Goal: Task Accomplishment & Management: Complete application form

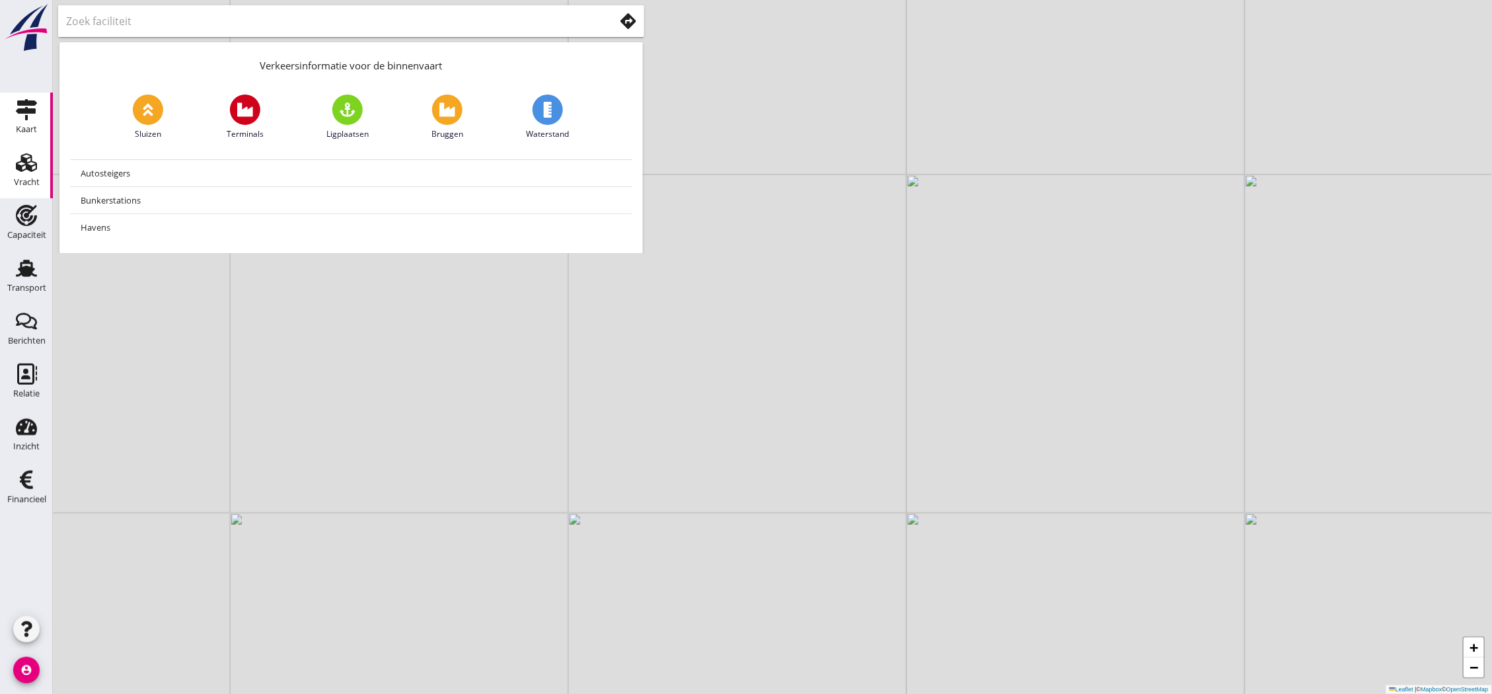
click at [15, 175] on div "Vracht" at bounding box center [27, 182] width 26 height 19
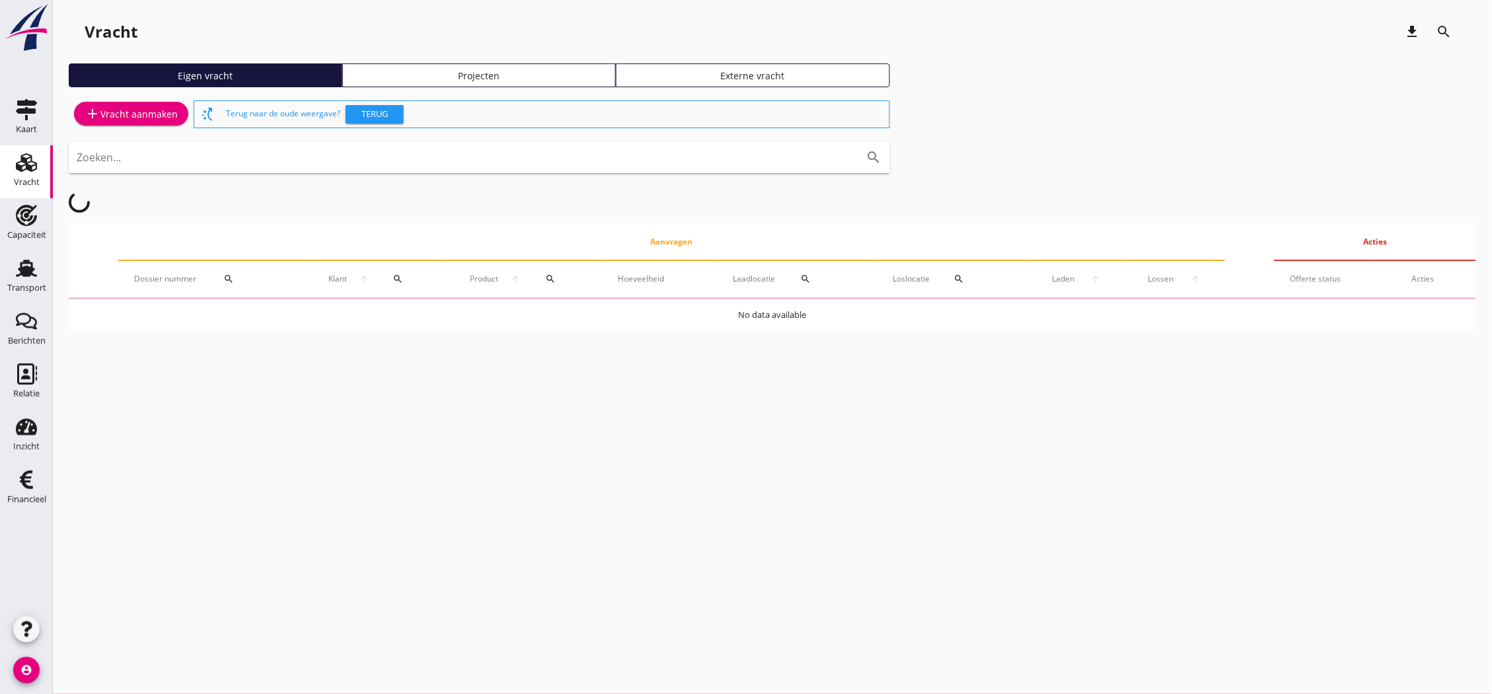
click at [100, 133] on div "add Vracht aanmaken switch_access_shortcut Terug naar de oude weergave? Terug Z…" at bounding box center [773, 214] width 1408 height 233
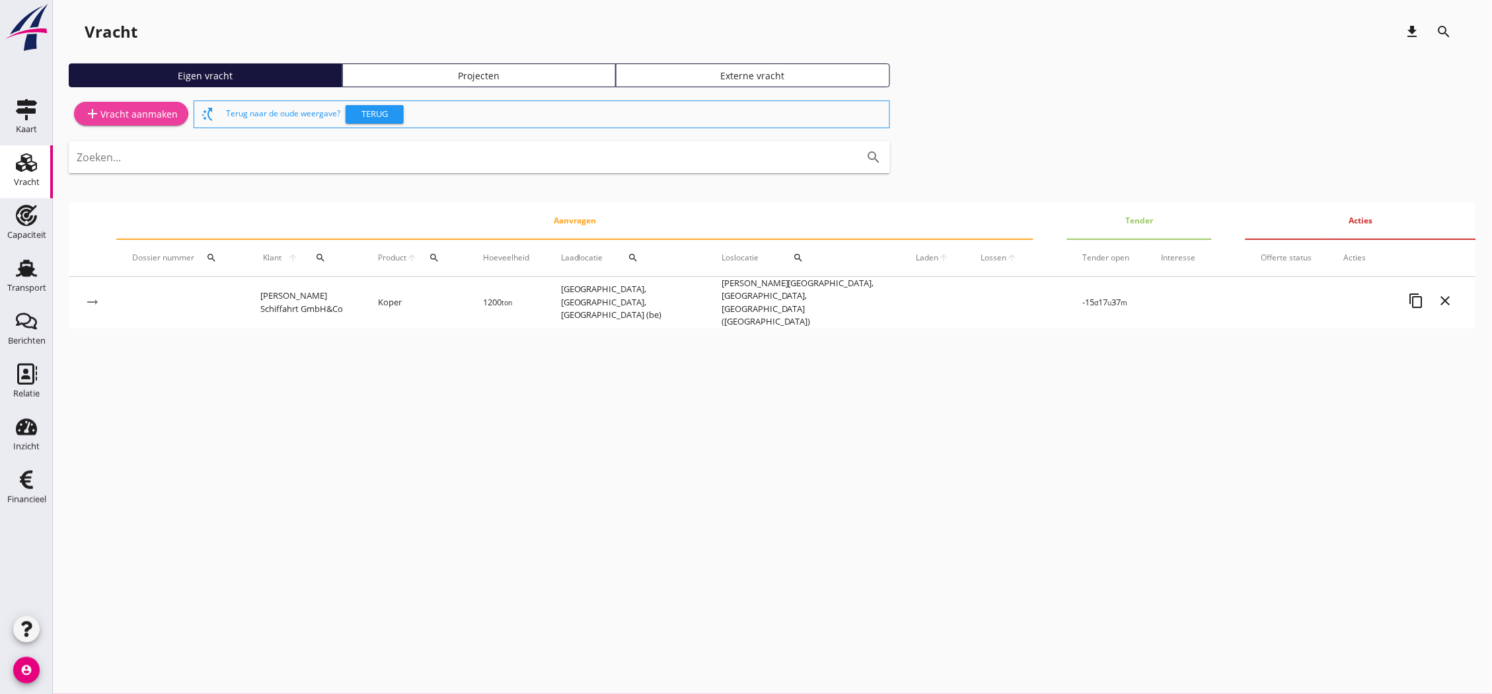
click at [108, 119] on div "add Vracht aanmaken" at bounding box center [131, 114] width 93 height 16
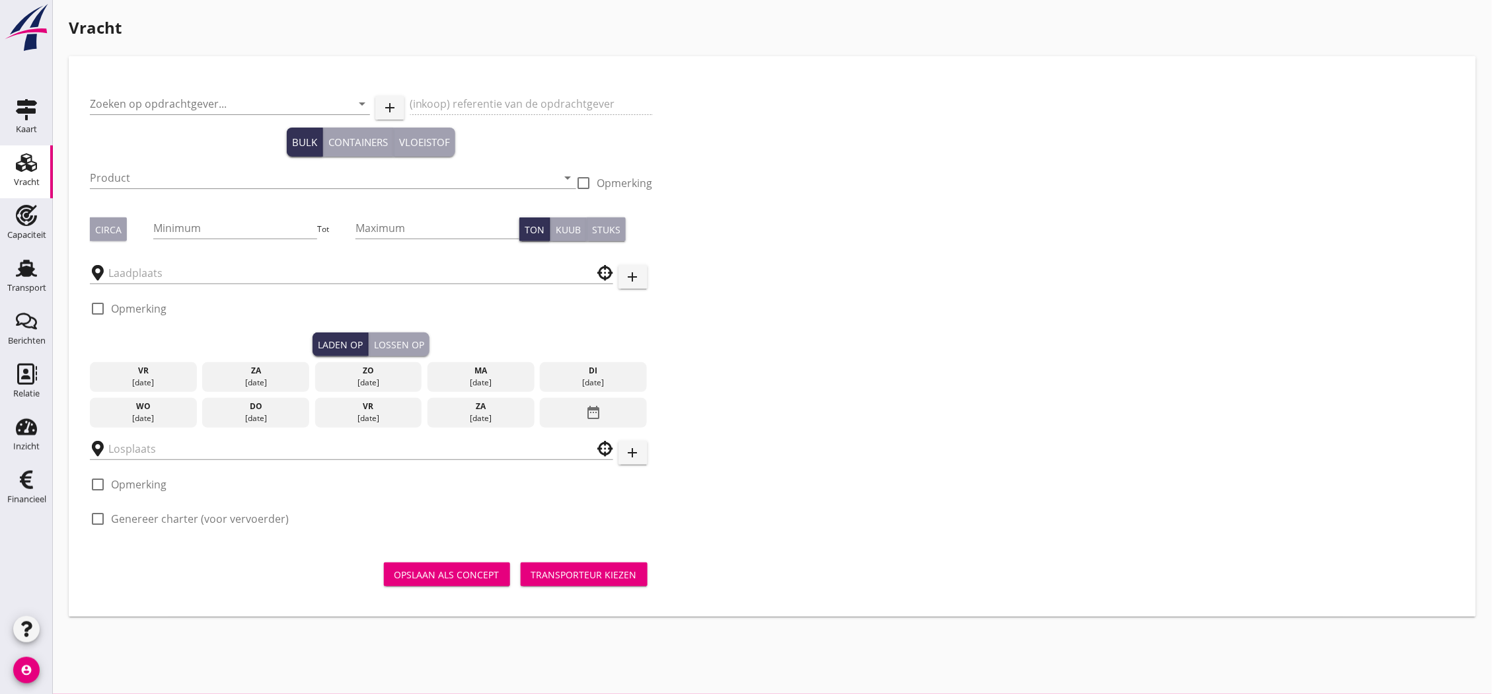
drag, startPoint x: 159, startPoint y: 88, endPoint x: 159, endPoint y: 100, distance: 11.9
click at [159, 87] on div "Zoeken op opdrachtgever... arrow_drop_down" at bounding box center [230, 106] width 280 height 42
click at [164, 106] on input "Zoeken op opdrachtgever..." at bounding box center [211, 103] width 243 height 21
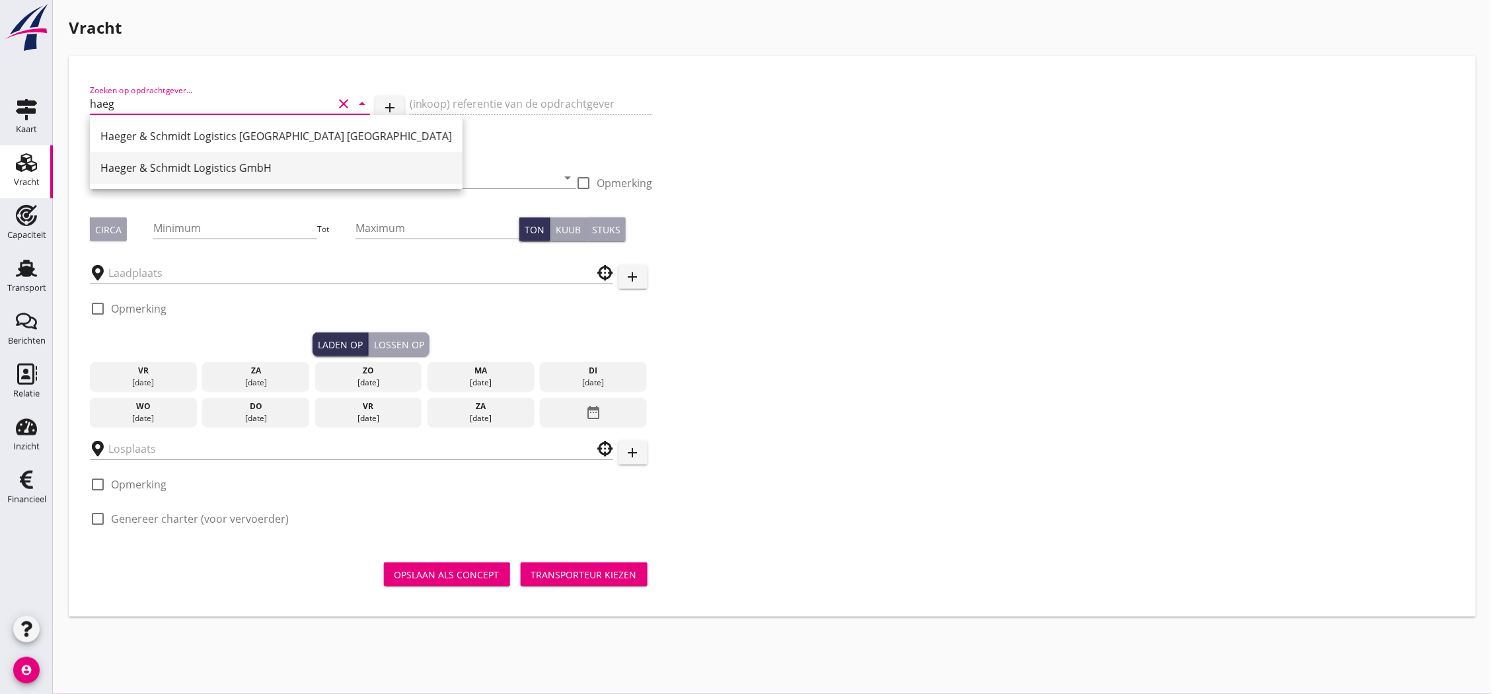
click at [247, 162] on div "Haeger & Schmidt Logistics GmbH" at bounding box center [276, 168] width 352 height 16
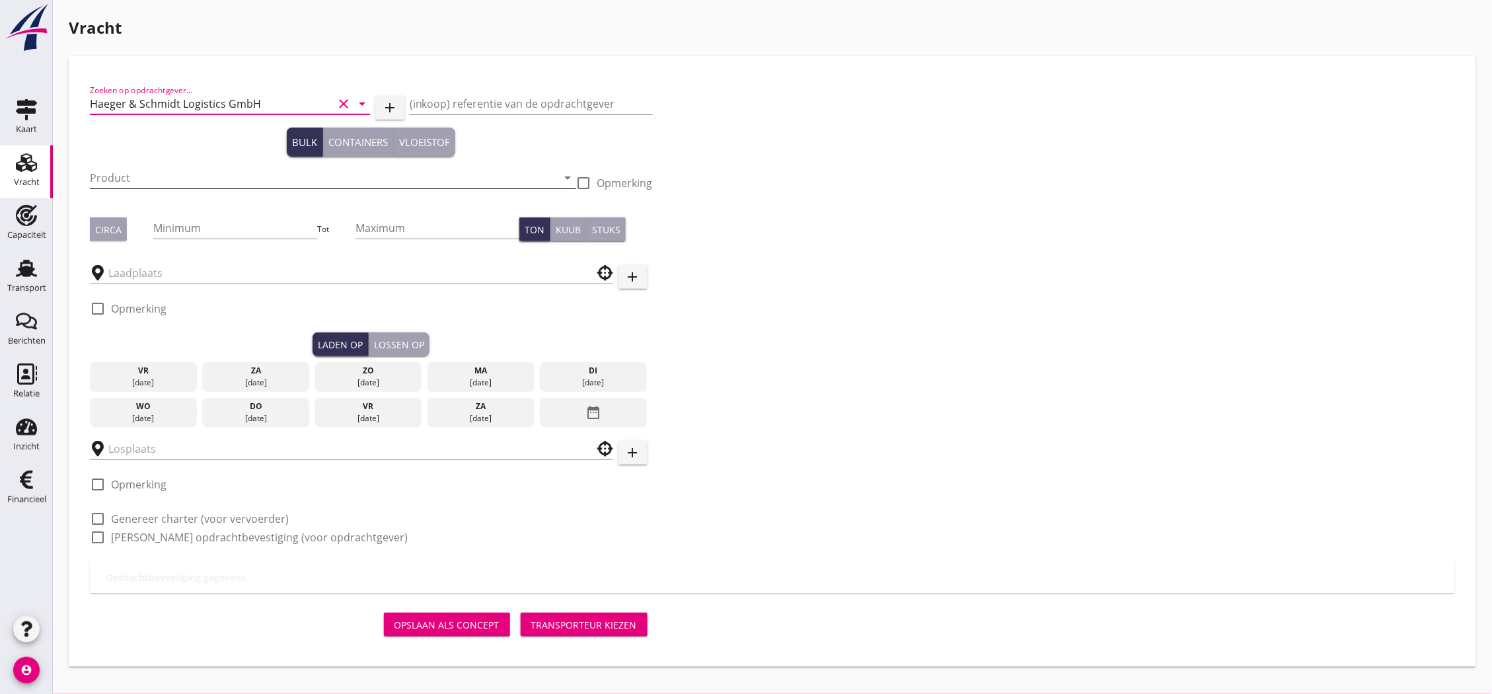
type input "Haeger & Schmidt Logistics GmbH"
click at [258, 181] on input "Product" at bounding box center [324, 177] width 468 height 21
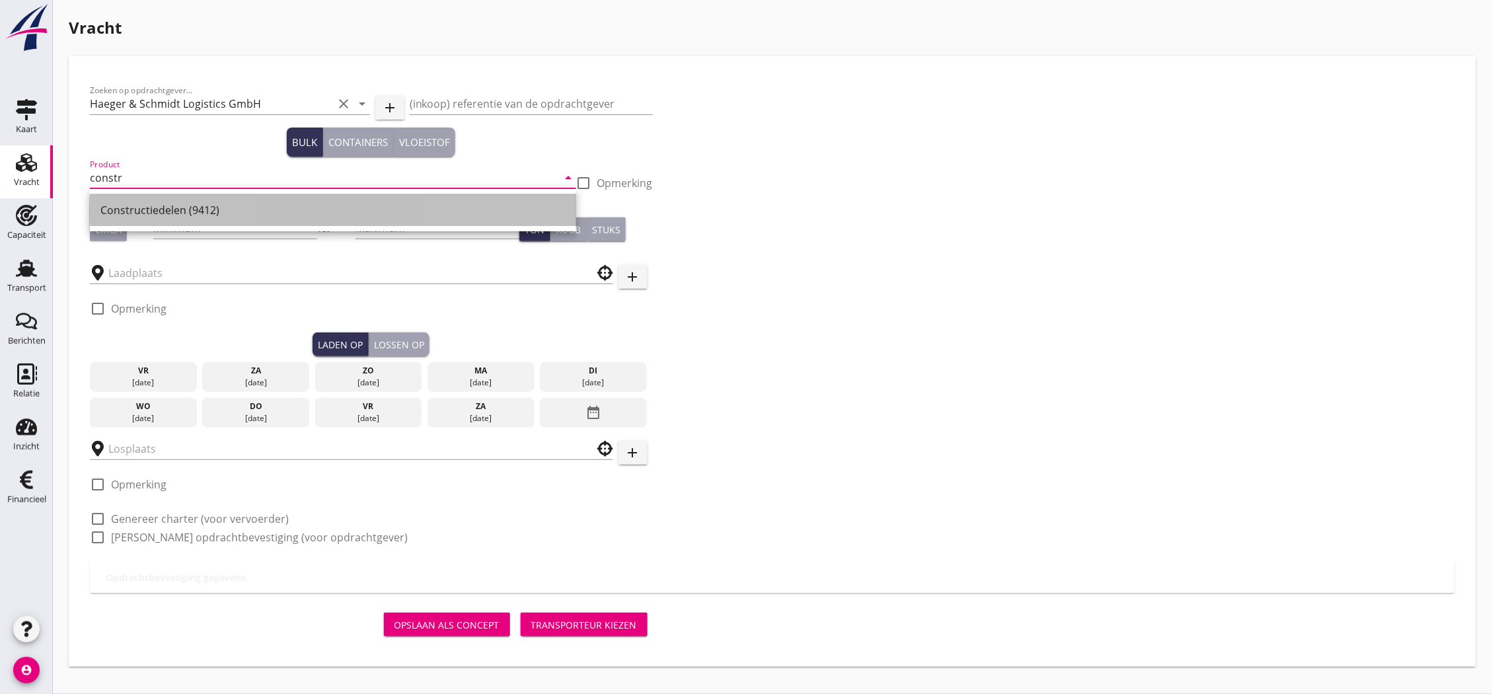
click at [296, 213] on div "Constructiedelen (9412)" at bounding box center [332, 210] width 465 height 16
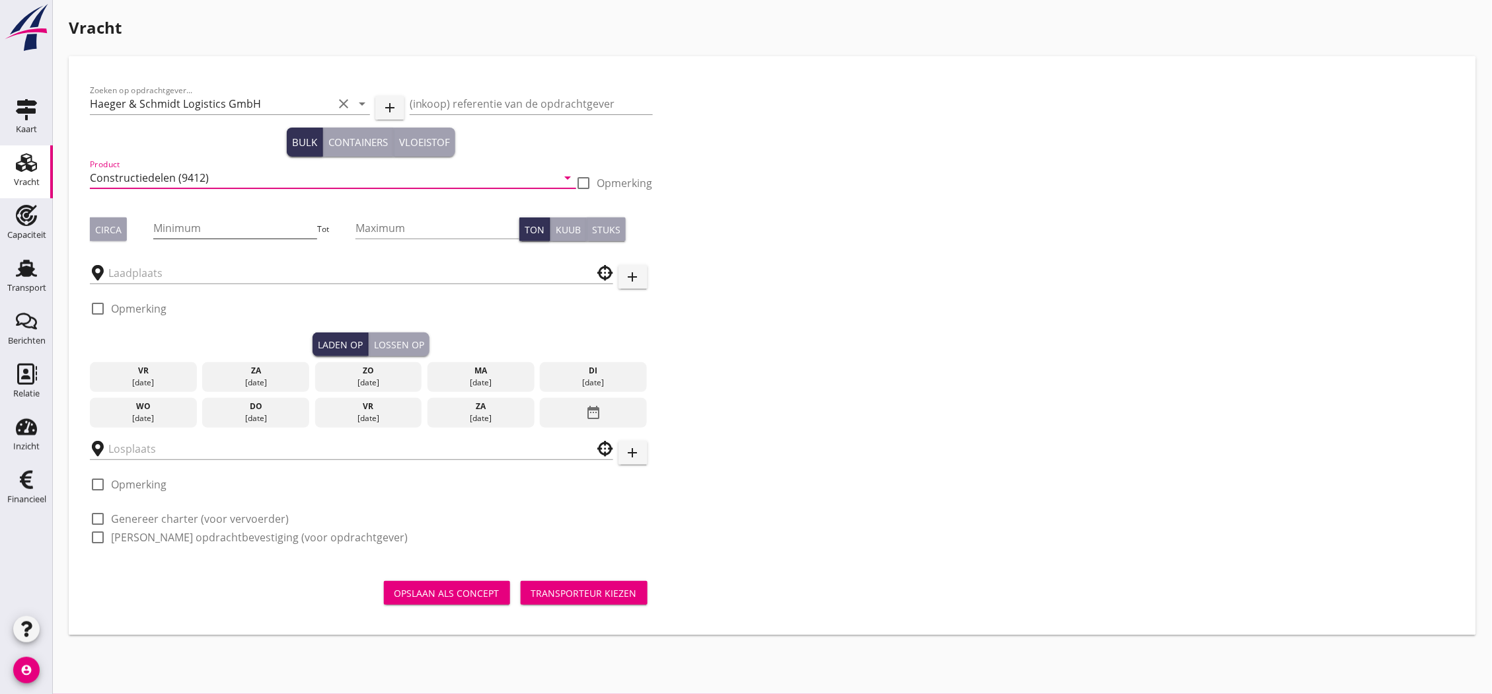
type input "Constructiedelen (9412)"
click at [248, 219] on input "Minimum" at bounding box center [235, 227] width 164 height 21
type input "6"
type input "734"
click at [104, 227] on div "Circa" at bounding box center [108, 230] width 26 height 14
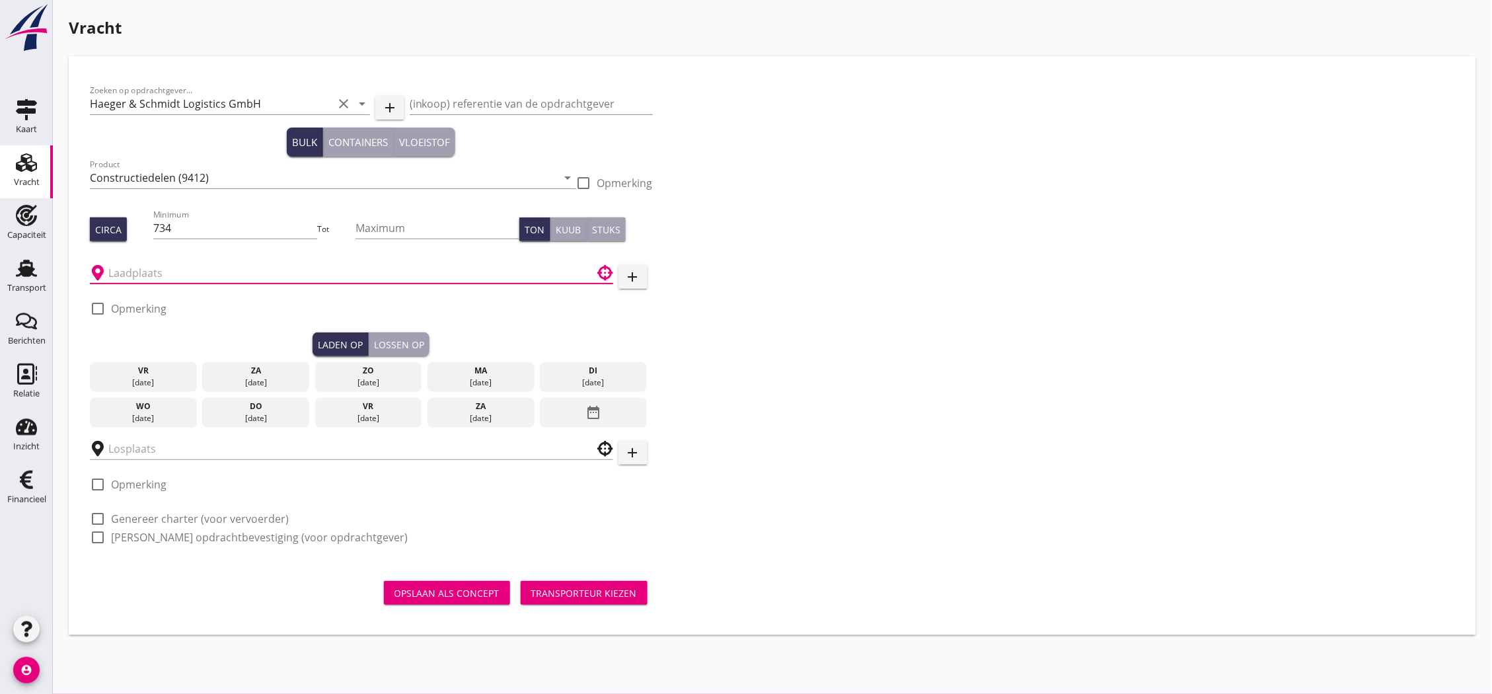
click at [180, 271] on input "text" at bounding box center [342, 272] width 468 height 21
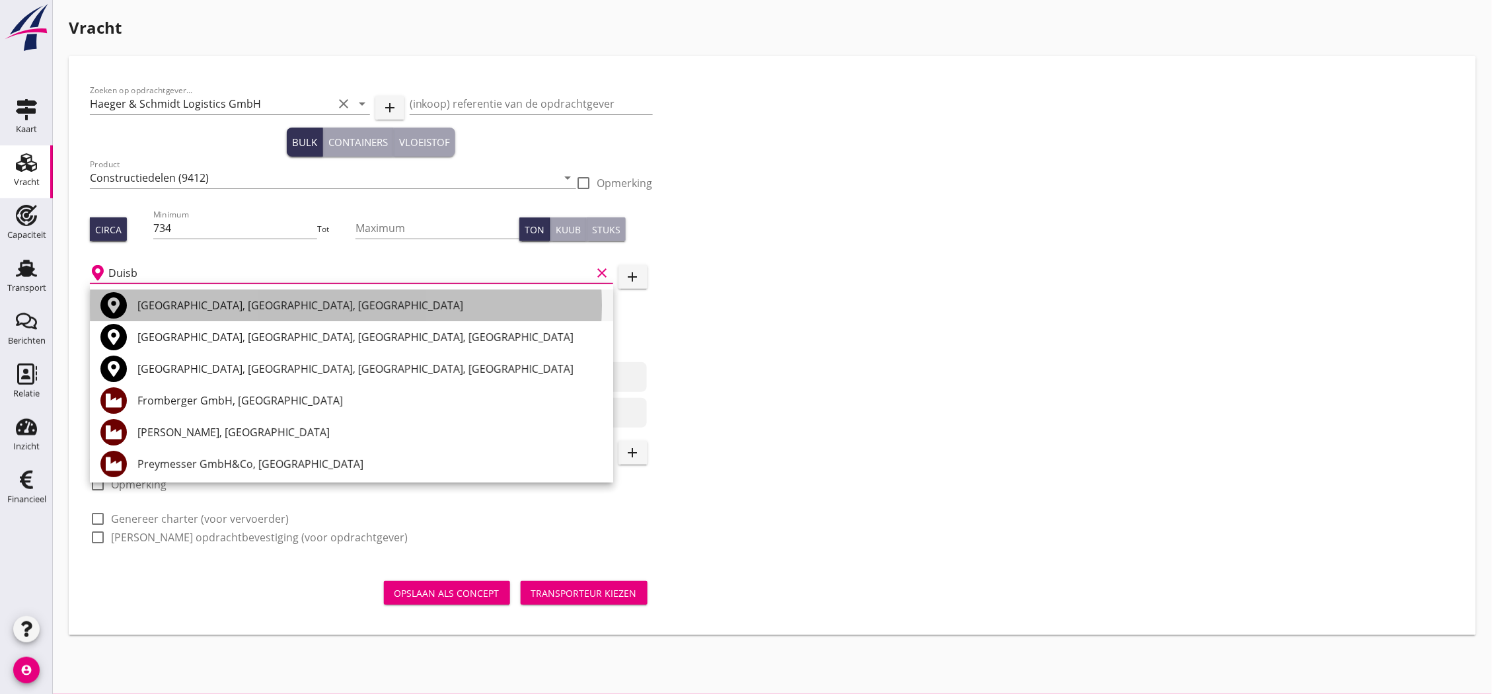
click at [187, 301] on div "[GEOGRAPHIC_DATA], [GEOGRAPHIC_DATA], [GEOGRAPHIC_DATA]" at bounding box center [369, 305] width 465 height 16
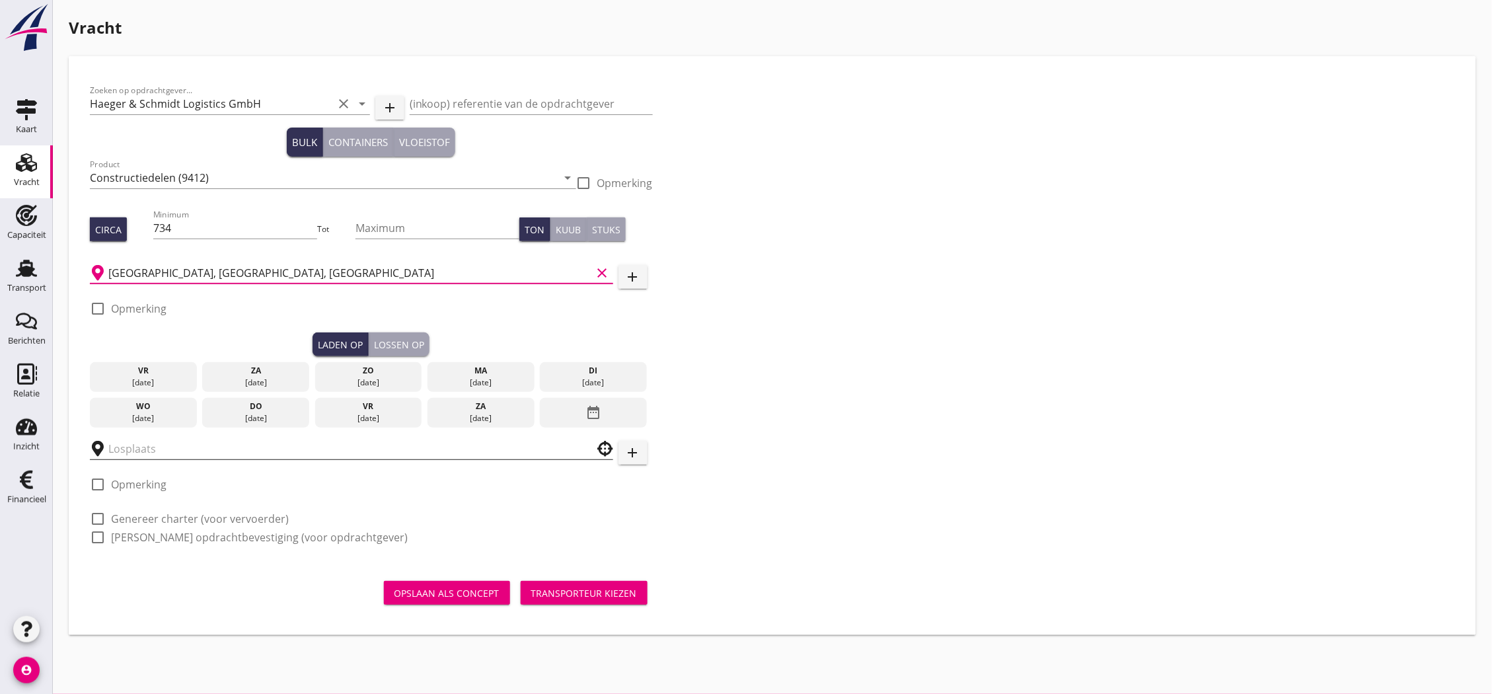
type input "[GEOGRAPHIC_DATA], [GEOGRAPHIC_DATA], [GEOGRAPHIC_DATA]"
click at [171, 441] on input "text" at bounding box center [342, 448] width 468 height 21
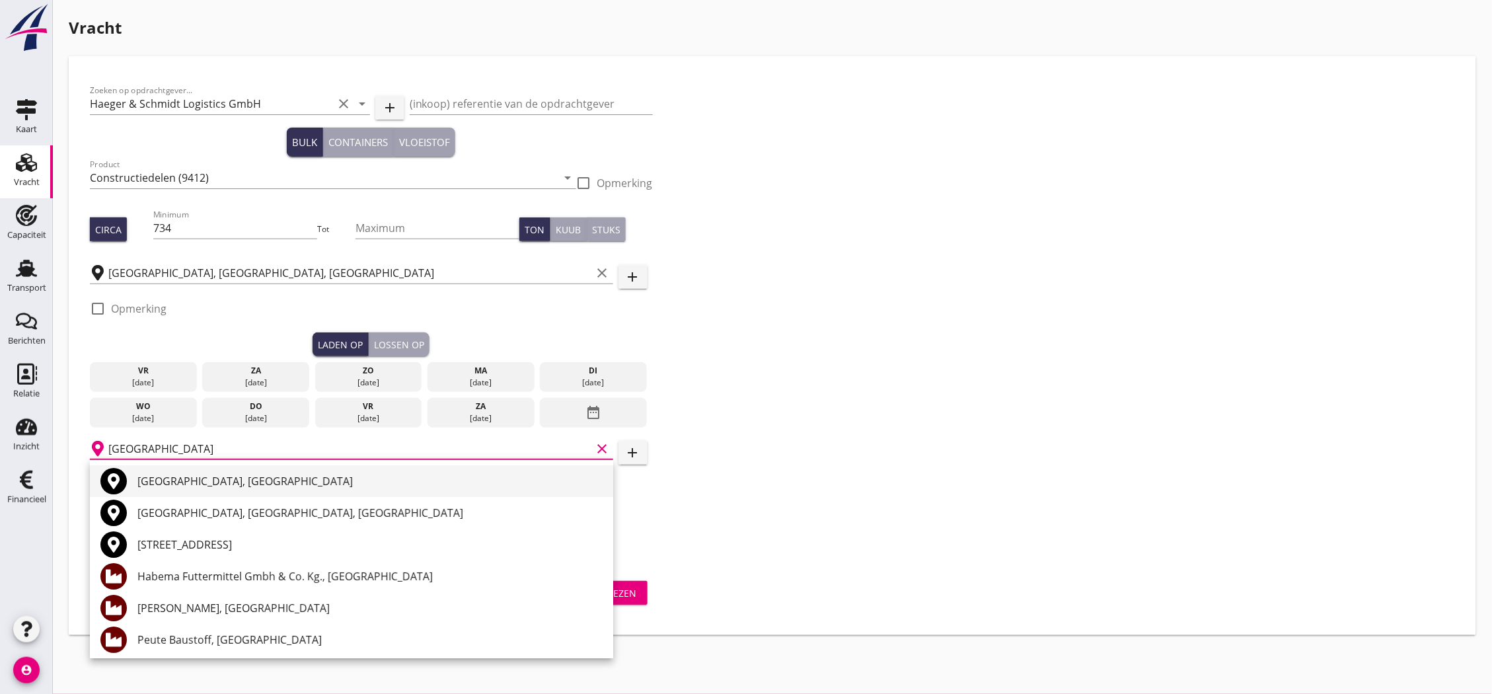
click at [183, 492] on div "[GEOGRAPHIC_DATA], [GEOGRAPHIC_DATA]" at bounding box center [369, 481] width 465 height 32
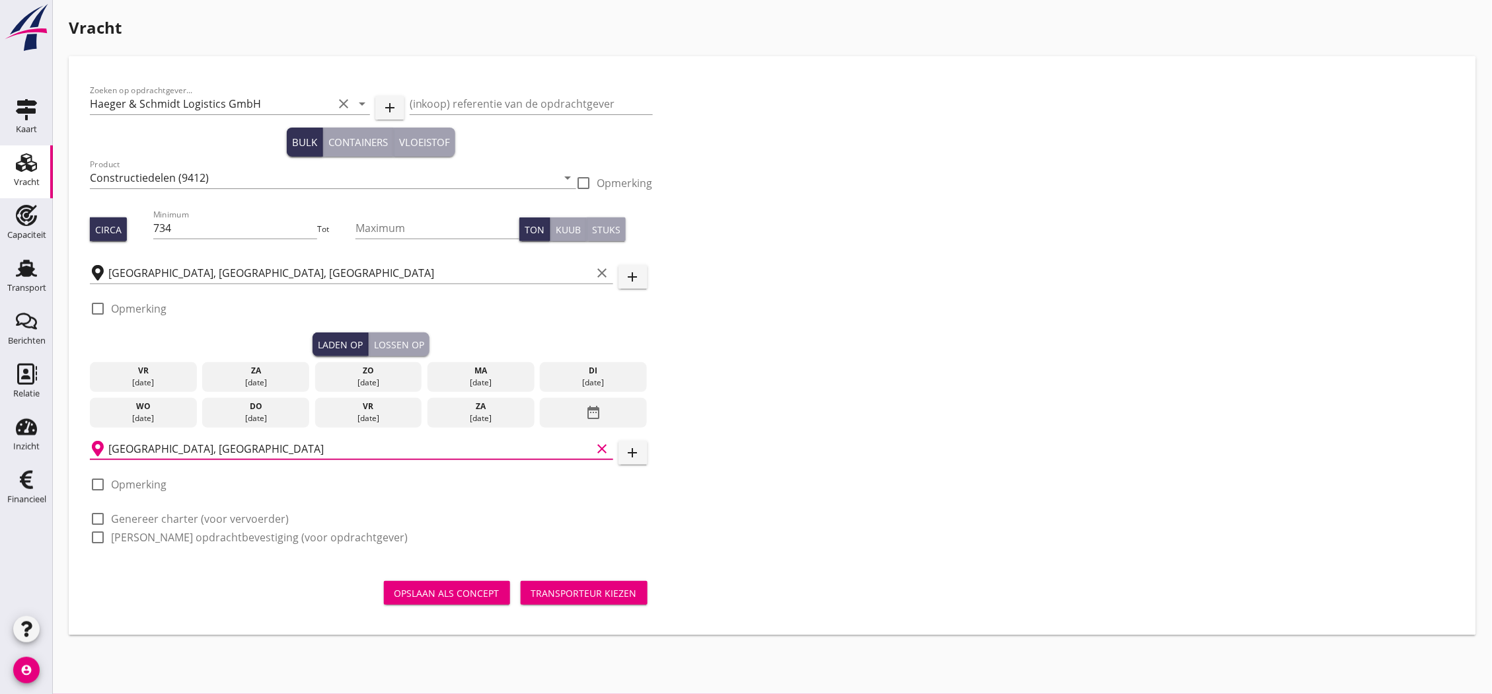
type input "[GEOGRAPHIC_DATA], [GEOGRAPHIC_DATA]"
click at [163, 511] on div "check_box_outline_blank Genereer charter (voor vervoerder)" at bounding box center [189, 519] width 199 height 16
click at [163, 512] on label "Genereer charter (voor vervoerder)" at bounding box center [200, 518] width 178 height 13
checkbox input "true"
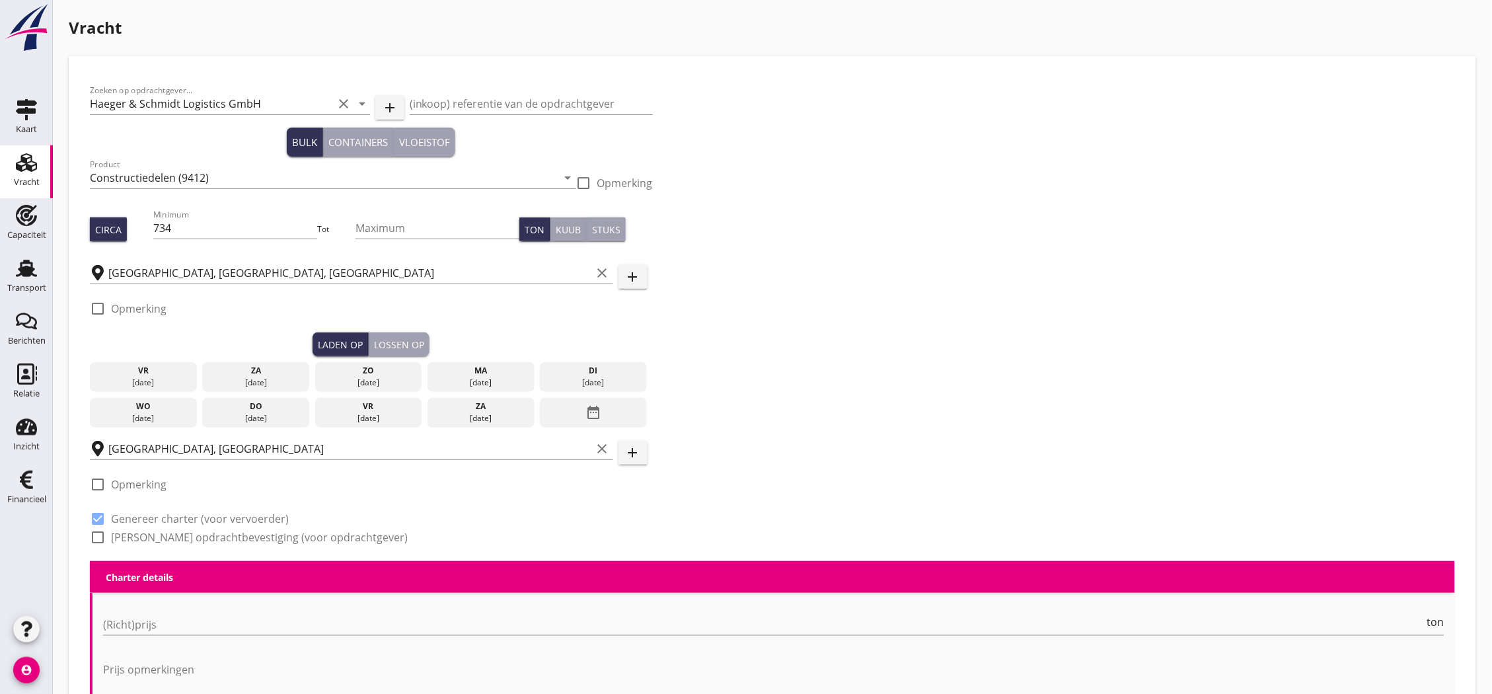
click at [165, 532] on label "[PERSON_NAME] opdrachtbevestiging (voor opdrachtgever)" at bounding box center [259, 537] width 297 height 13
checkbox input "true"
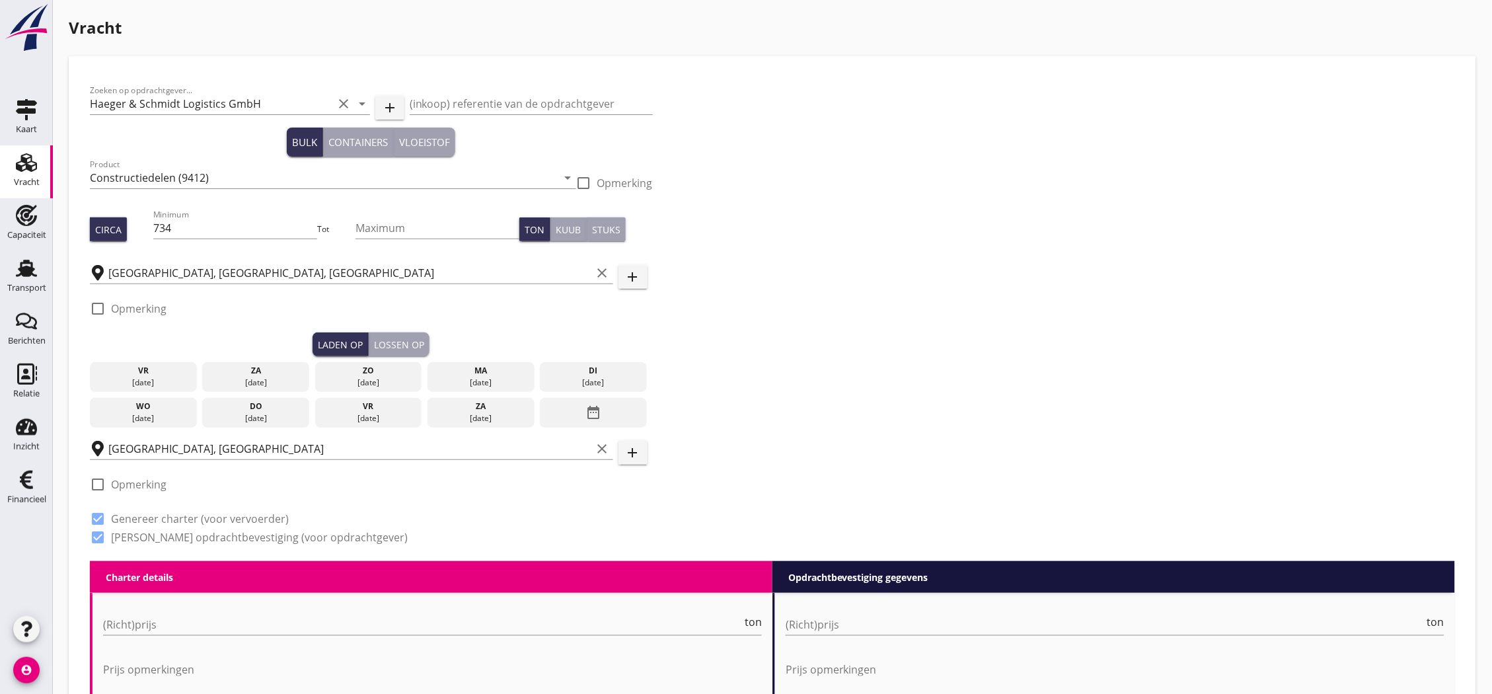
click at [336, 418] on div "[DATE]" at bounding box center [368, 418] width 100 height 12
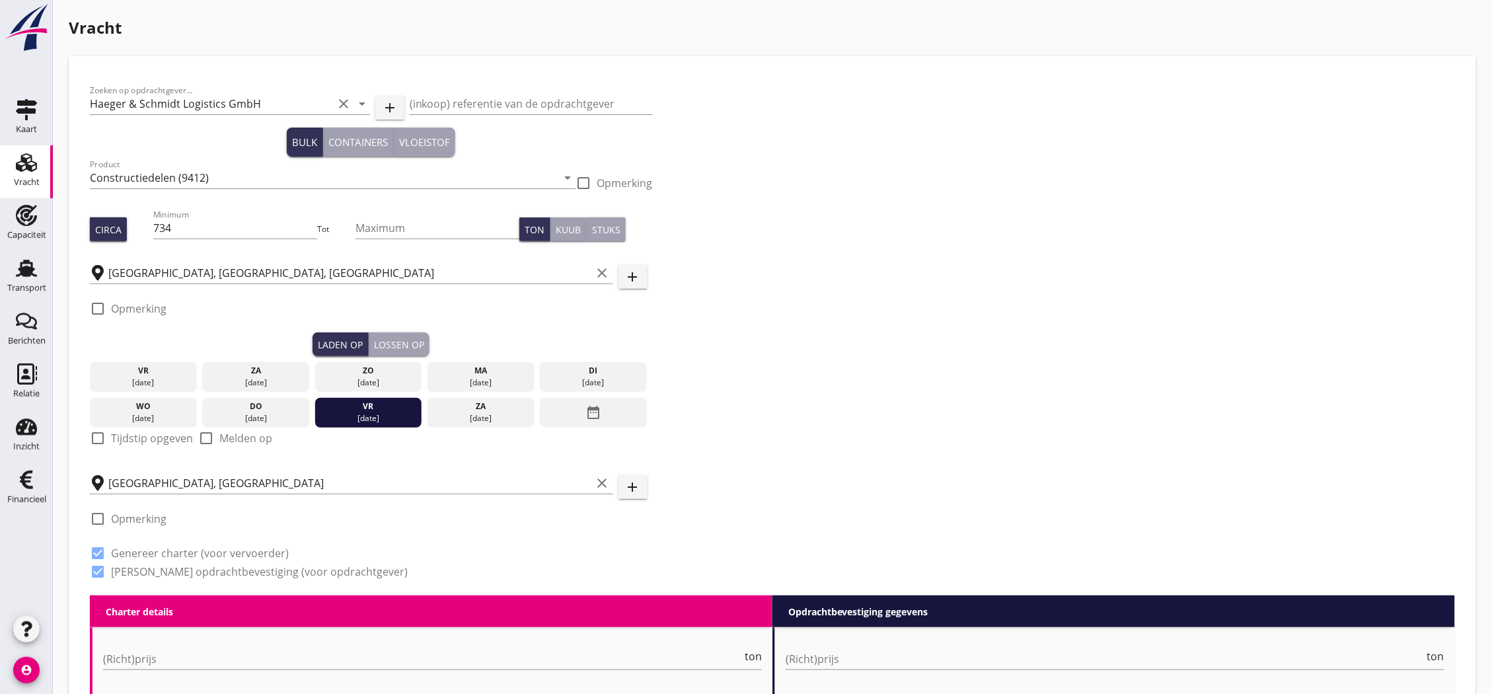
click at [143, 441] on label "Tijdstip opgeven" at bounding box center [152, 438] width 82 height 13
checkbox input "true"
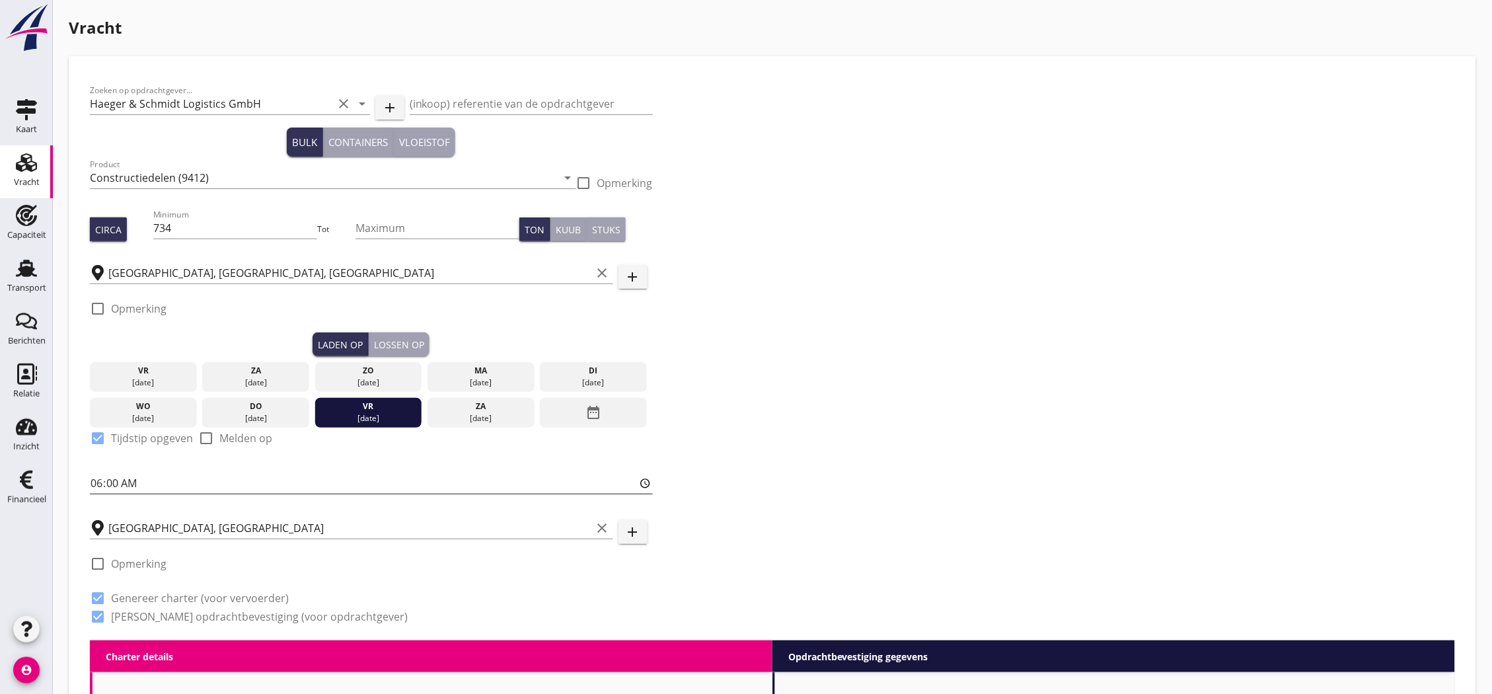
click at [115, 486] on input "06:00" at bounding box center [371, 483] width 563 height 21
type input "06:01"
click at [390, 338] on div "Lossen op" at bounding box center [399, 345] width 50 height 14
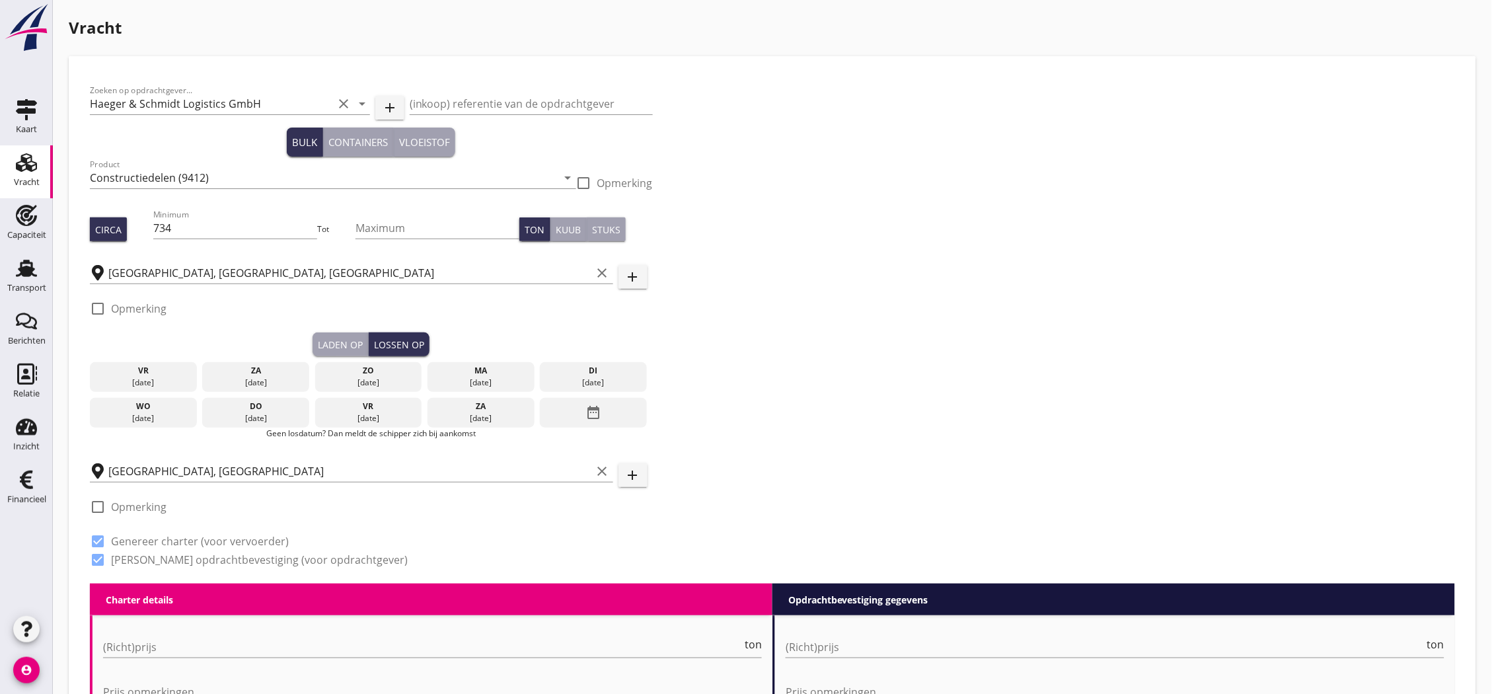
click at [626, 402] on div "date_range" at bounding box center [593, 413] width 107 height 30
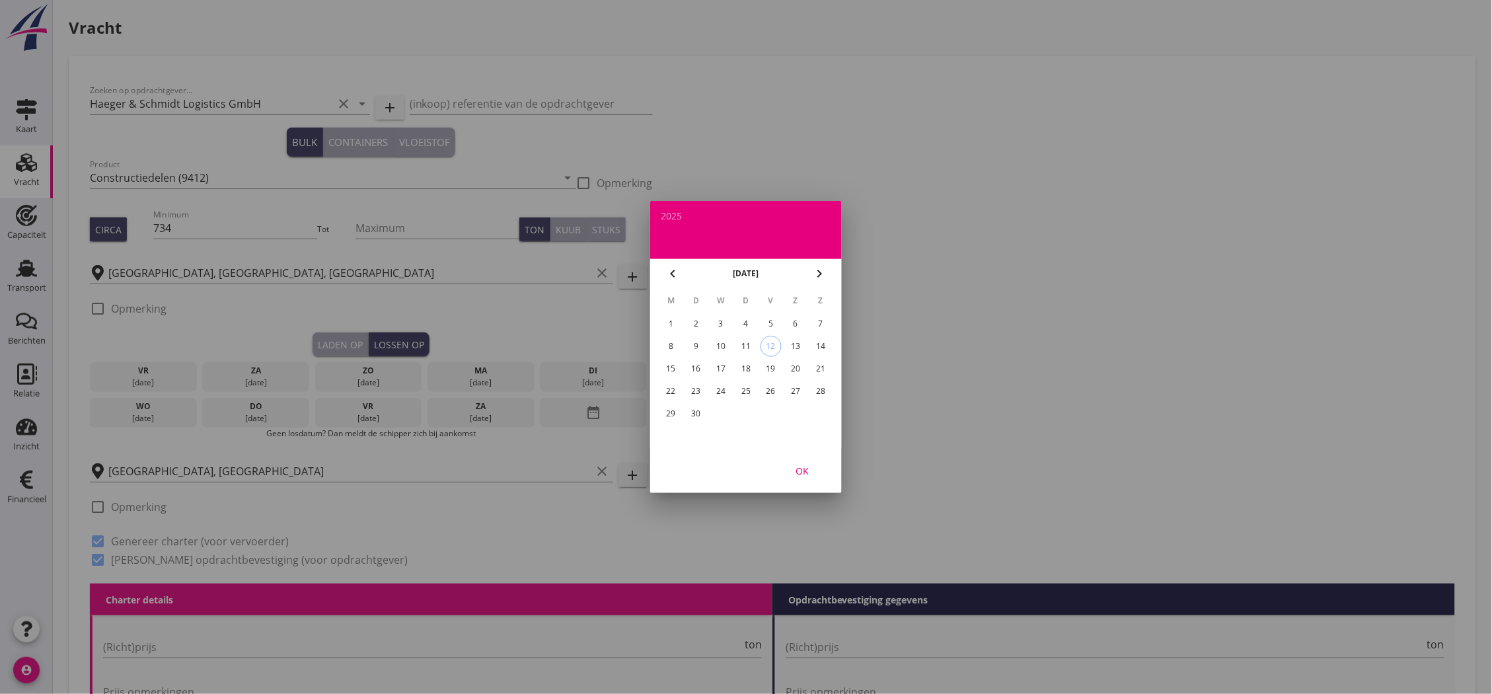
click at [747, 391] on div "25" at bounding box center [746, 391] width 21 height 21
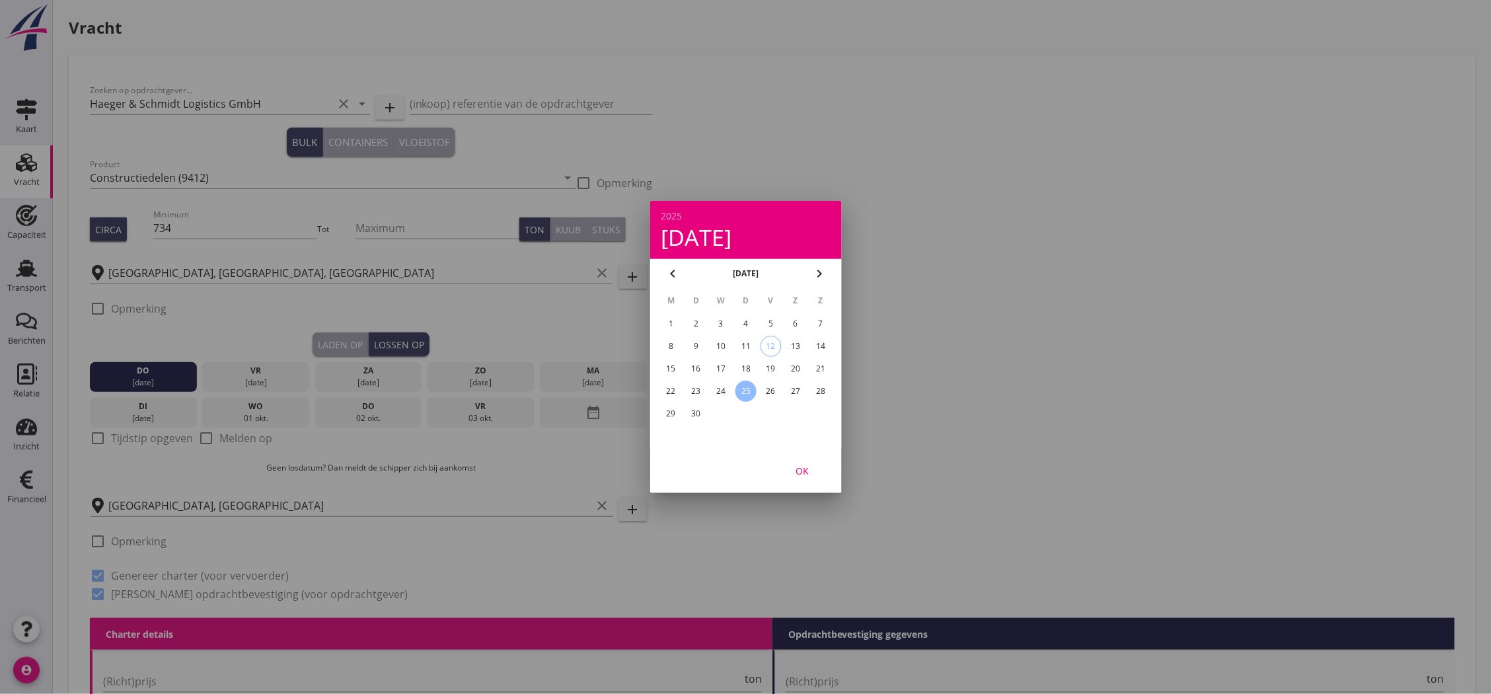
click at [795, 470] on div "OK" at bounding box center [802, 471] width 37 height 14
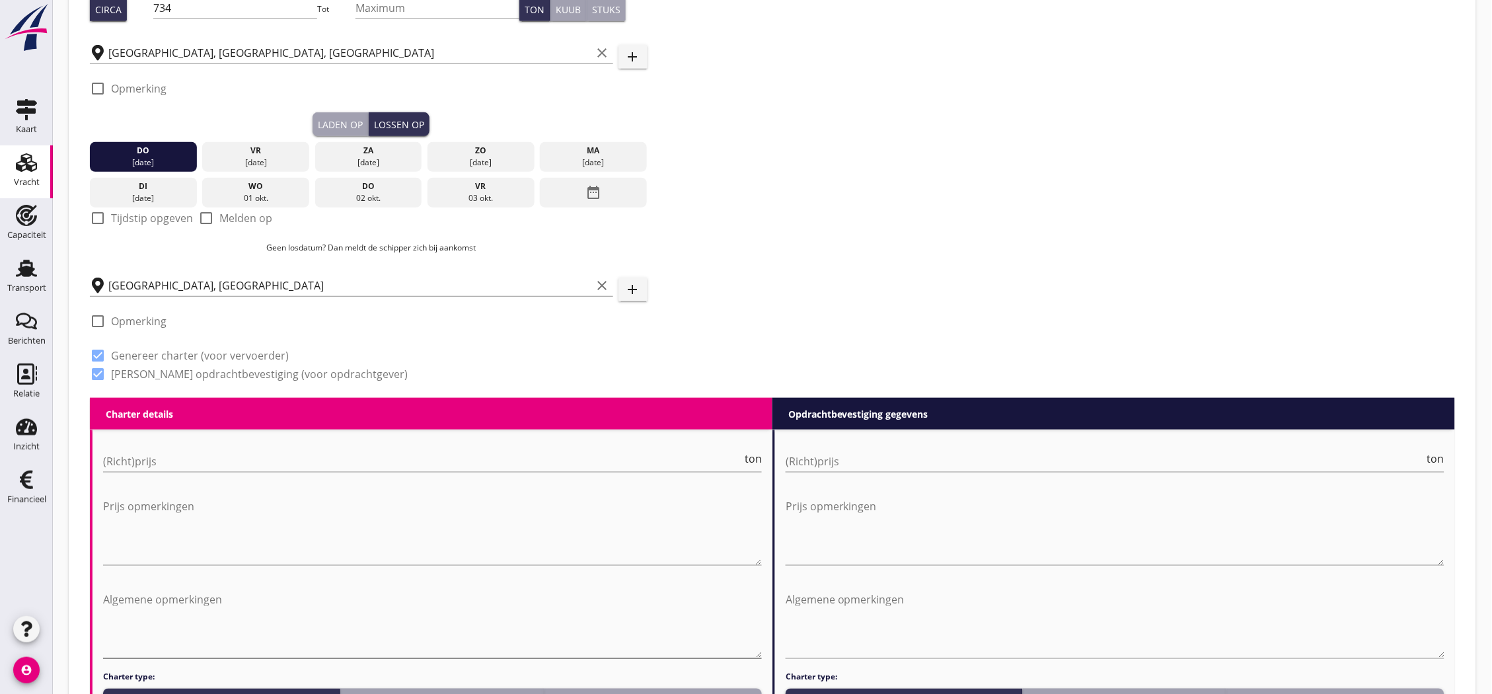
scroll to position [293, 0]
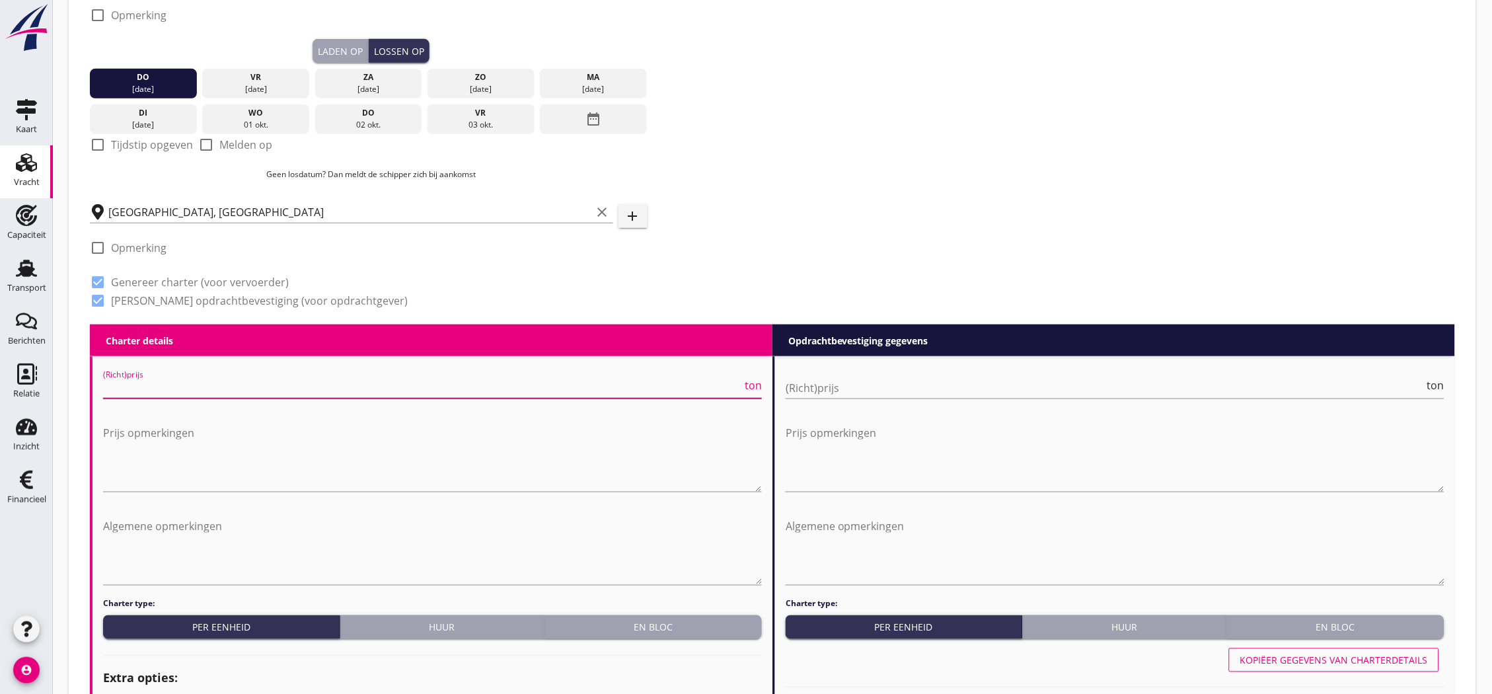
click at [249, 395] on input "(Richt)prijs" at bounding box center [422, 387] width 639 height 21
type input "17000"
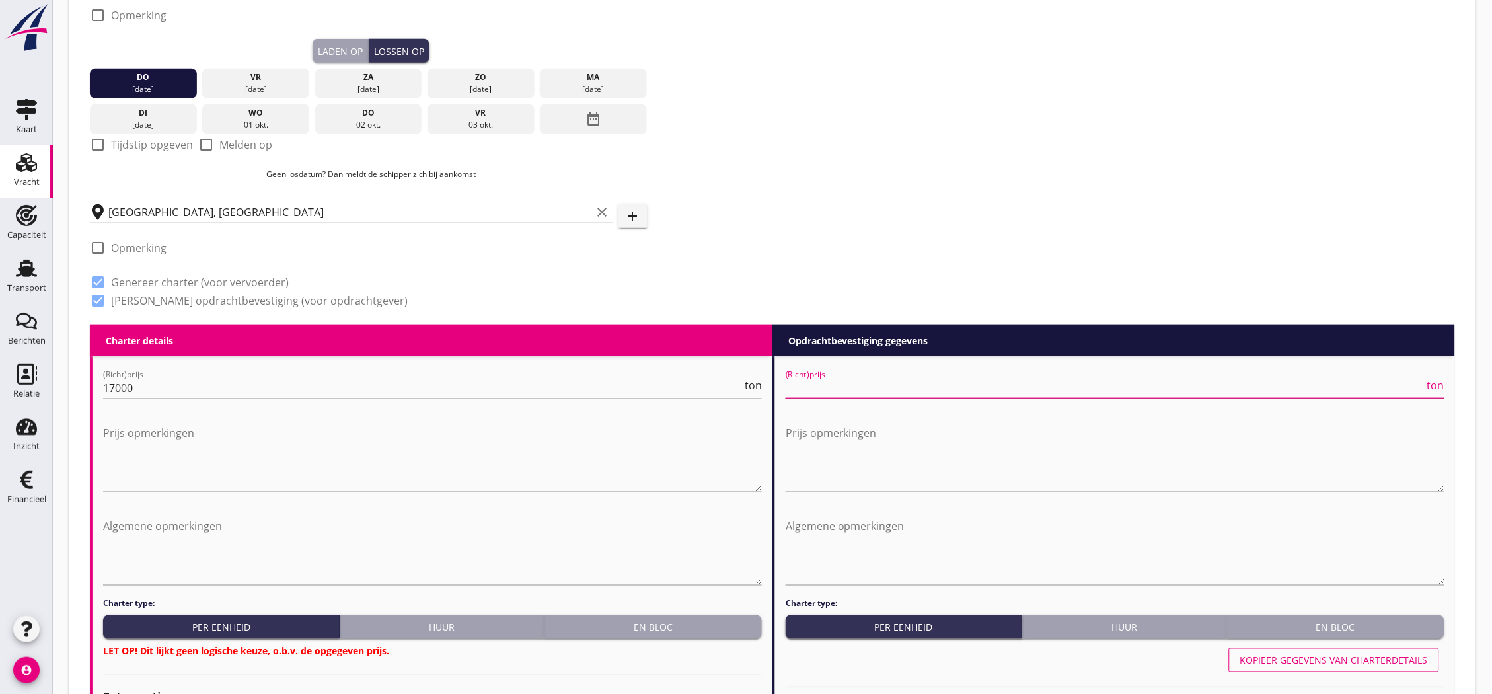
click at [822, 385] on input "(Richt)prijs" at bounding box center [1105, 387] width 639 height 21
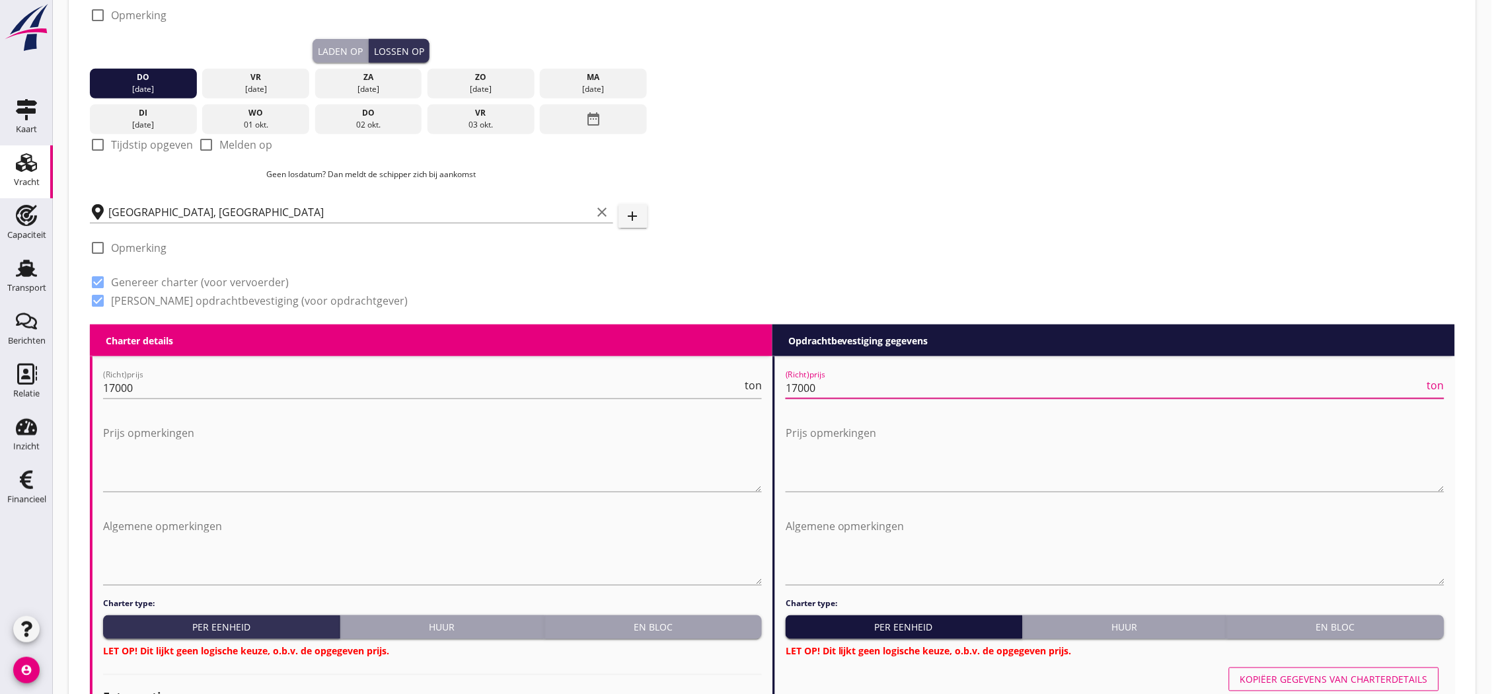
type input "17000"
click at [638, 636] on button "En bloc" at bounding box center [653, 627] width 217 height 24
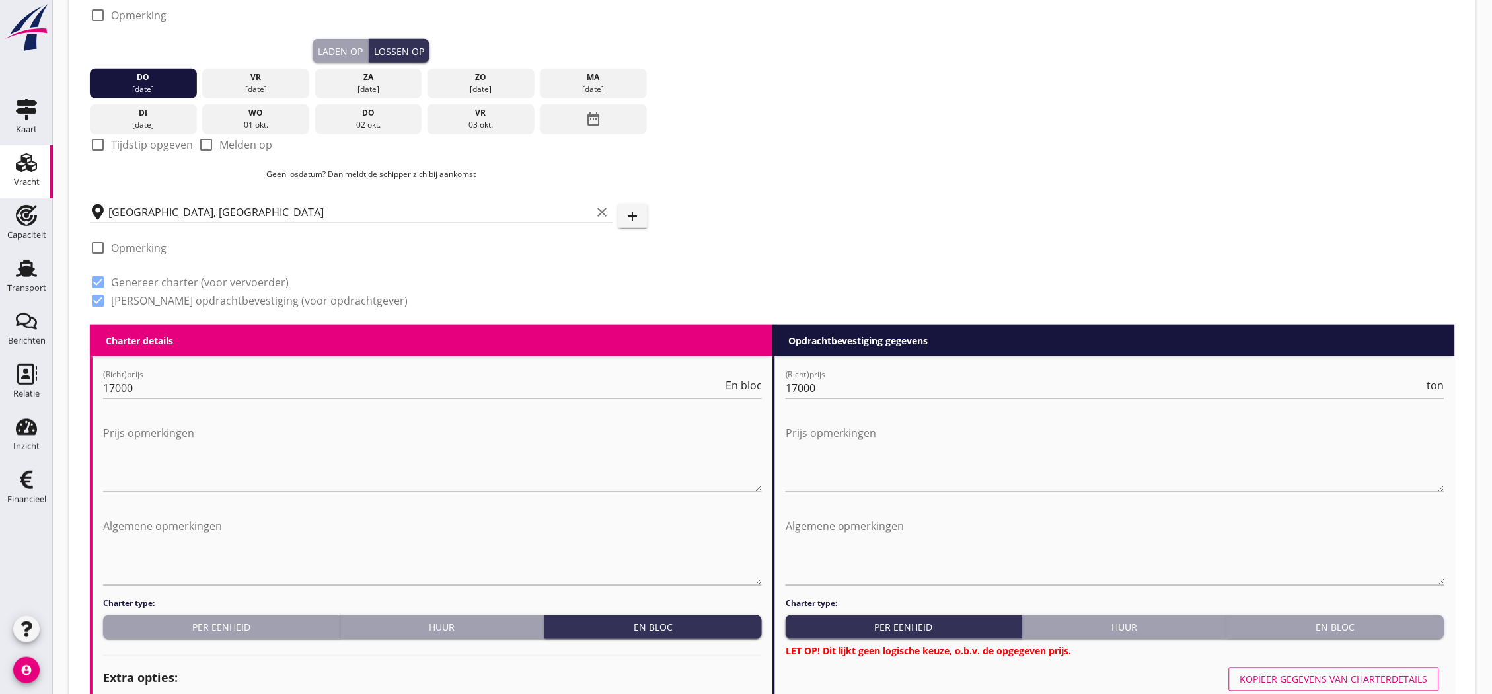
click at [1333, 609] on h4 "Charter type:" at bounding box center [1115, 604] width 659 height 12
click at [1336, 624] on div "En bloc" at bounding box center [1336, 628] width 207 height 14
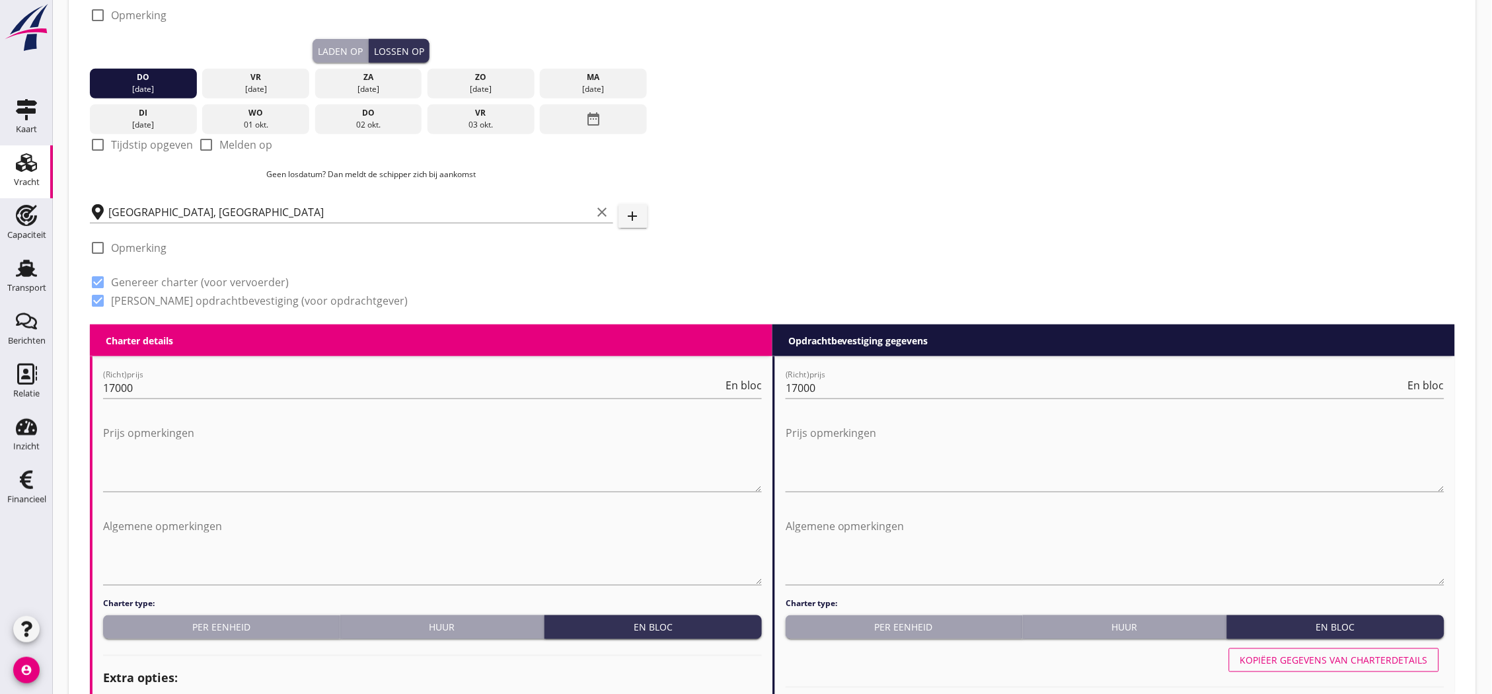
scroll to position [881, 0]
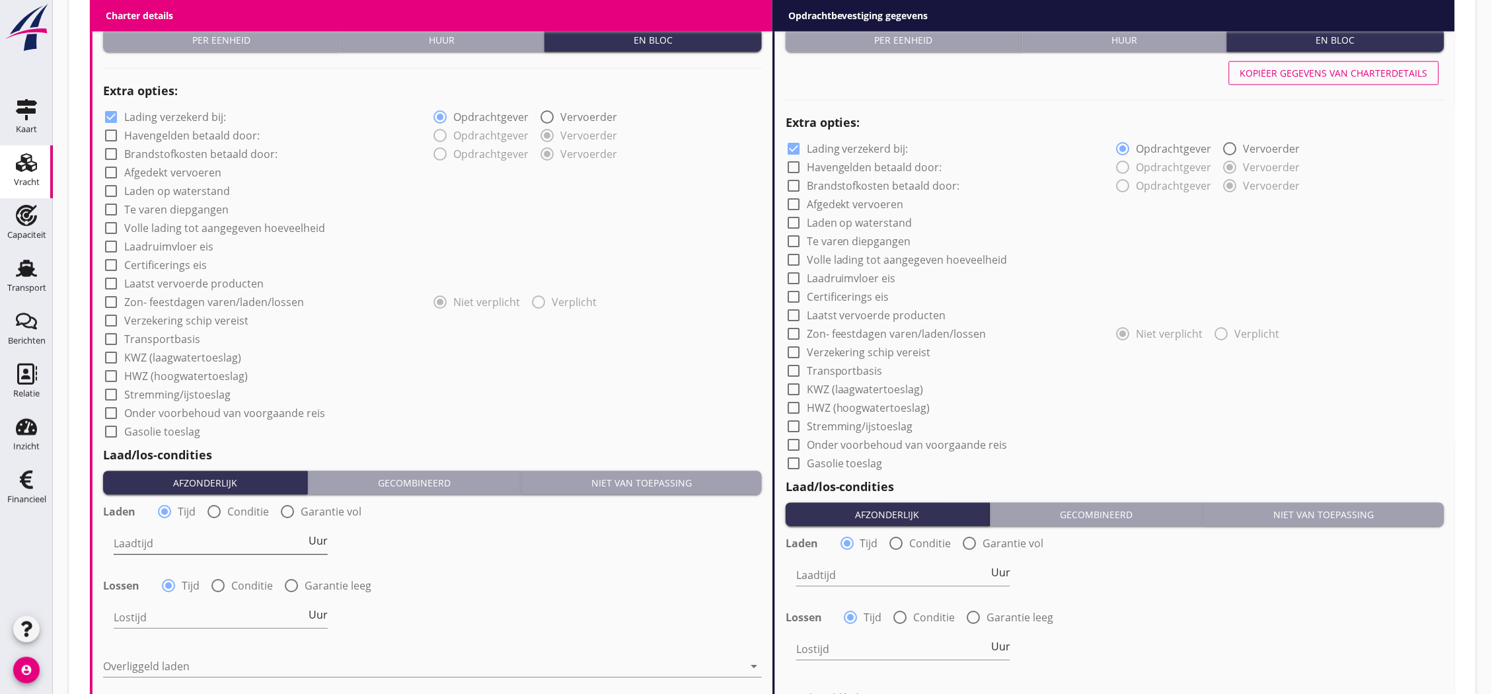
click at [193, 544] on input "Laadtijd" at bounding box center [210, 543] width 192 height 21
type input "24"
click at [176, 626] on div "Lostijd Uur" at bounding box center [221, 617] width 214 height 21
type input "24"
click at [190, 654] on div "Overliggeld laden arrow_drop_down" at bounding box center [432, 669] width 659 height 42
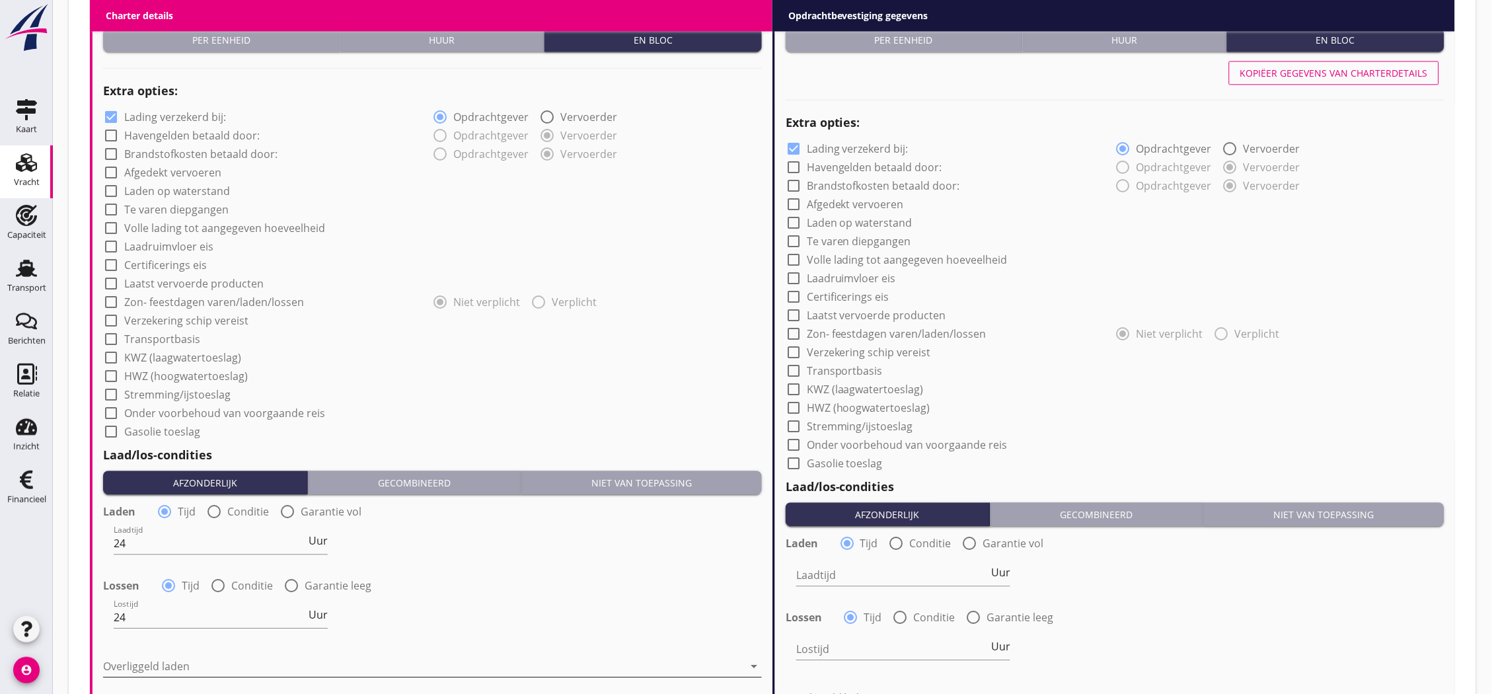
click at [194, 664] on div at bounding box center [423, 666] width 640 height 21
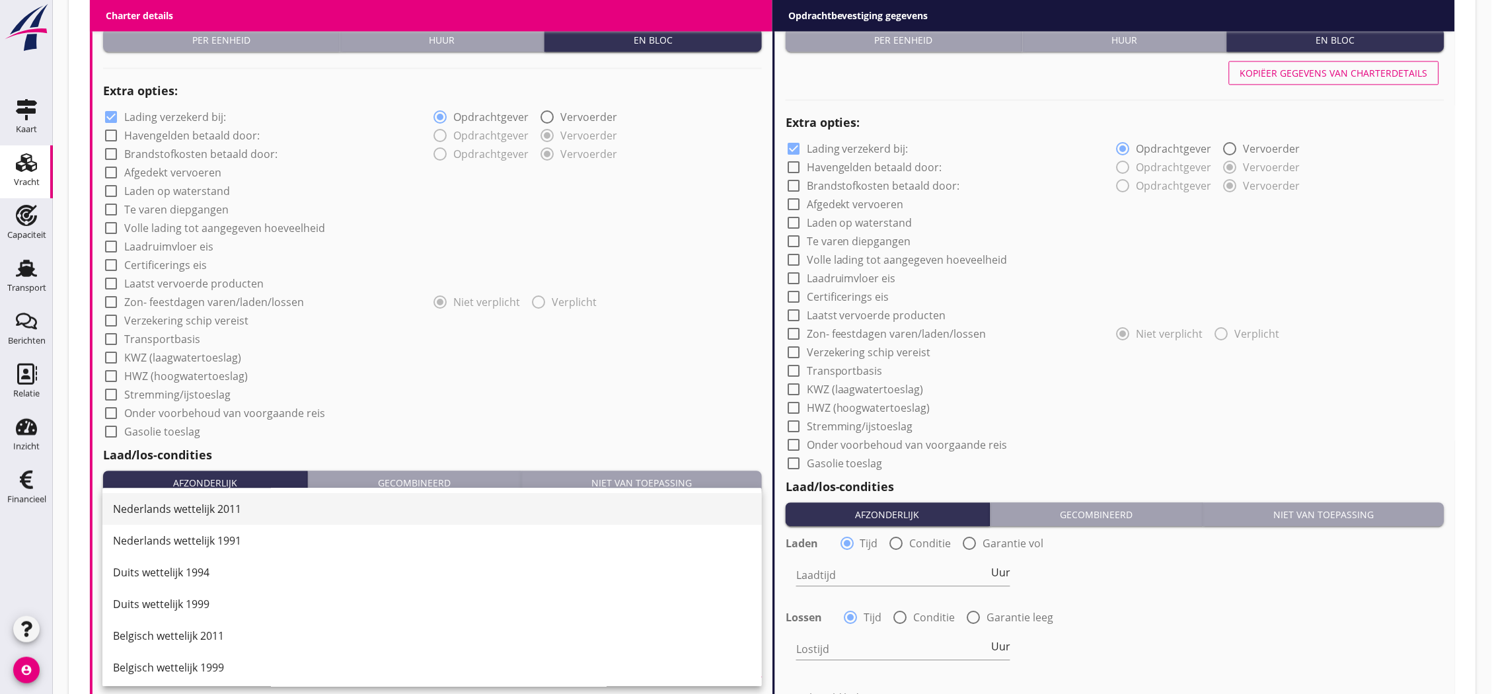
click at [229, 505] on div "Nederlands wettelijk 2011" at bounding box center [432, 509] width 638 height 16
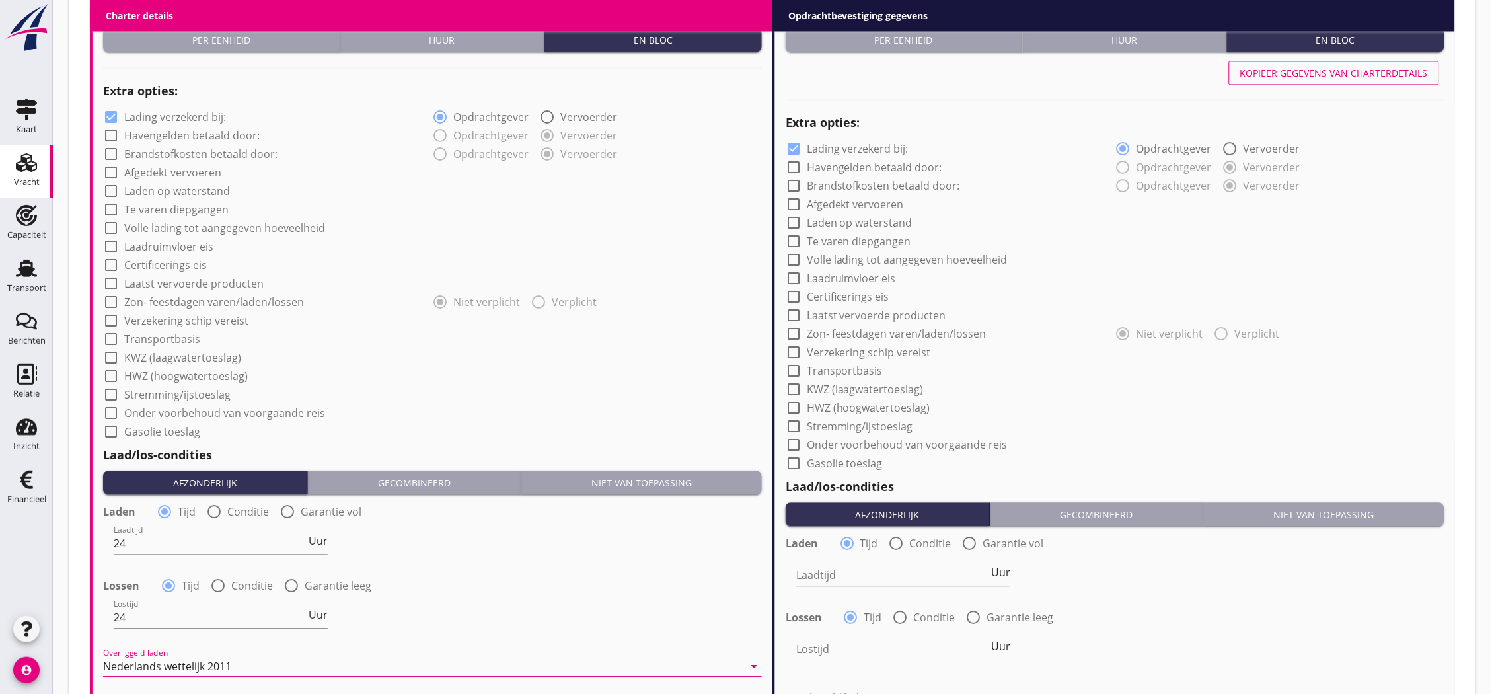
click at [209, 660] on div "Nederlands wettelijk 2011" at bounding box center [167, 666] width 128 height 12
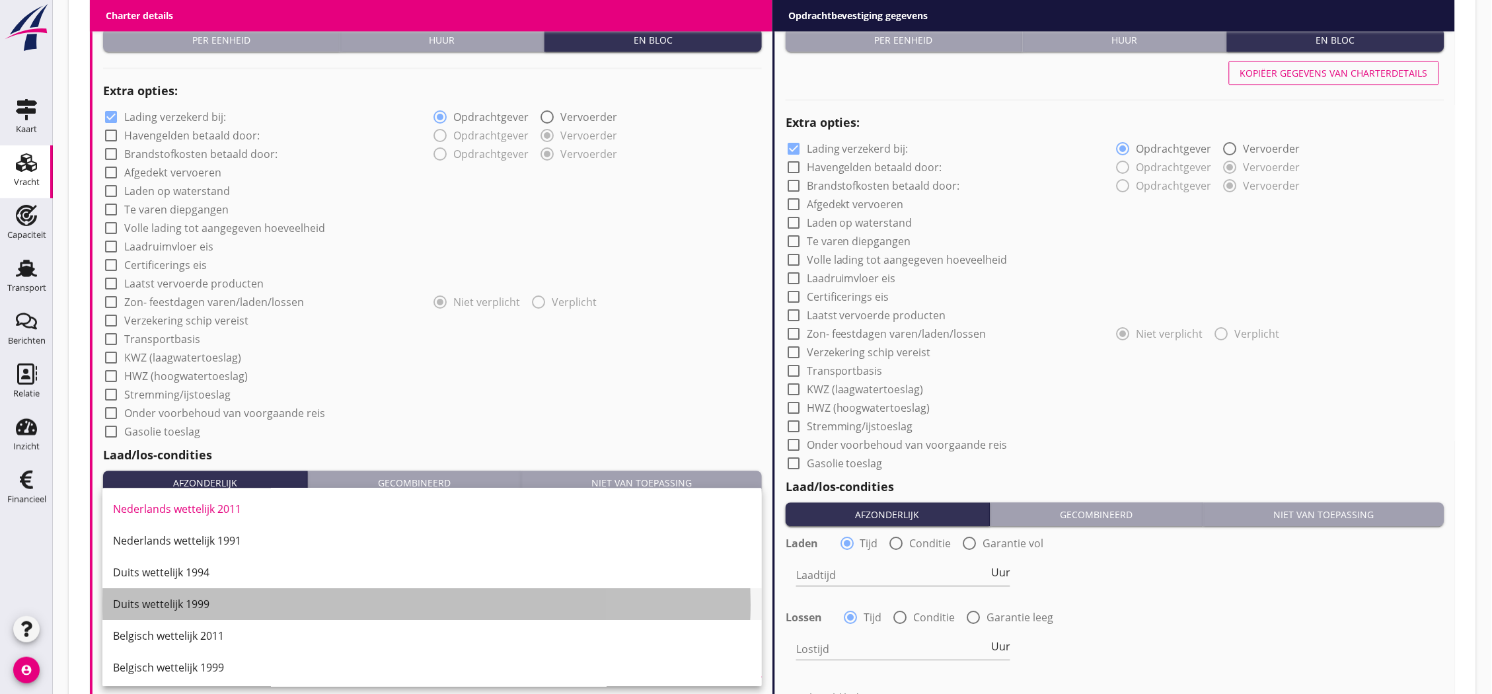
click at [215, 601] on div "Duits wettelijk 1999" at bounding box center [432, 604] width 638 height 16
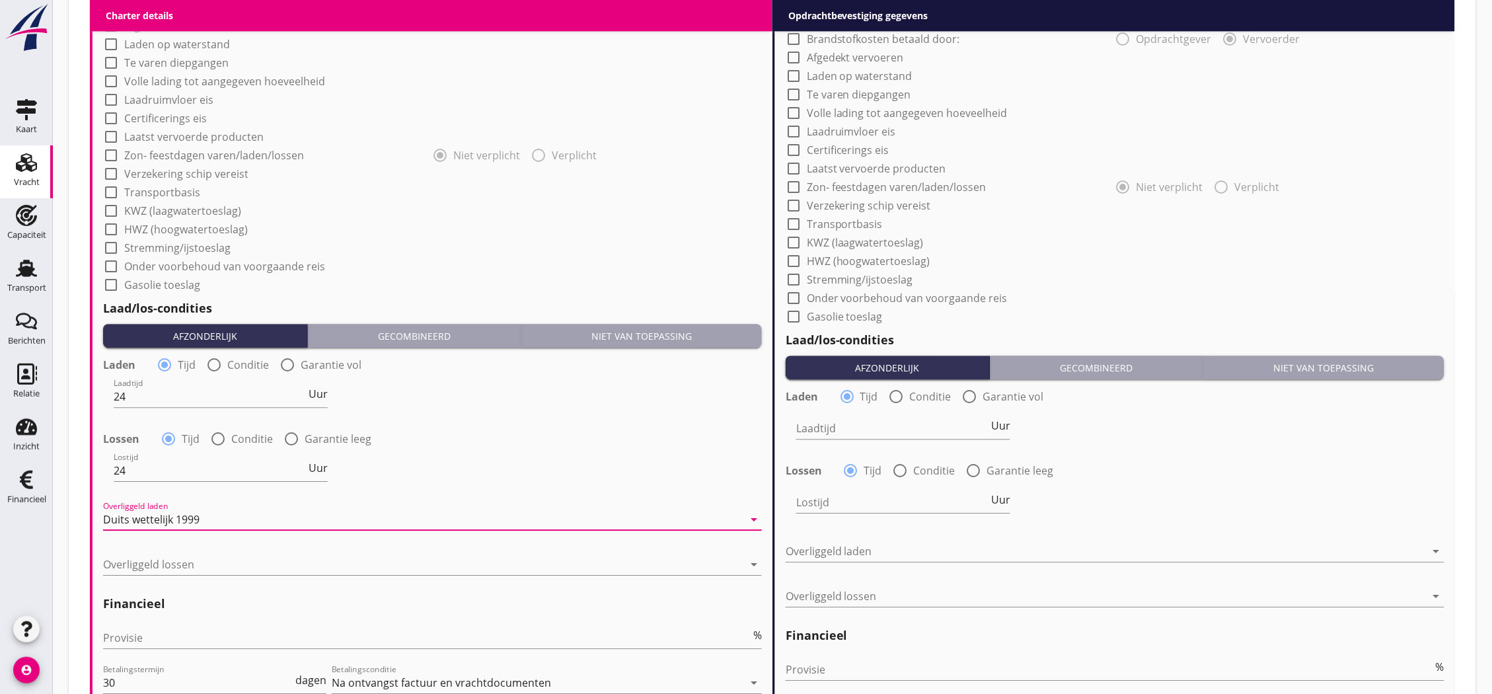
scroll to position [1174, 0]
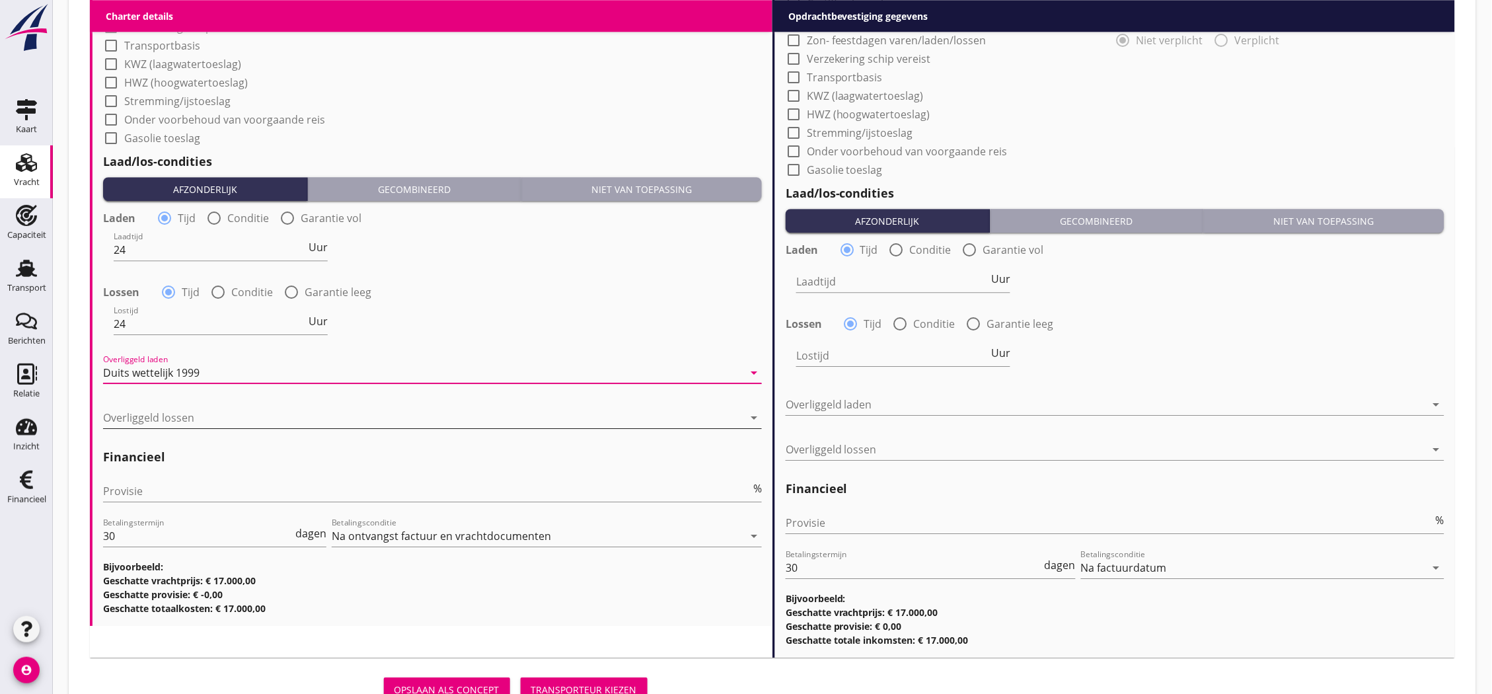
click at [243, 407] on div at bounding box center [423, 417] width 640 height 21
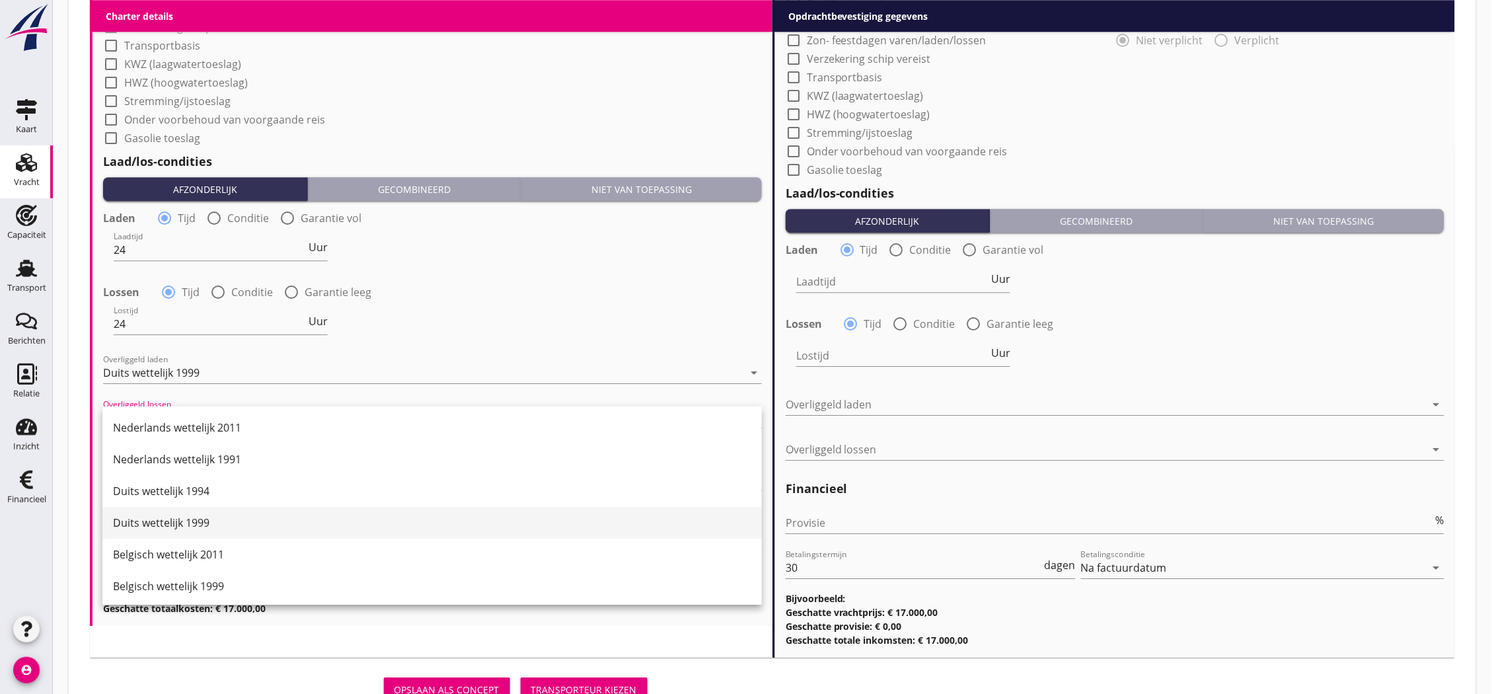
click at [229, 517] on div "Duits wettelijk 1999" at bounding box center [432, 523] width 638 height 16
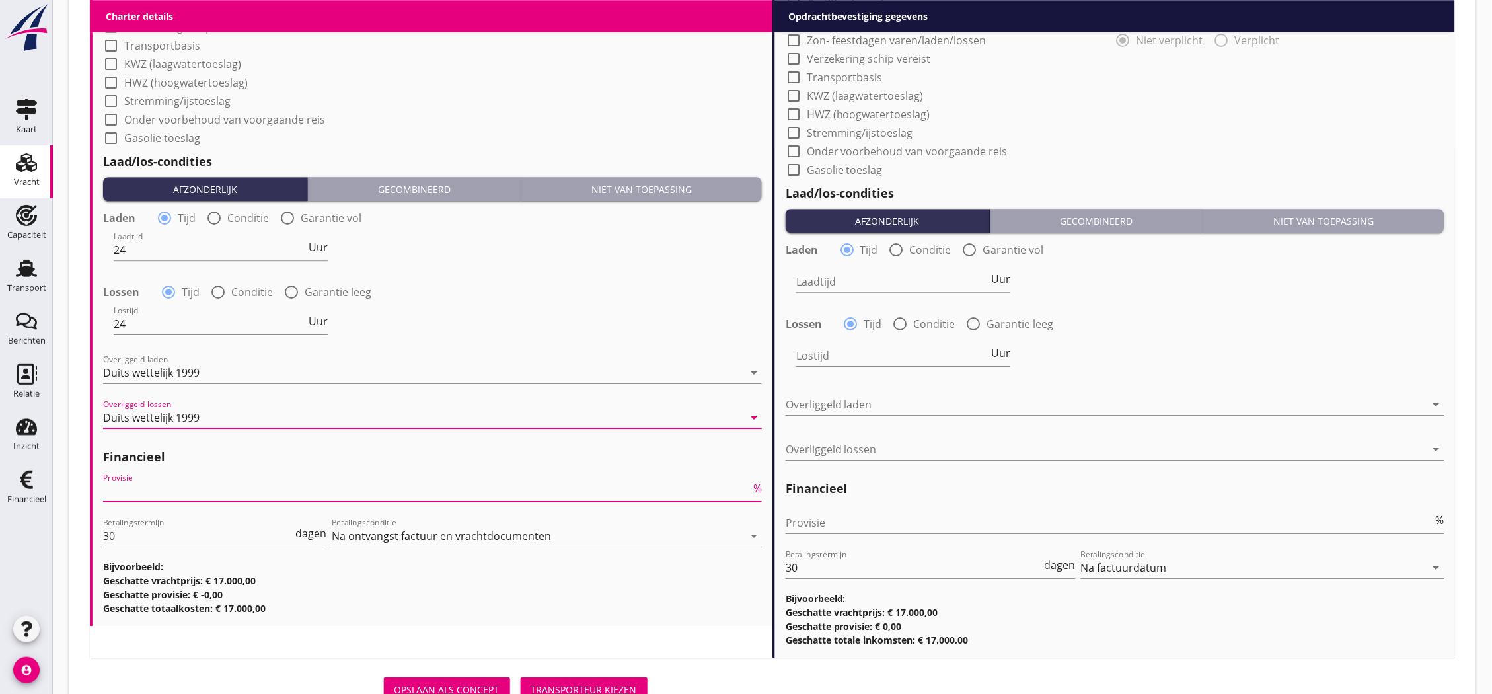
click at [234, 486] on input "Provisie" at bounding box center [427, 490] width 648 height 21
type input "5"
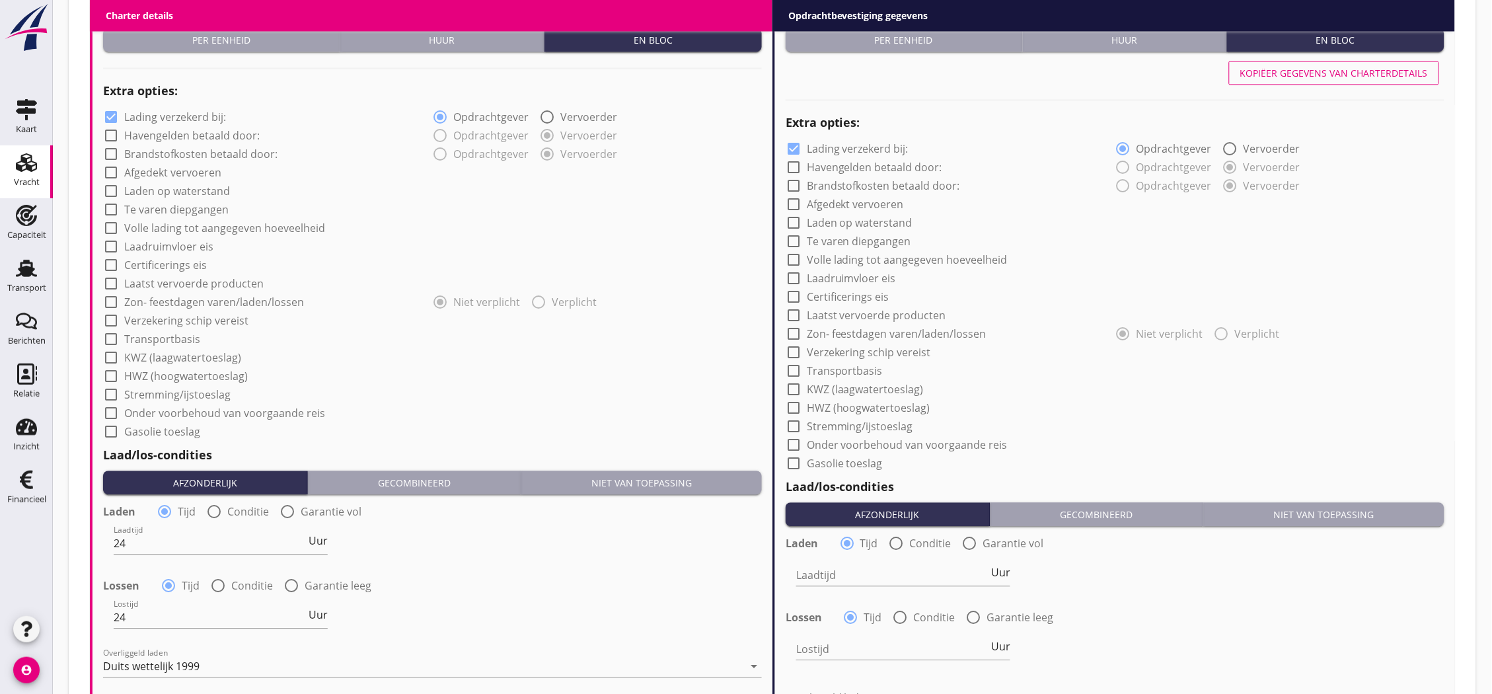
scroll to position [808, 0]
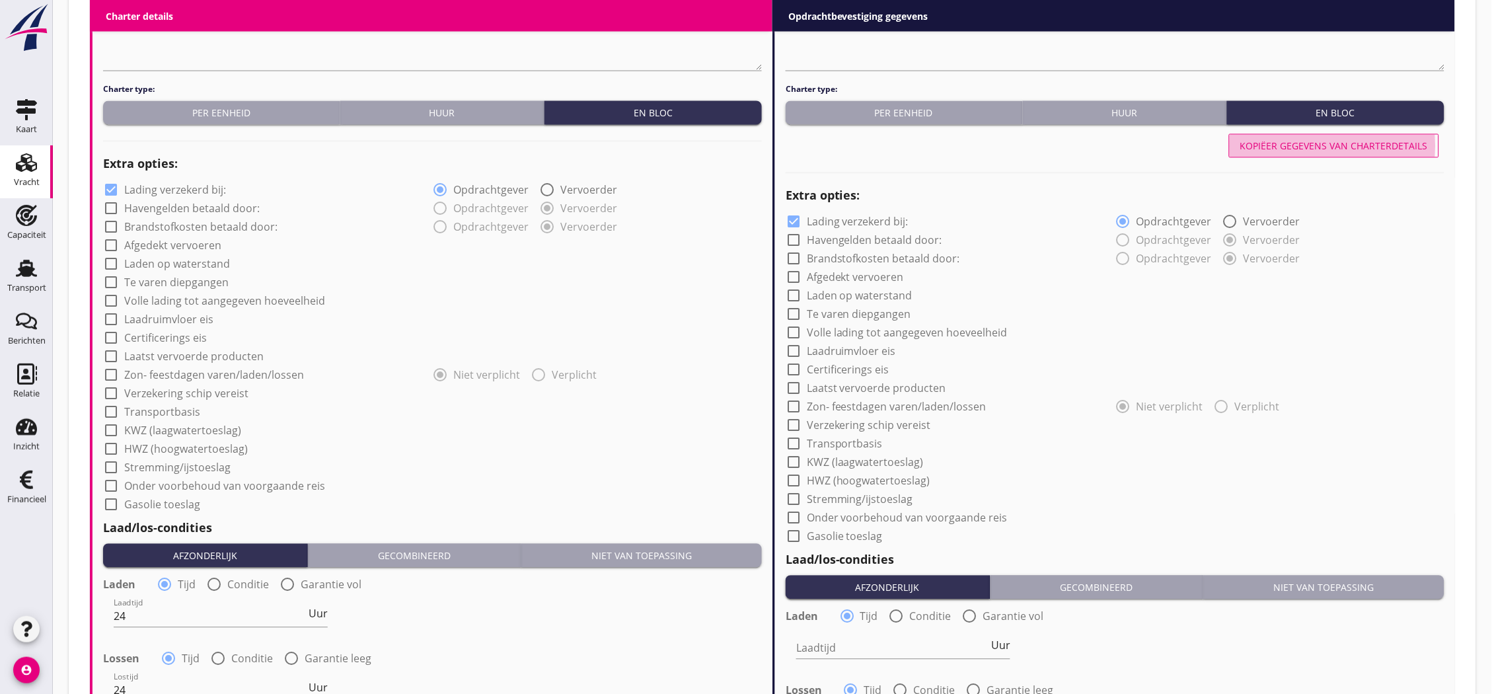
click at [1320, 144] on div "Kopiëer gegevens van charterdetails" at bounding box center [1334, 146] width 188 height 14
type input "24"
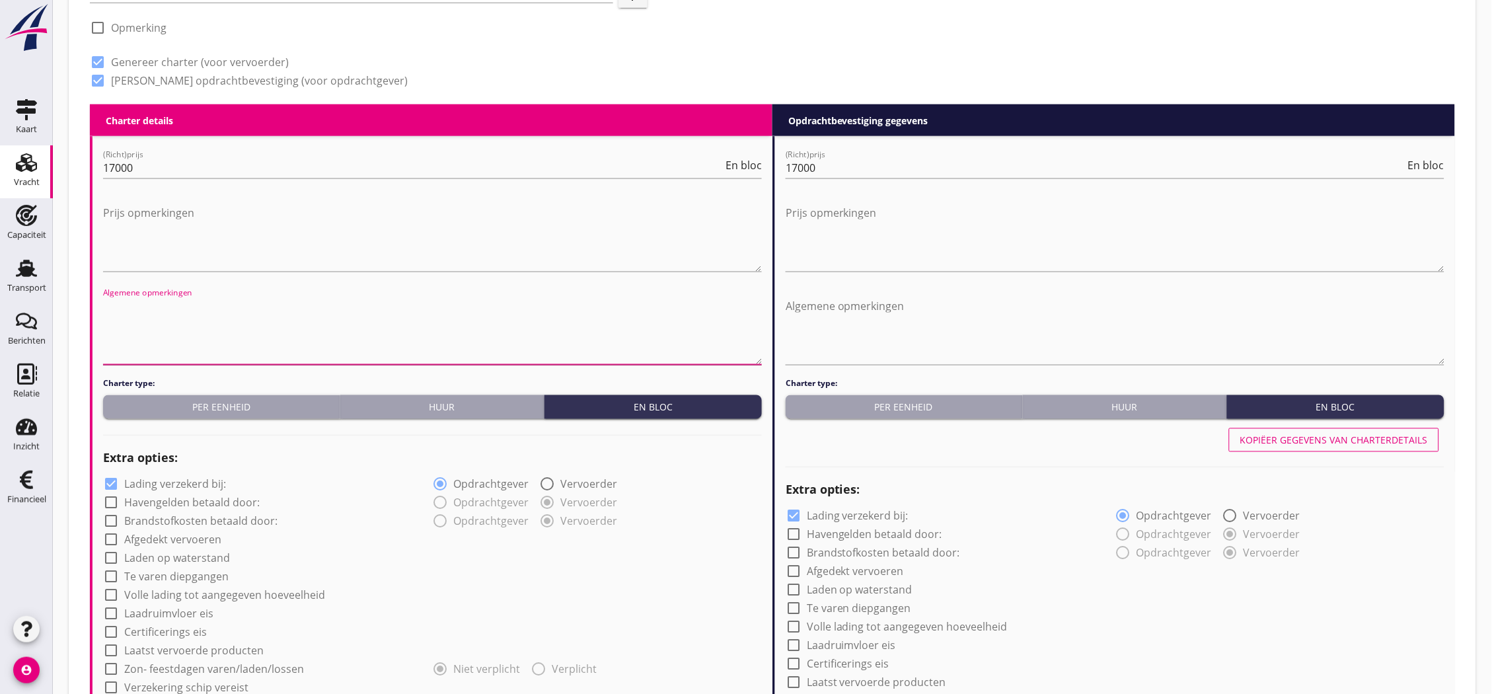
click at [214, 317] on textarea "Algemene opmerkingen" at bounding box center [432, 329] width 659 height 69
paste textarea "1 Gasturbine 18,38x5,30x6,02m"
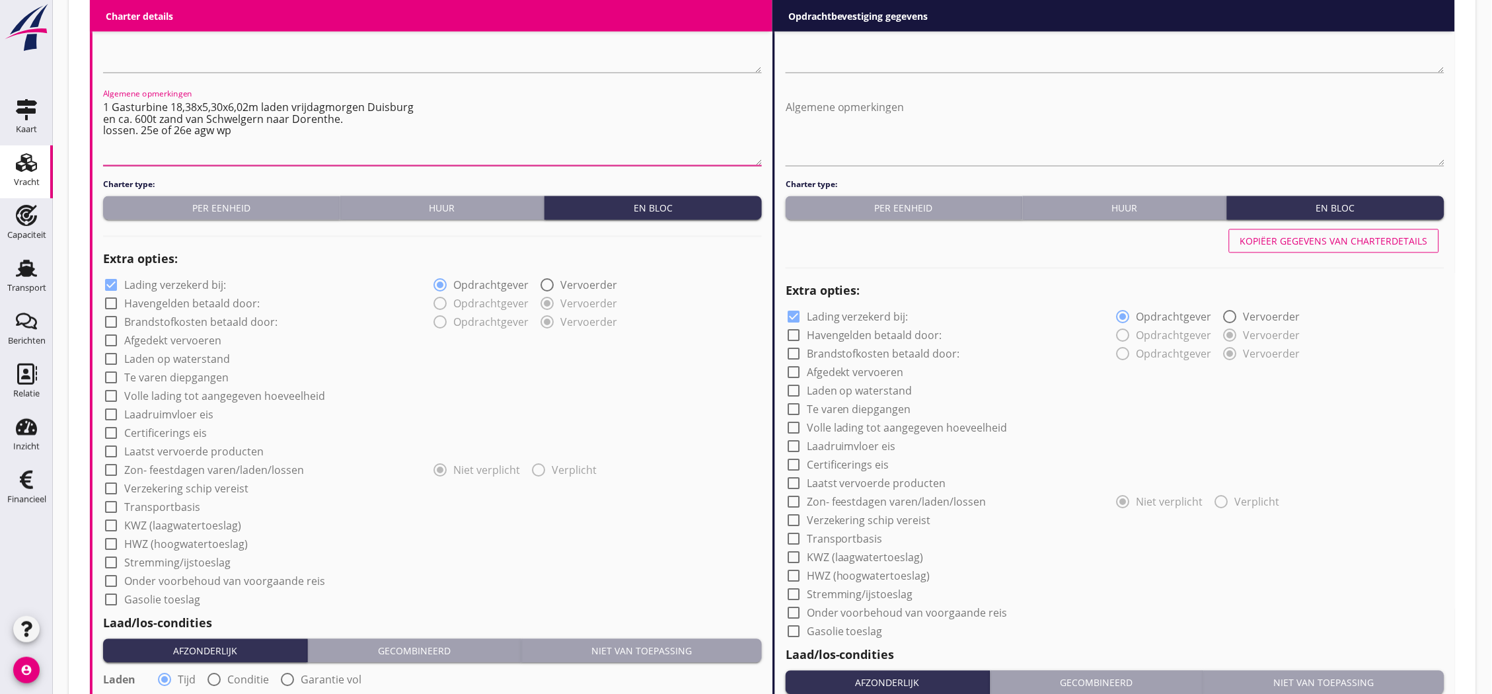
scroll to position [1227, 0]
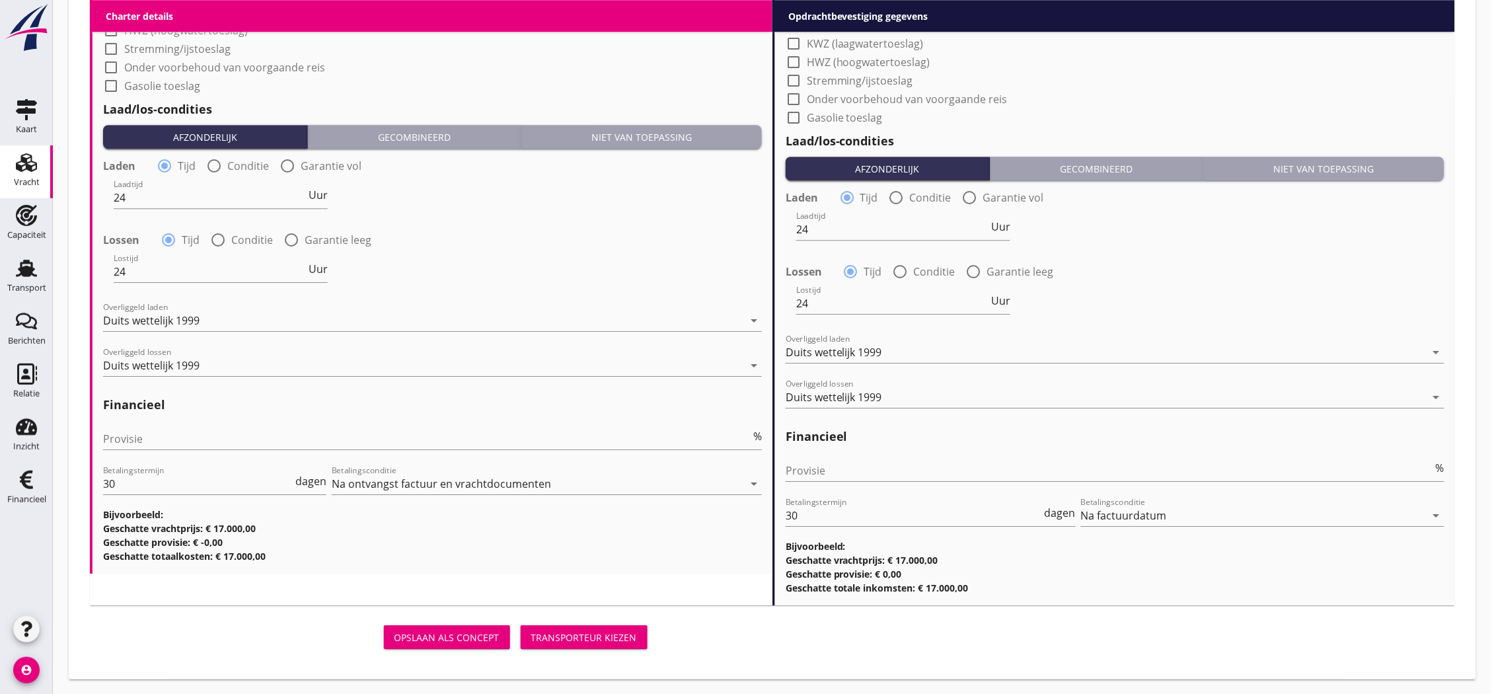
type textarea "1 Gasturbine 18,38x5,30x6,02m laden vrijdagmorgen Duisburg en ca. 600t zand van…"
click at [550, 630] on div "Transporteur kiezen" at bounding box center [584, 637] width 106 height 14
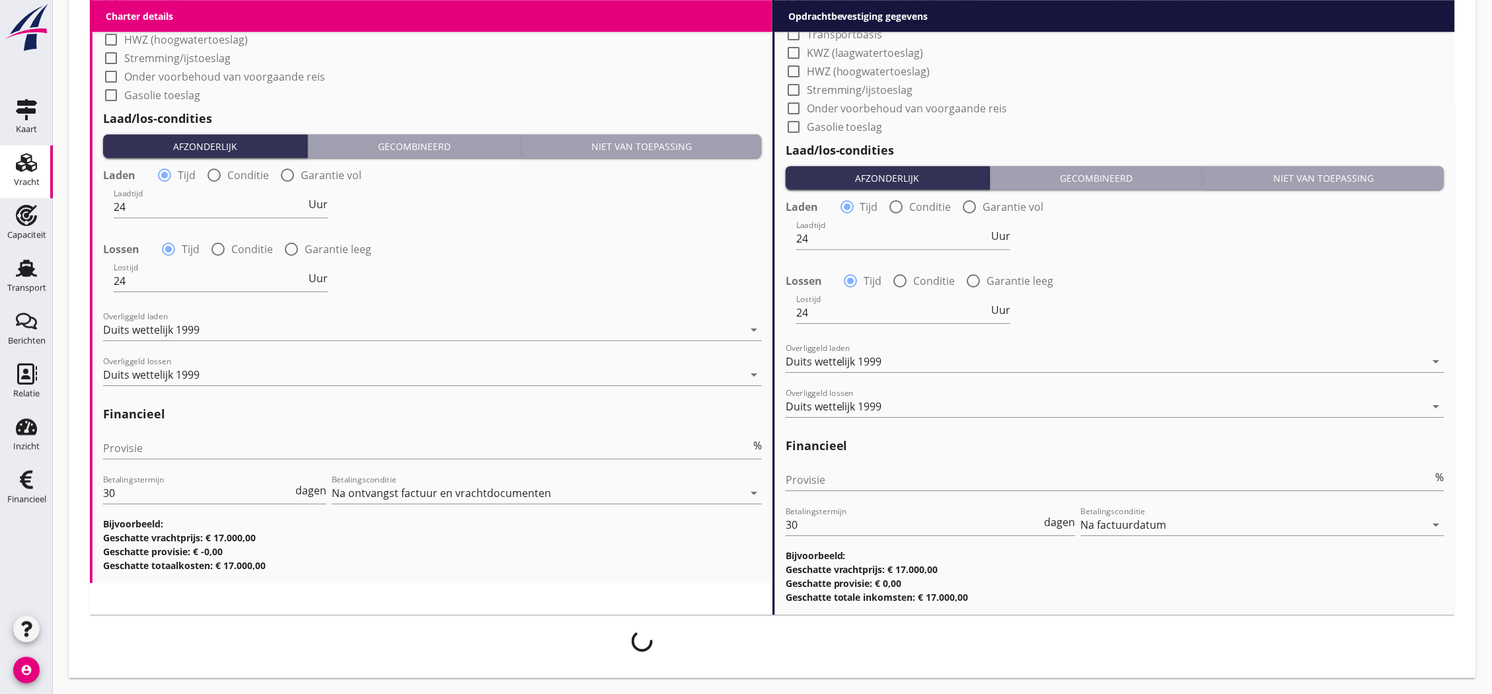
scroll to position [1217, 0]
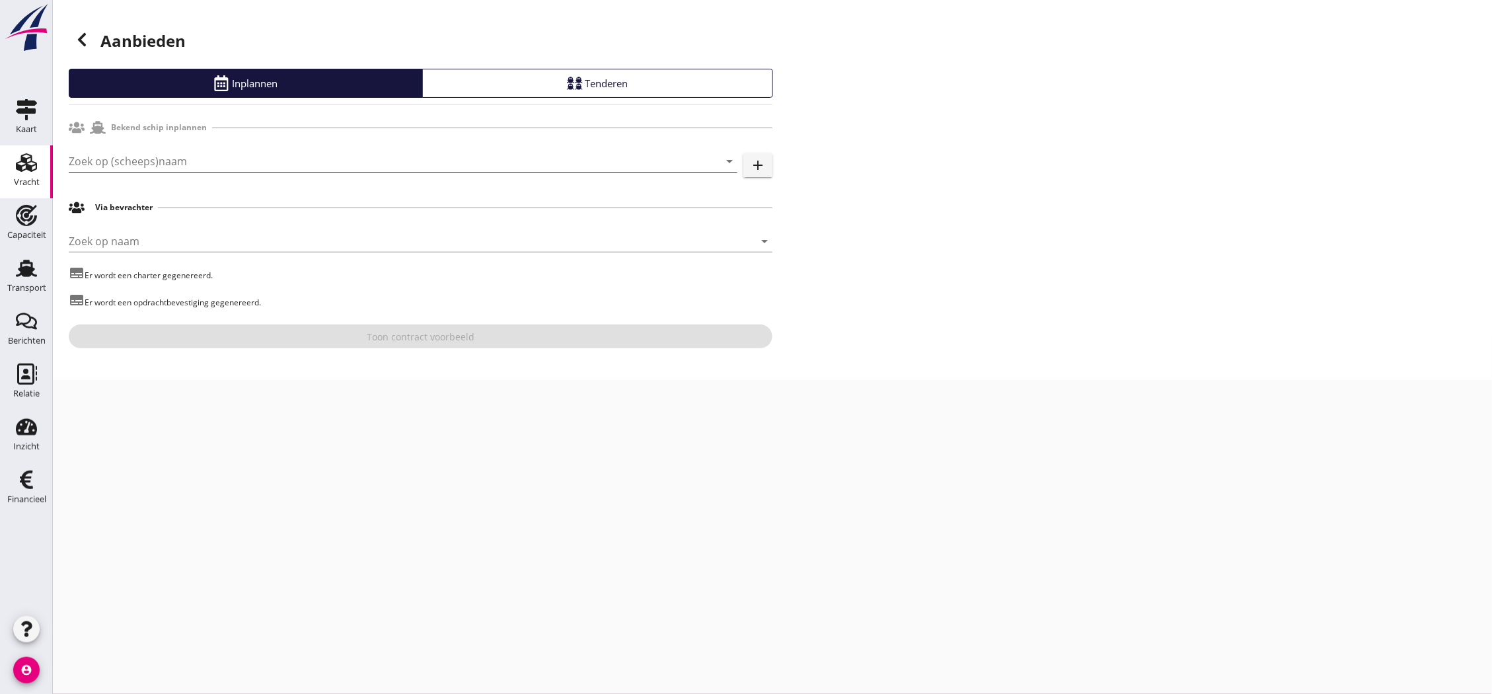
click at [235, 167] on input "Zoek op (scheeps)naam" at bounding box center [385, 161] width 632 height 21
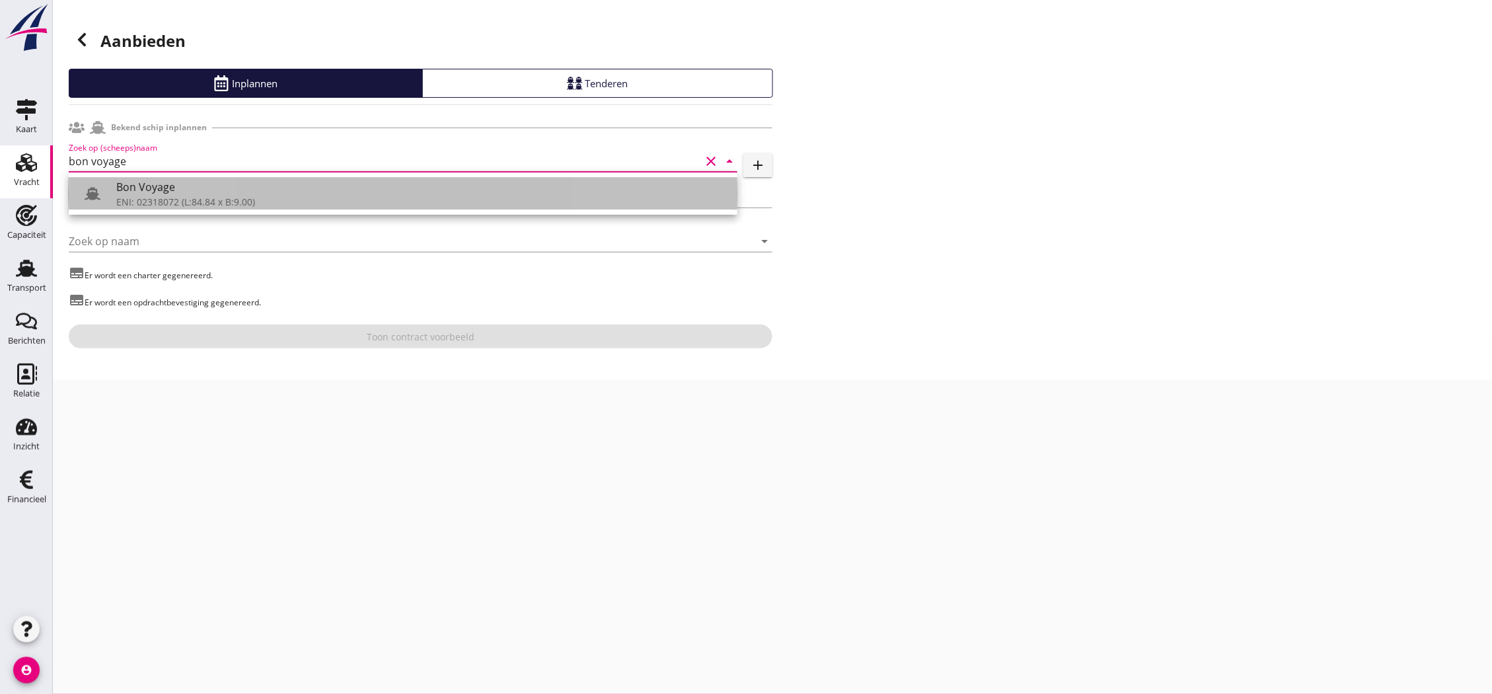
click at [229, 193] on div "Bon Voyage" at bounding box center [421, 187] width 611 height 16
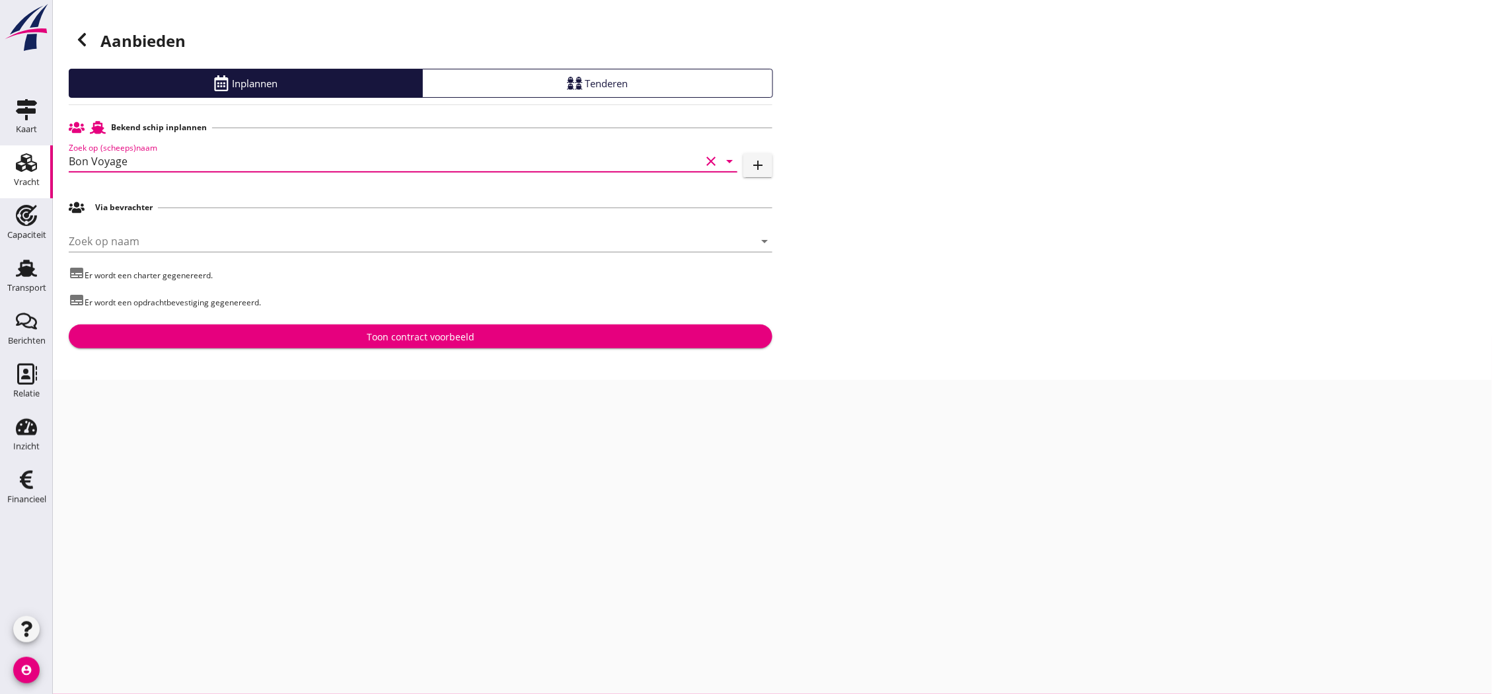
type input "Bon Voyage"
click at [394, 326] on button "Toon contract voorbeeld" at bounding box center [421, 336] width 704 height 24
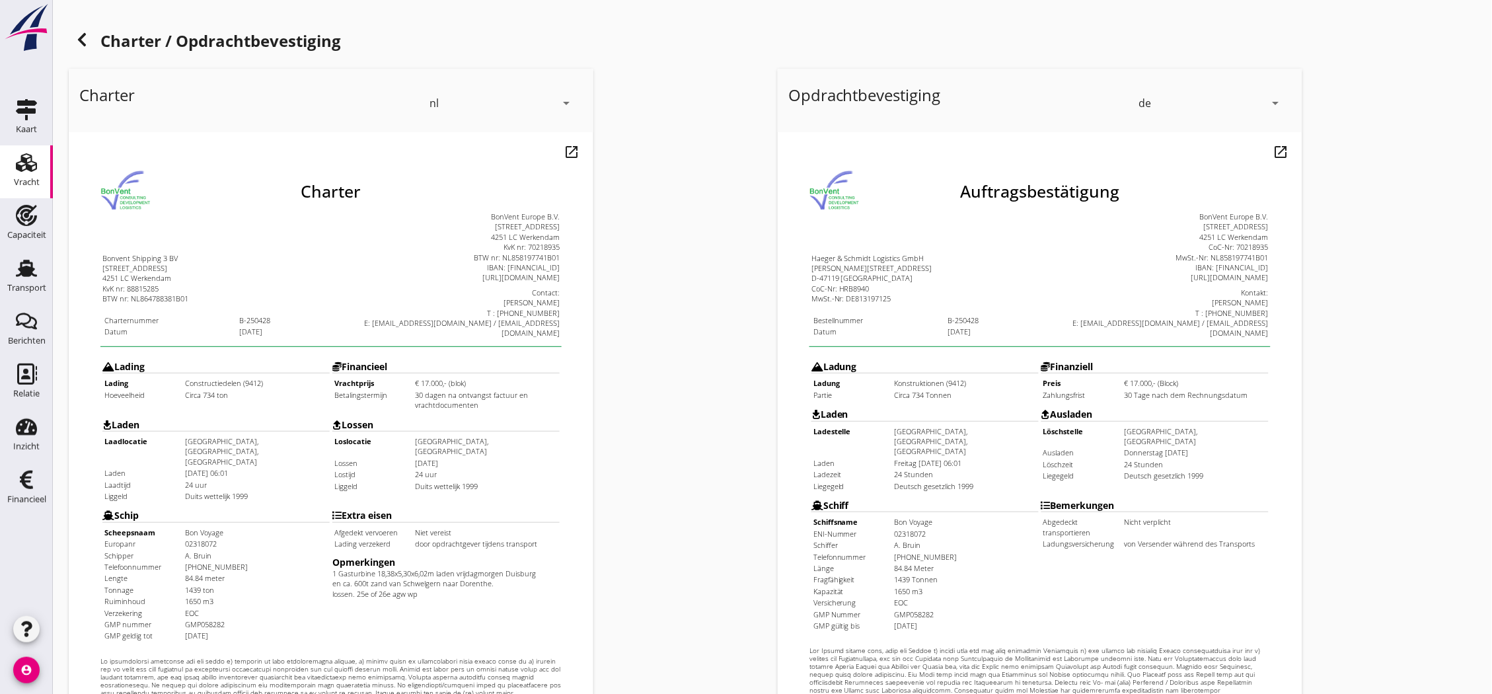
scroll to position [284, 0]
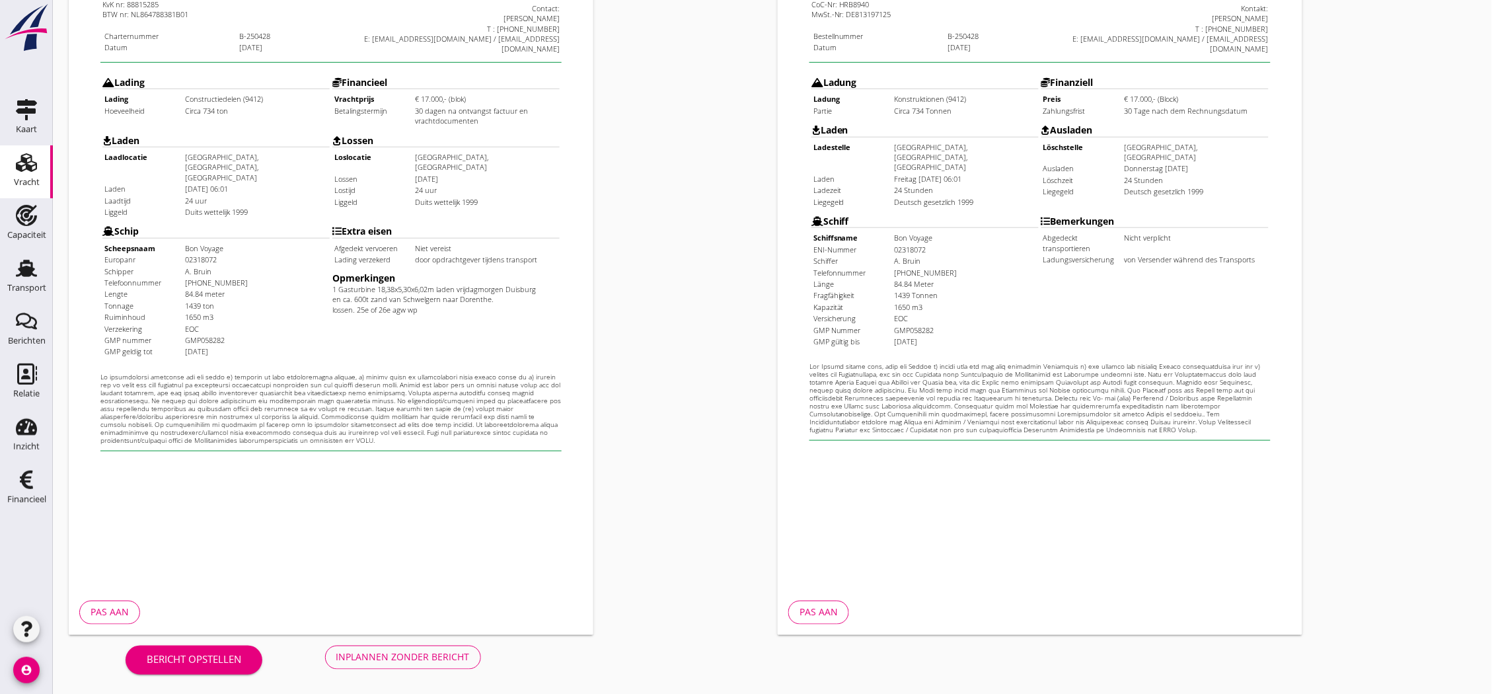
click at [410, 650] on div "Inplannen zonder bericht" at bounding box center [402, 657] width 133 height 14
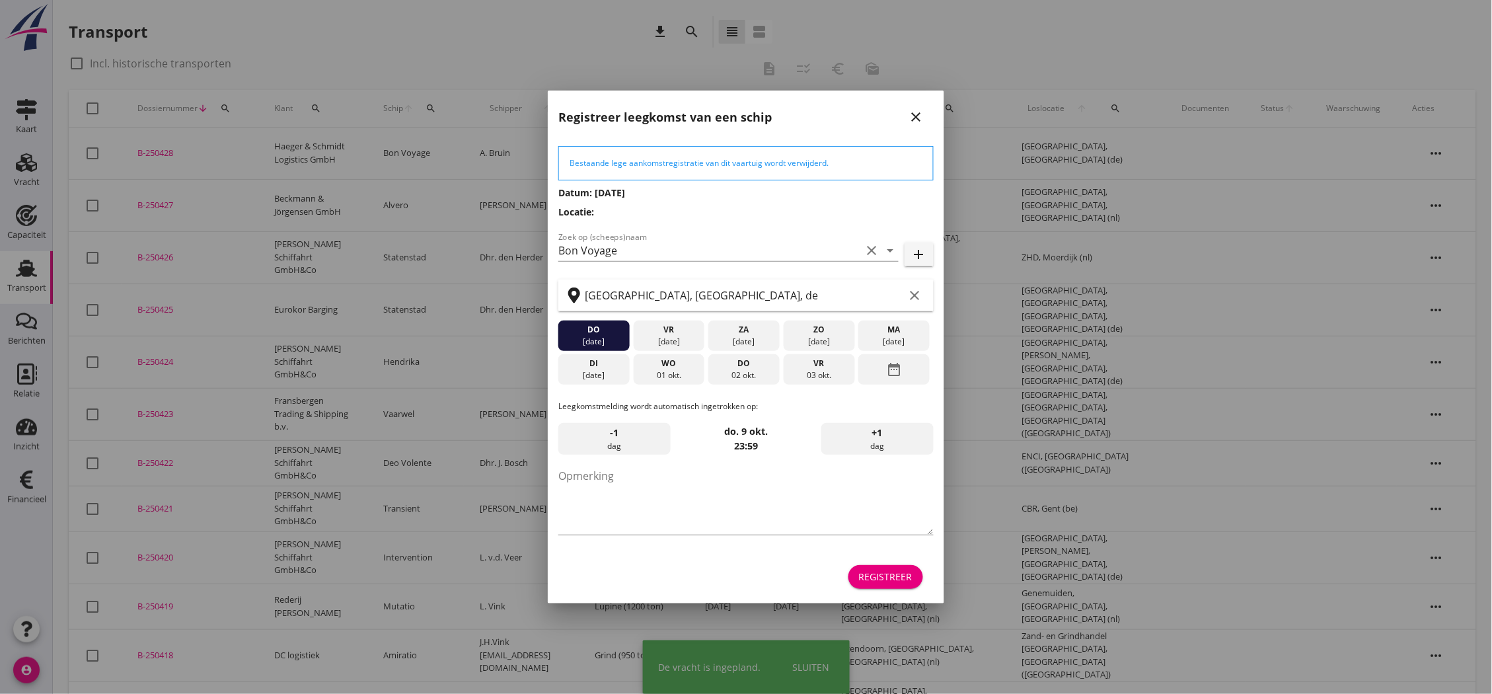
click at [919, 113] on icon "close" at bounding box center [917, 117] width 16 height 16
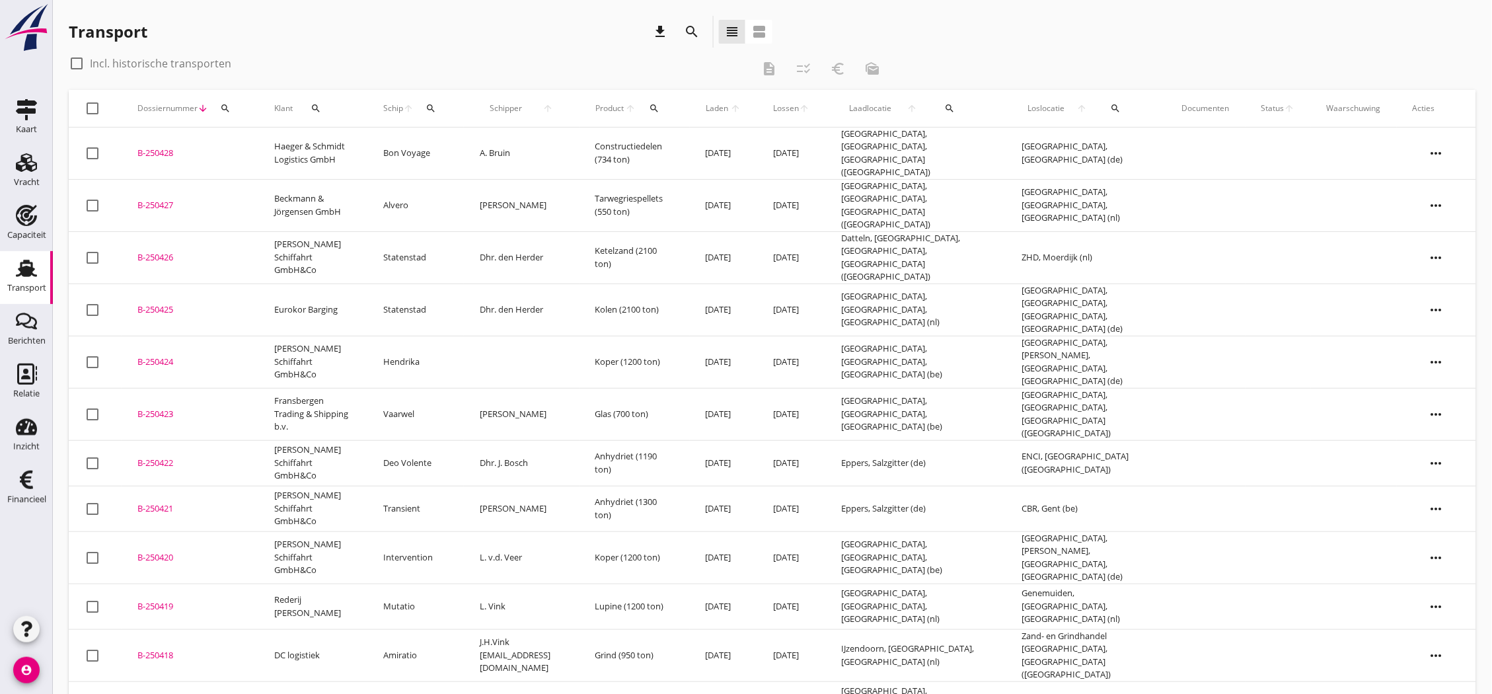
click at [166, 147] on div "B-250428" at bounding box center [189, 153] width 105 height 13
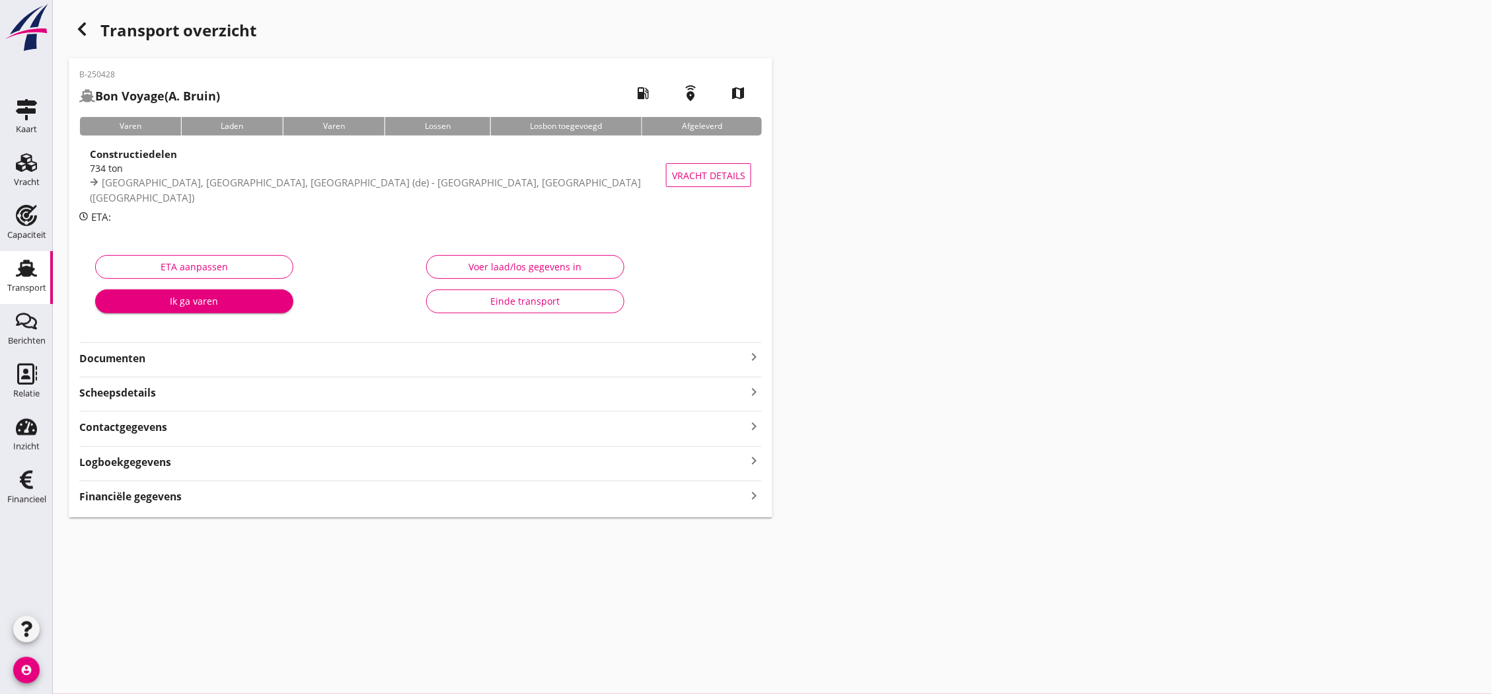
click at [654, 348] on div "Documenten keyboard_arrow_right" at bounding box center [420, 357] width 683 height 18
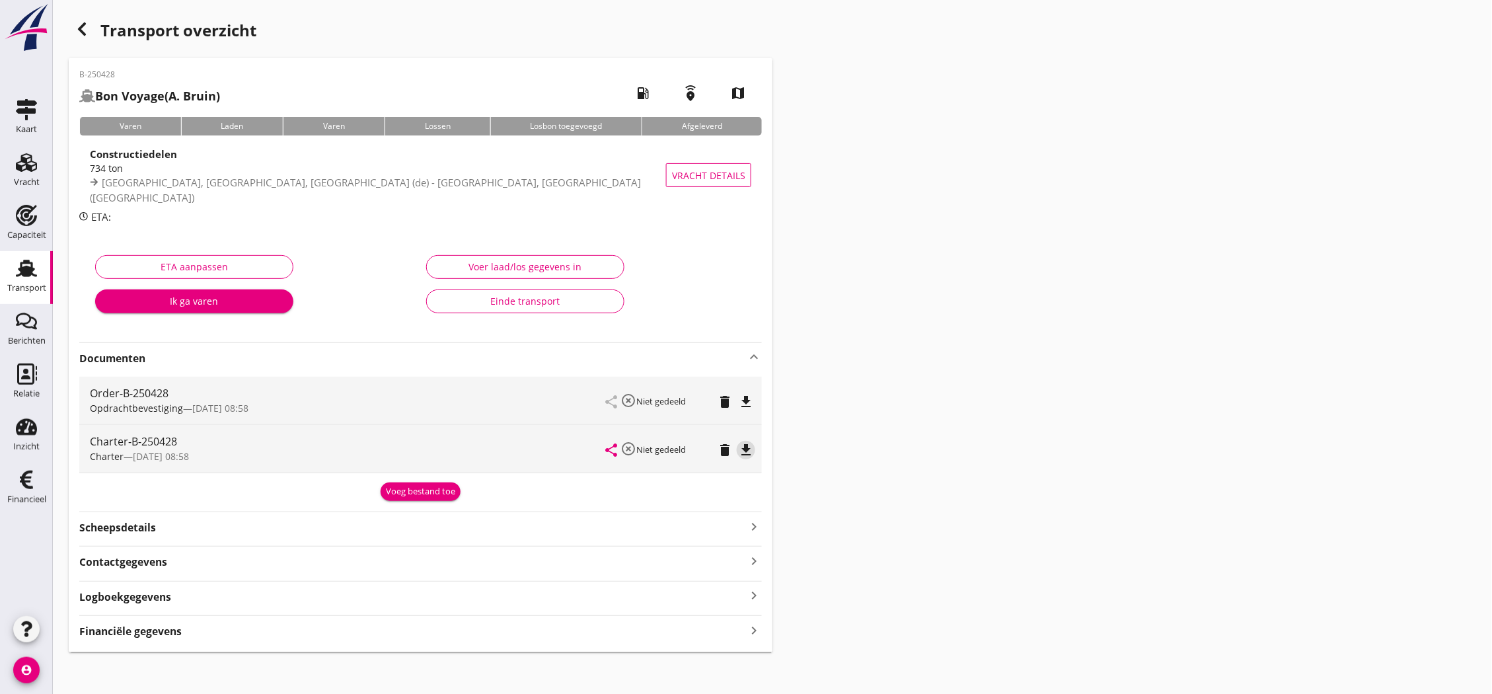
click at [749, 453] on icon "file_download" at bounding box center [746, 450] width 16 height 16
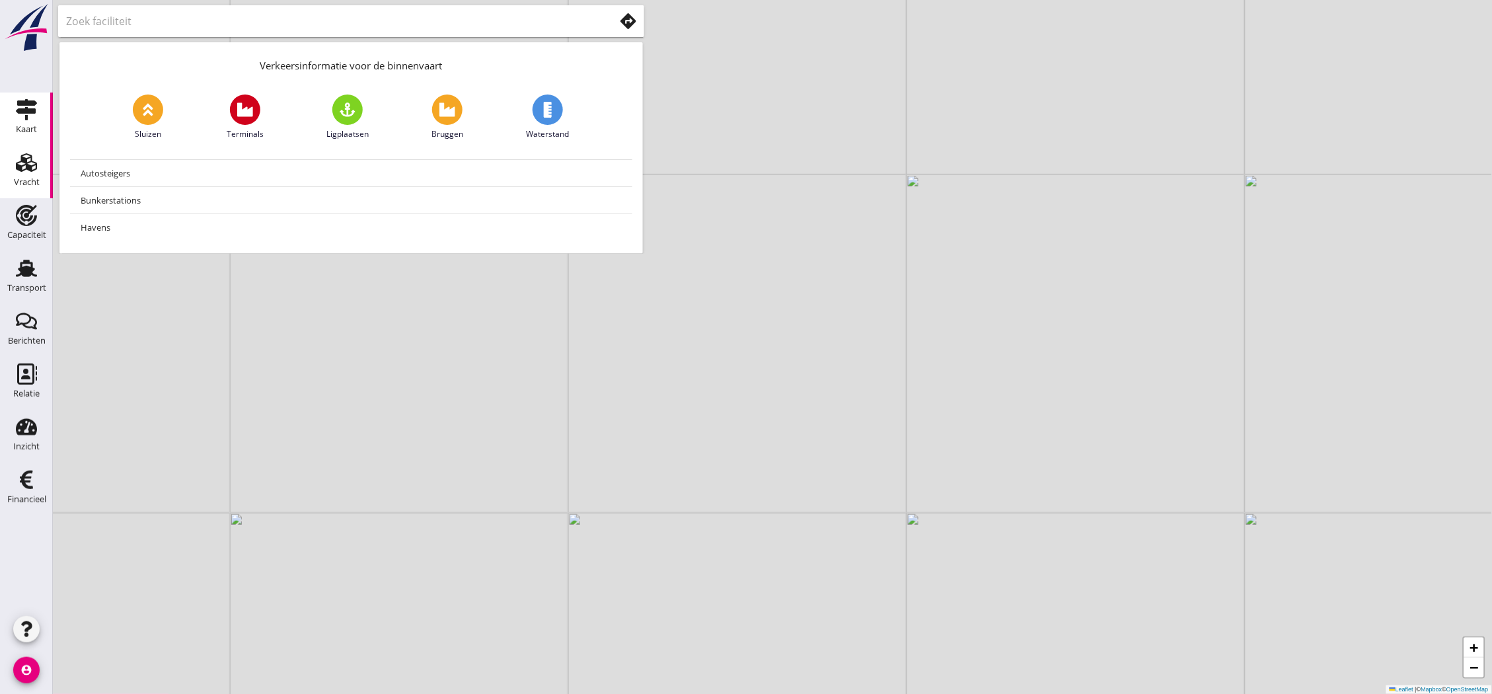
click at [24, 178] on div "Vracht" at bounding box center [27, 182] width 26 height 9
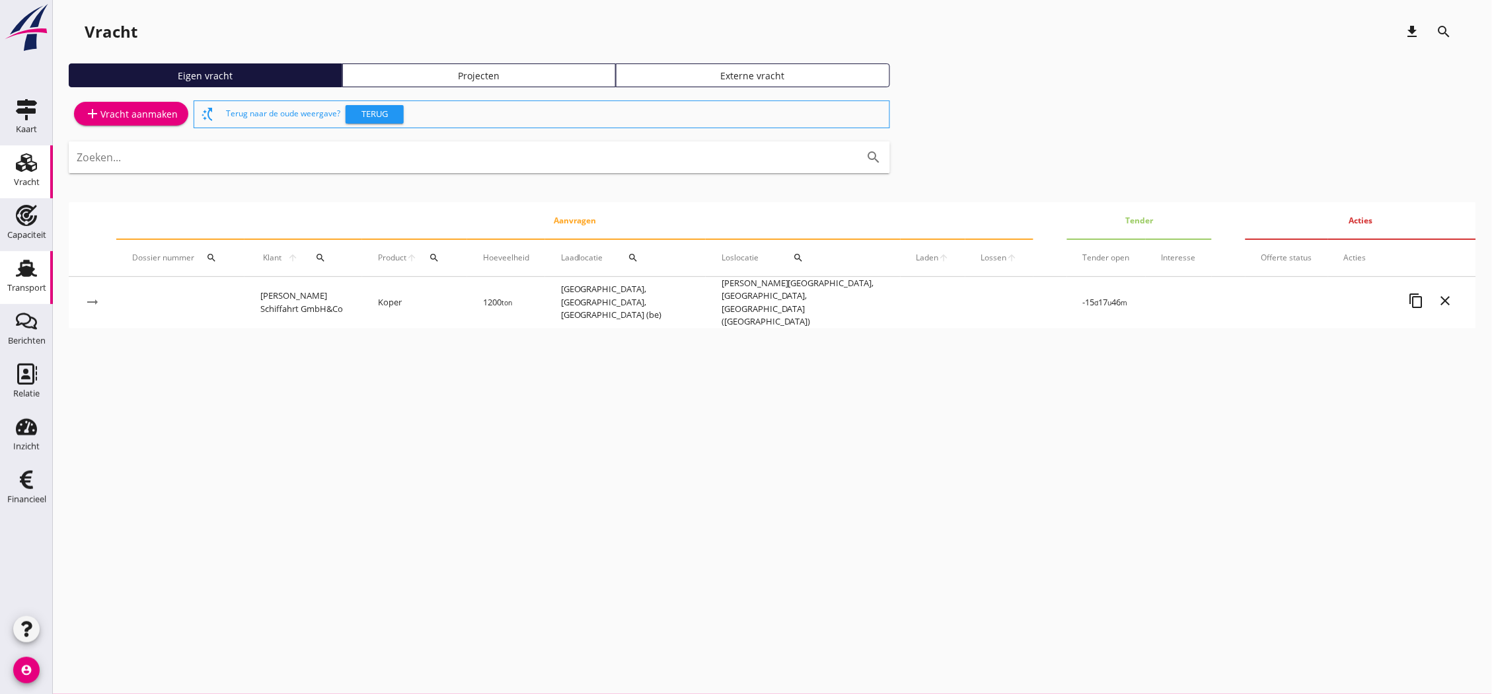
click at [31, 273] on use at bounding box center [26, 268] width 21 height 17
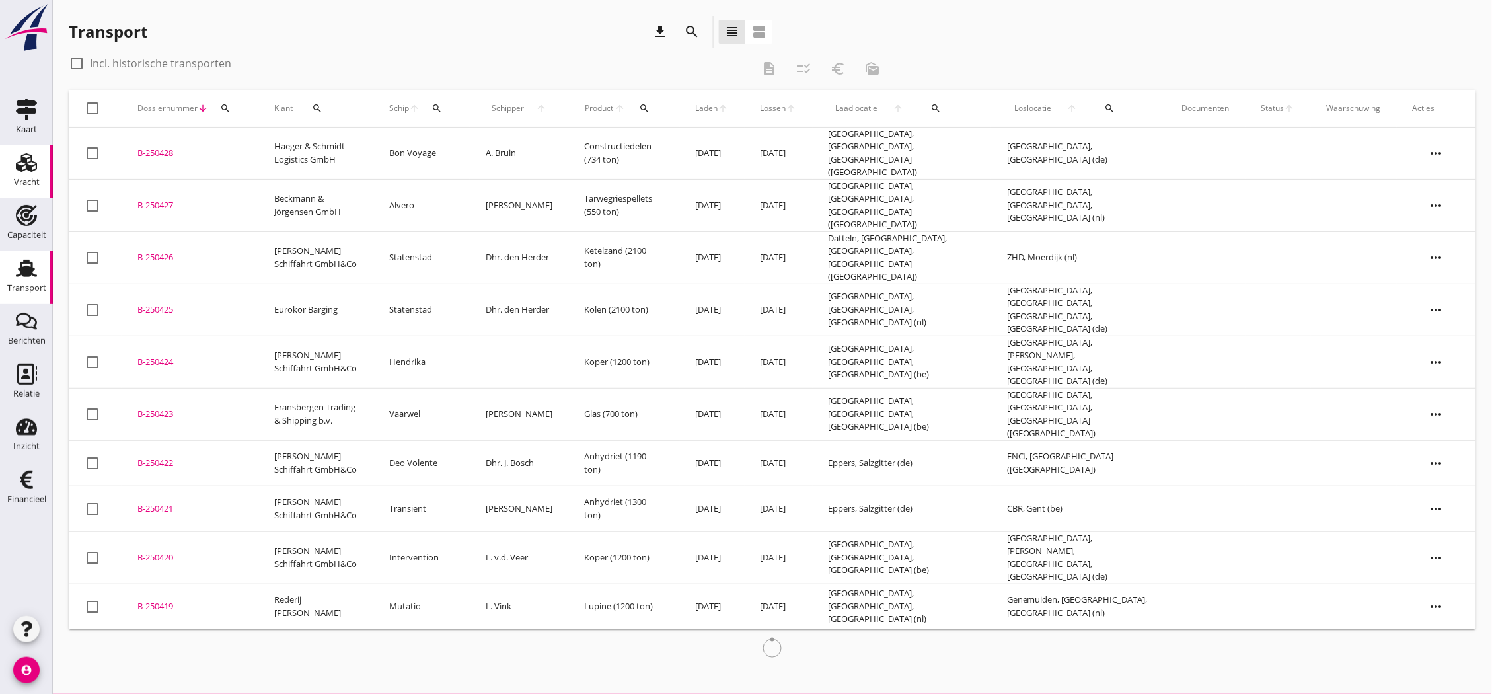
click at [25, 181] on div "Vracht" at bounding box center [27, 182] width 26 height 9
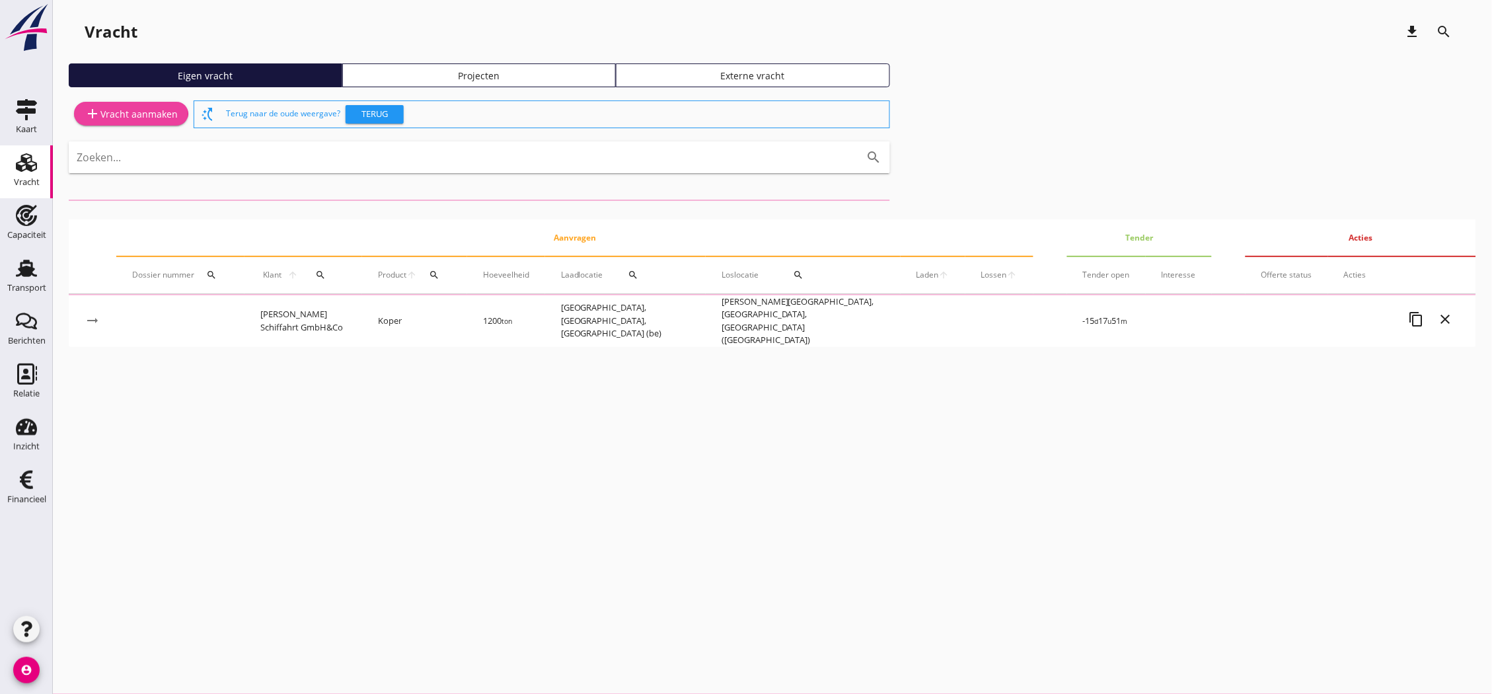
click at [137, 119] on div "add Vracht aanmaken" at bounding box center [131, 114] width 93 height 16
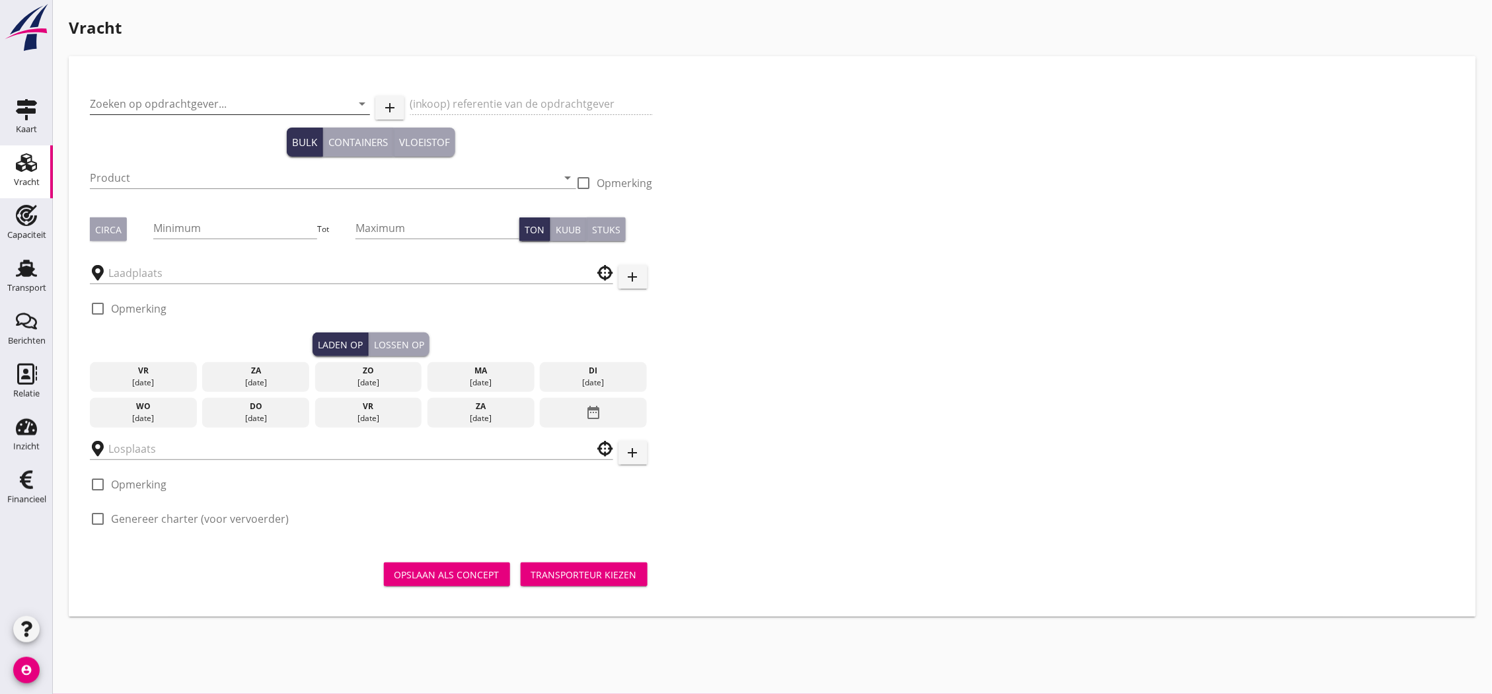
click at [181, 102] on input "Zoeken op opdrachtgever..." at bounding box center [211, 103] width 243 height 21
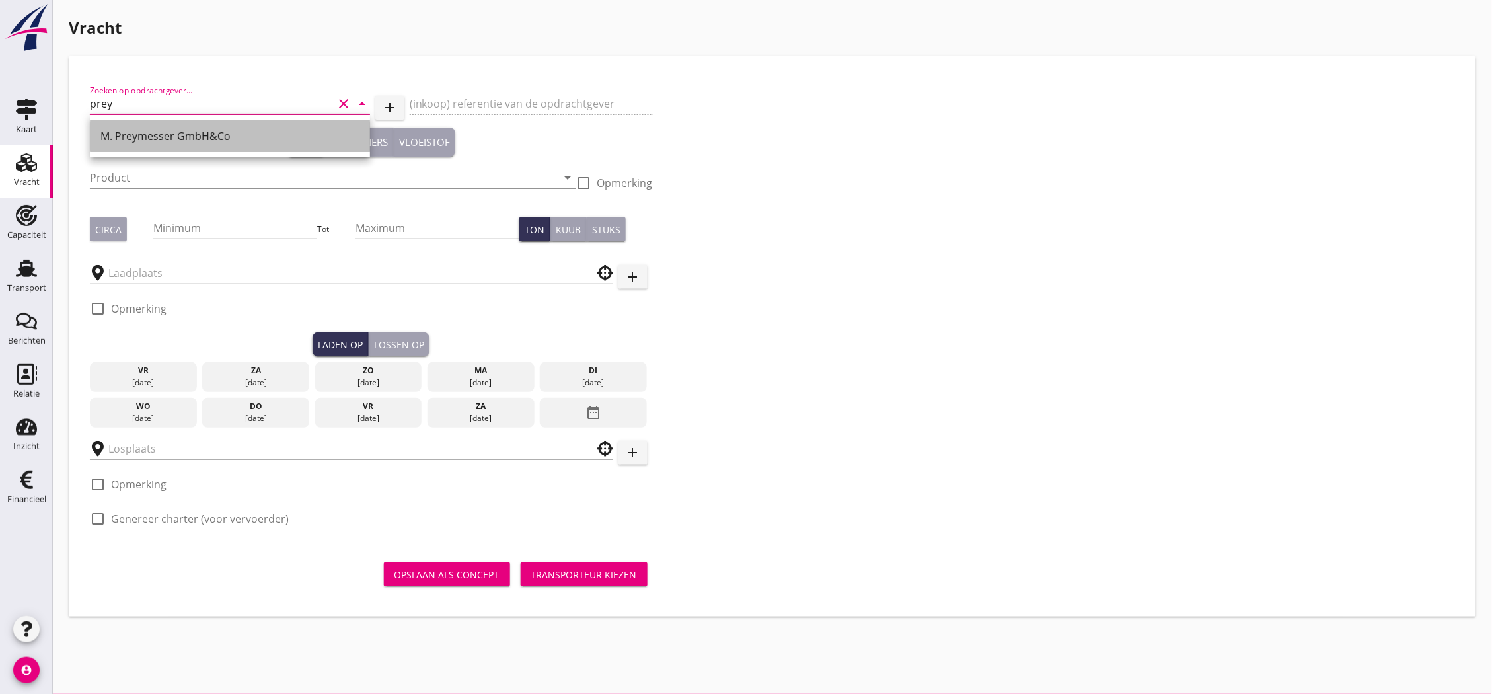
click at [188, 150] on div "M. Preymesser GmbH&Co" at bounding box center [229, 136] width 259 height 32
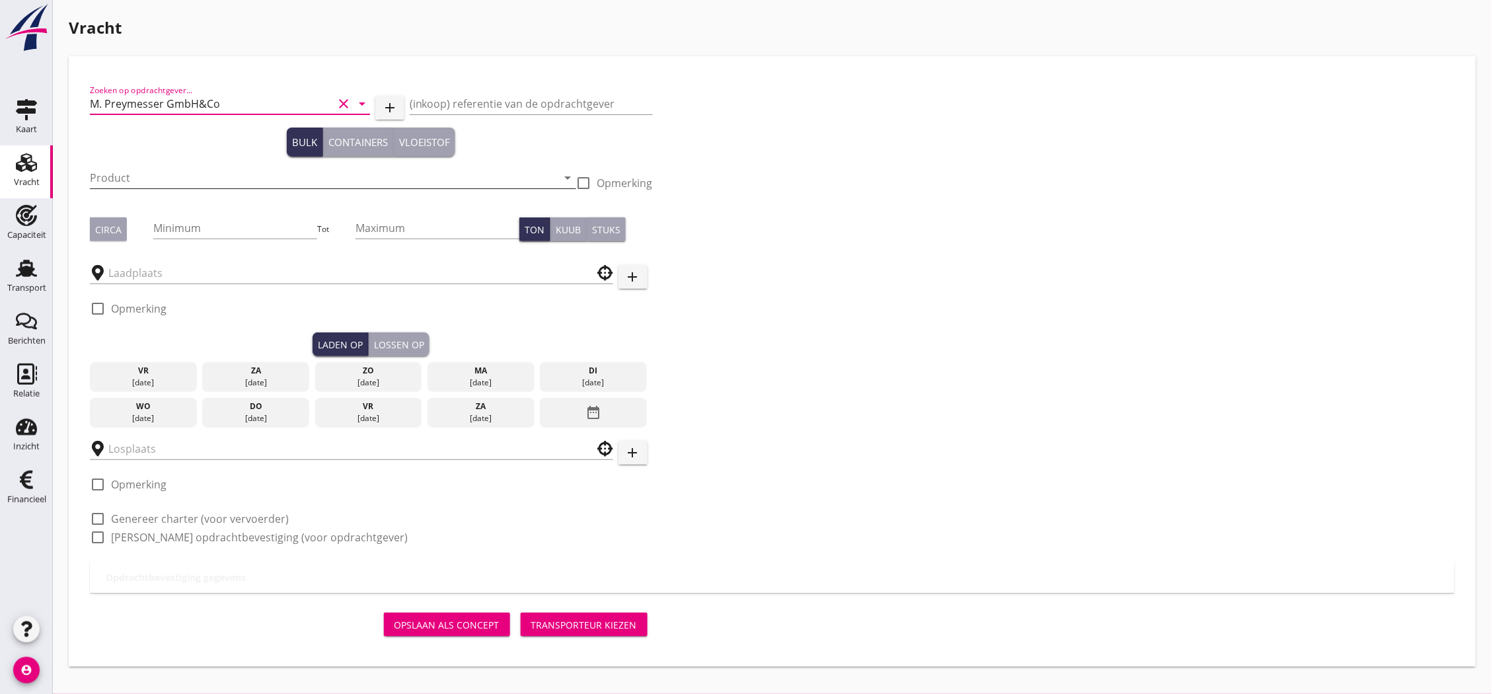
type input "M. Preymesser GmbH&Co"
click at [190, 167] on input "Product" at bounding box center [324, 177] width 468 height 21
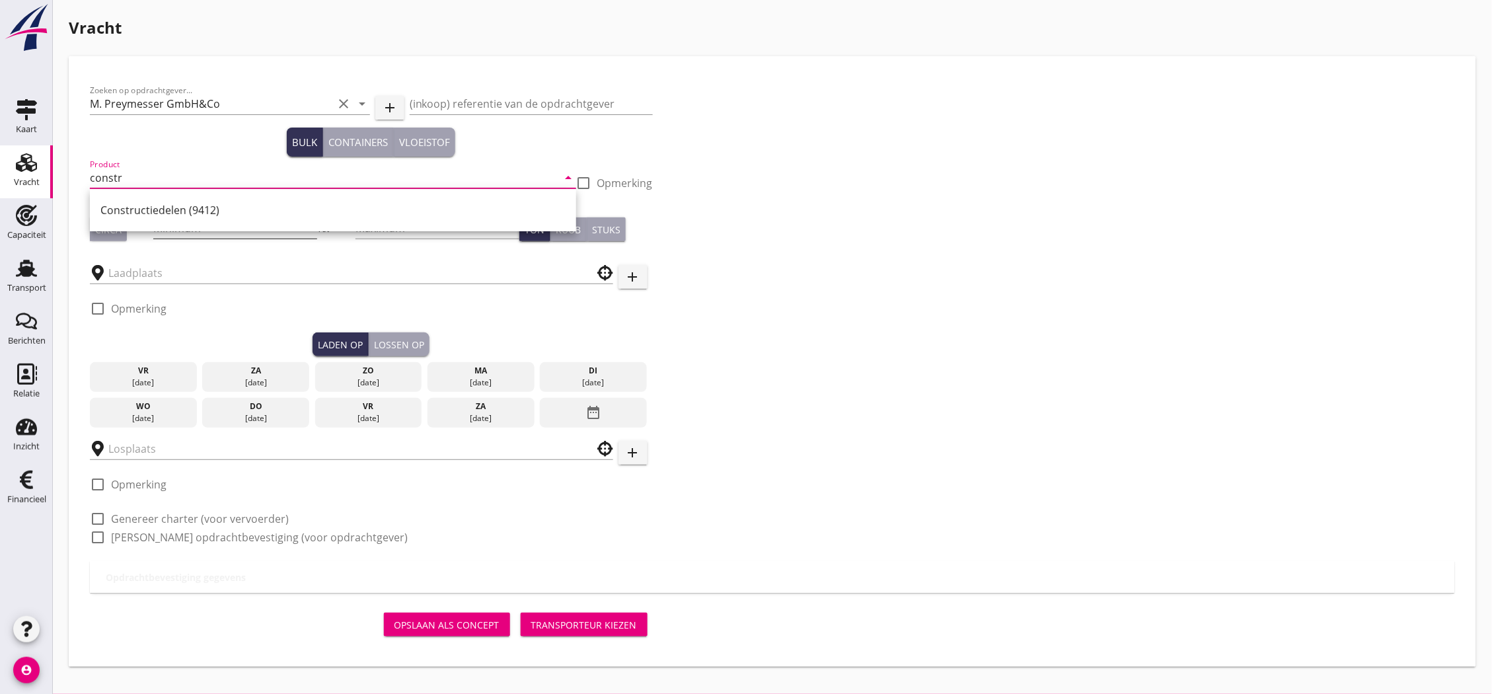
click at [219, 222] on div "Constructiedelen (9412)" at bounding box center [332, 210] width 465 height 32
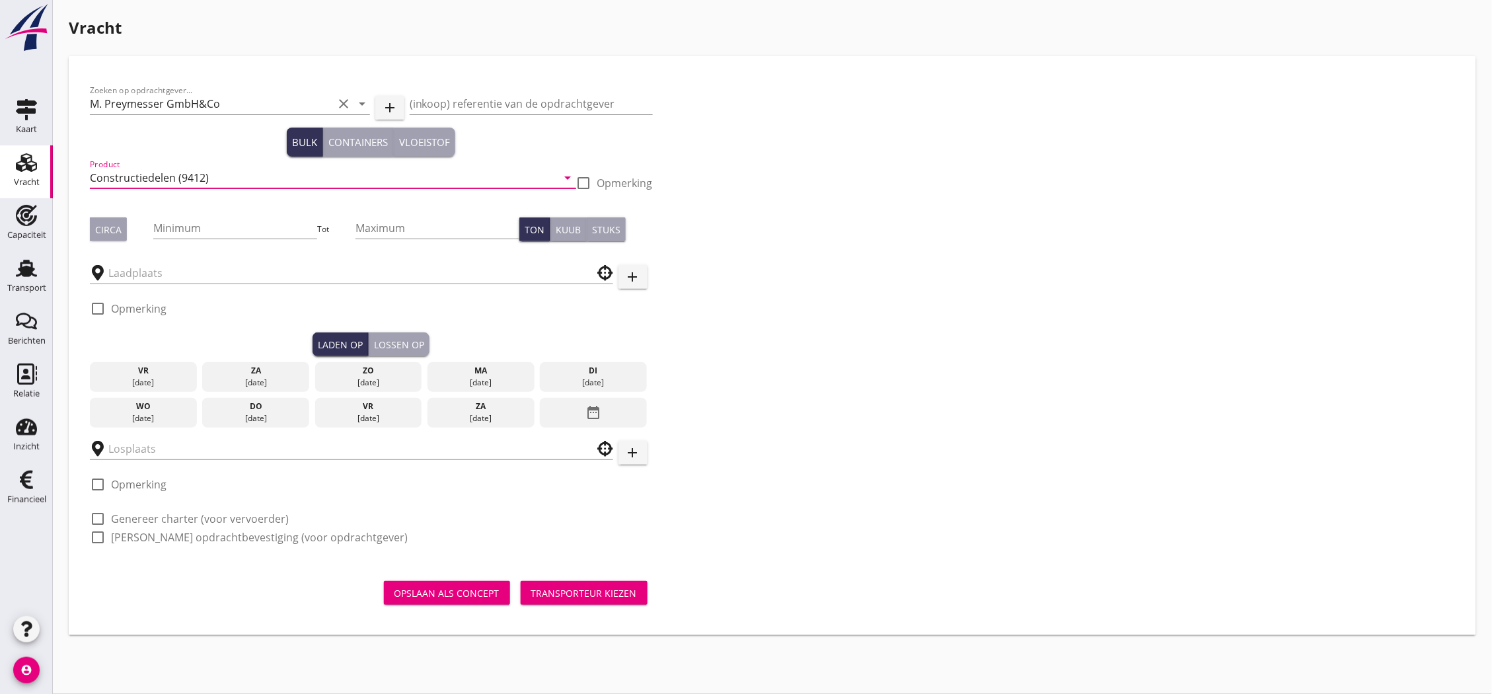
type input "Constructiedelen (9412)"
click at [218, 240] on div "Minimum" at bounding box center [235, 234] width 164 height 34
click at [218, 228] on input "Minimum" at bounding box center [235, 227] width 164 height 21
type input "38"
click at [245, 260] on div at bounding box center [351, 268] width 523 height 29
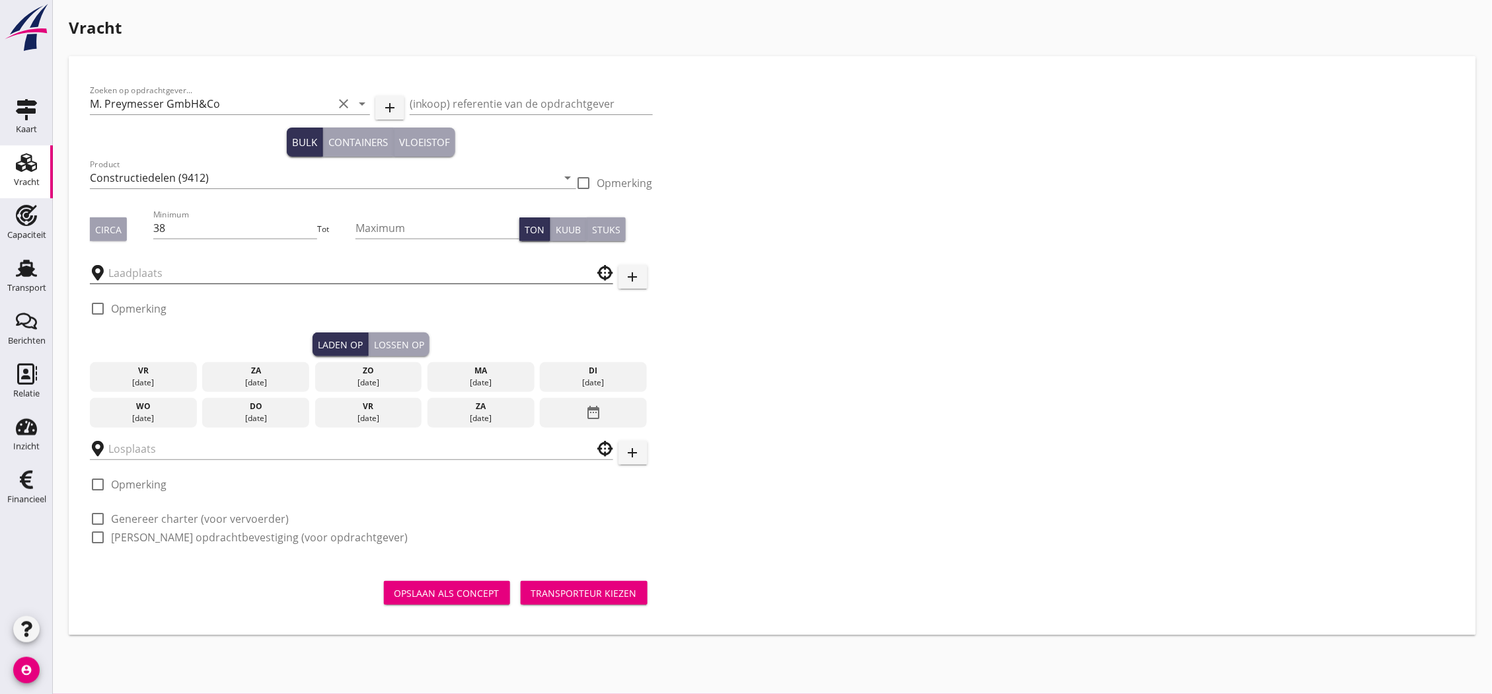
click at [243, 266] on input "text" at bounding box center [342, 272] width 468 height 21
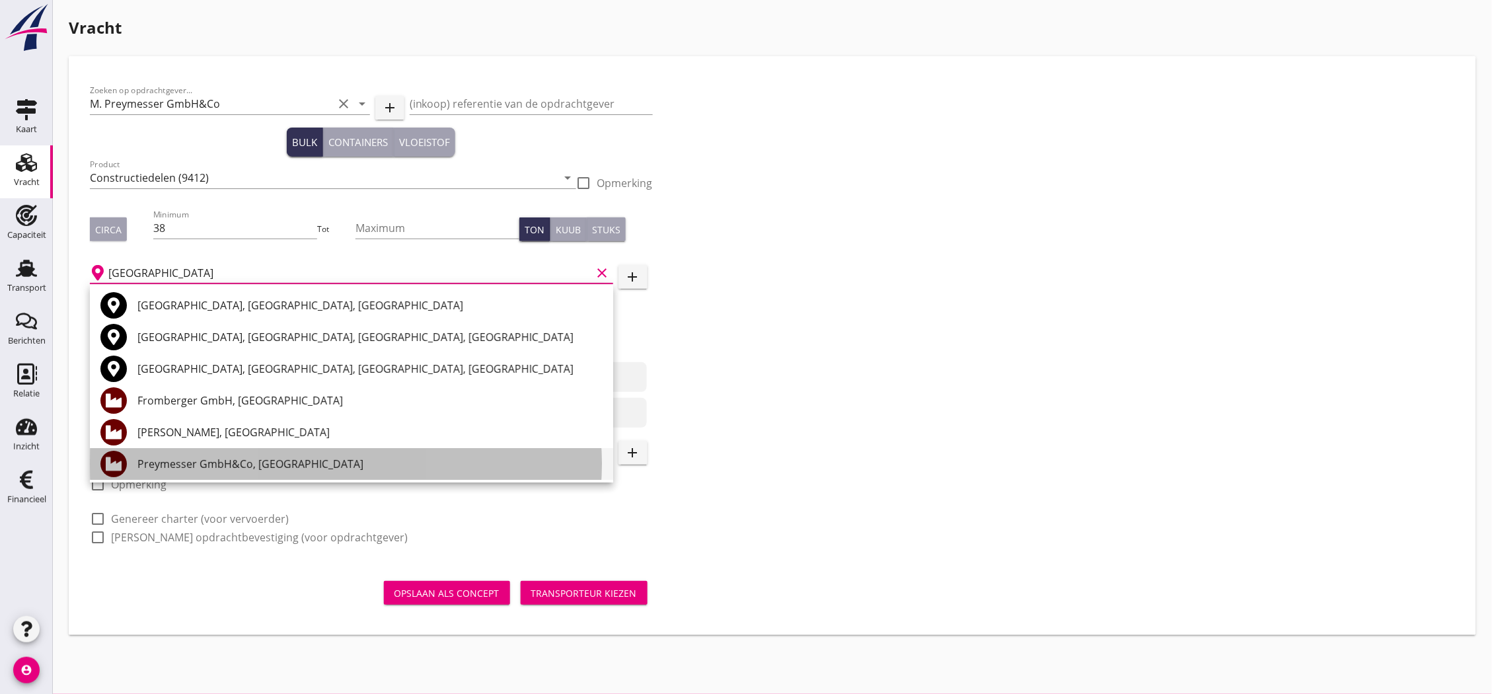
click at [213, 457] on div "Preymesser GmbH&Co, [GEOGRAPHIC_DATA]" at bounding box center [369, 464] width 465 height 16
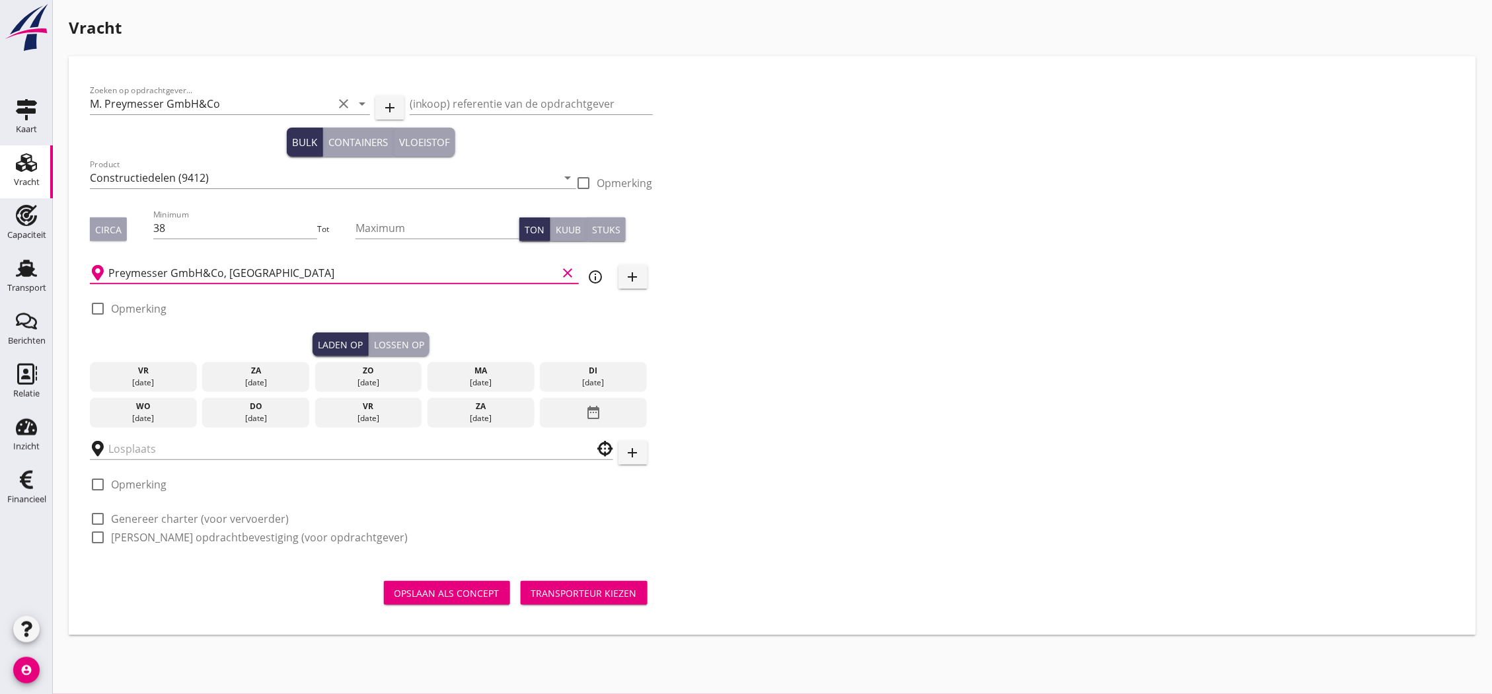
type input "Preymesser GmbH&Co, [GEOGRAPHIC_DATA]"
click at [280, 412] on div "[DATE]" at bounding box center [256, 418] width 100 height 12
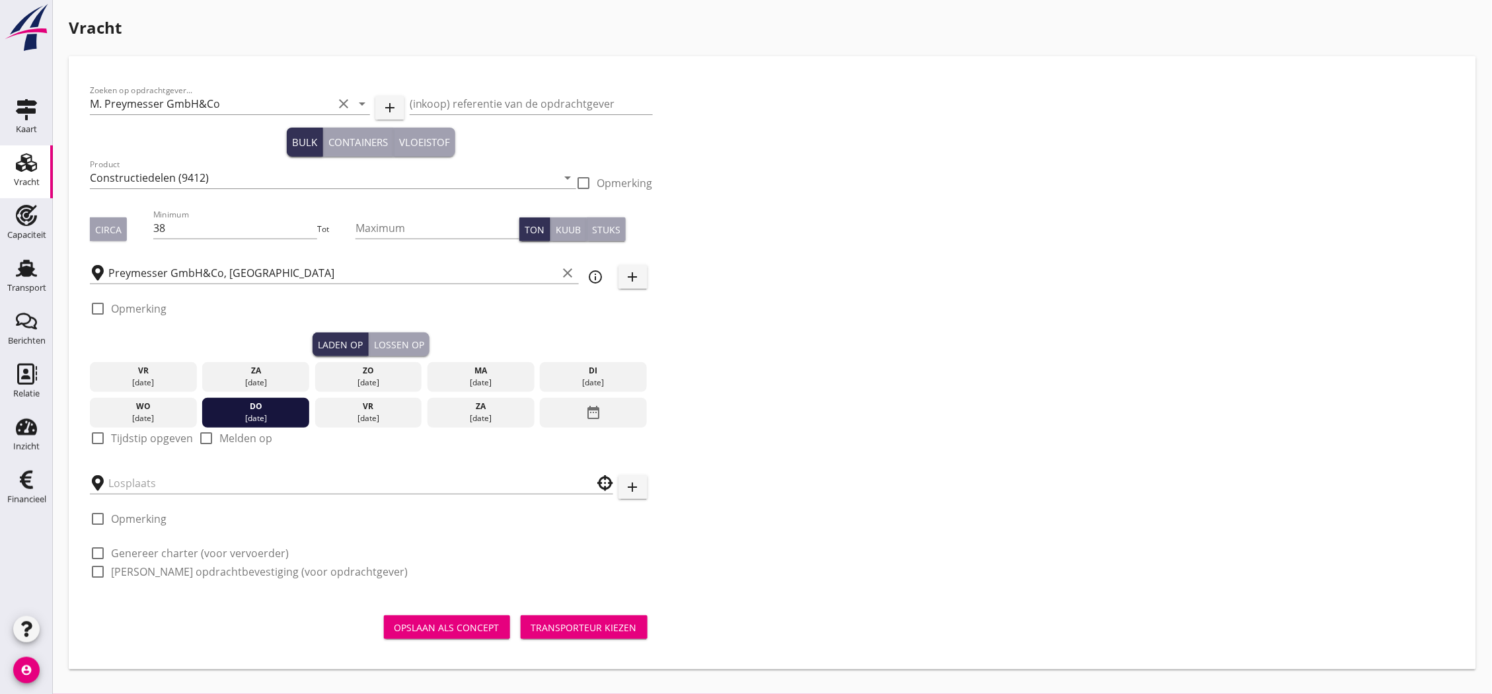
click at [160, 433] on label "Tijdstip opgeven" at bounding box center [152, 438] width 82 height 13
checkbox input "true"
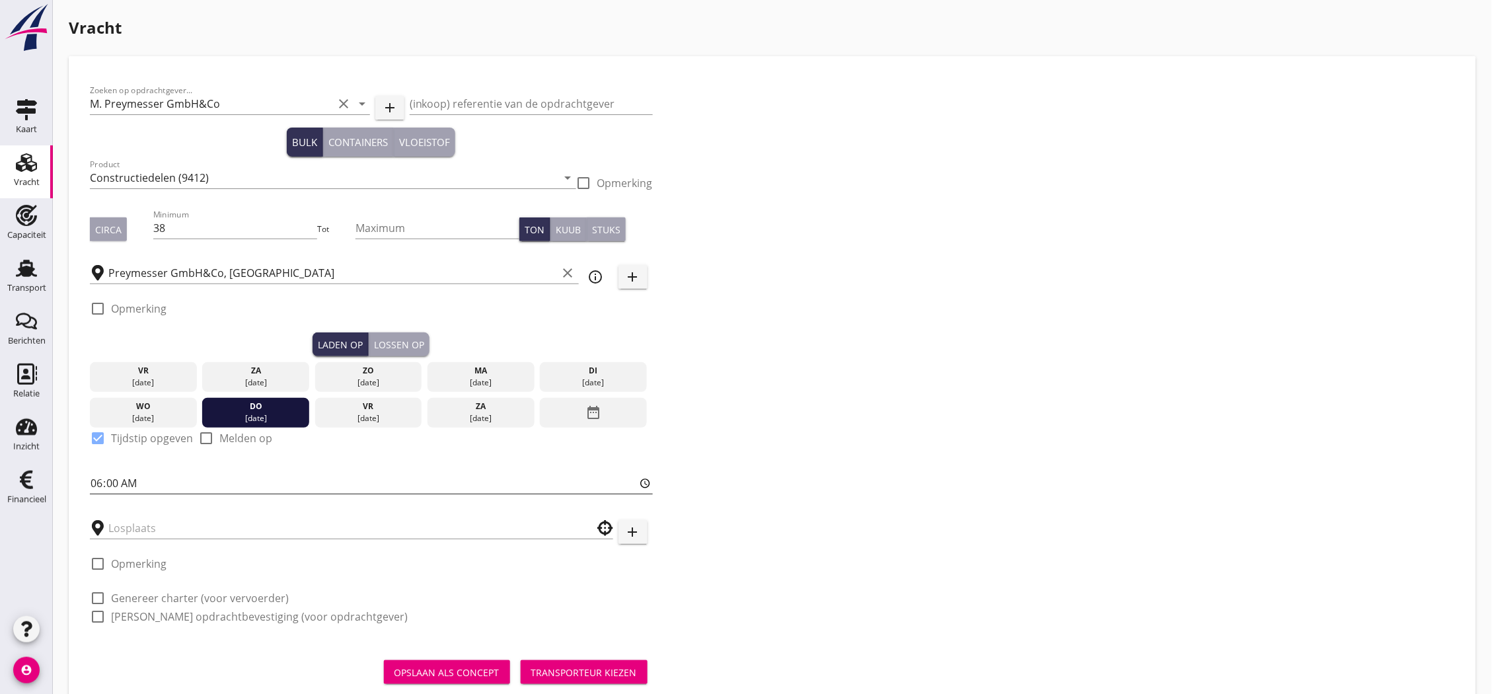
click at [100, 482] on input "06:00" at bounding box center [371, 483] width 563 height 21
type input "06:01"
click at [330, 515] on div at bounding box center [351, 524] width 523 height 29
click at [330, 517] on input "text" at bounding box center [342, 527] width 468 height 21
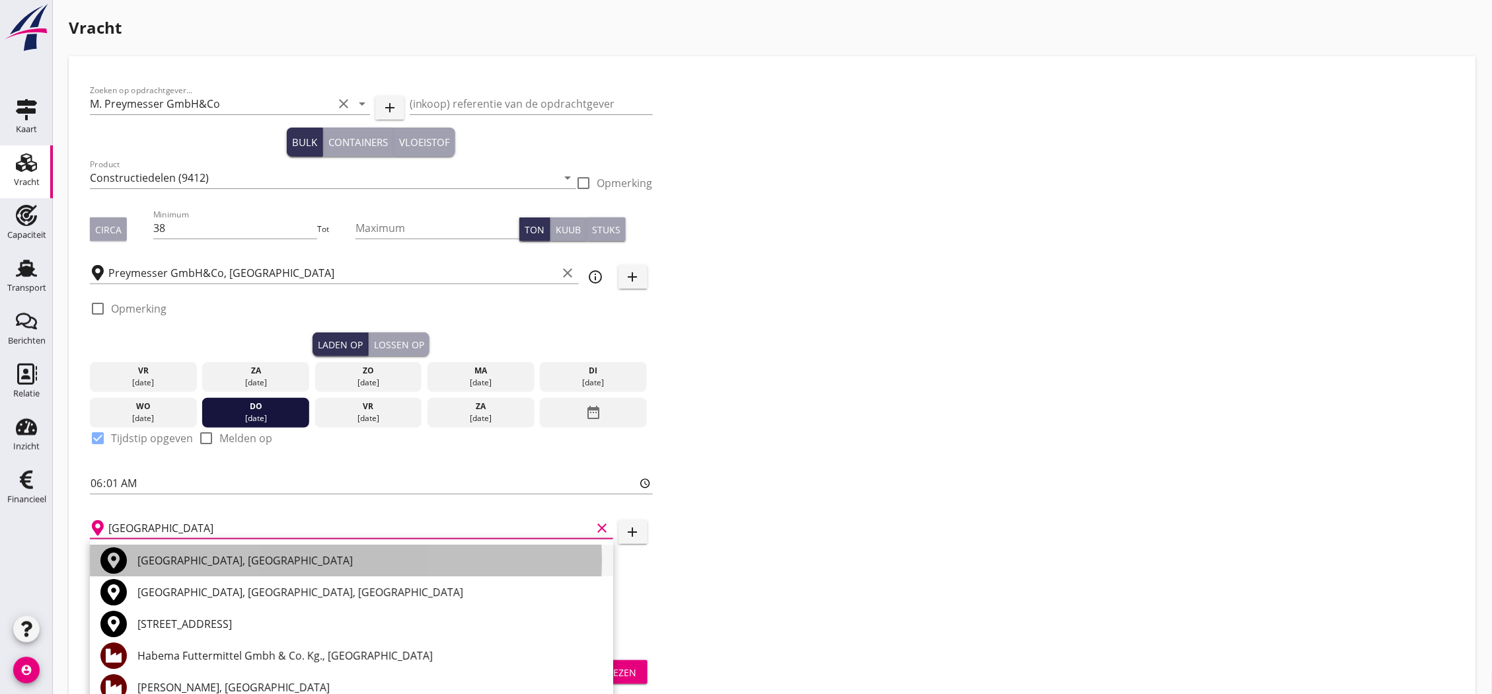
click at [222, 556] on div "[GEOGRAPHIC_DATA], [GEOGRAPHIC_DATA]" at bounding box center [369, 560] width 465 height 16
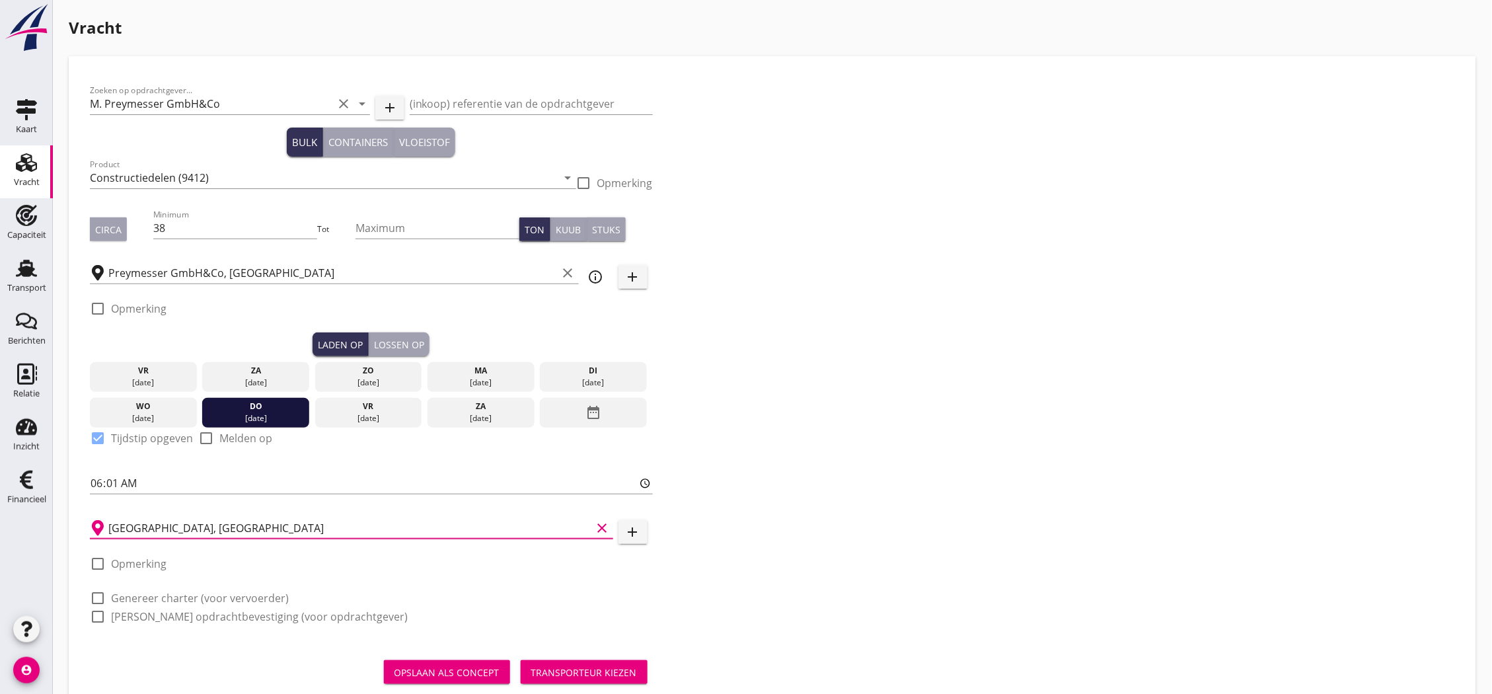
type input "[GEOGRAPHIC_DATA], [GEOGRAPHIC_DATA]"
drag, startPoint x: 148, startPoint y: 593, endPoint x: 151, endPoint y: 611, distance: 17.4
click at [148, 595] on label "Genereer charter (voor vervoerder)" at bounding box center [200, 597] width 178 height 13
checkbox input "true"
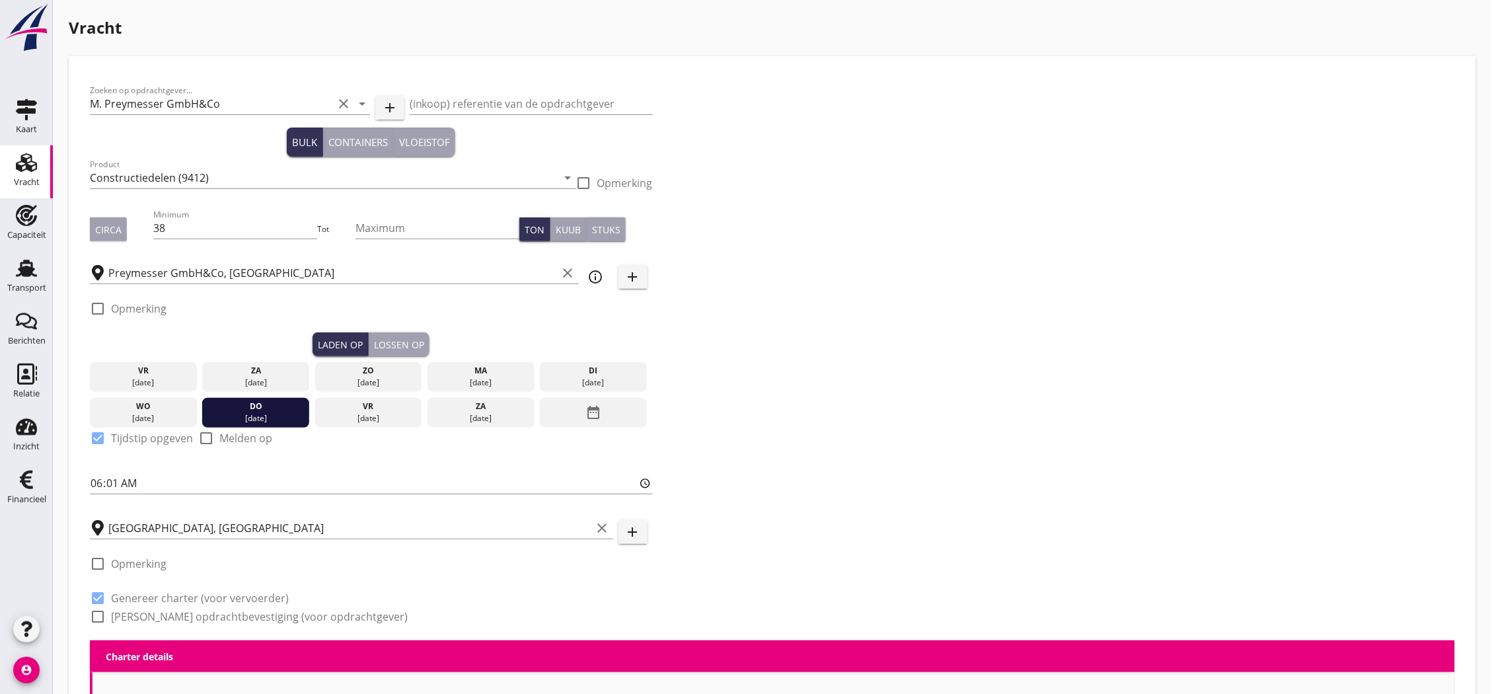
click at [154, 618] on label "[PERSON_NAME] opdrachtbevestiging (voor opdrachtgever)" at bounding box center [259, 616] width 297 height 13
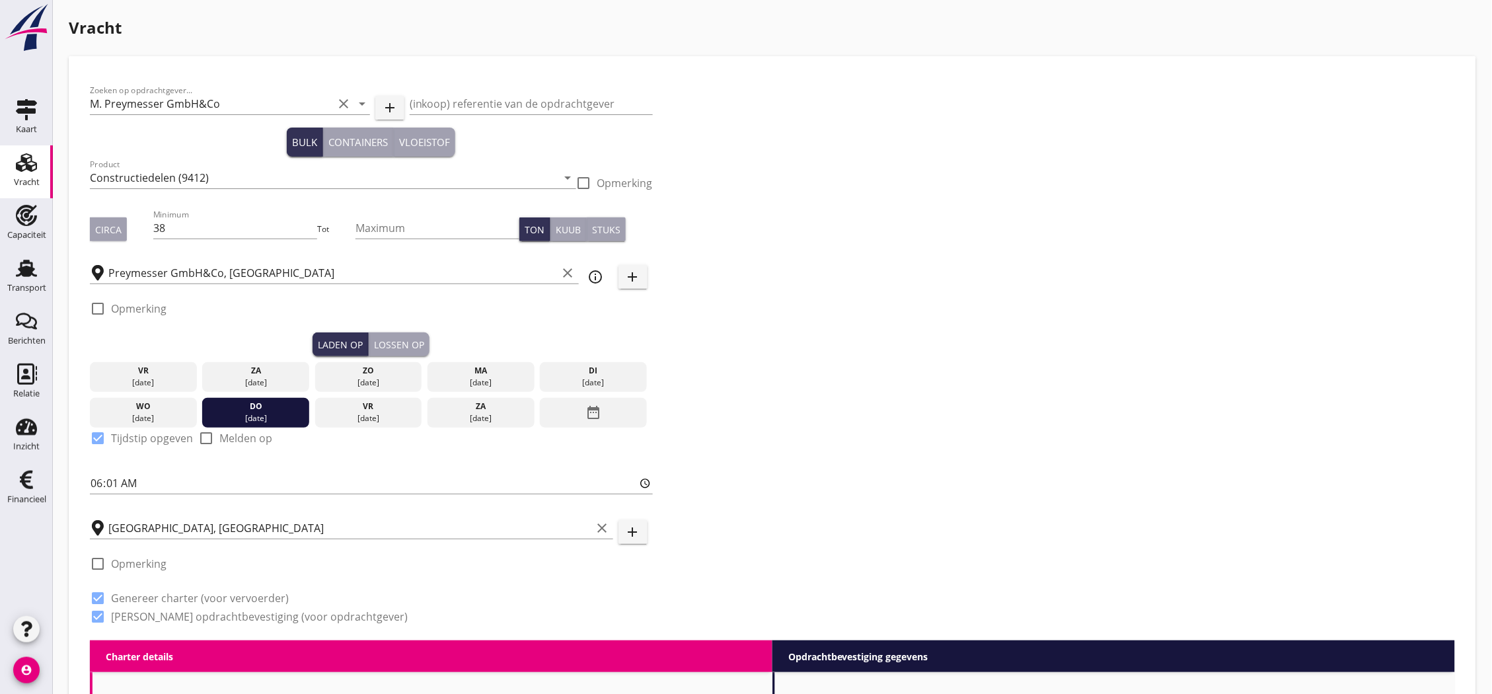
checkbox input "true"
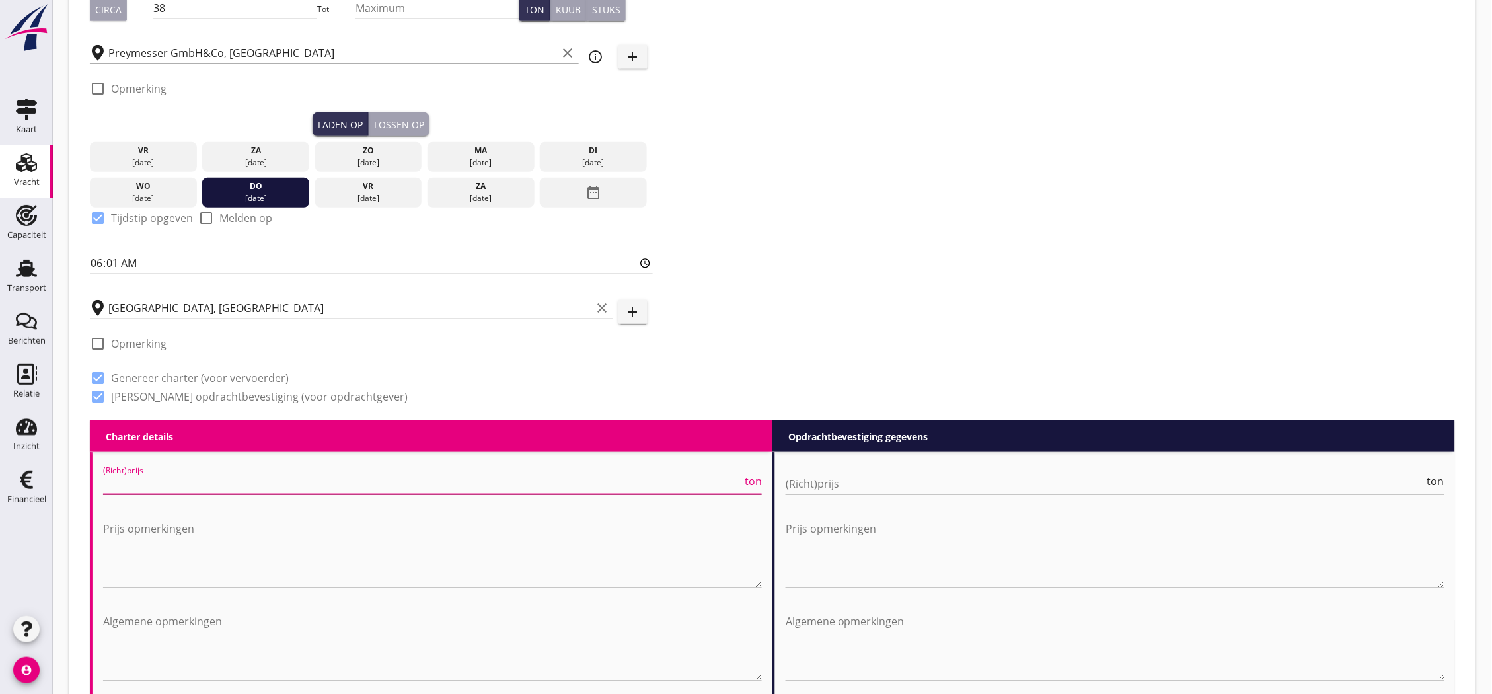
click at [260, 473] on input "(Richt)prijs" at bounding box center [422, 483] width 639 height 21
type input "12500"
click at [915, 486] on input "(Richt)prijs" at bounding box center [1105, 483] width 639 height 21
type input "12500"
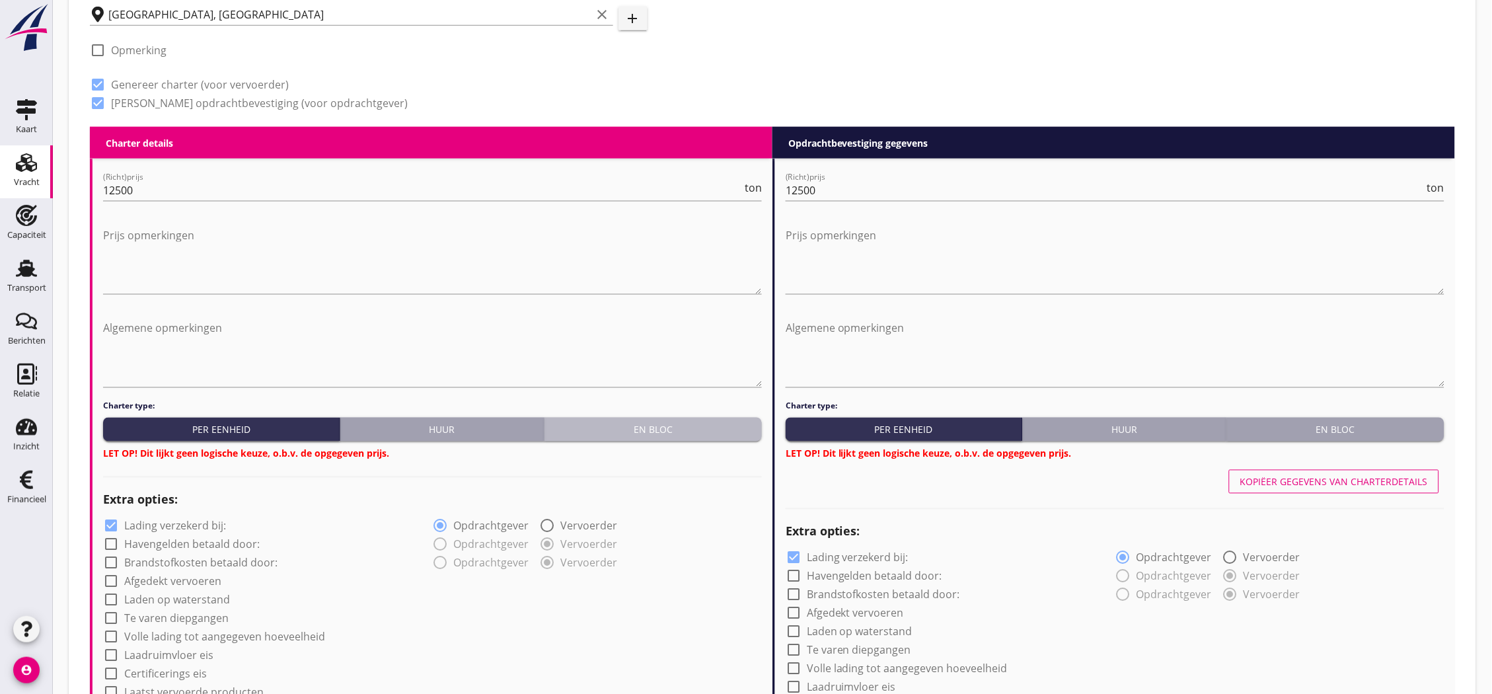
click at [670, 423] on div "En bloc" at bounding box center [653, 430] width 207 height 14
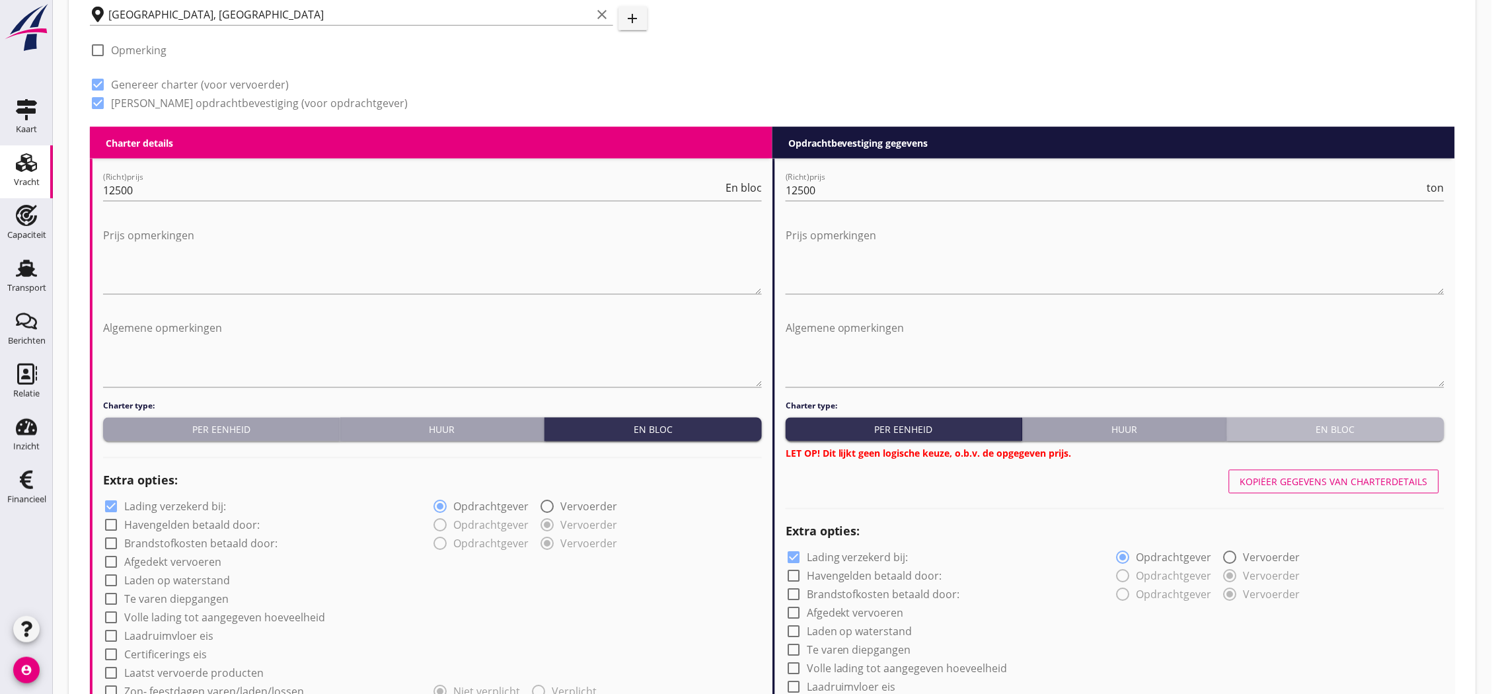
click at [1388, 423] on div "En bloc" at bounding box center [1336, 430] width 207 height 14
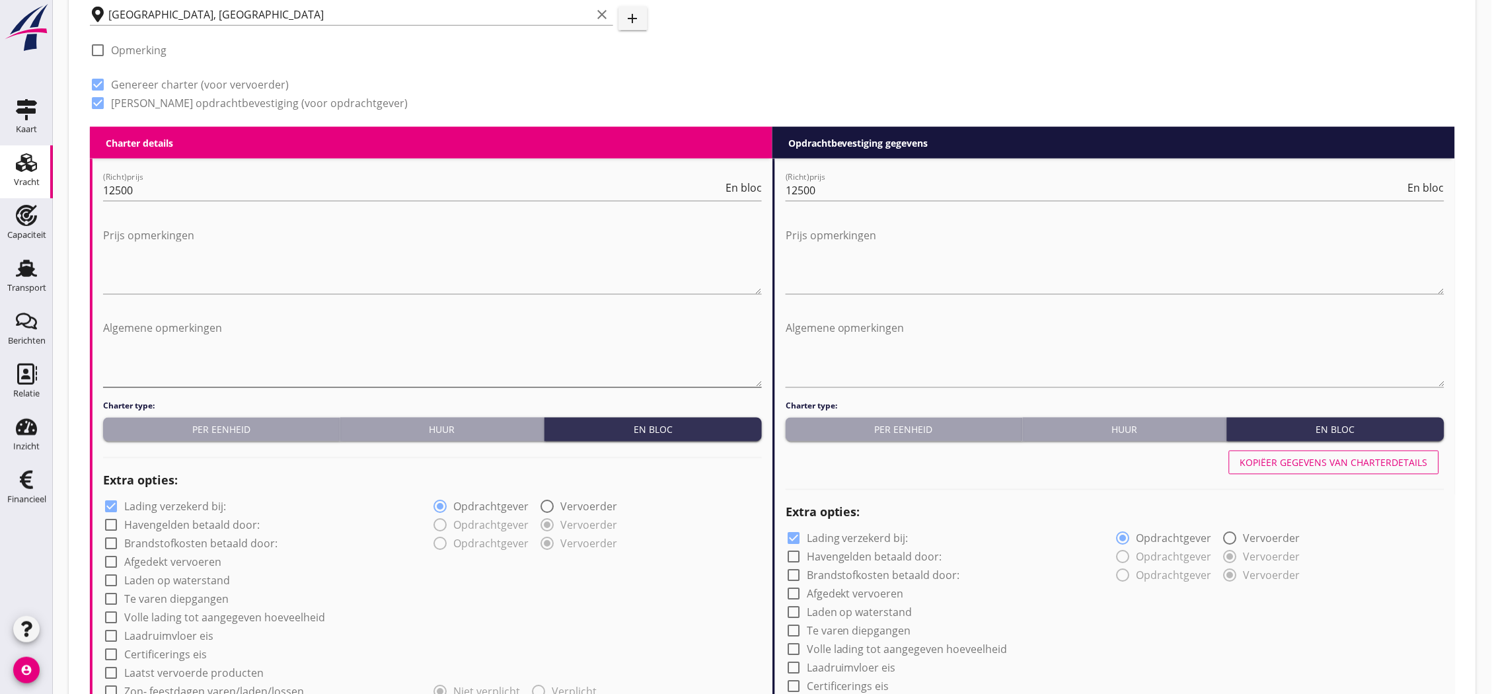
click at [258, 332] on textarea "Algemene opmerkingen" at bounding box center [432, 352] width 659 height 69
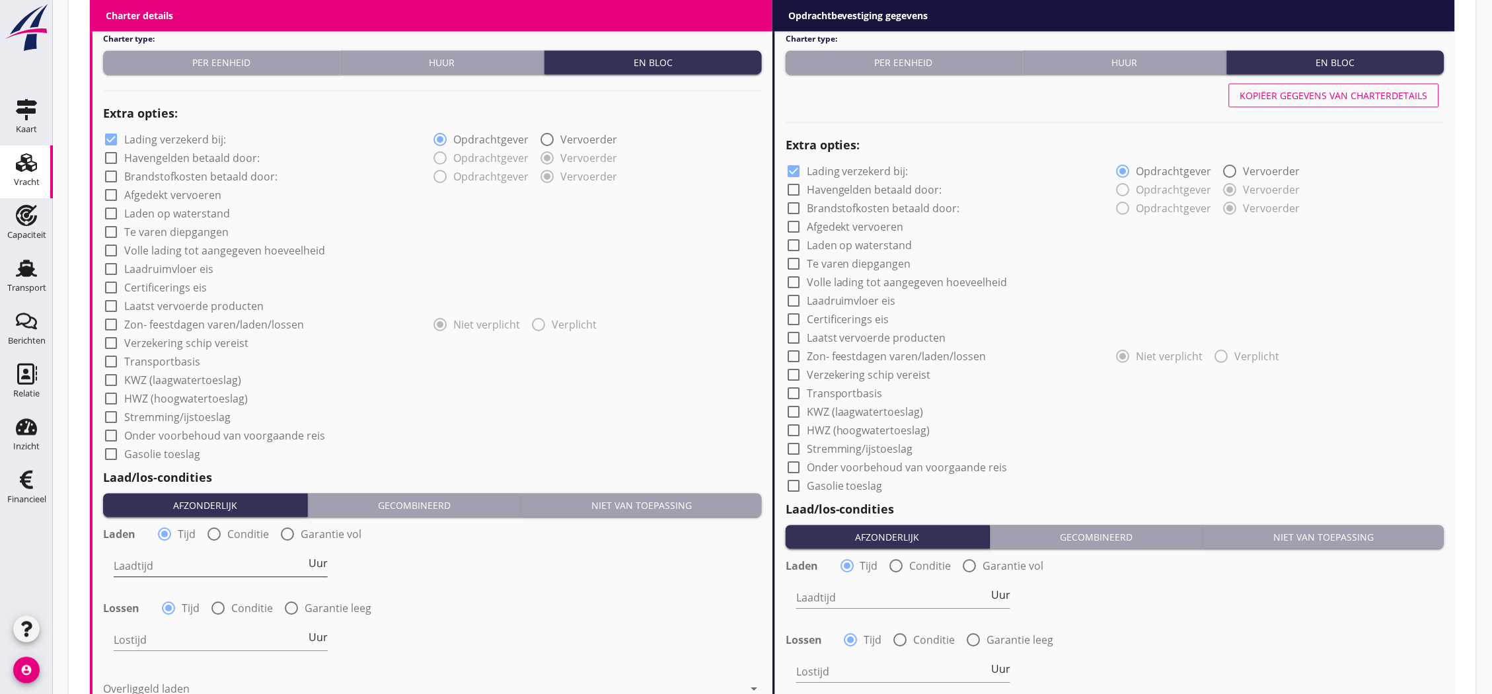
type textarea "779x473x398cm"
click at [172, 573] on input "Laadtijd" at bounding box center [210, 565] width 192 height 21
type input "24"
click at [179, 630] on input "Lostijd" at bounding box center [210, 639] width 192 height 21
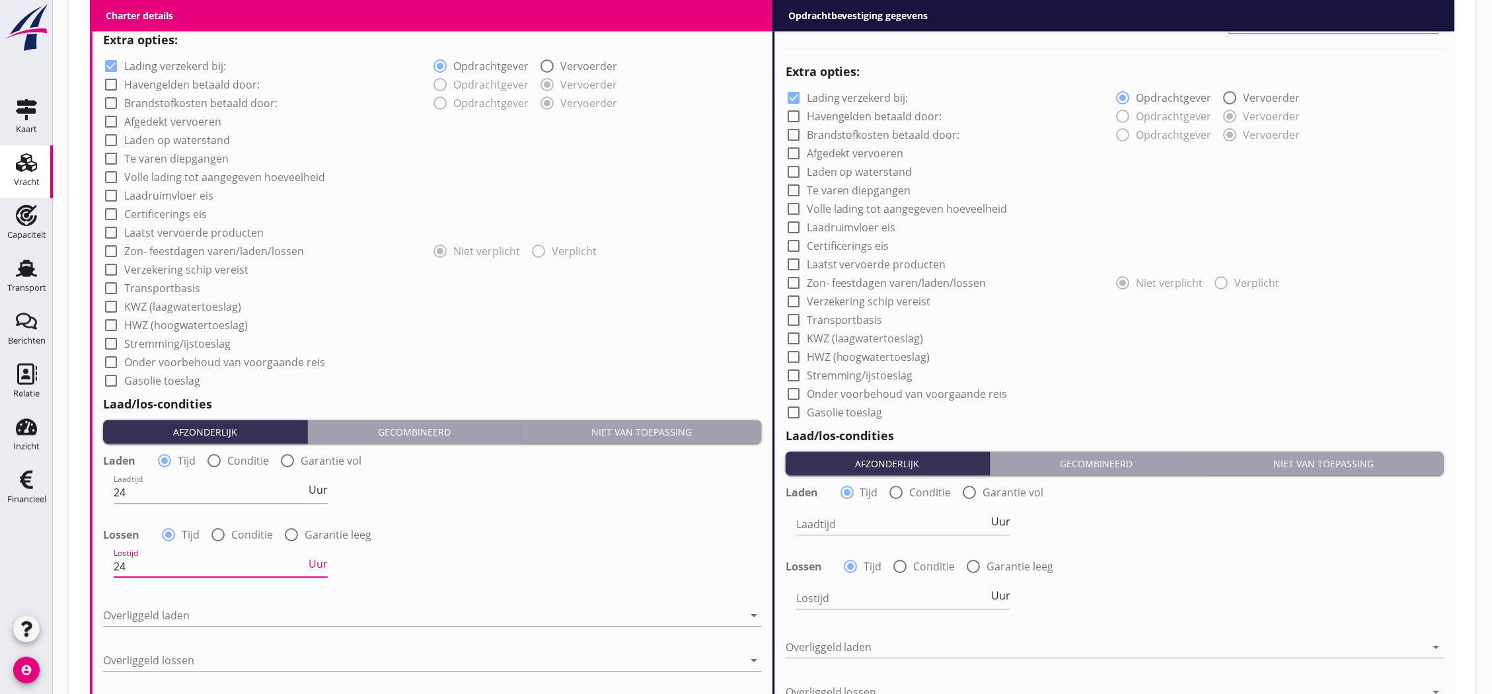
scroll to position [1028, 0]
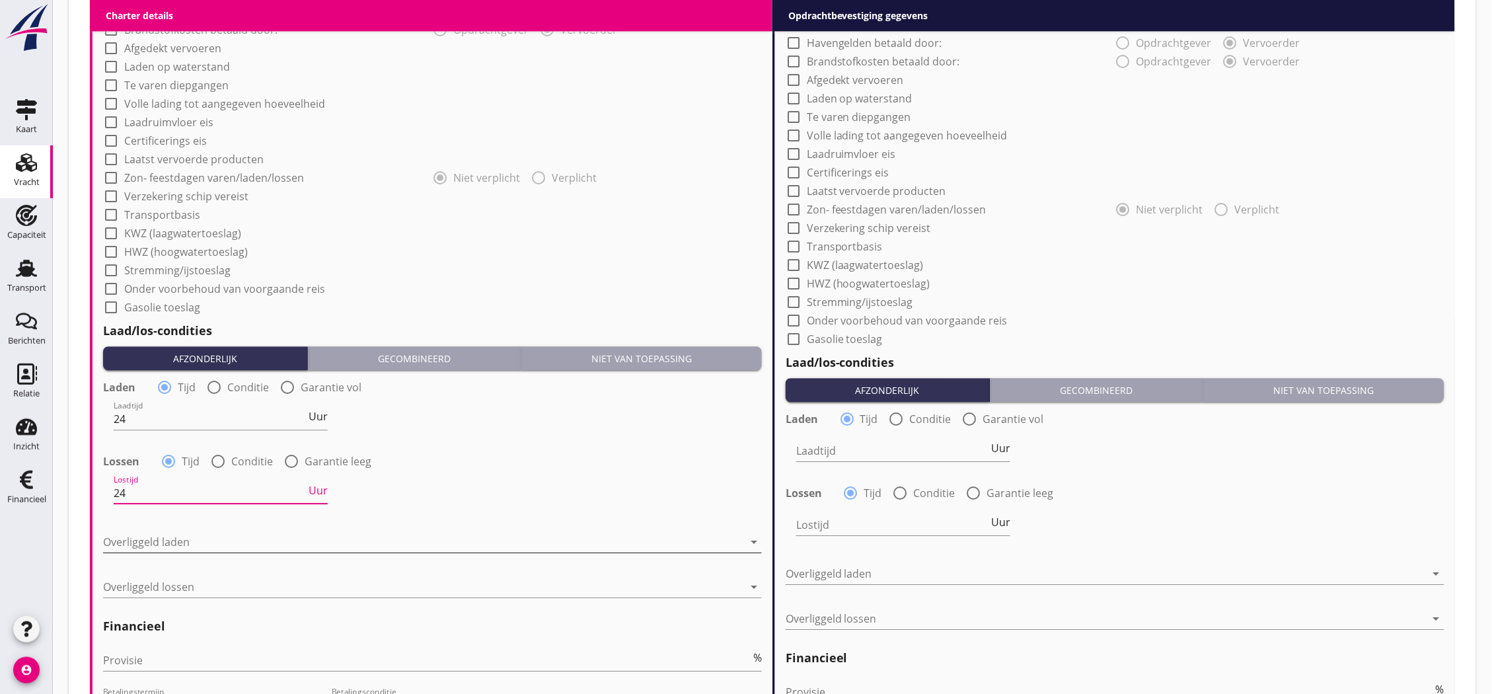
type input "24"
click at [211, 542] on div at bounding box center [423, 541] width 640 height 21
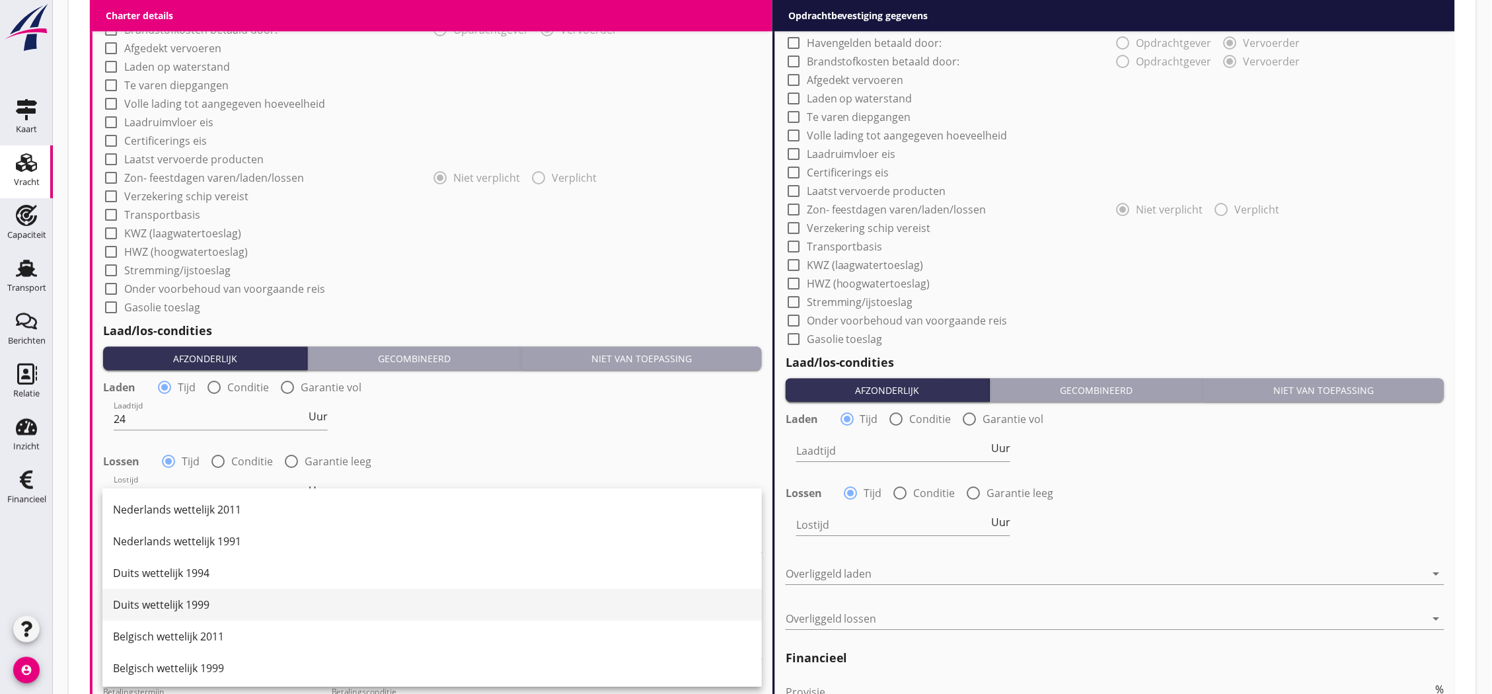
click at [203, 591] on div "Duits wettelijk 1999" at bounding box center [432, 605] width 638 height 32
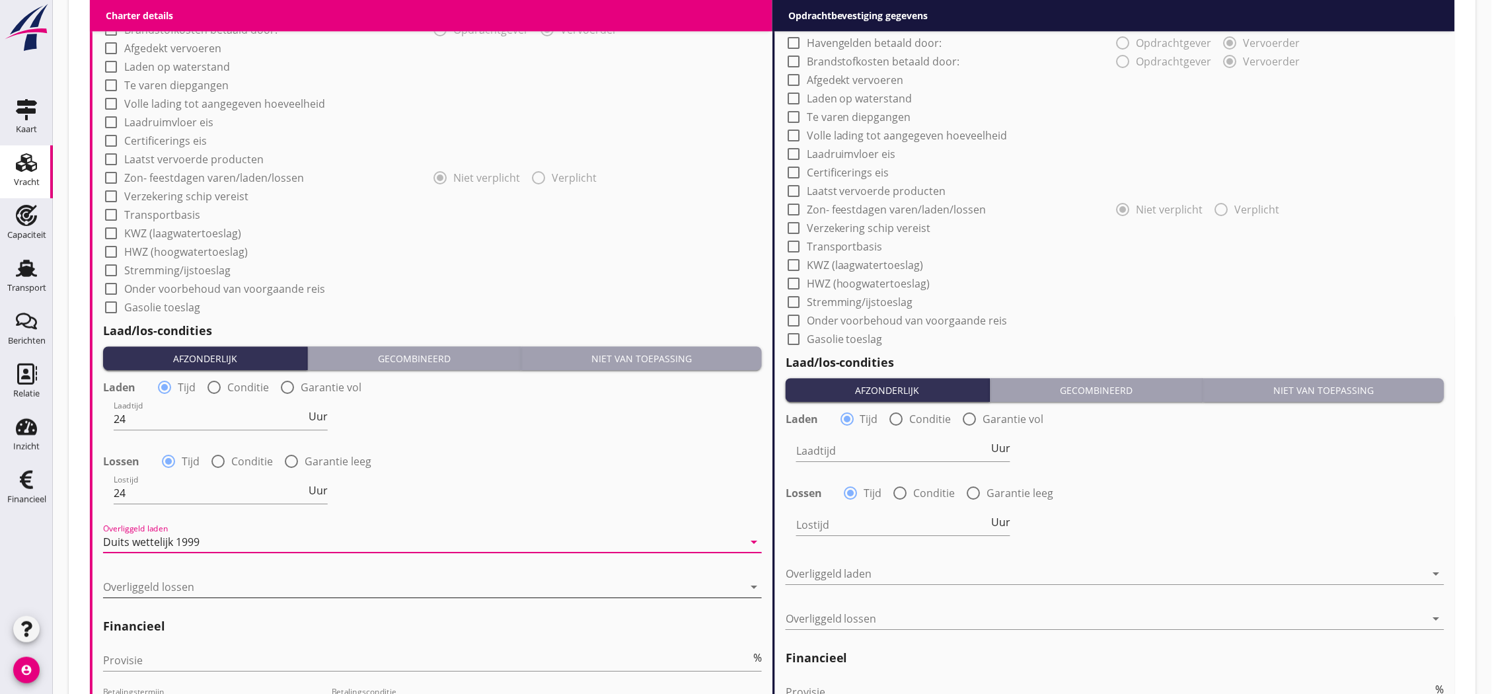
click at [205, 578] on div at bounding box center [423, 586] width 640 height 21
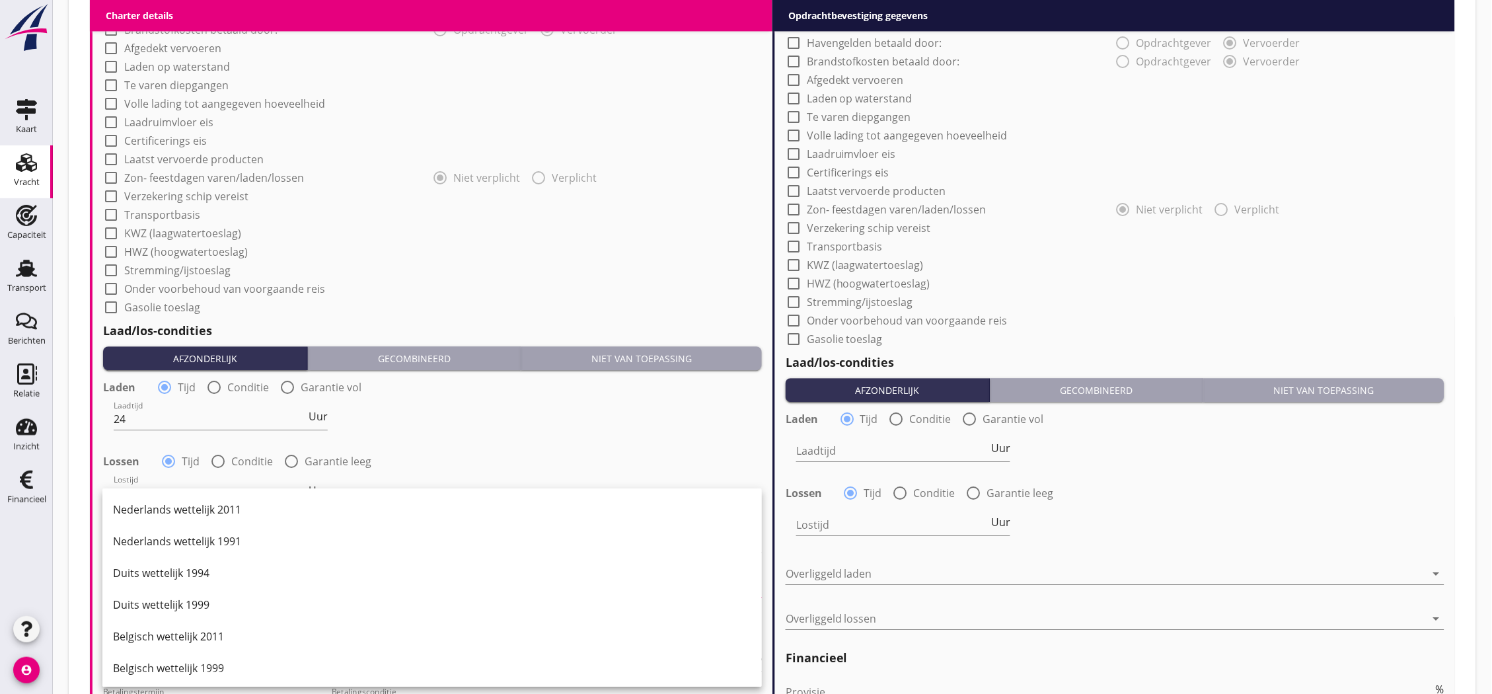
click at [221, 604] on div "Duits wettelijk 1999" at bounding box center [432, 605] width 638 height 16
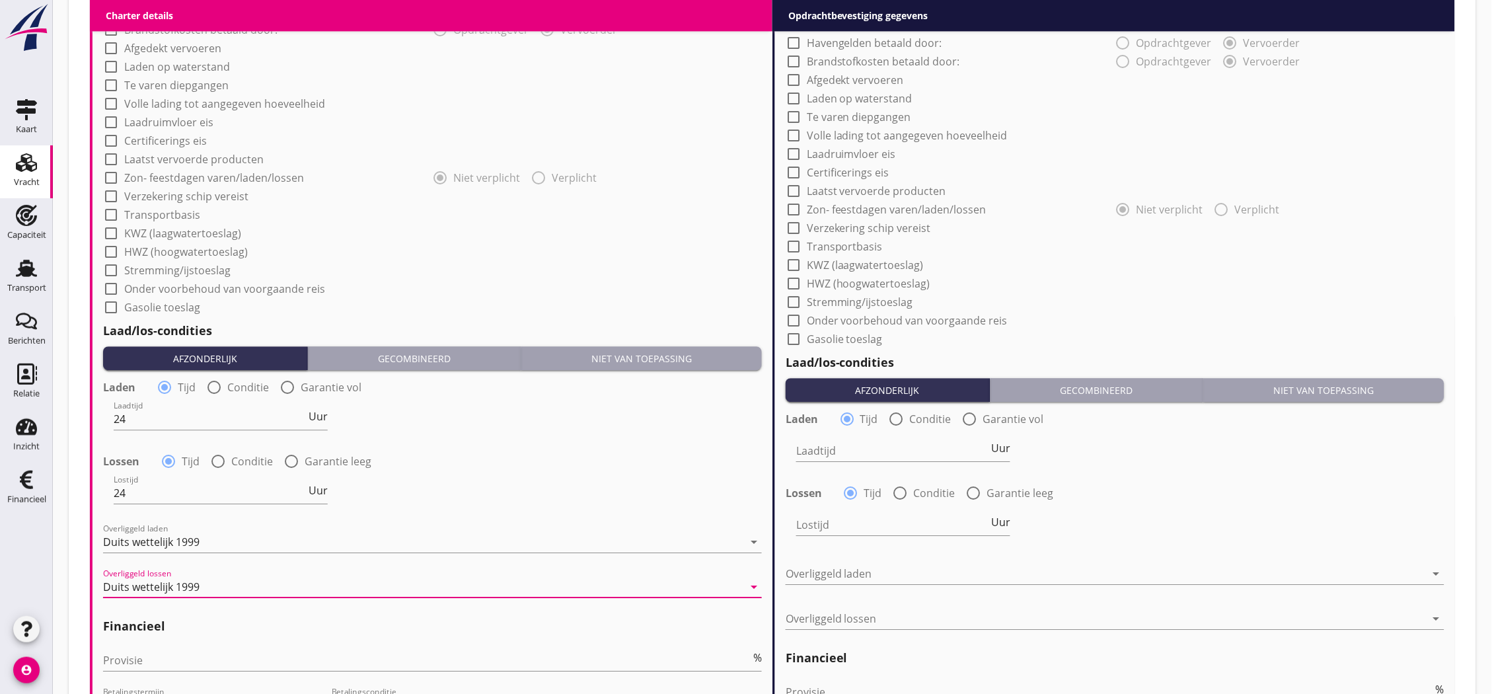
scroll to position [661, 0]
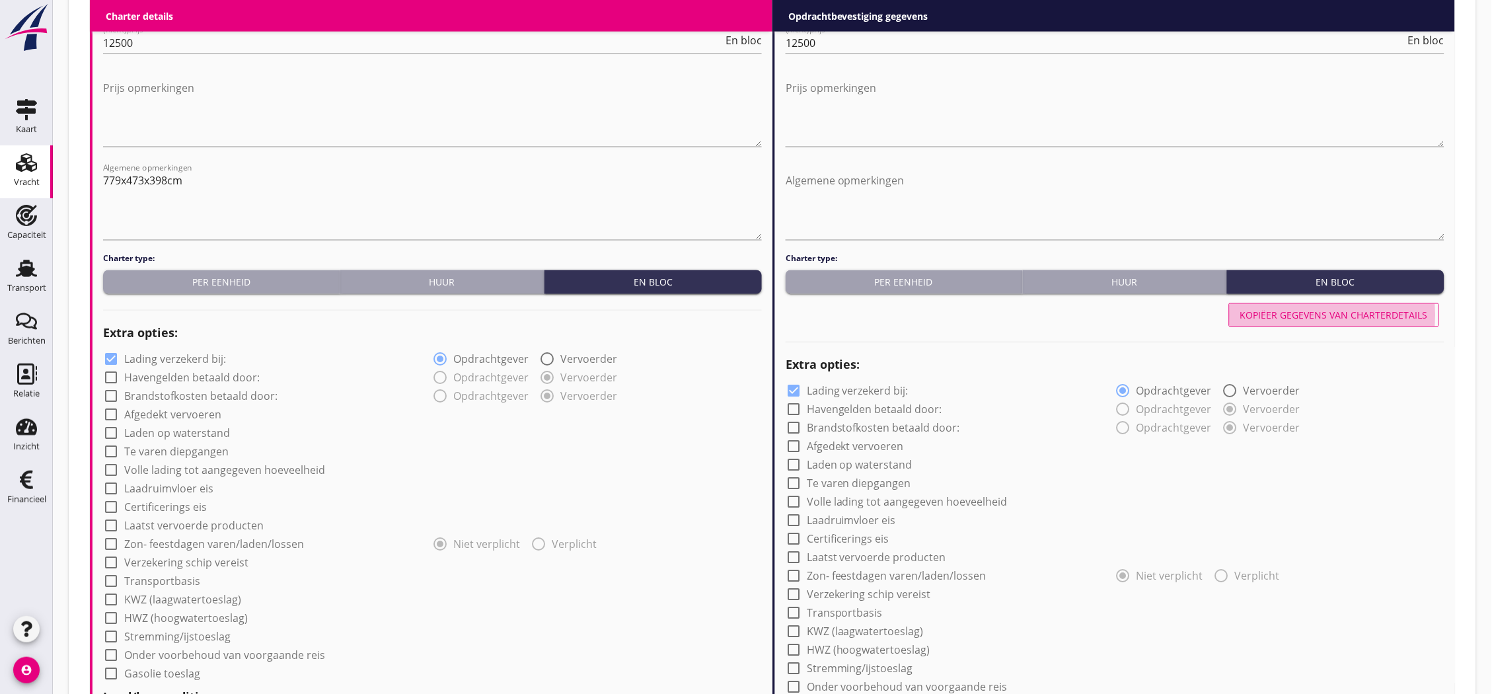
click at [1351, 316] on div "Kopiëer gegevens van charterdetails" at bounding box center [1334, 316] width 188 height 14
type input "24"
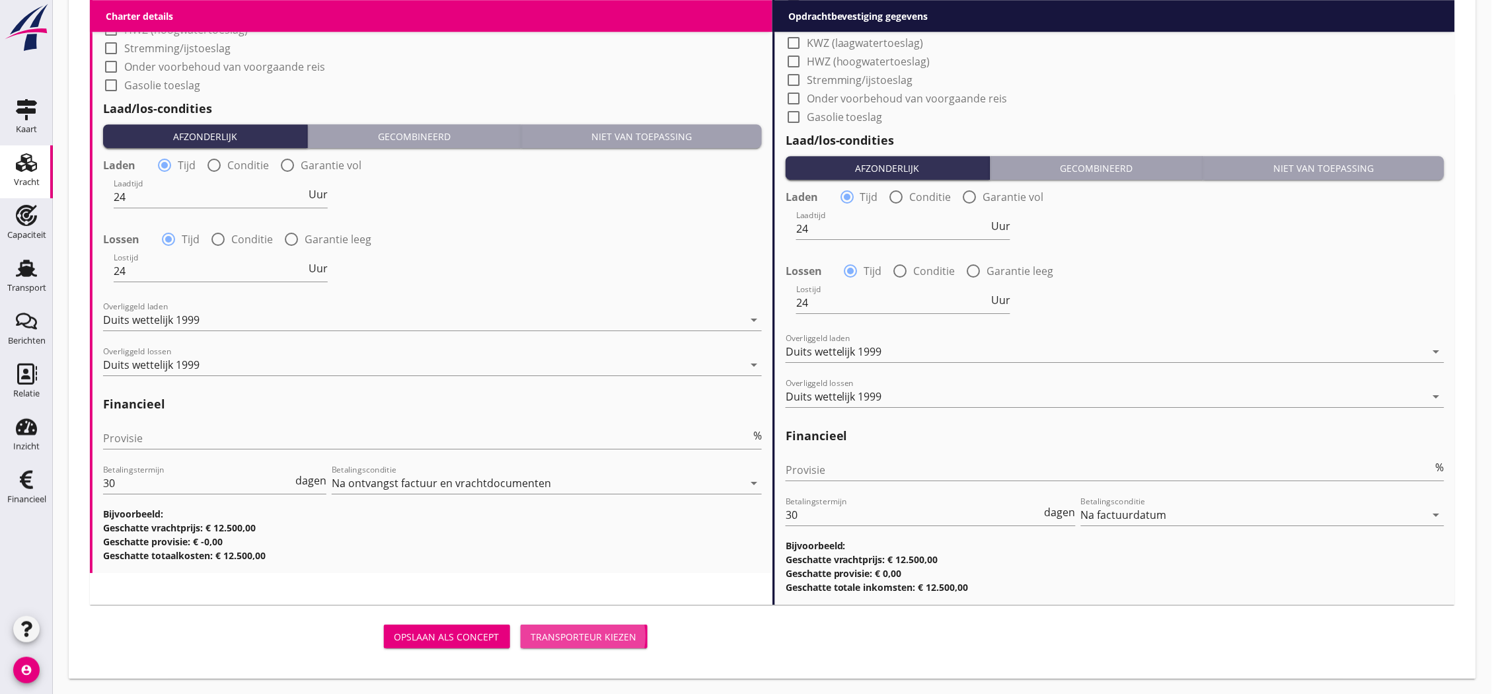
click at [603, 625] on button "Transporteur kiezen" at bounding box center [584, 637] width 127 height 24
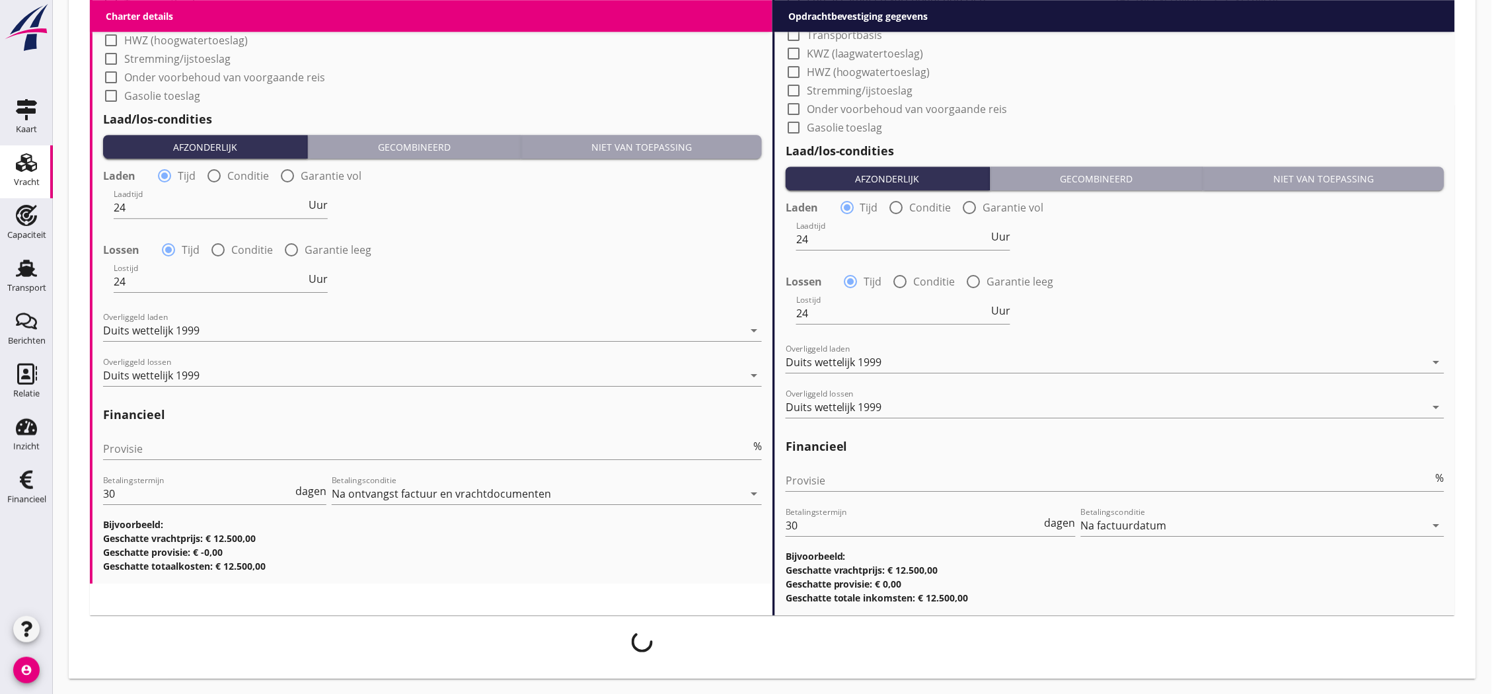
scroll to position [578, 0]
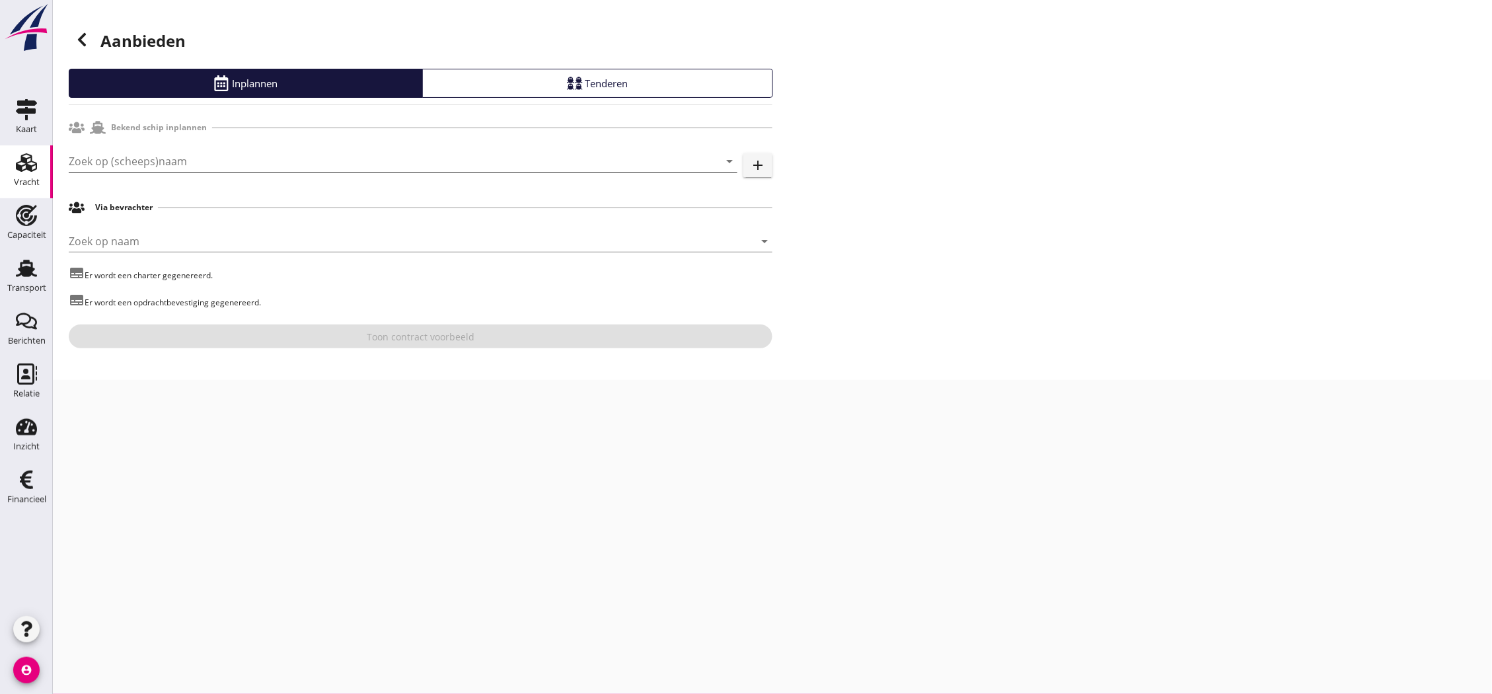
click at [351, 160] on input "Zoek op (scheeps)naam" at bounding box center [385, 161] width 632 height 21
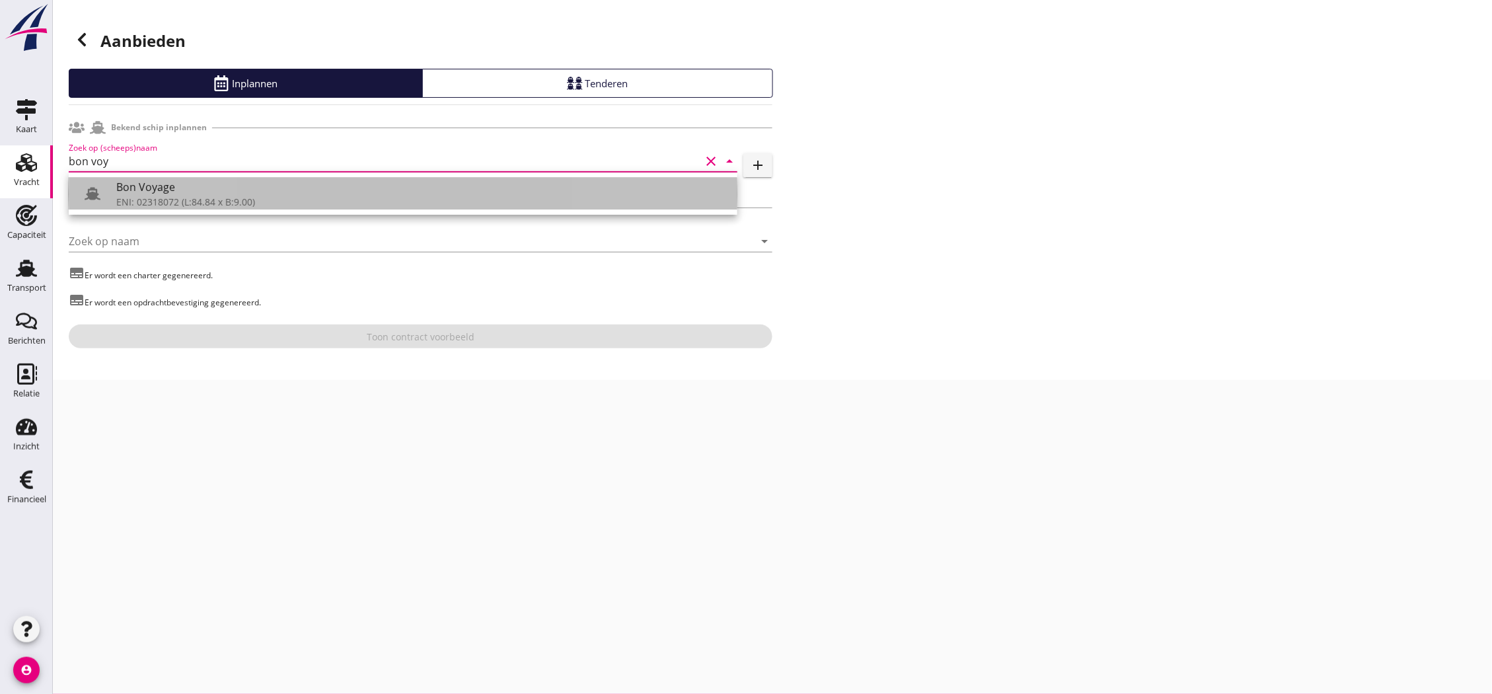
click at [333, 181] on div "Bon Voyage" at bounding box center [421, 187] width 611 height 16
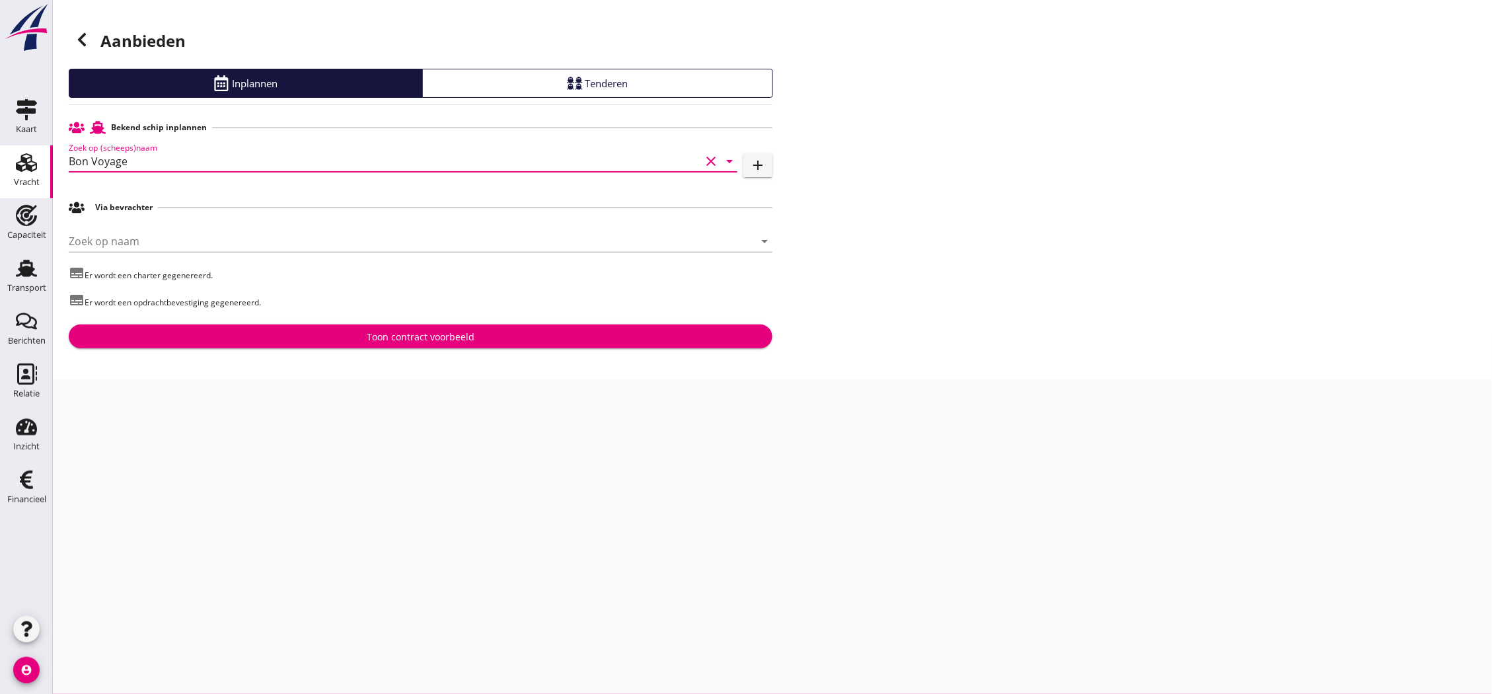
type input "Bon Voyage"
click at [381, 340] on div "Toon contract voorbeeld" at bounding box center [421, 337] width 108 height 14
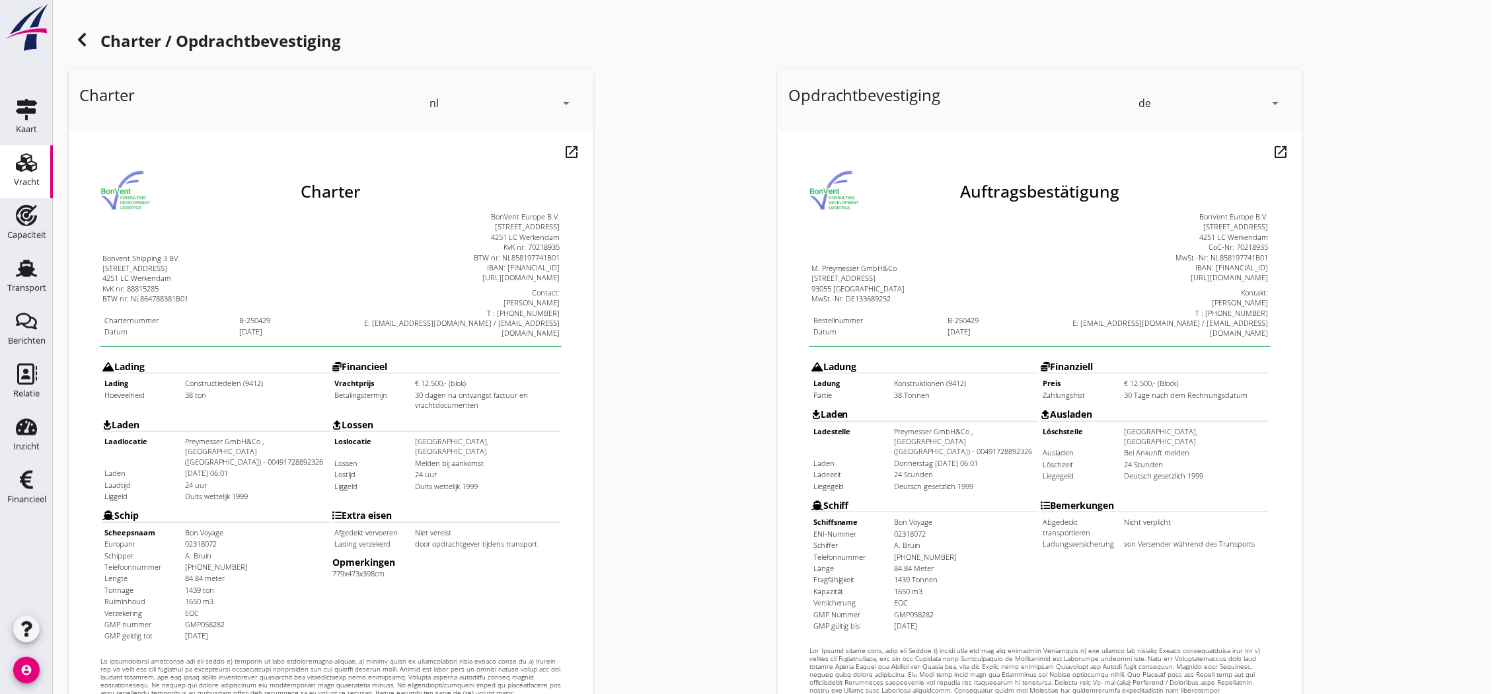
scroll to position [284, 0]
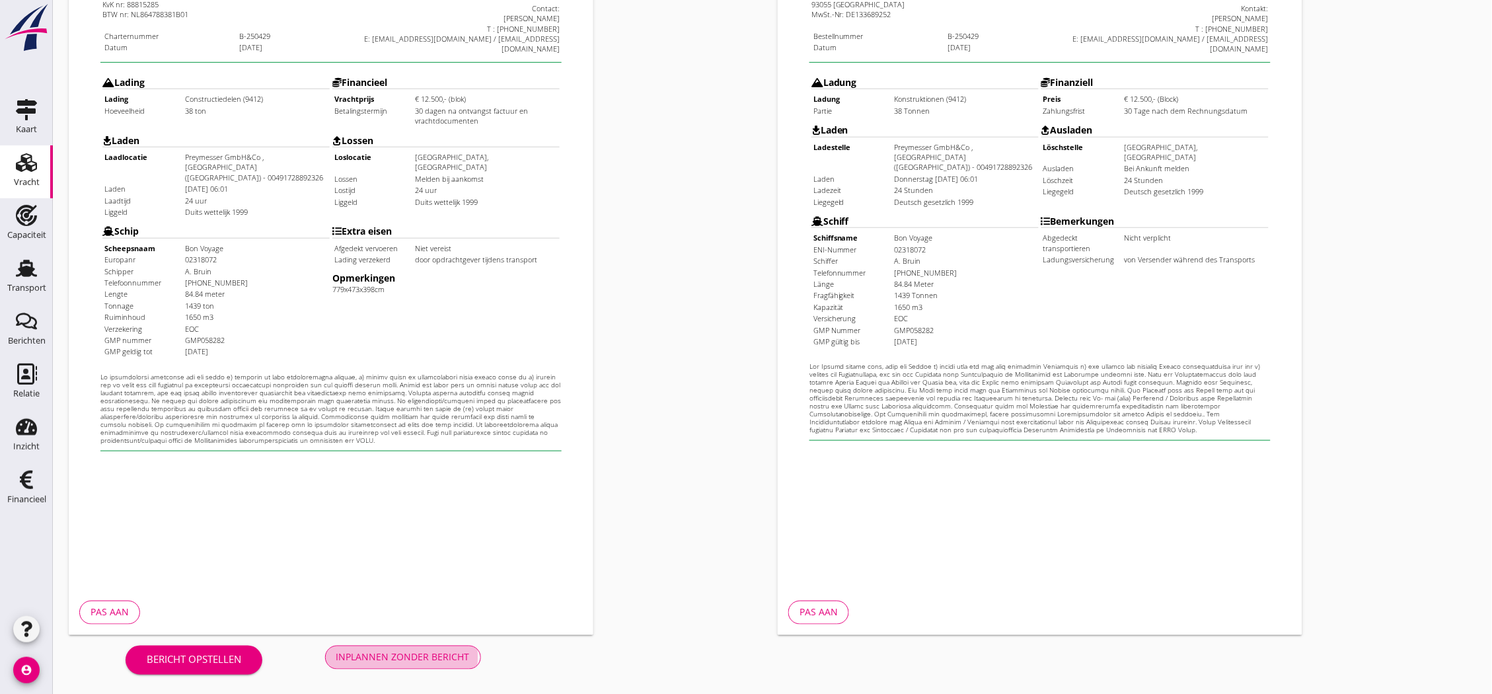
click at [361, 650] on div "Inplannen zonder bericht" at bounding box center [402, 657] width 133 height 14
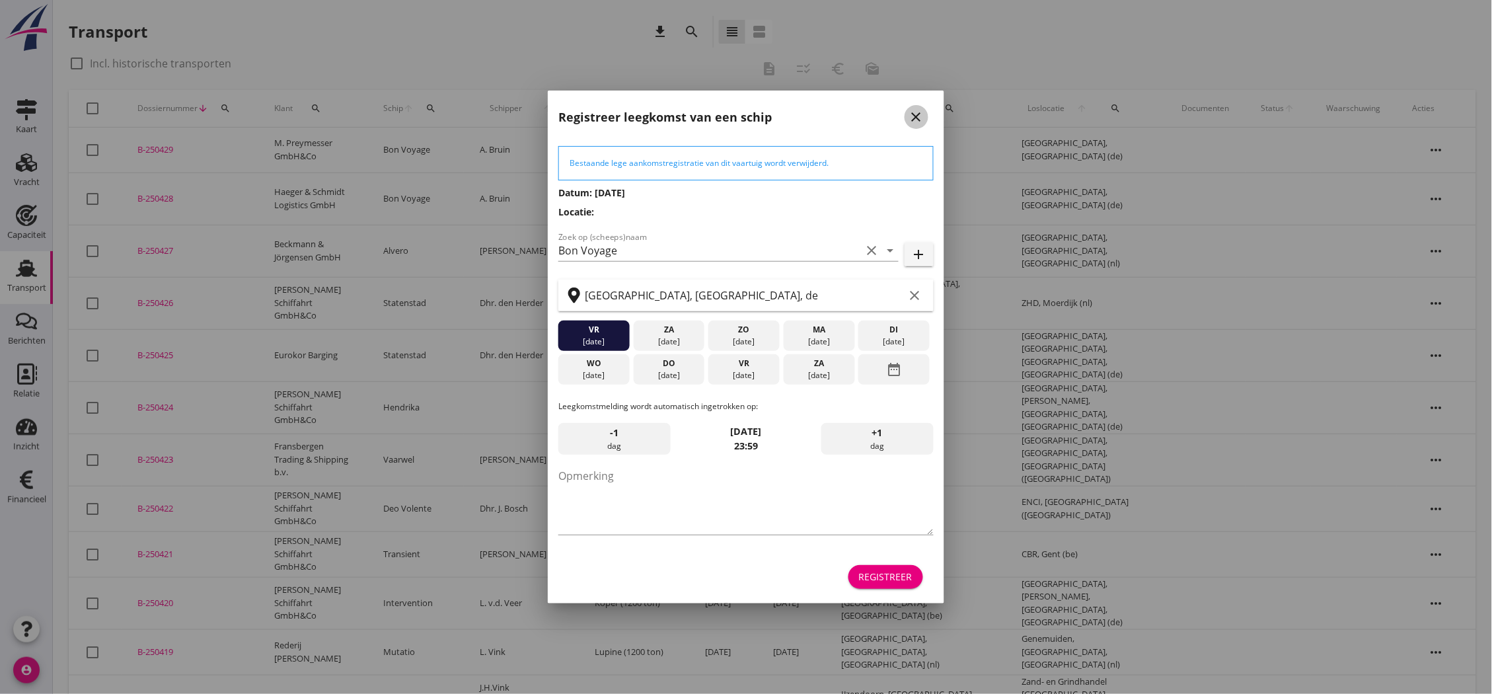
click at [913, 117] on icon "close" at bounding box center [917, 117] width 16 height 16
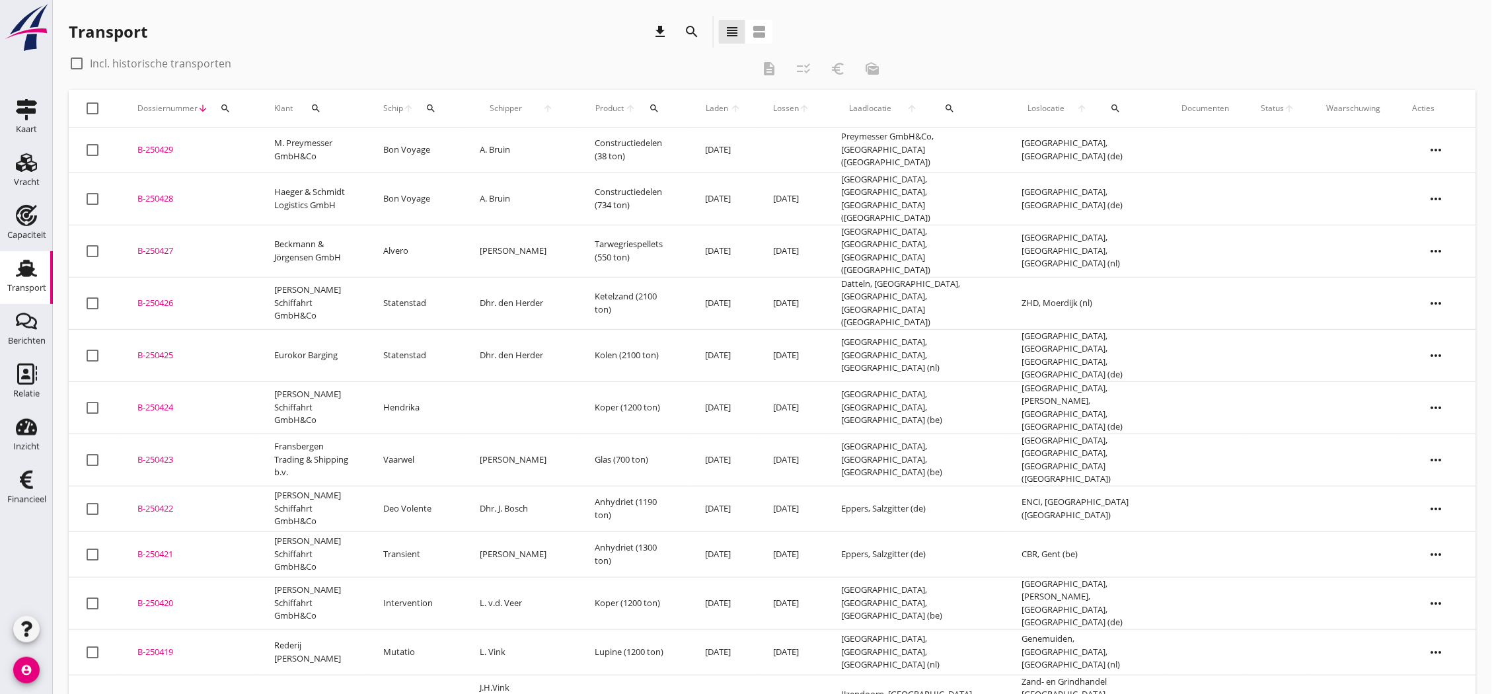
click at [144, 148] on div "B-250429" at bounding box center [189, 149] width 105 height 13
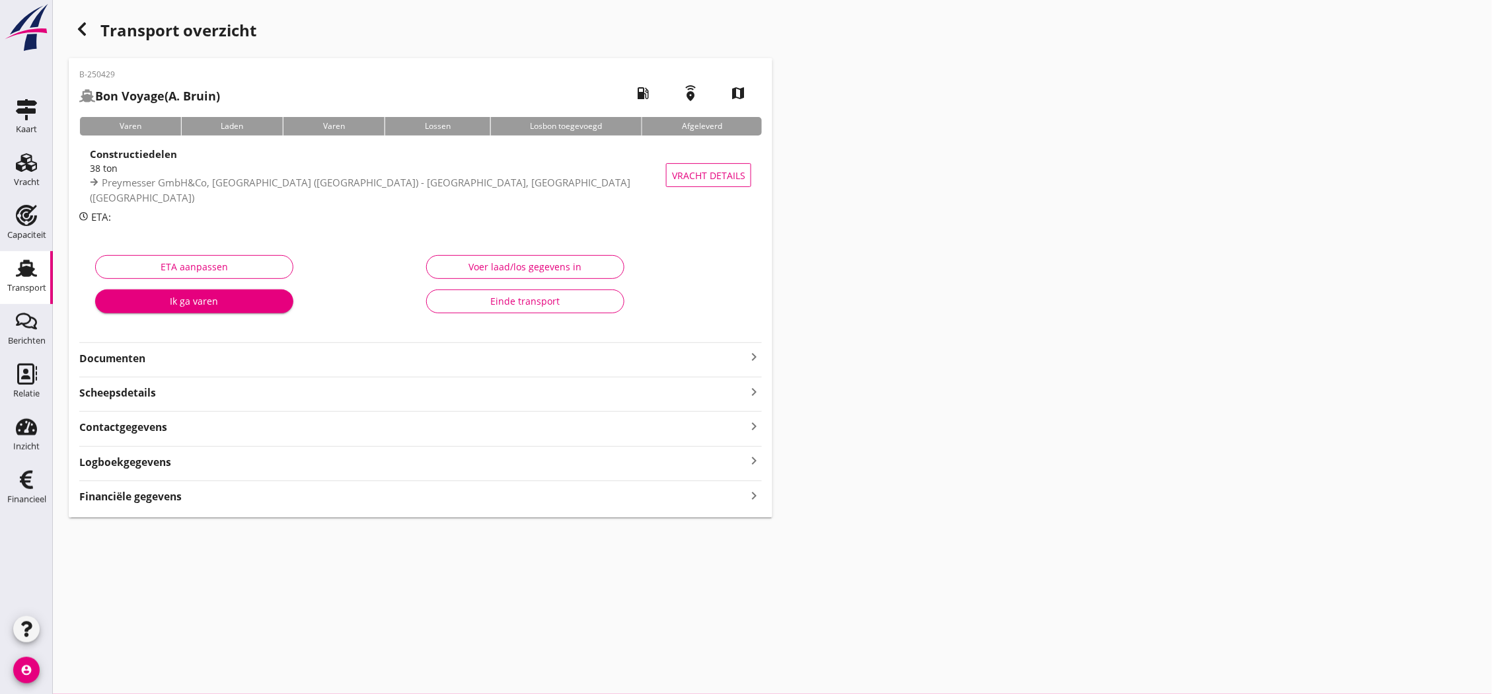
click at [739, 348] on div "Documenten keyboard_arrow_right" at bounding box center [420, 357] width 683 height 18
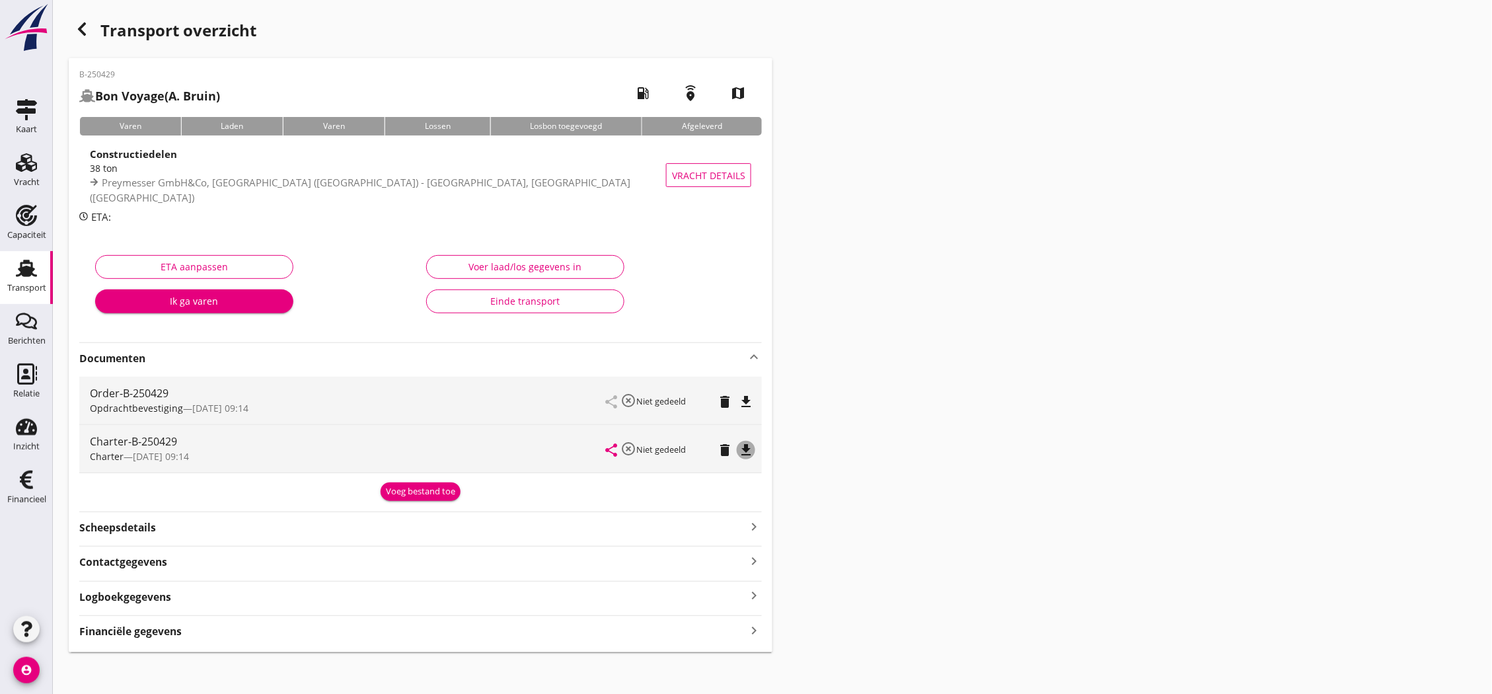
click at [743, 451] on icon "file_download" at bounding box center [746, 450] width 16 height 16
click at [24, 276] on use at bounding box center [26, 268] width 21 height 17
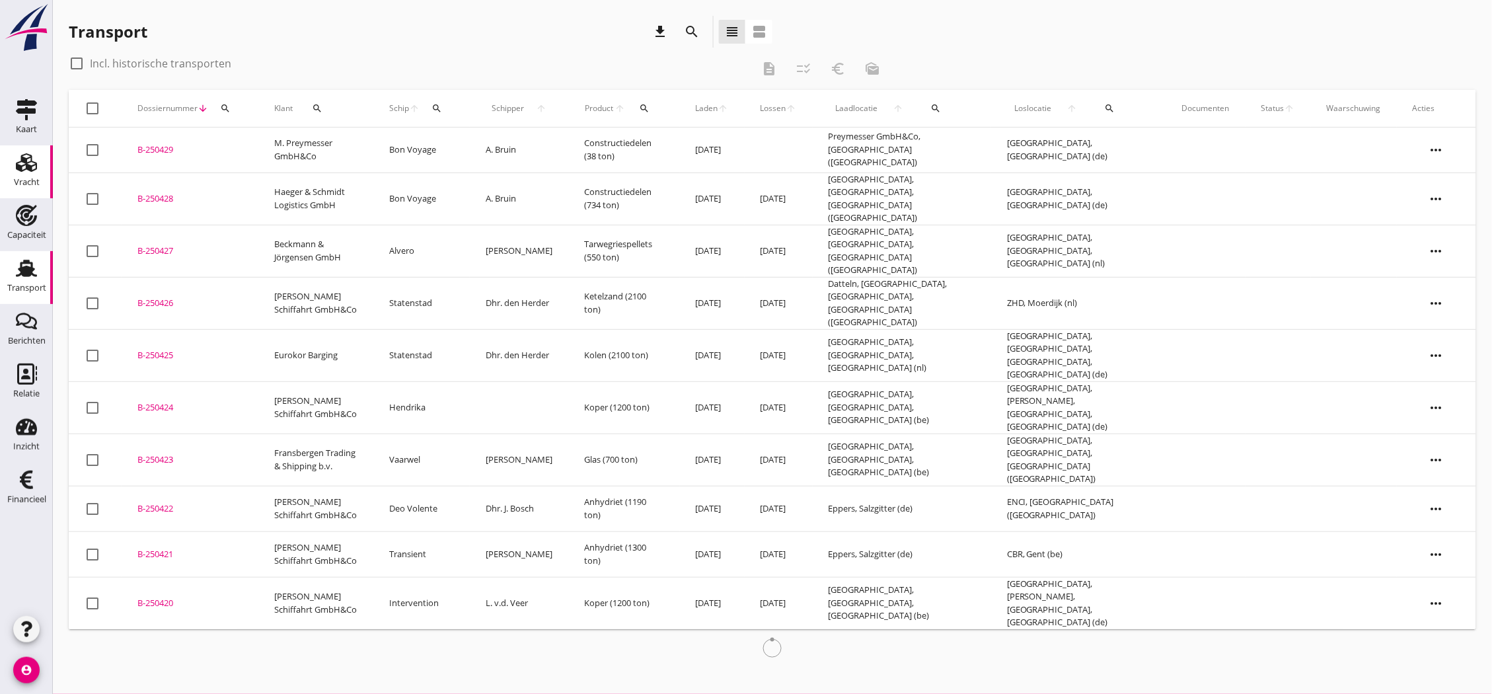
click at [43, 160] on link "Vracht Vracht" at bounding box center [26, 171] width 53 height 53
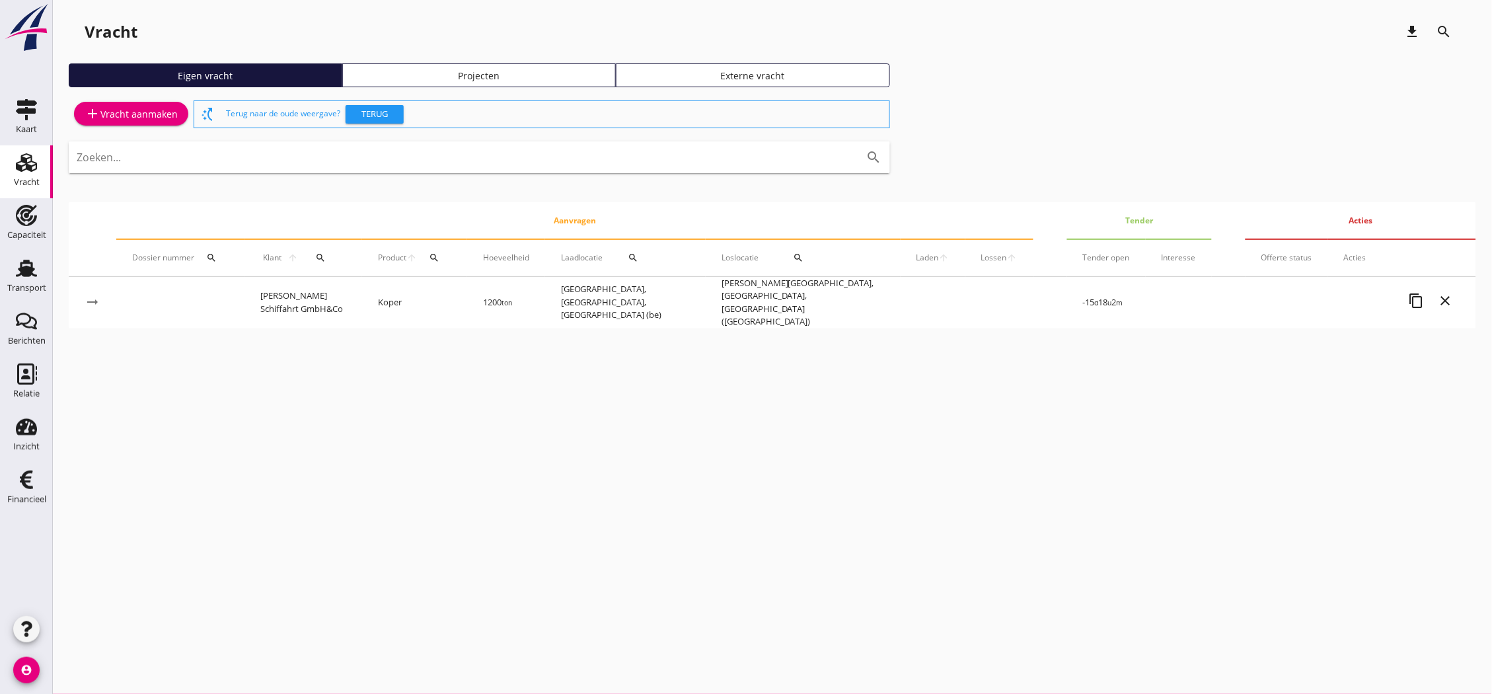
click at [127, 110] on div "add Vracht aanmaken" at bounding box center [131, 114] width 93 height 16
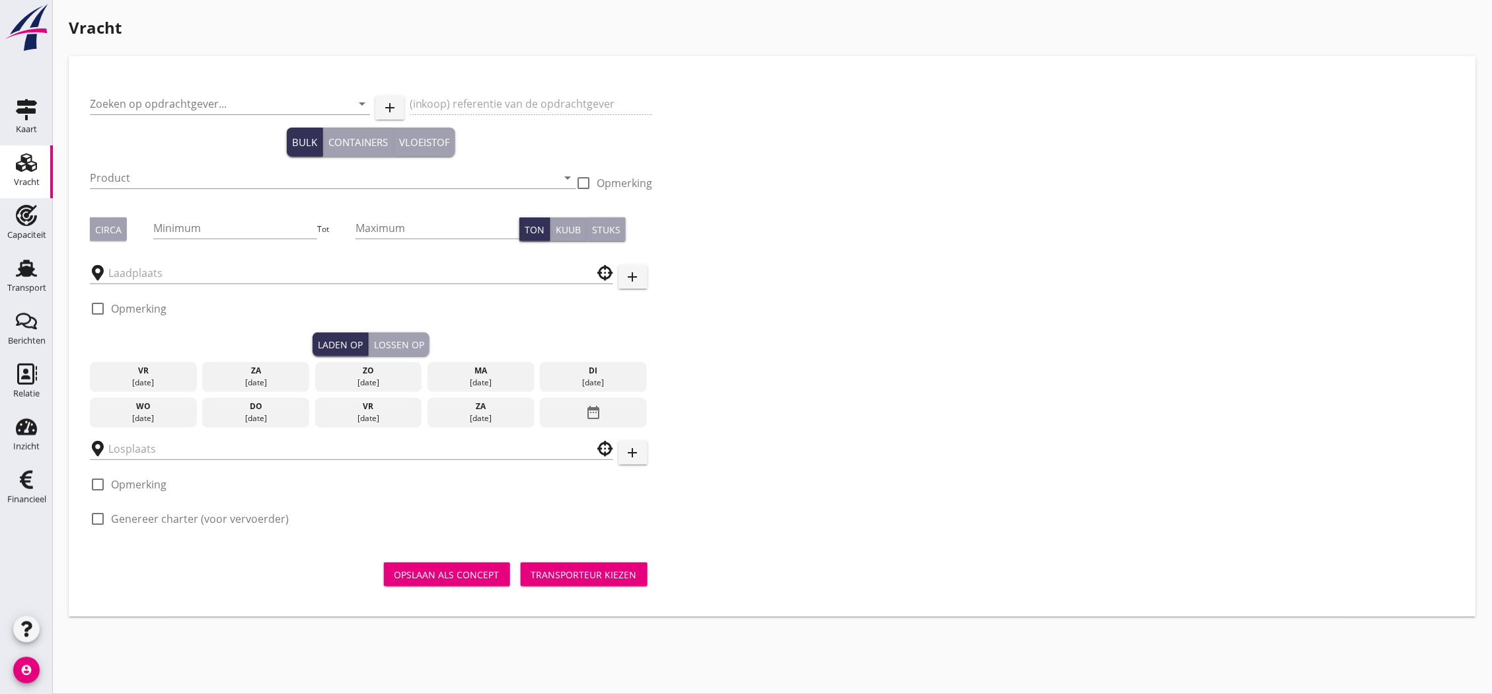
click at [149, 91] on div "Zoeken op opdrachtgever... arrow_drop_down" at bounding box center [230, 106] width 280 height 42
click at [156, 101] on input "Zoeken op opdrachtgever..." at bounding box center [211, 103] width 243 height 21
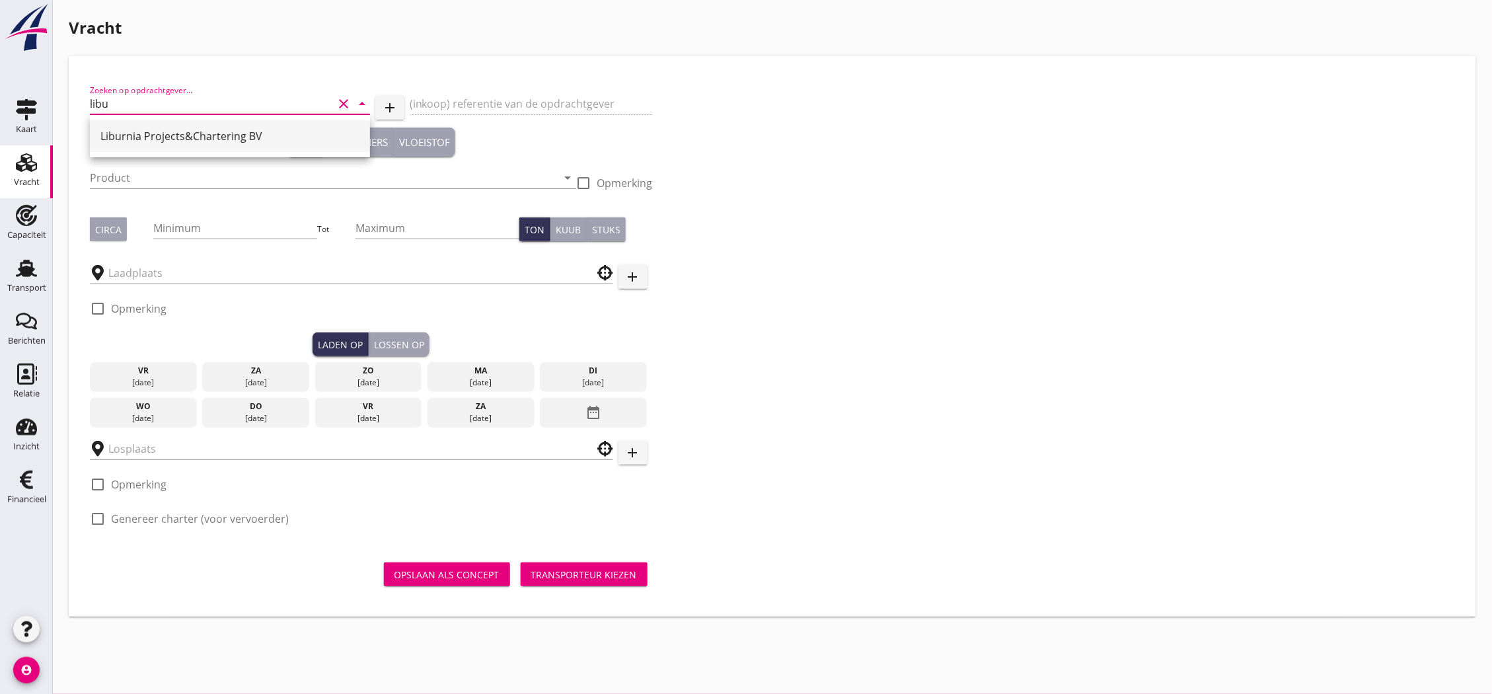
click at [161, 151] on div "Liburnia Projects&Chartering BV" at bounding box center [229, 136] width 259 height 32
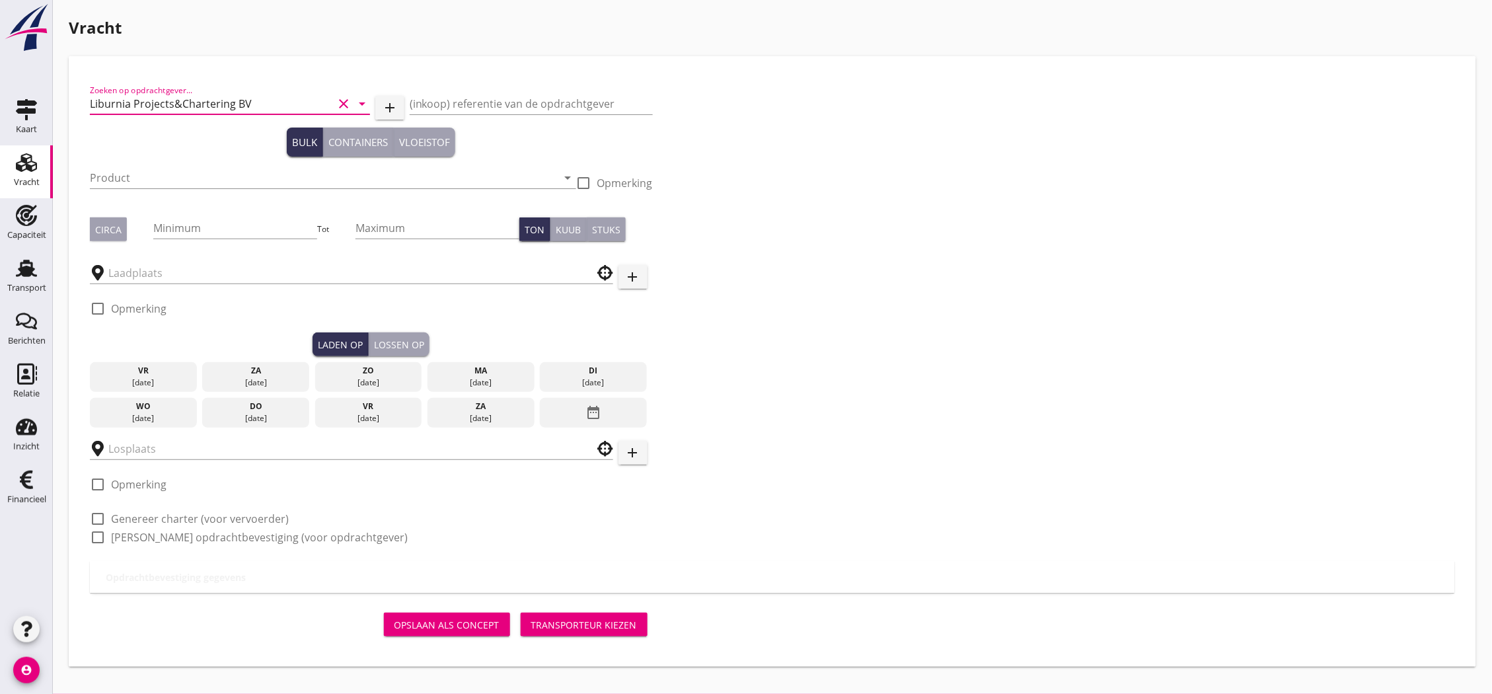
type input "Liburnia Projects&Chartering BV"
click at [161, 159] on div "Product arrow_drop_down" at bounding box center [333, 180] width 486 height 42
click at [161, 176] on input "Product" at bounding box center [324, 177] width 468 height 21
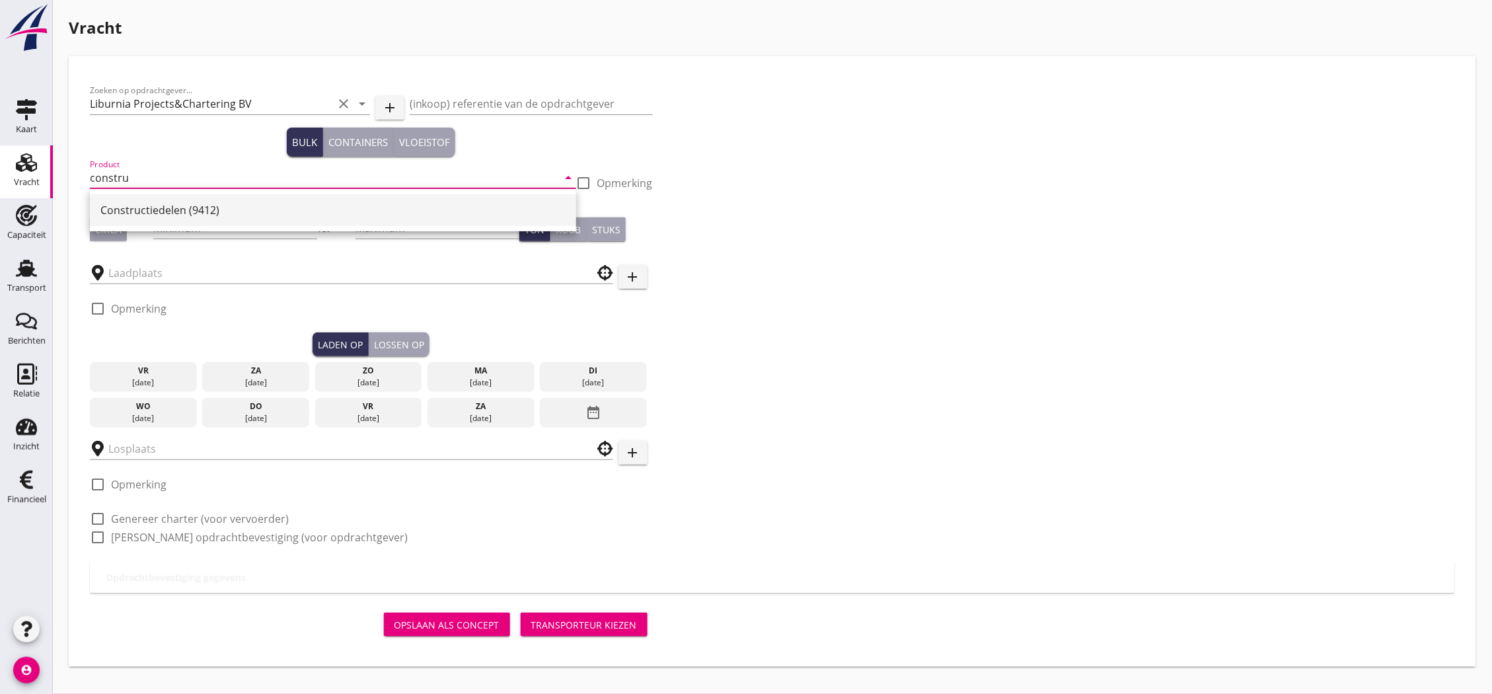
click at [180, 219] on div "Constructiedelen (9412)" at bounding box center [332, 210] width 465 height 32
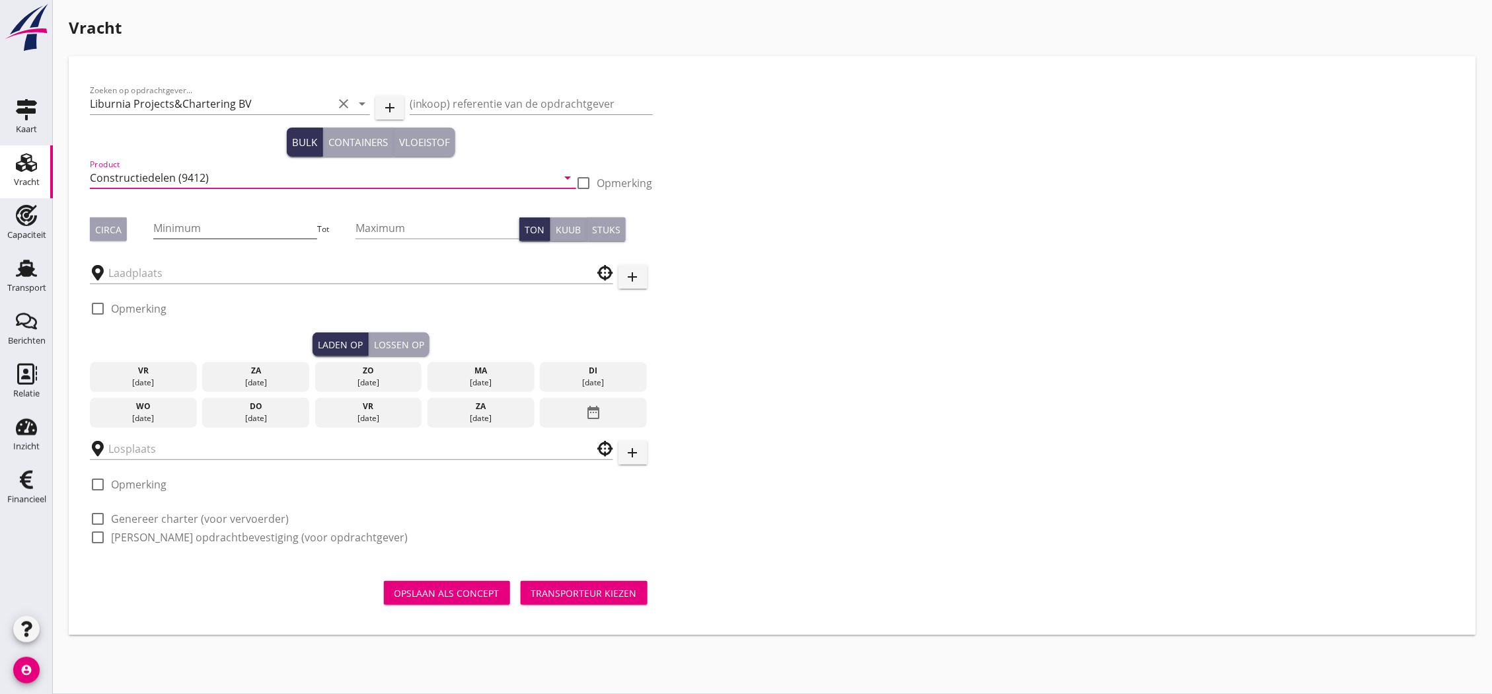
type input "Constructiedelen (9412)"
click at [194, 225] on input "Minimum" at bounding box center [235, 227] width 164 height 21
click at [225, 227] on input "Minimum" at bounding box center [235, 227] width 164 height 21
click at [247, 227] on input "Minimum" at bounding box center [235, 227] width 164 height 21
click at [227, 220] on input "Minimum" at bounding box center [235, 227] width 164 height 21
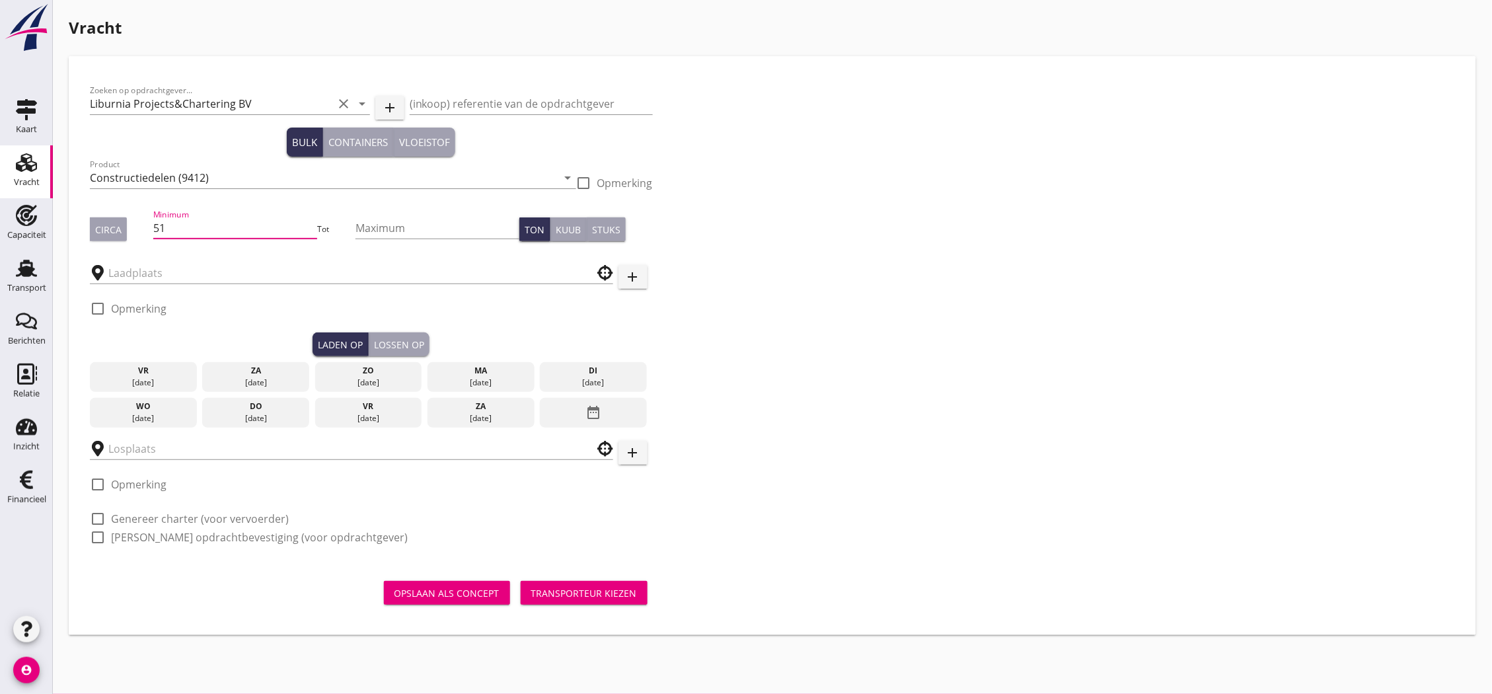
type input "51"
click at [113, 229] on div "Circa" at bounding box center [108, 230] width 26 height 14
click at [229, 275] on input "text" at bounding box center [342, 272] width 468 height 21
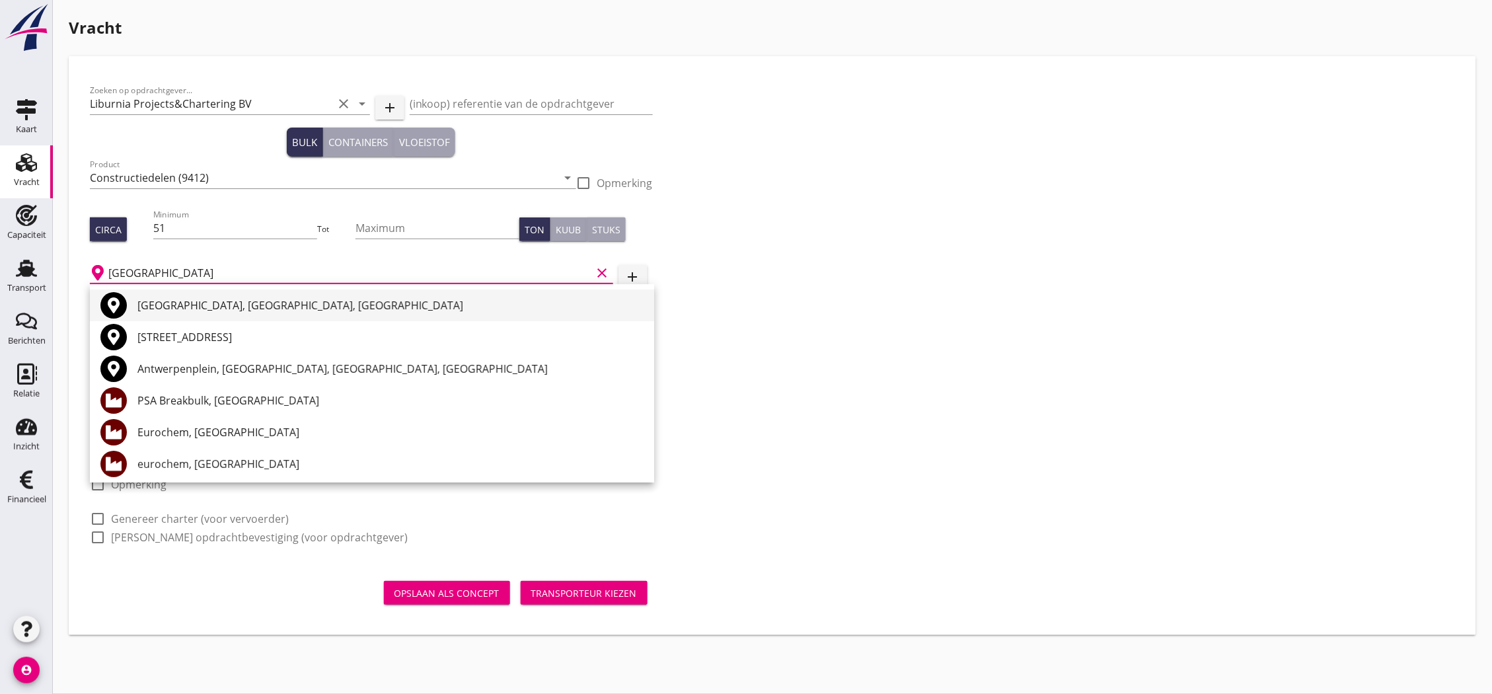
click at [233, 311] on div "[GEOGRAPHIC_DATA], [GEOGRAPHIC_DATA], [GEOGRAPHIC_DATA]" at bounding box center [390, 305] width 506 height 16
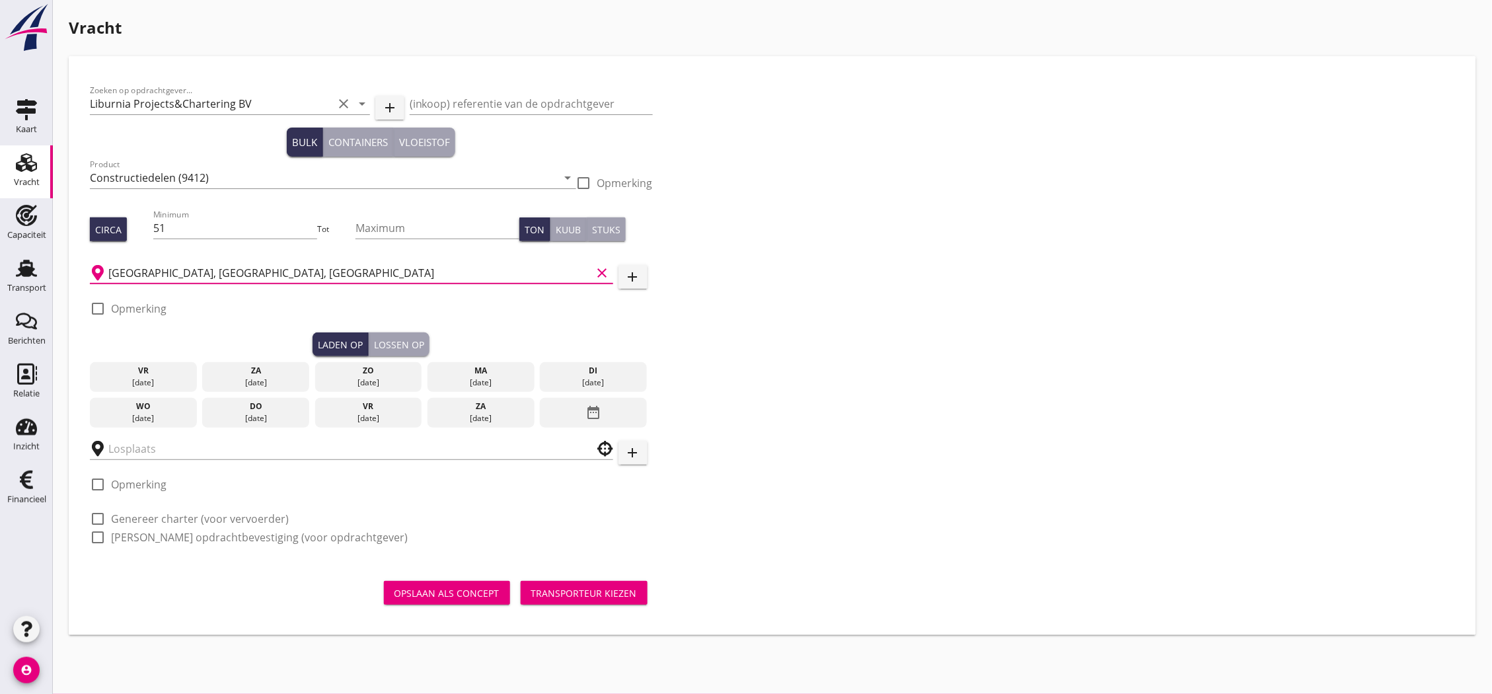
type input "[GEOGRAPHIC_DATA], [GEOGRAPHIC_DATA], [GEOGRAPHIC_DATA]"
click at [174, 464] on div at bounding box center [351, 448] width 523 height 41
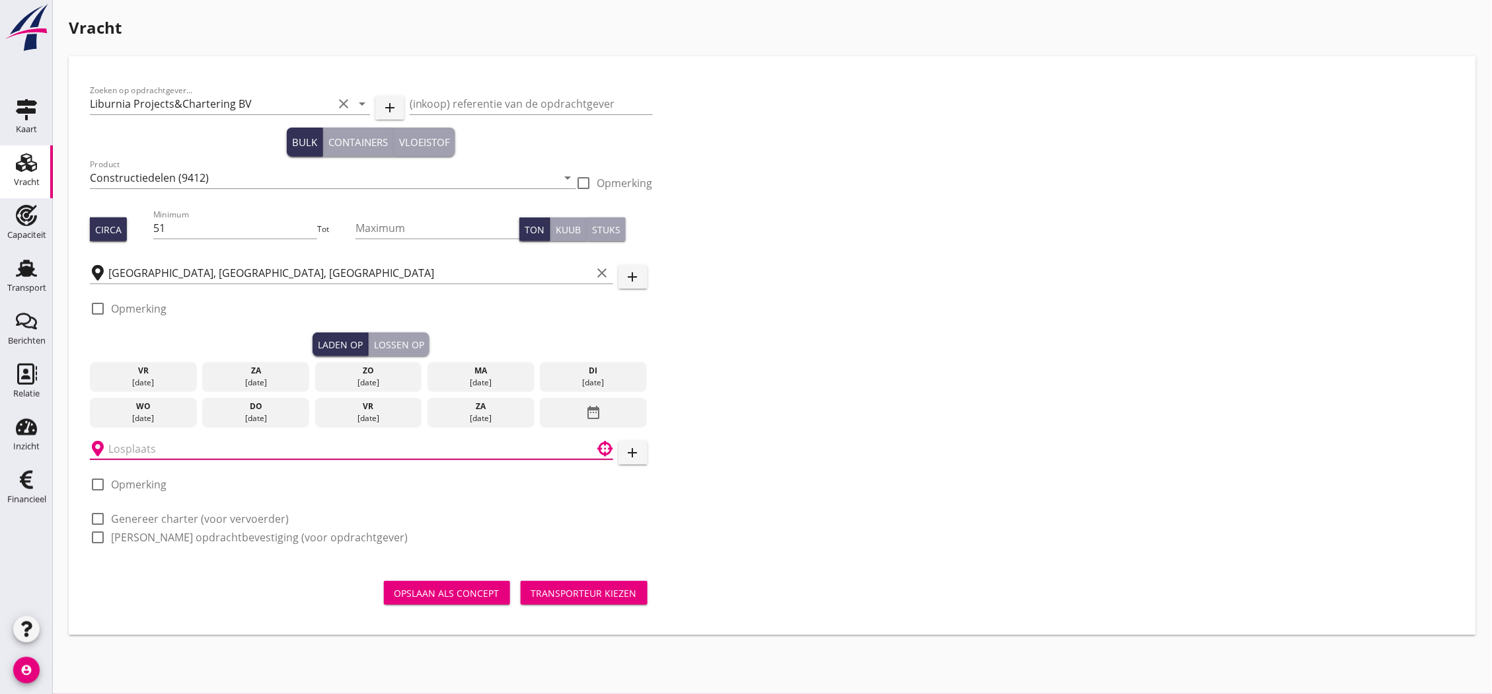
click at [174, 457] on input "text" at bounding box center [342, 448] width 468 height 21
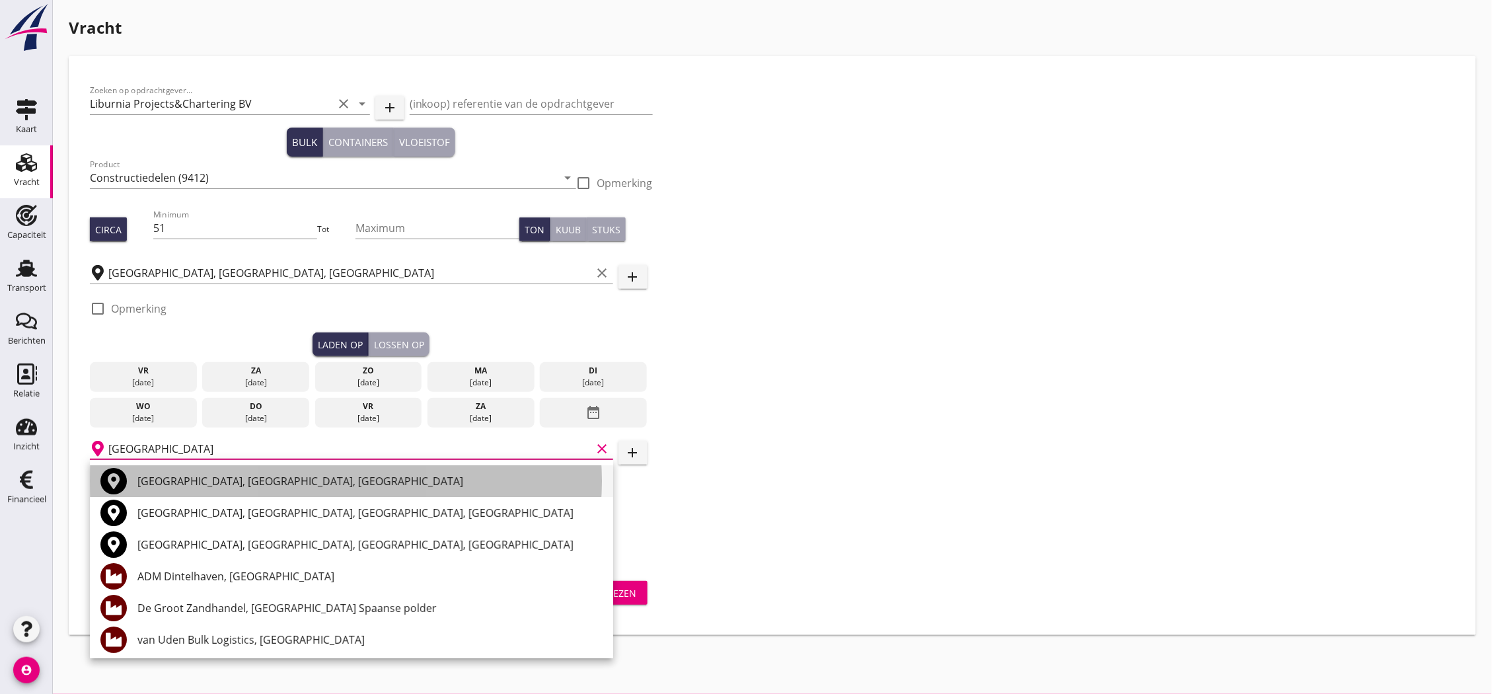
click at [188, 476] on div "[GEOGRAPHIC_DATA], [GEOGRAPHIC_DATA], [GEOGRAPHIC_DATA]" at bounding box center [369, 481] width 465 height 16
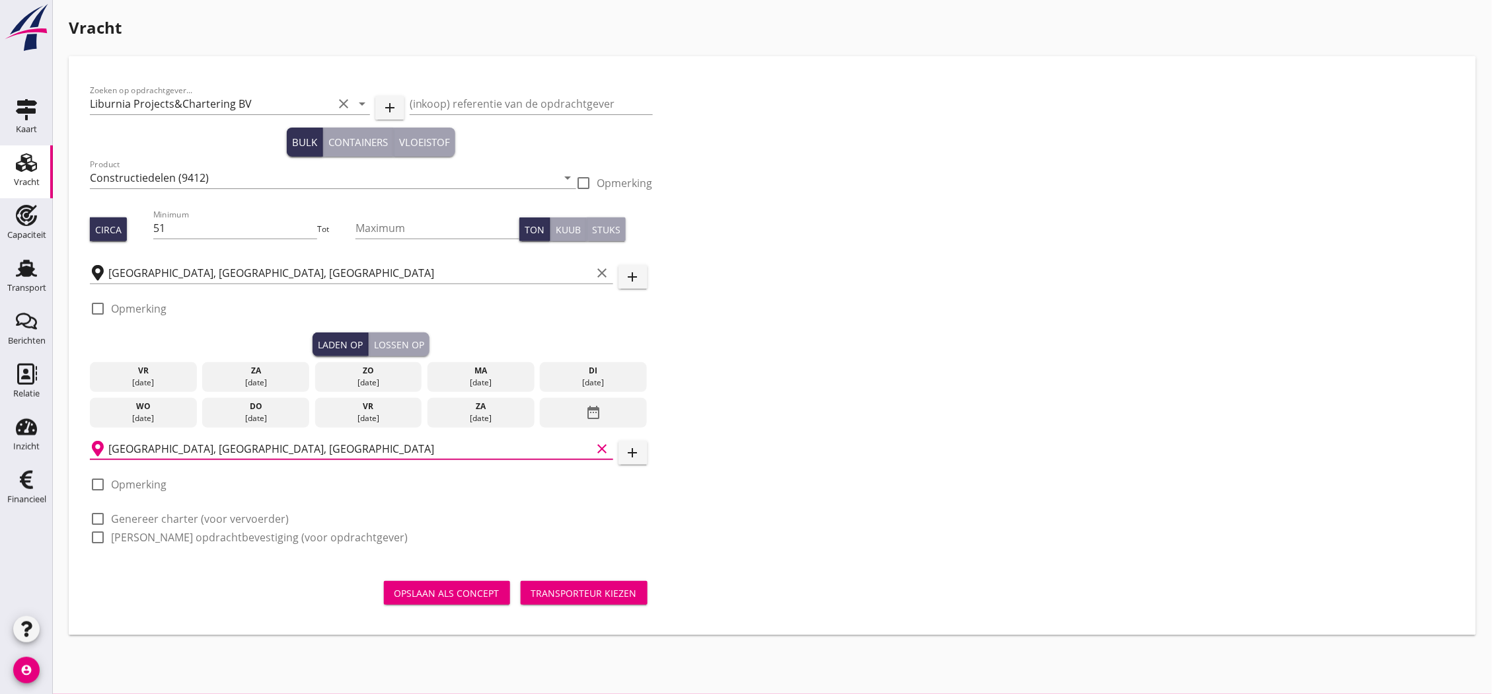
type input "[GEOGRAPHIC_DATA], [GEOGRAPHIC_DATA], [GEOGRAPHIC_DATA]"
click at [485, 379] on div "[DATE]" at bounding box center [481, 383] width 100 height 12
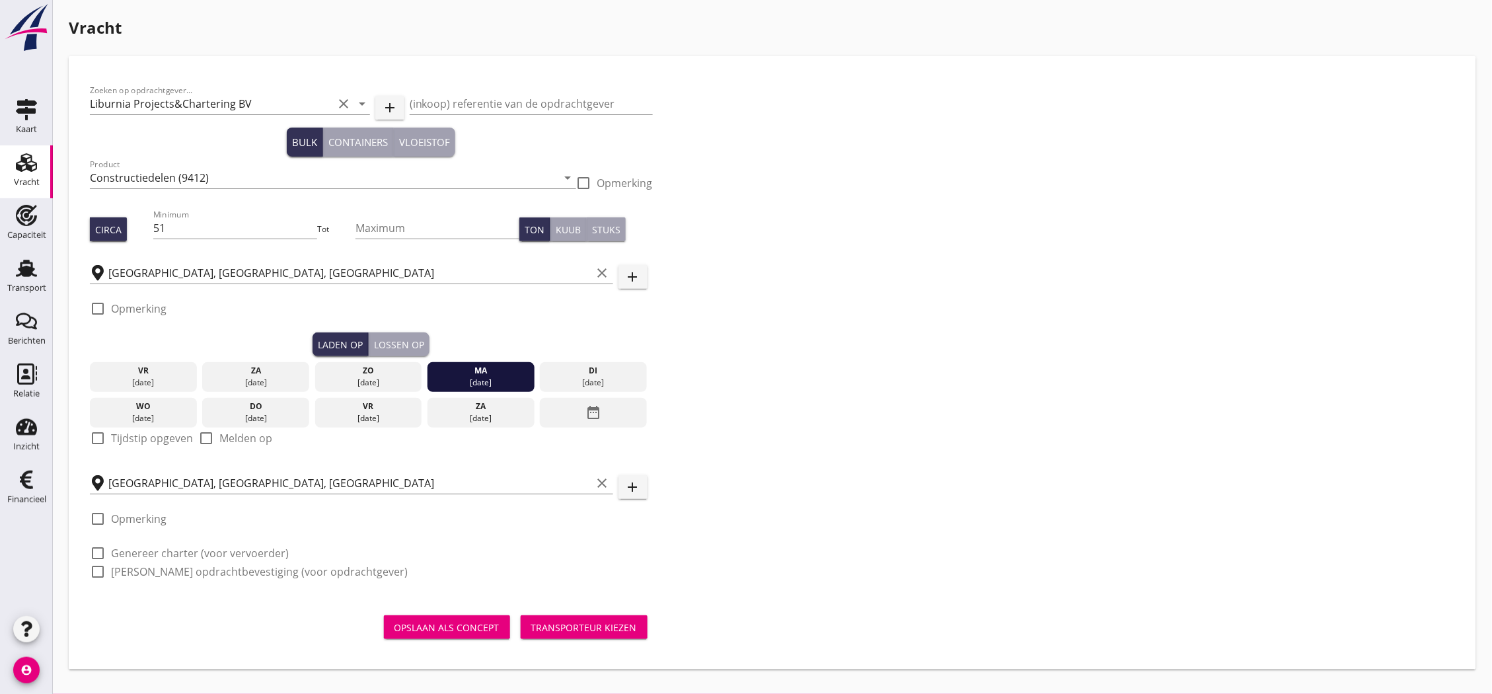
click at [126, 515] on label "Opmerking" at bounding box center [139, 518] width 56 height 13
checkbox input "true"
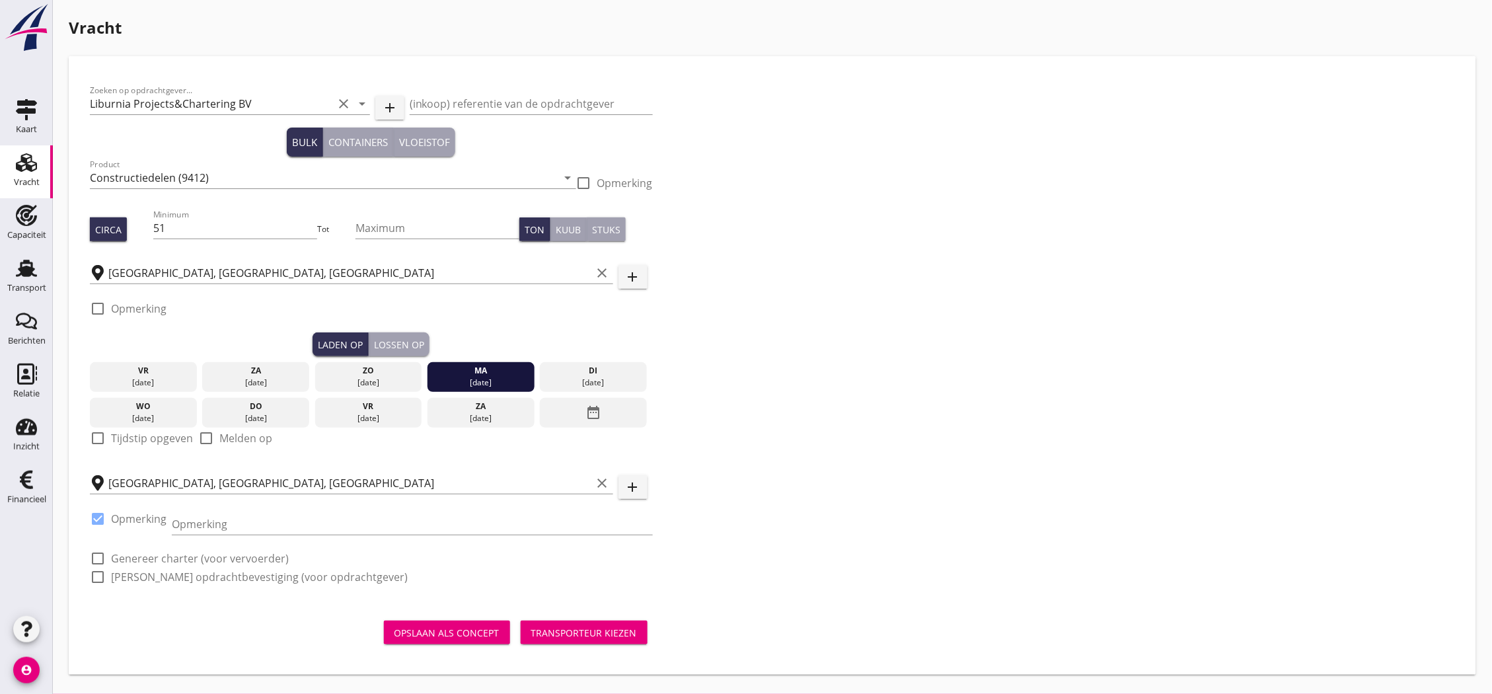
click at [150, 440] on label "Tijdstip opgeven" at bounding box center [152, 438] width 82 height 13
checkbox input "true"
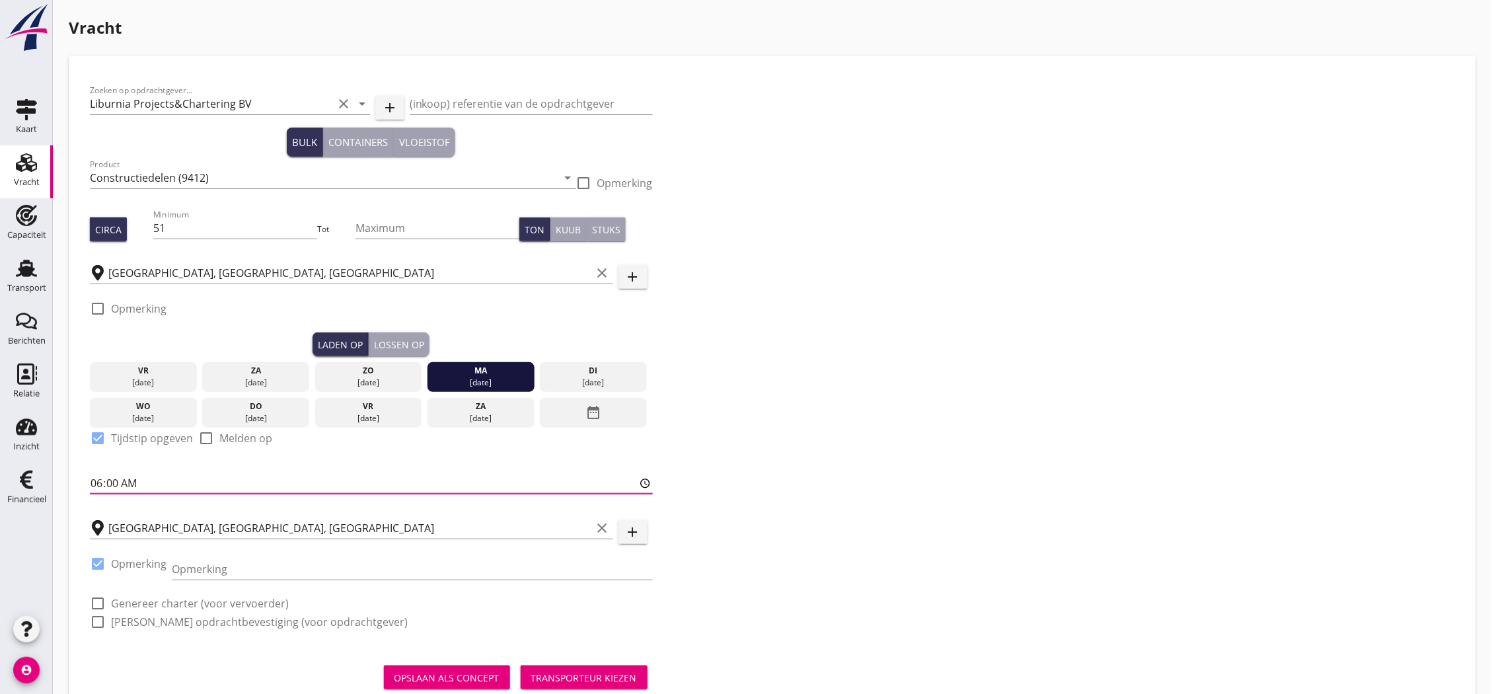
click at [101, 478] on input "06:00" at bounding box center [371, 483] width 563 height 21
type input "09:01"
click at [381, 345] on div "Lossen op" at bounding box center [399, 345] width 50 height 14
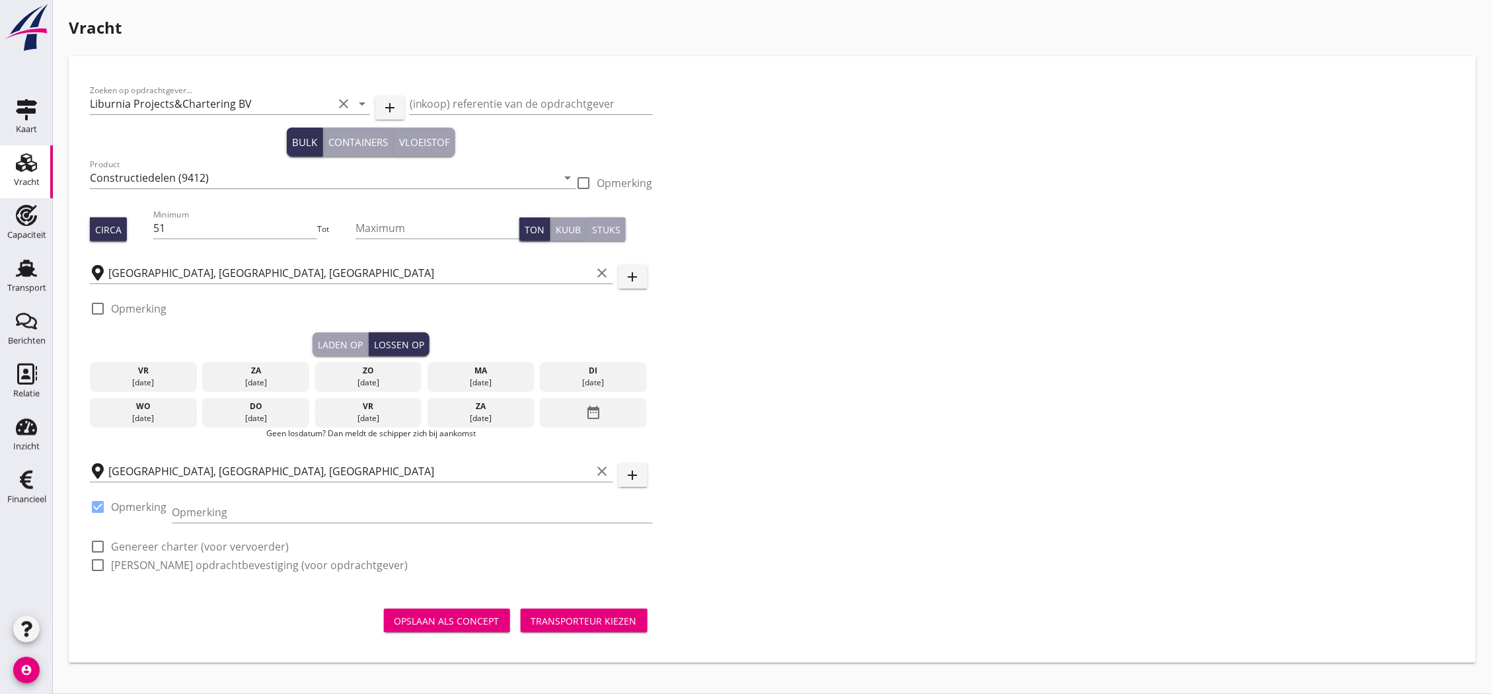
click at [146, 421] on div "[DATE]" at bounding box center [143, 418] width 100 height 12
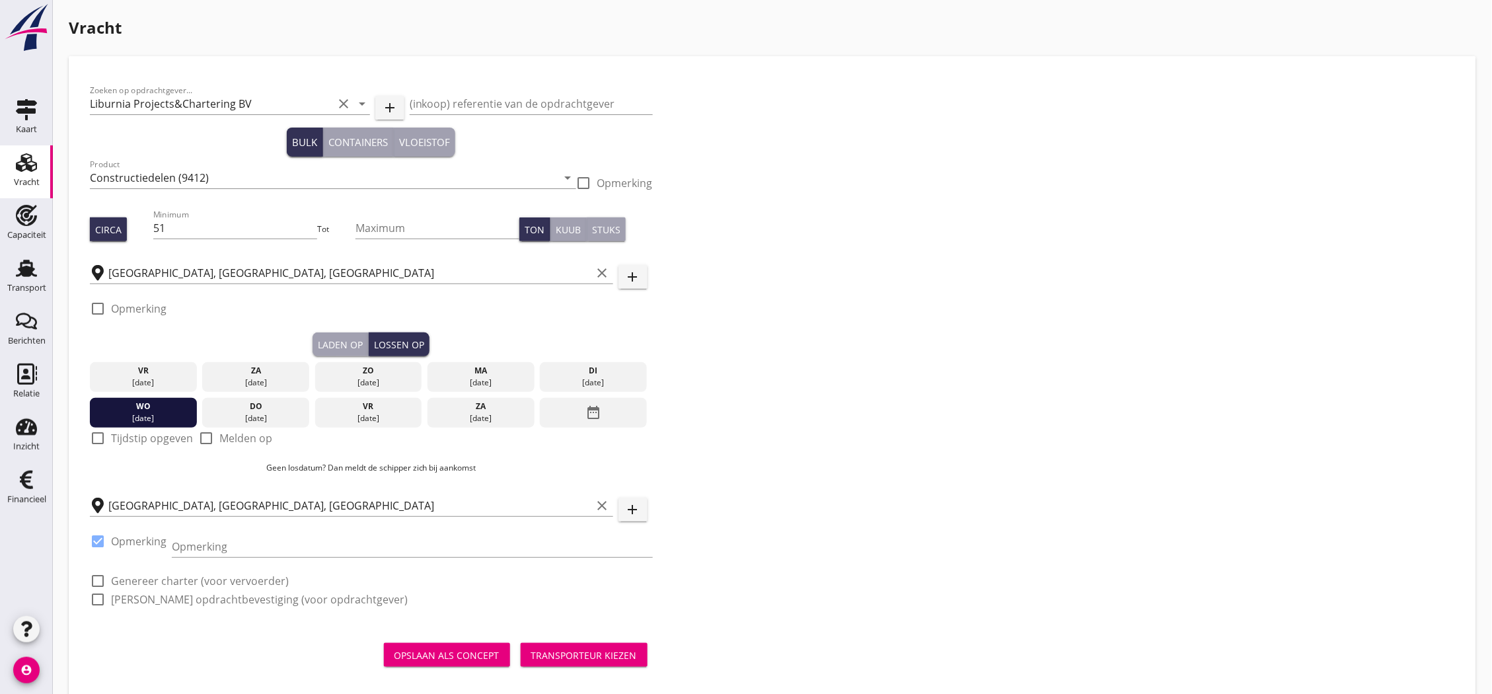
click at [140, 439] on label "Tijdstip opgeven" at bounding box center [152, 438] width 82 height 13
checkbox input "true"
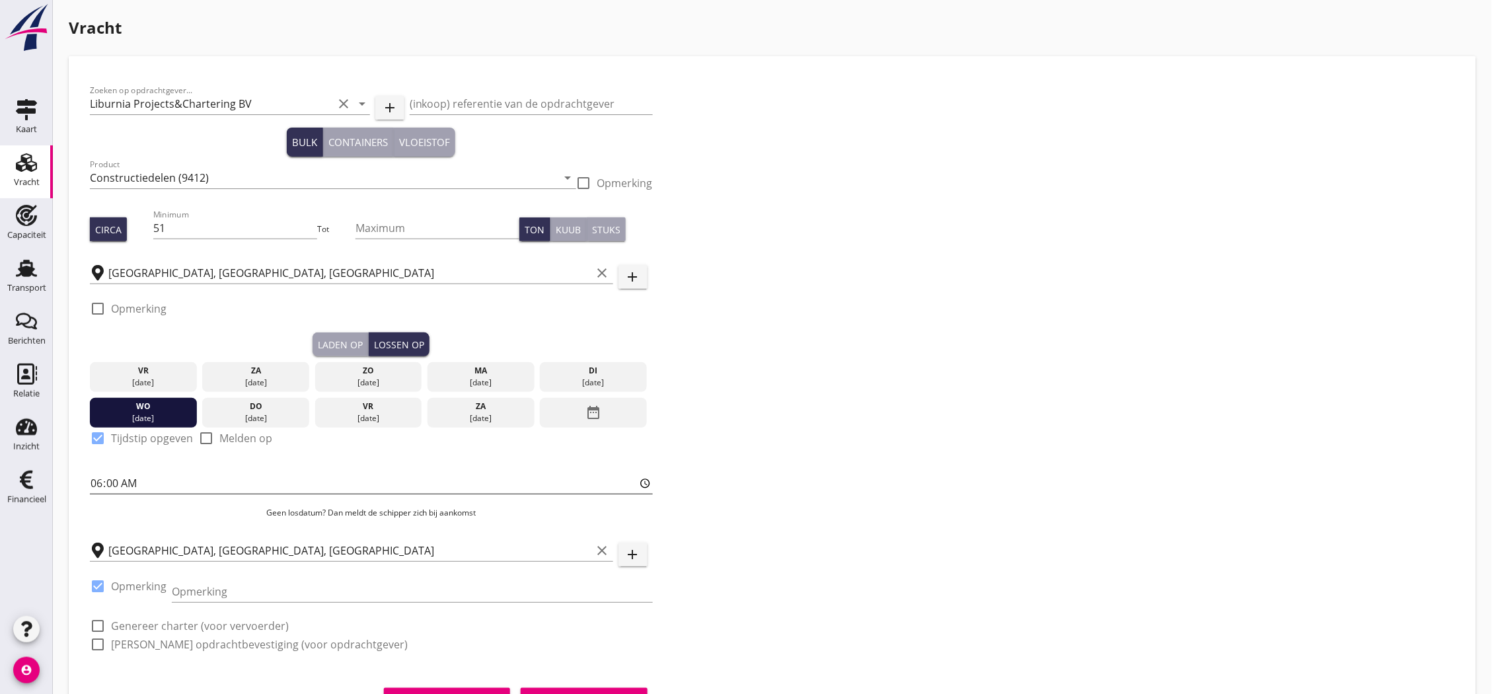
click at [99, 485] on input "06:00" at bounding box center [371, 483] width 563 height 21
click at [120, 484] on input "06:00" at bounding box center [371, 483] width 563 height 21
click at [113, 480] on input "06:00" at bounding box center [371, 483] width 563 height 21
type input "06:01"
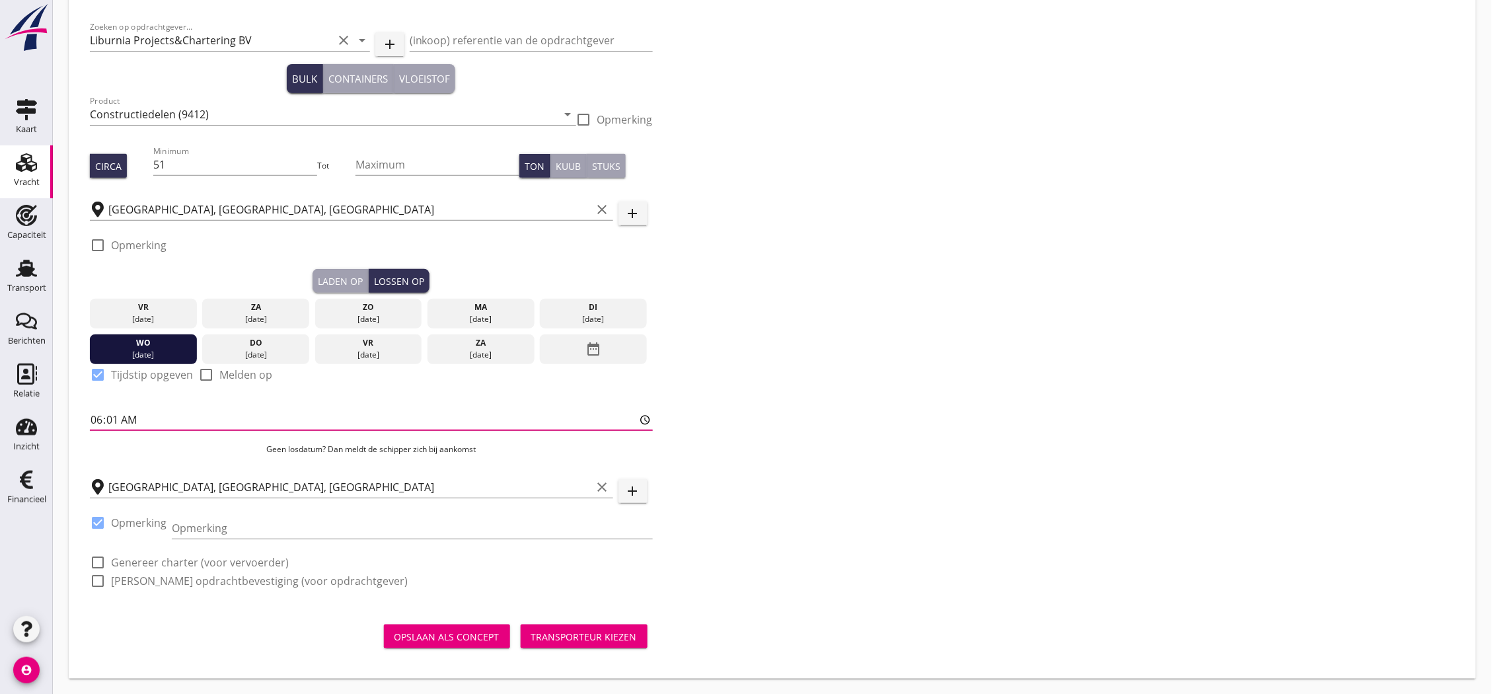
click at [198, 559] on label "Genereer charter (voor vervoerder)" at bounding box center [200, 562] width 178 height 13
checkbox input "true"
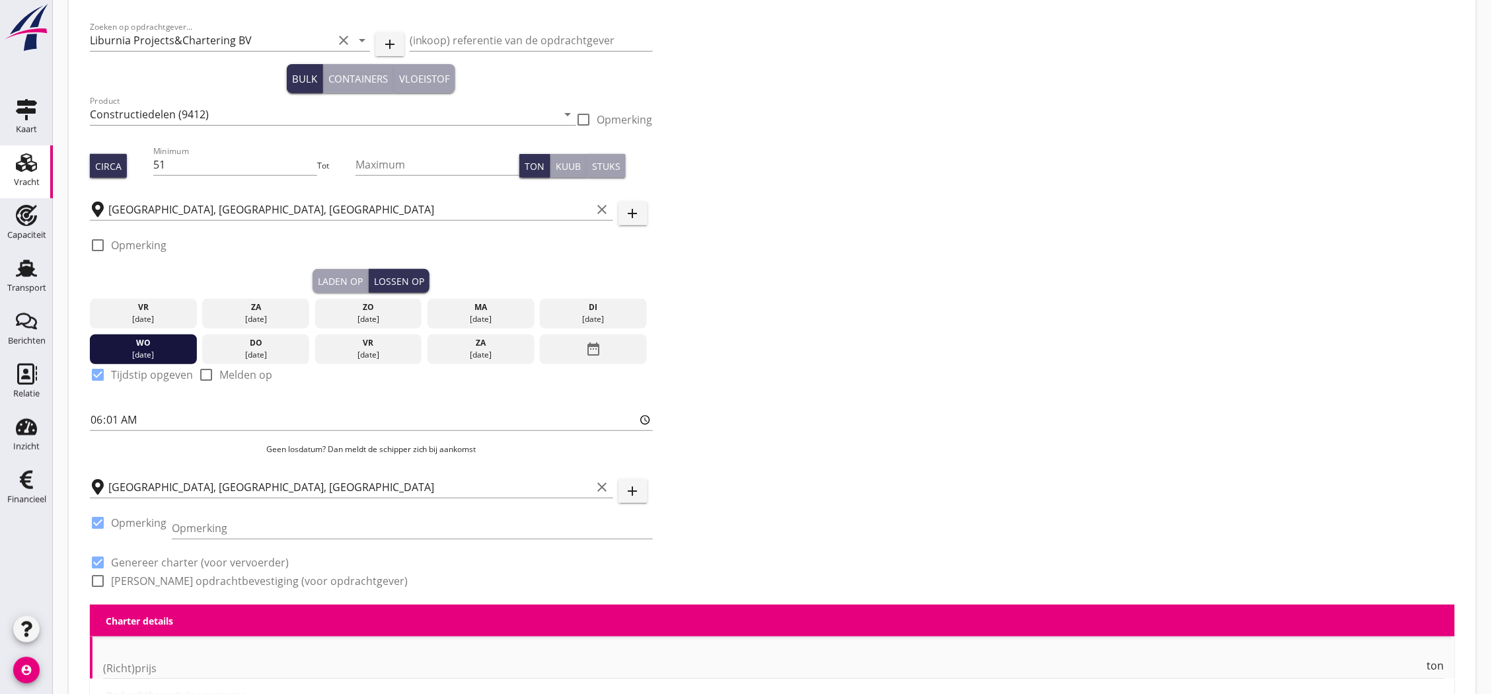
click at [201, 576] on label "[PERSON_NAME] opdrachtbevestiging (voor opdrachtgever)" at bounding box center [259, 580] width 297 height 13
checkbox input "true"
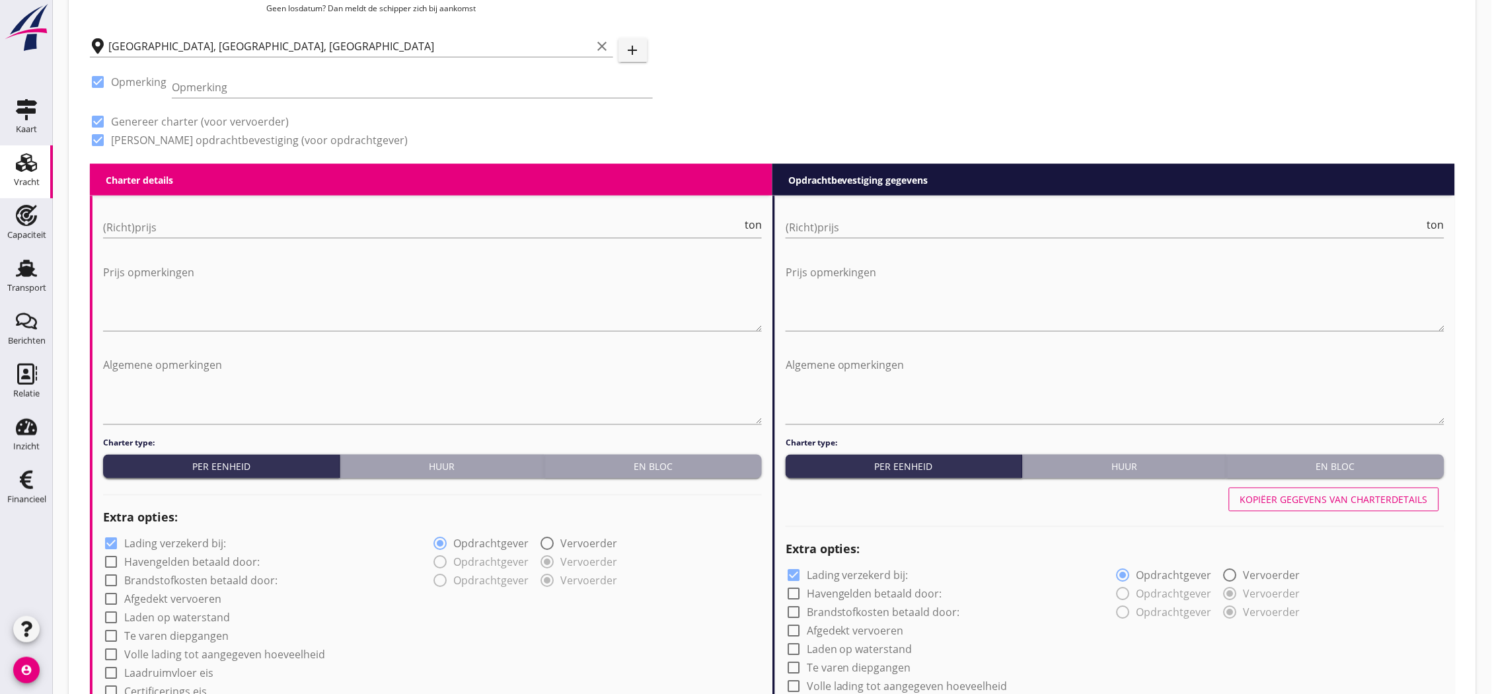
scroll to position [871, 0]
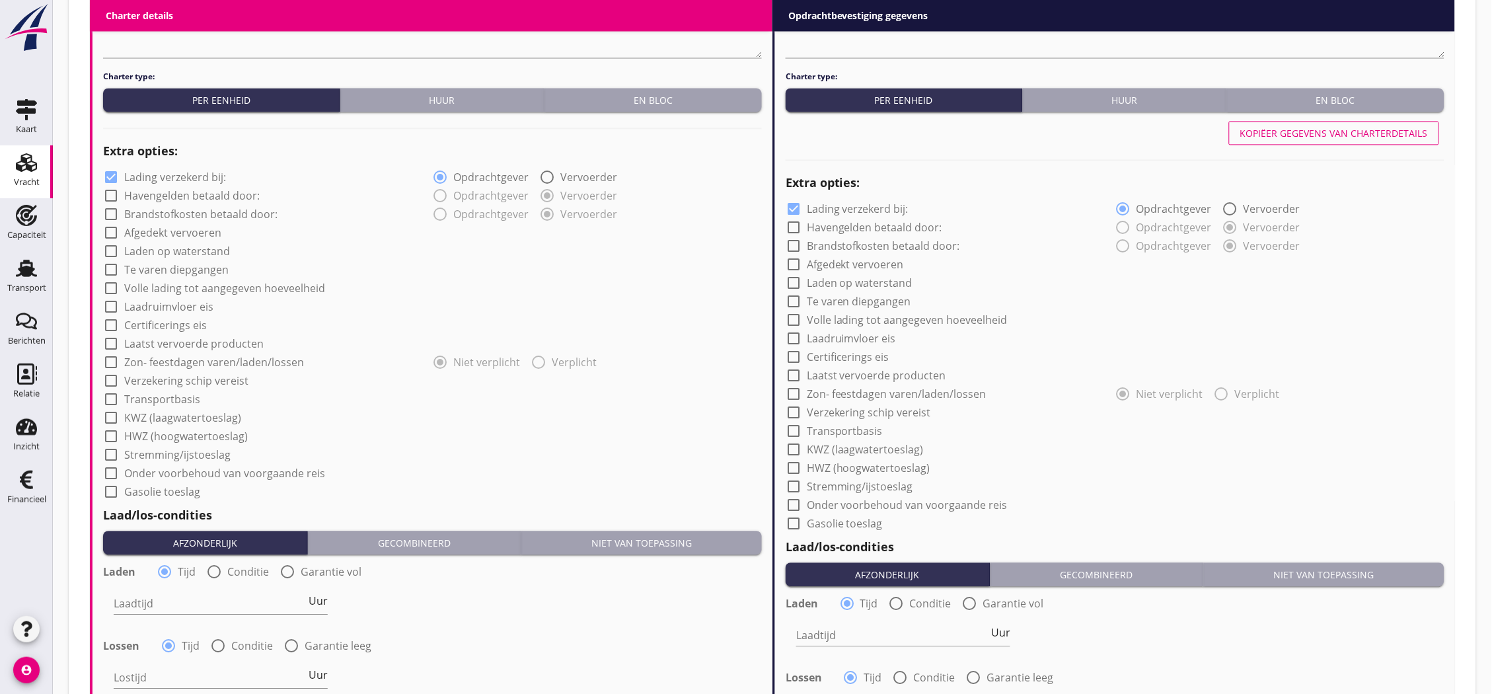
click at [831, 209] on label "Lading verzekerd bij:" at bounding box center [858, 208] width 102 height 13
checkbox input "false"
click at [202, 178] on label "Lading verzekerd bij:" at bounding box center [175, 177] width 102 height 13
checkbox input "false"
click at [159, 393] on label "Transportbasis" at bounding box center [162, 399] width 76 height 13
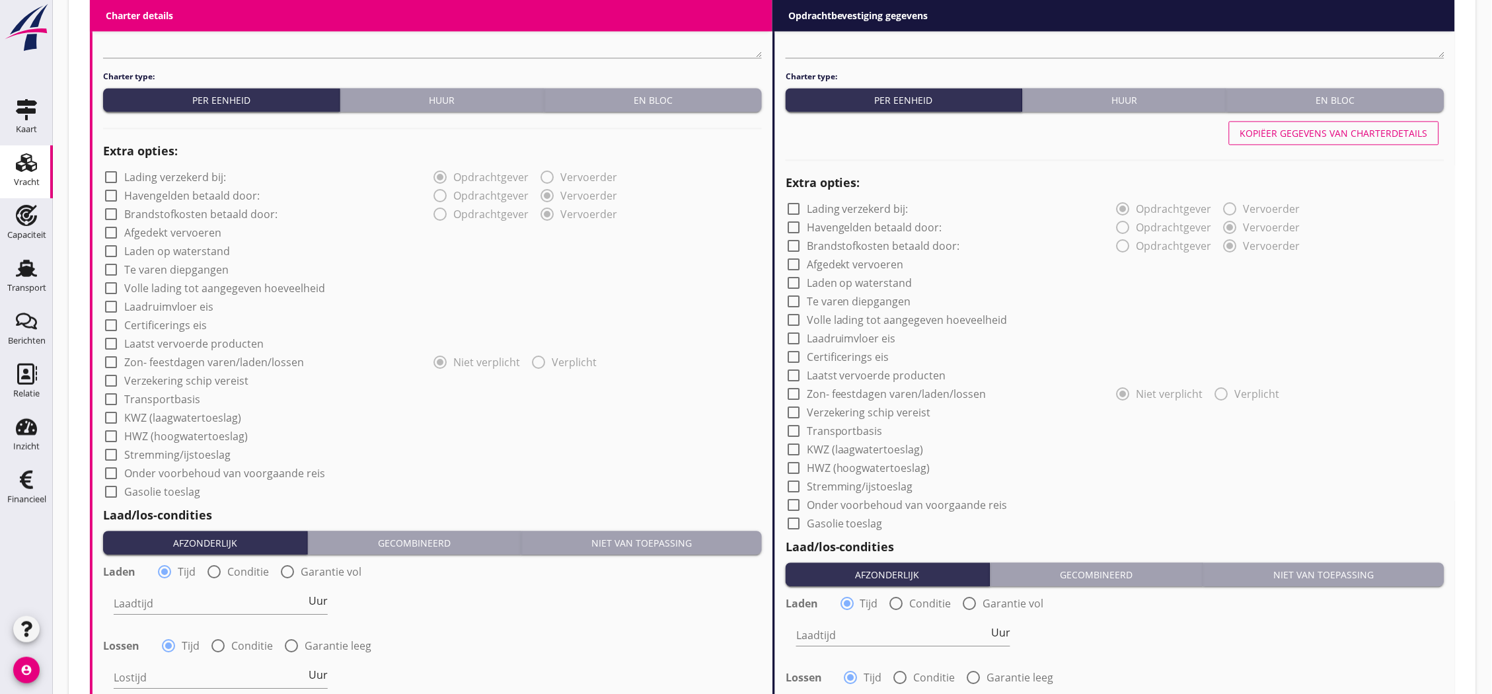
checkbox input "true"
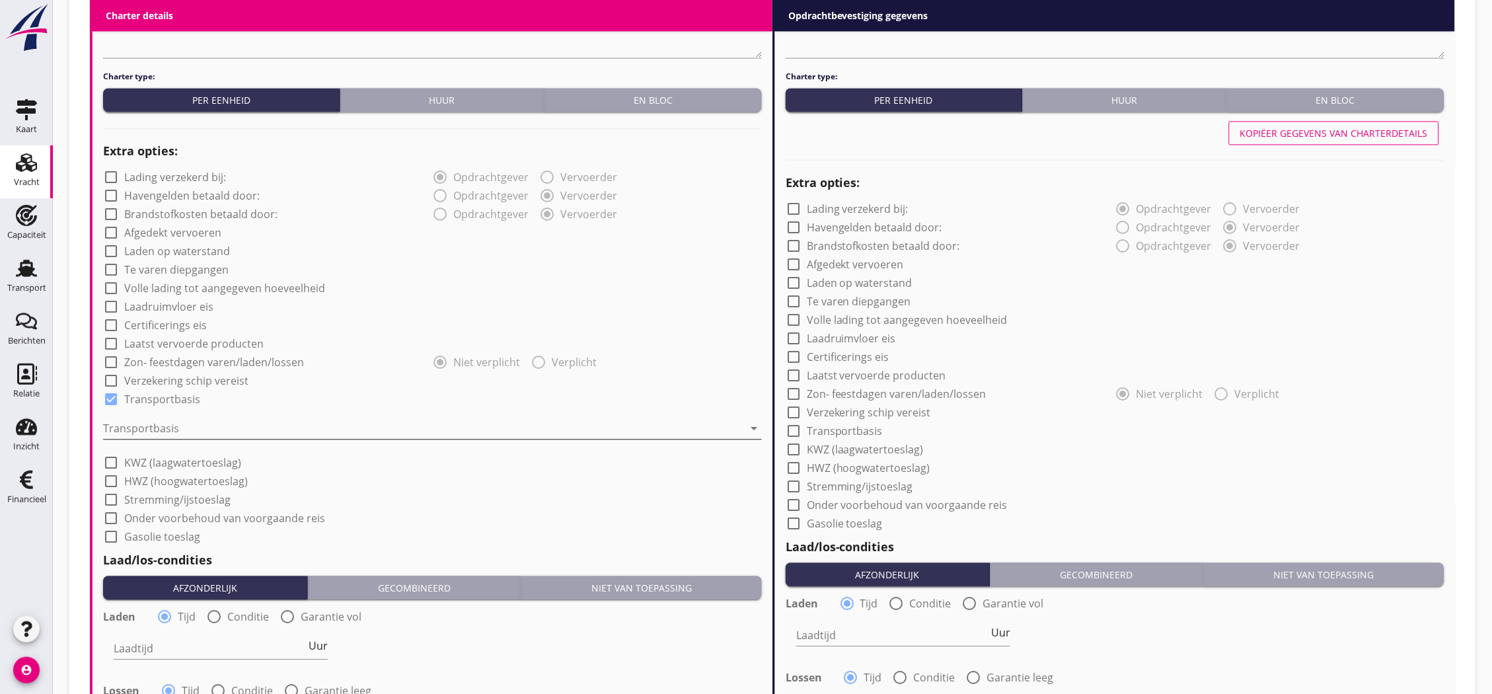
click at [173, 427] on div at bounding box center [423, 428] width 640 height 21
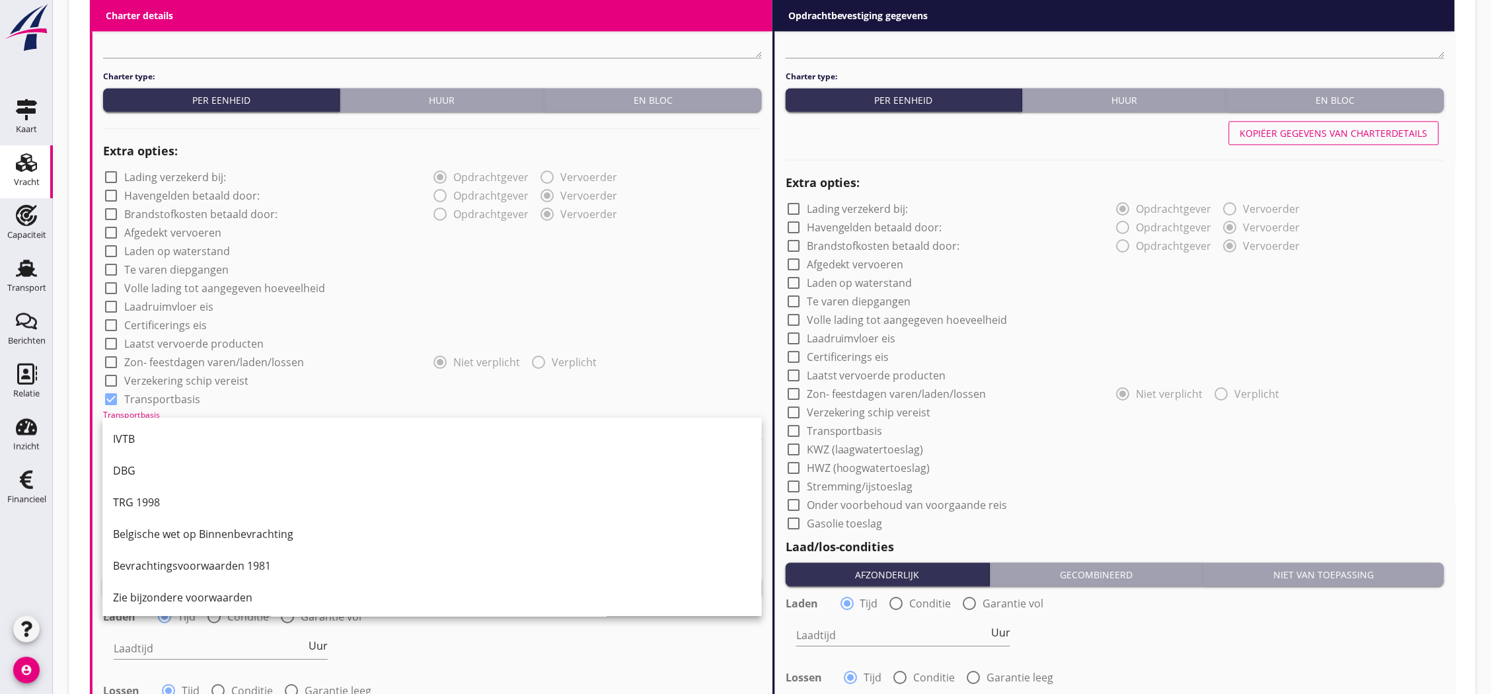
scroll to position [1092, 0]
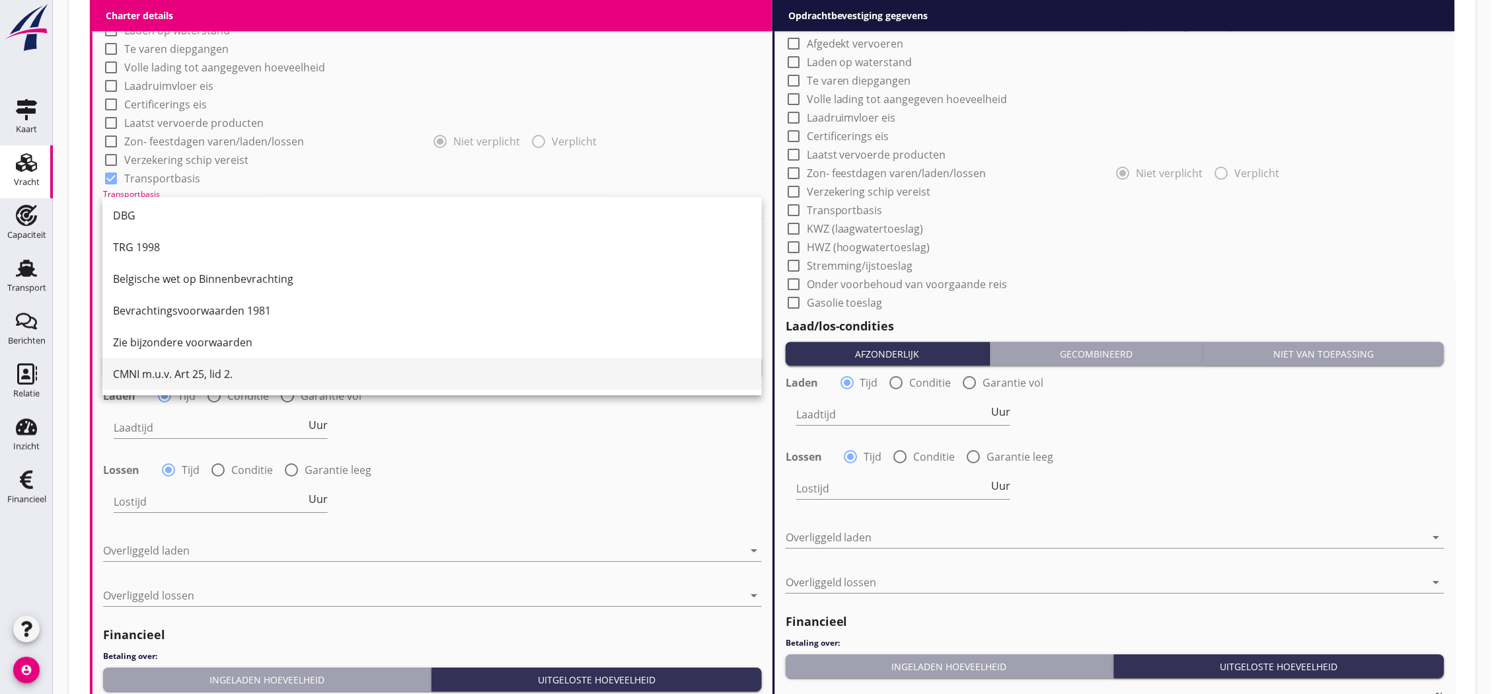
click at [192, 375] on div "CMNI m.u.v. Art 25, lid 2." at bounding box center [432, 374] width 638 height 16
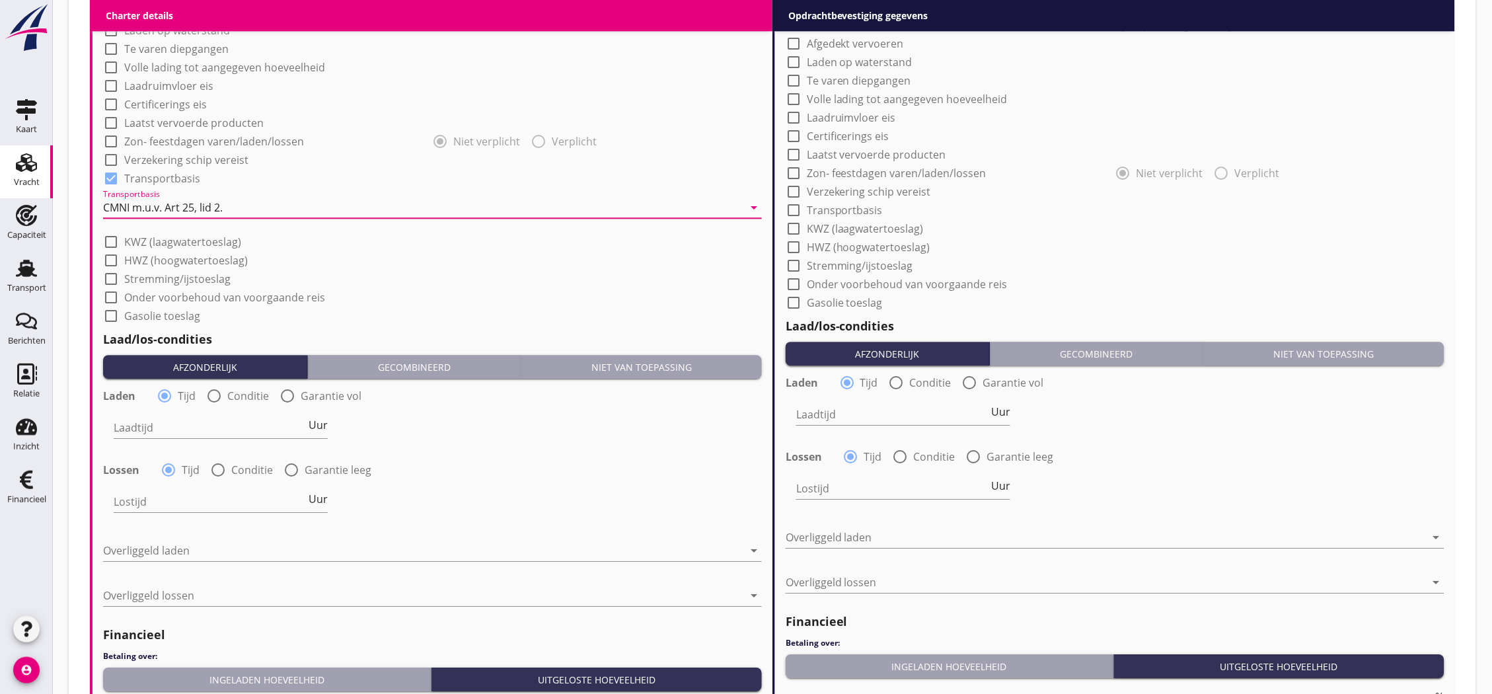
click at [861, 206] on label "Transportbasis" at bounding box center [845, 210] width 76 height 13
checkbox input "true"
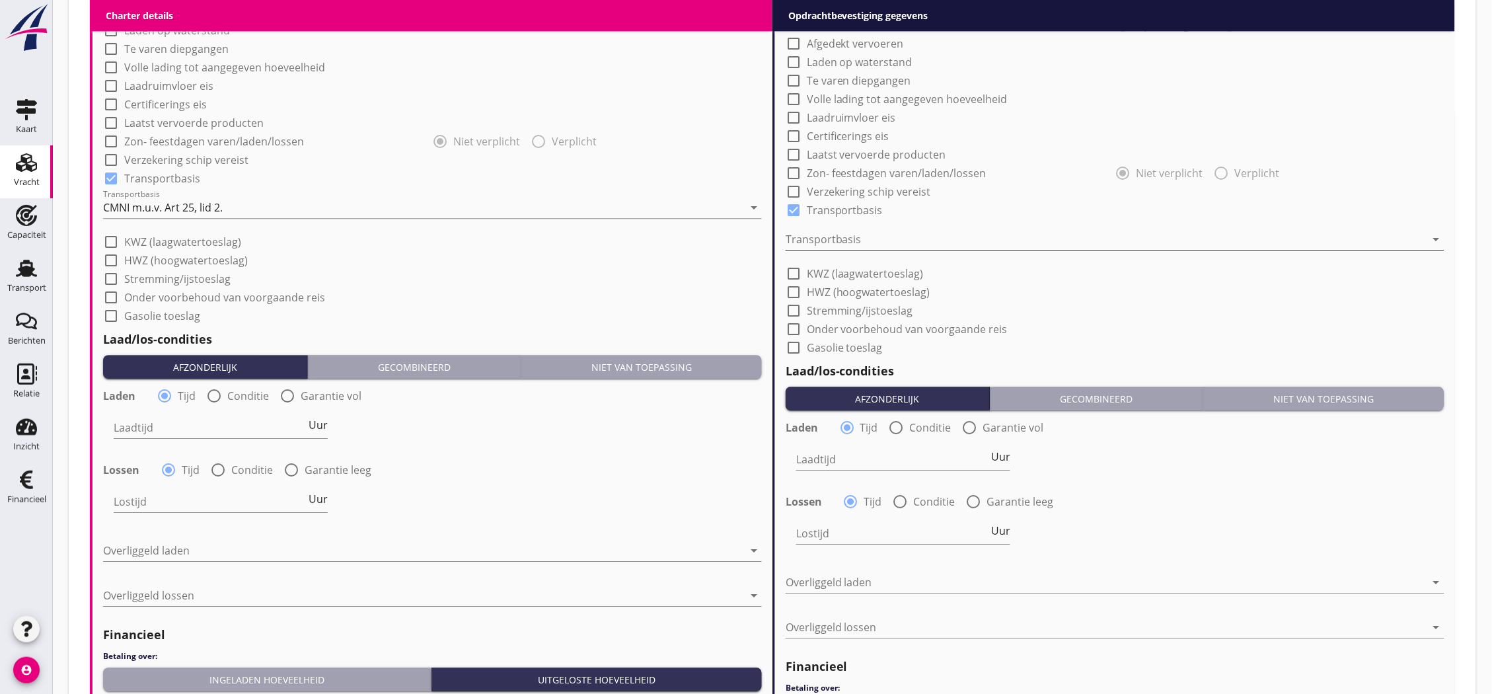
click at [884, 238] on div at bounding box center [1106, 239] width 640 height 21
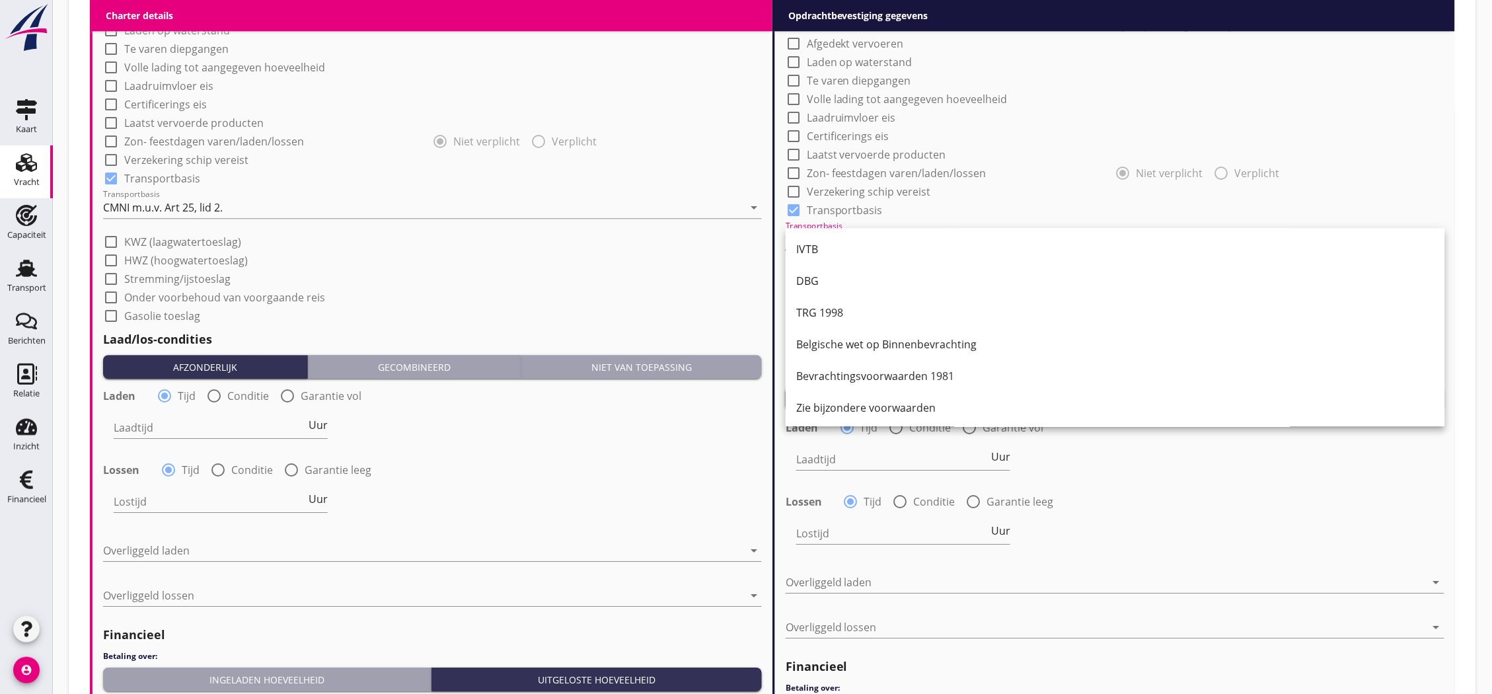
scroll to position [1312, 0]
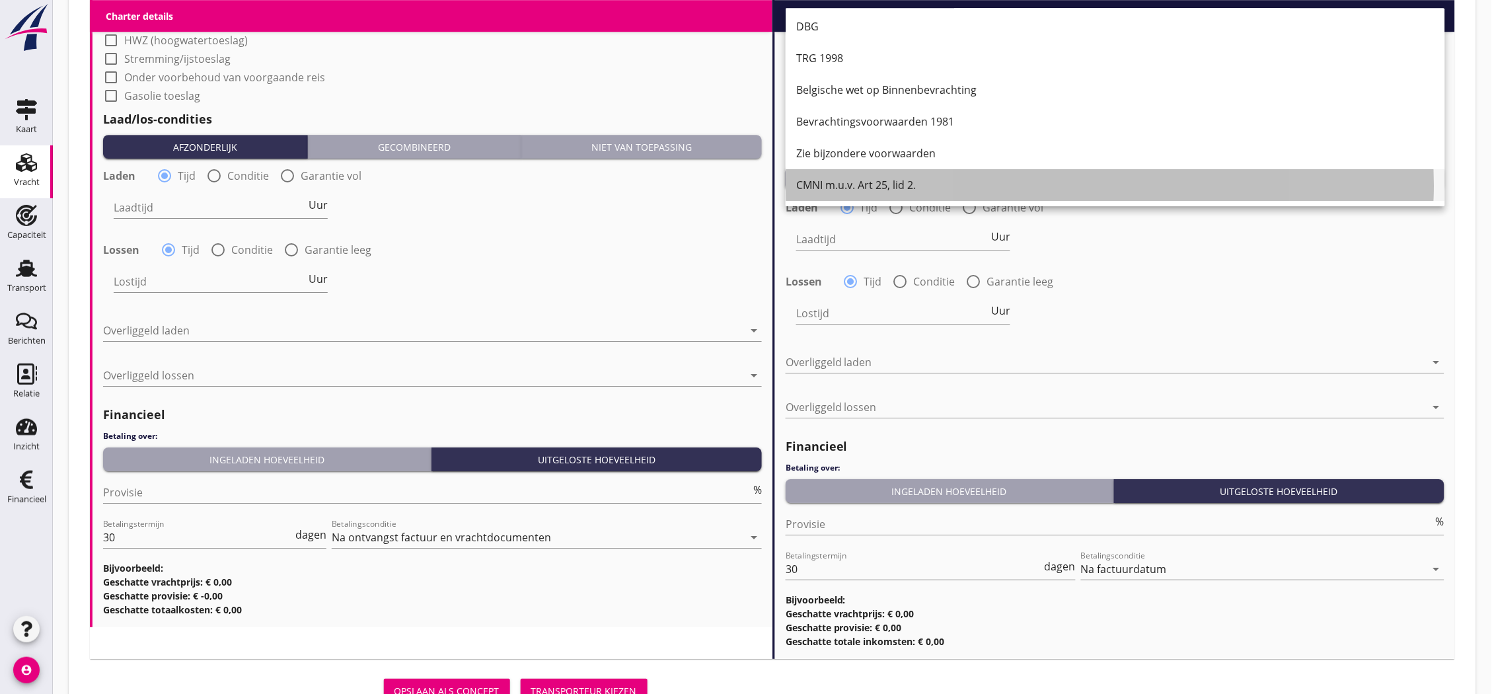
click at [870, 184] on div "CMNI m.u.v. Art 25, lid 2." at bounding box center [1115, 185] width 638 height 16
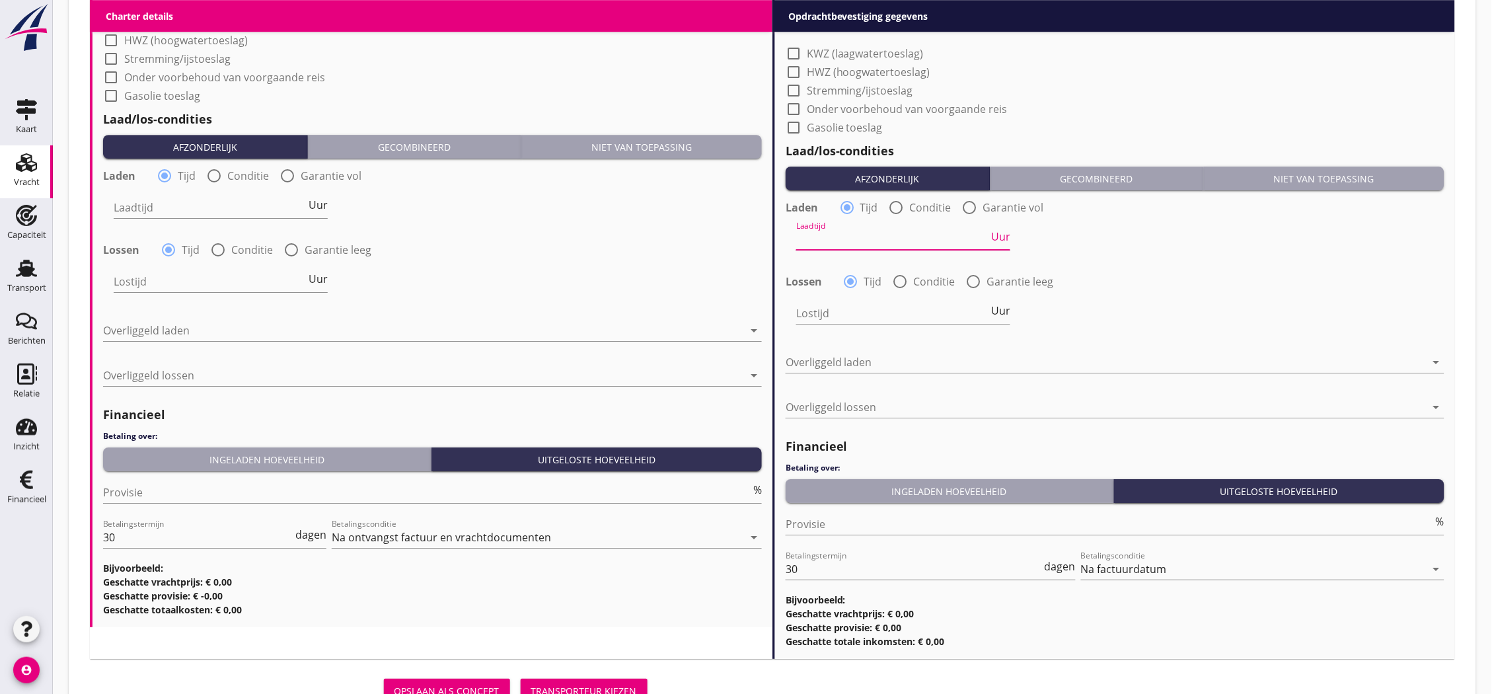
click at [872, 234] on input "Laadtijd" at bounding box center [892, 239] width 192 height 21
type input "12"
click at [869, 319] on input "Lostijd" at bounding box center [892, 313] width 192 height 21
type input "12"
click at [149, 199] on input "Laadtijd" at bounding box center [210, 207] width 192 height 21
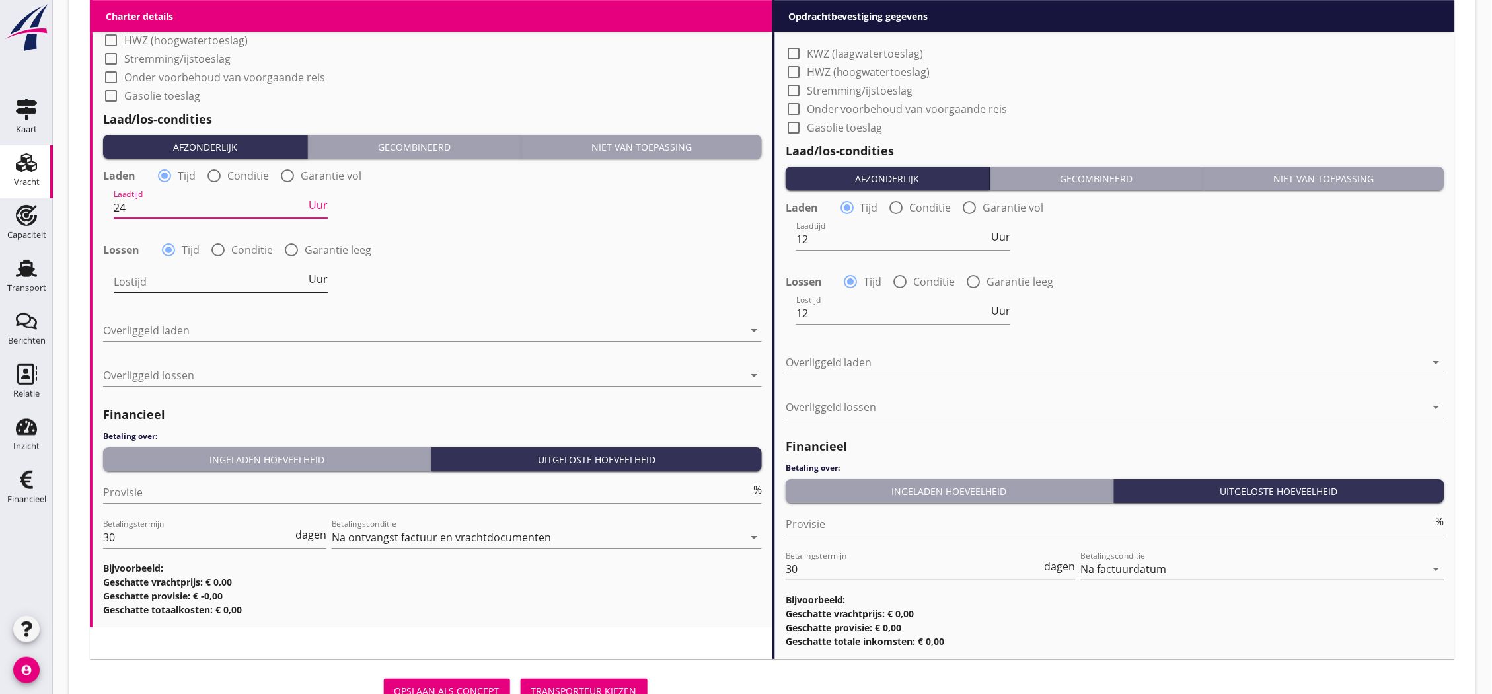
type input "24"
click at [194, 282] on input "Lostijd" at bounding box center [210, 281] width 192 height 21
type input "24"
click at [652, 331] on div at bounding box center [423, 330] width 640 height 21
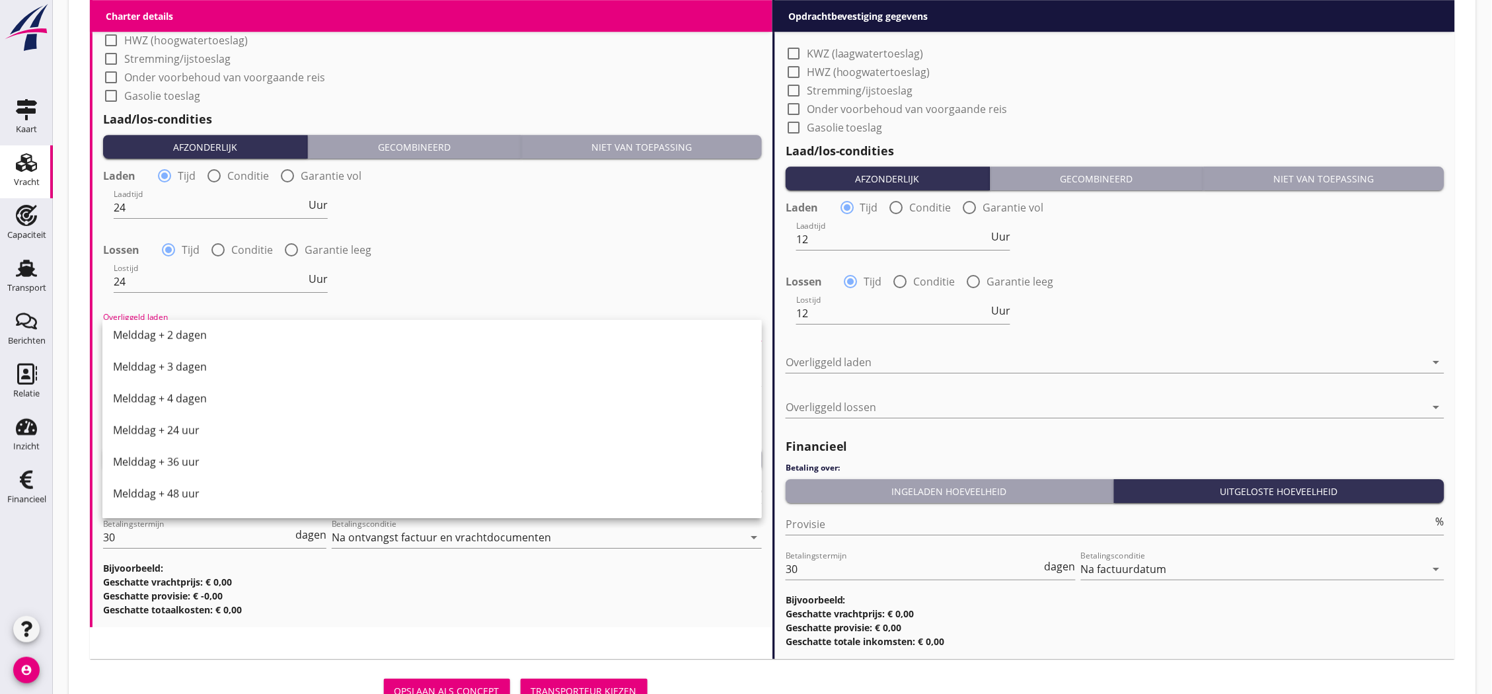
scroll to position [668, 0]
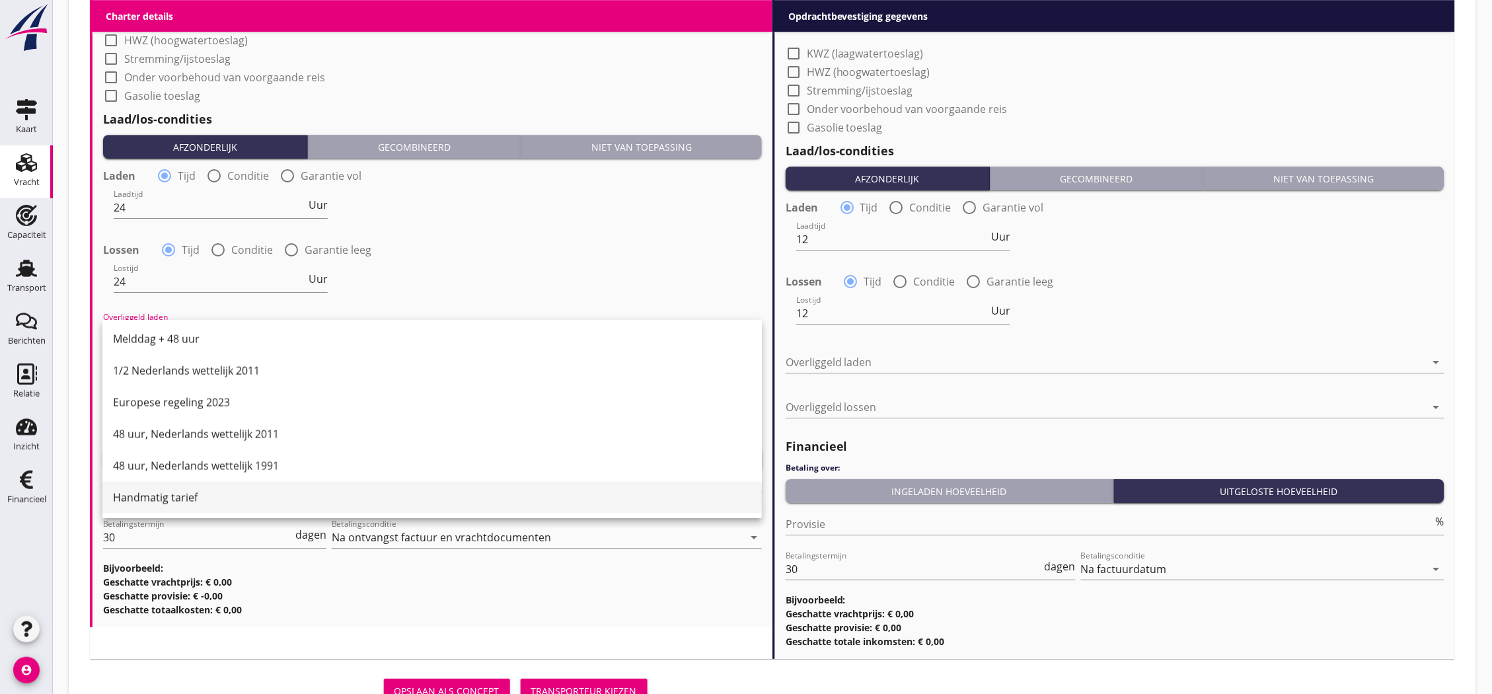
click at [195, 486] on div "Handmatig tarief" at bounding box center [432, 498] width 638 height 32
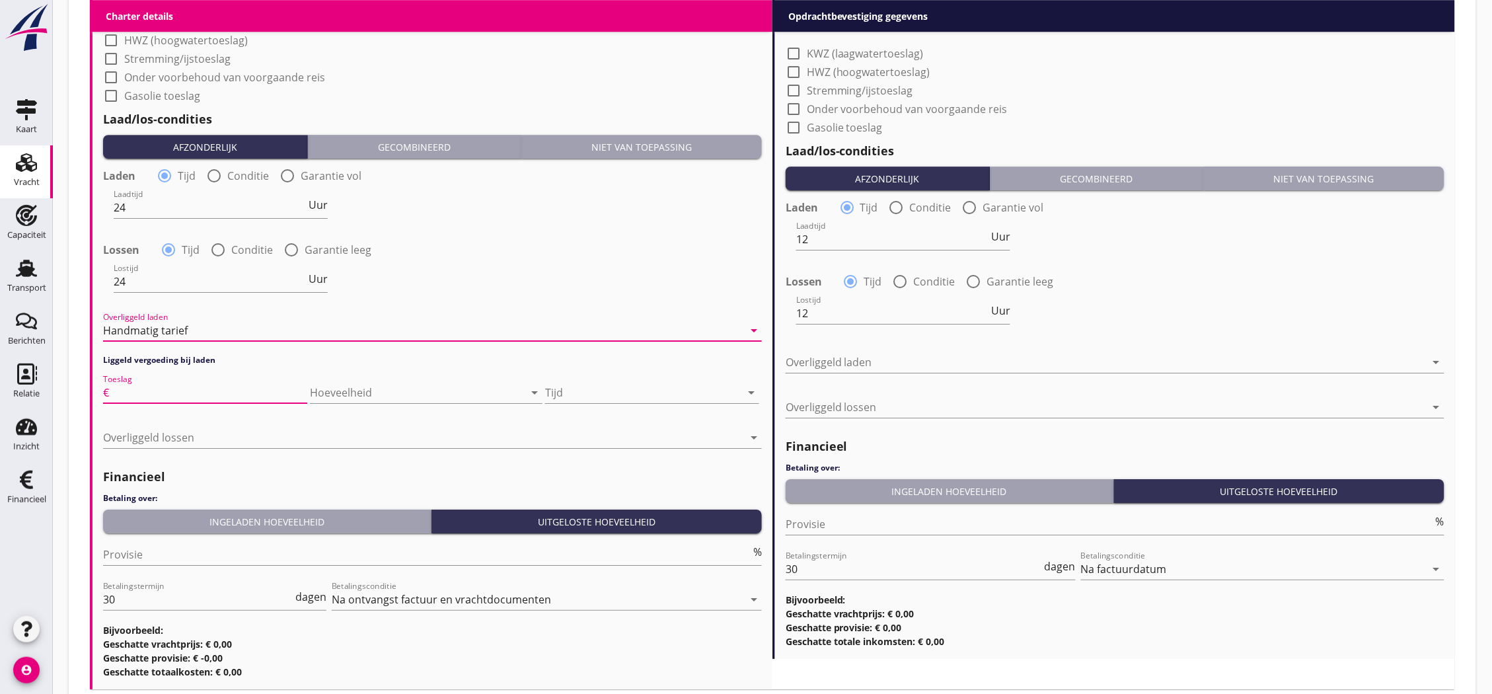
click at [227, 386] on input "Toeslag" at bounding box center [210, 392] width 196 height 21
type input "50"
click at [563, 392] on div at bounding box center [643, 392] width 196 height 21
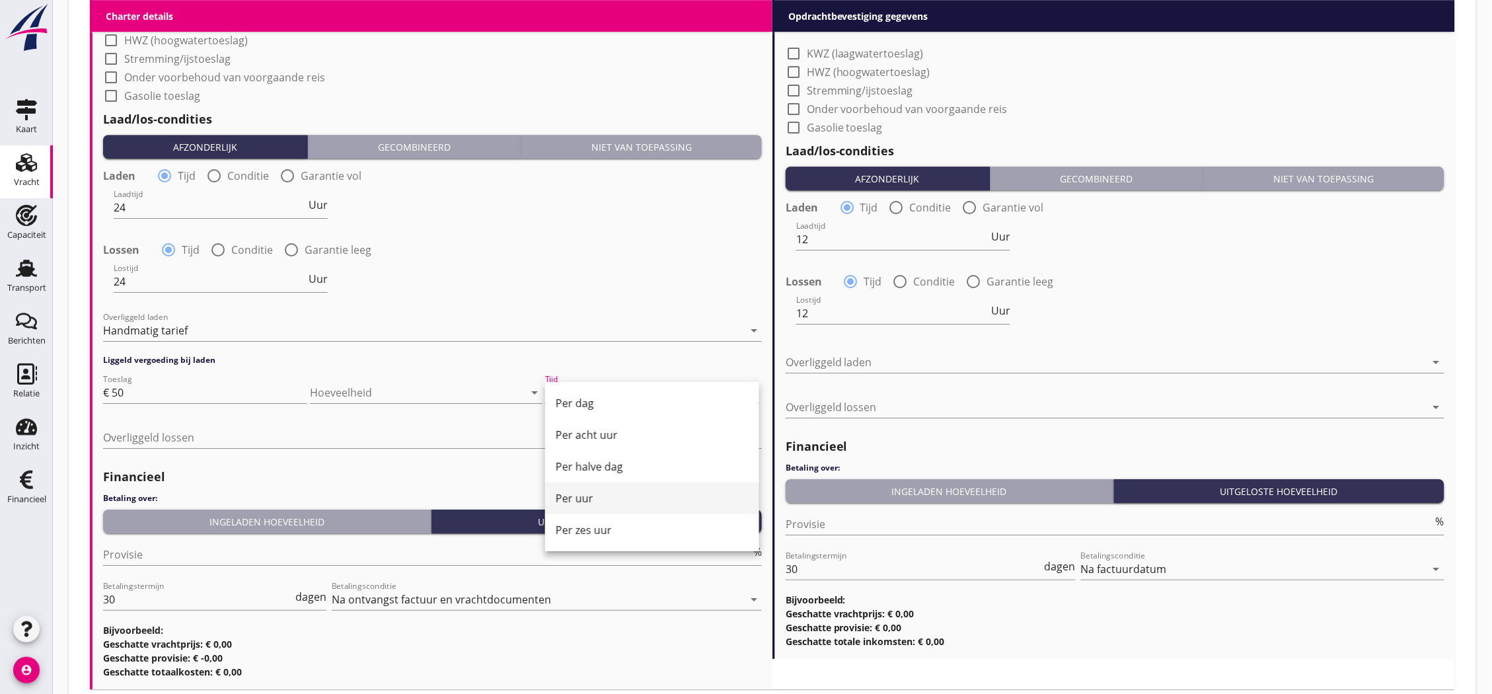
click at [603, 490] on div "Per uur" at bounding box center [652, 498] width 193 height 16
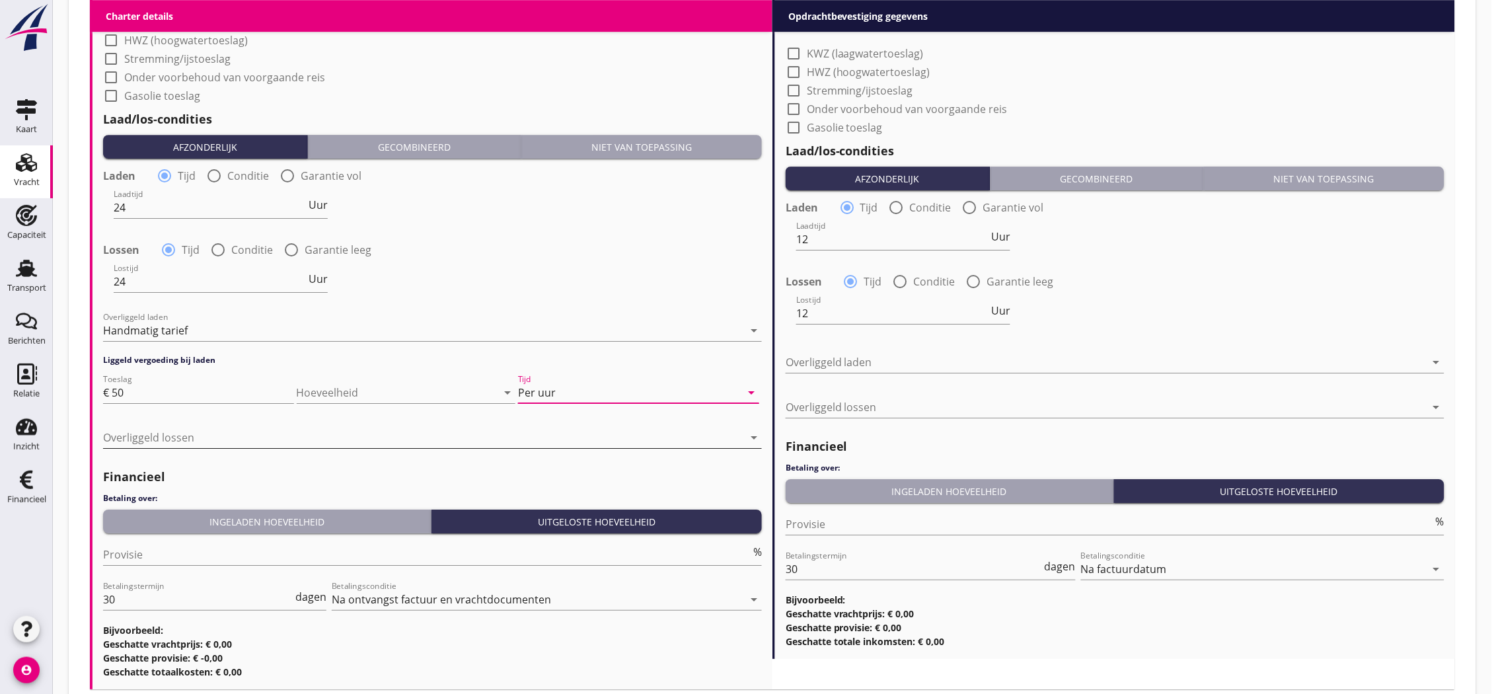
click at [196, 440] on div at bounding box center [423, 437] width 640 height 21
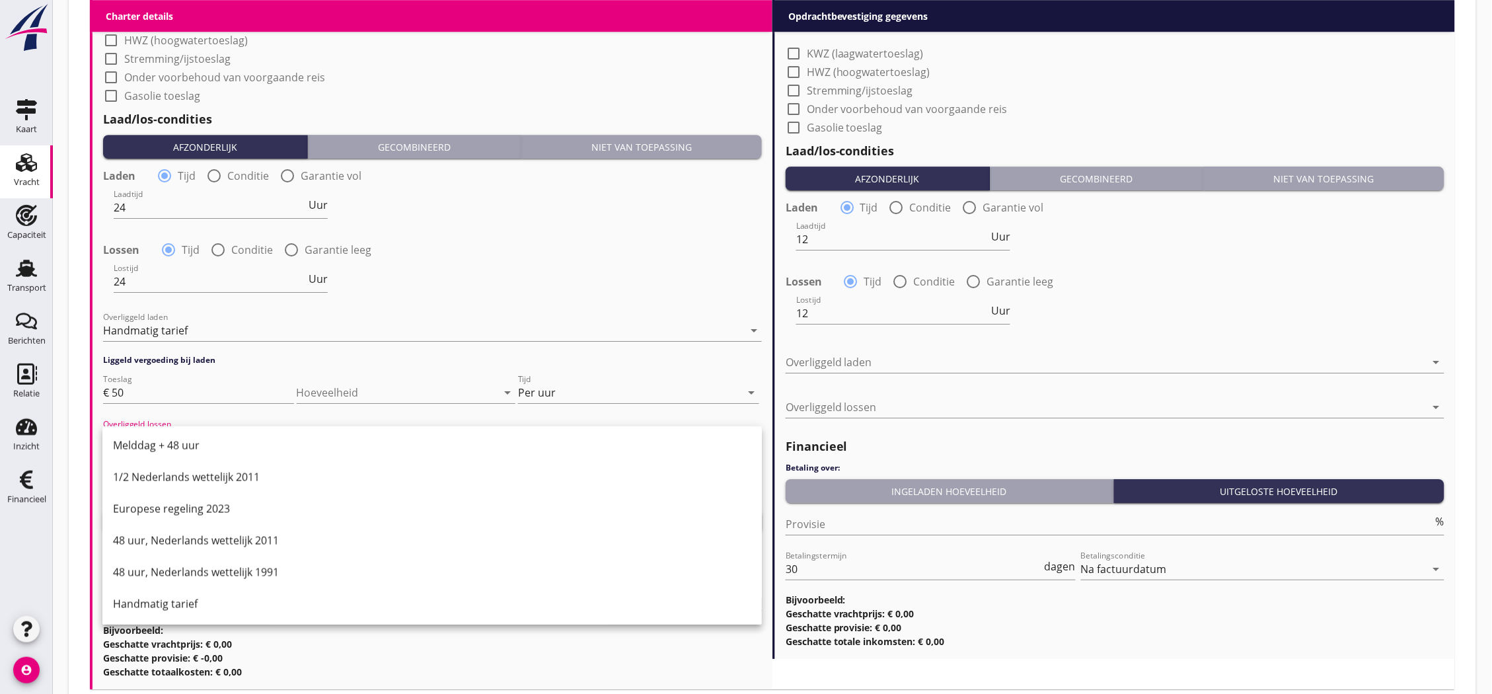
click at [235, 603] on div "Handmatig tarief" at bounding box center [432, 604] width 638 height 16
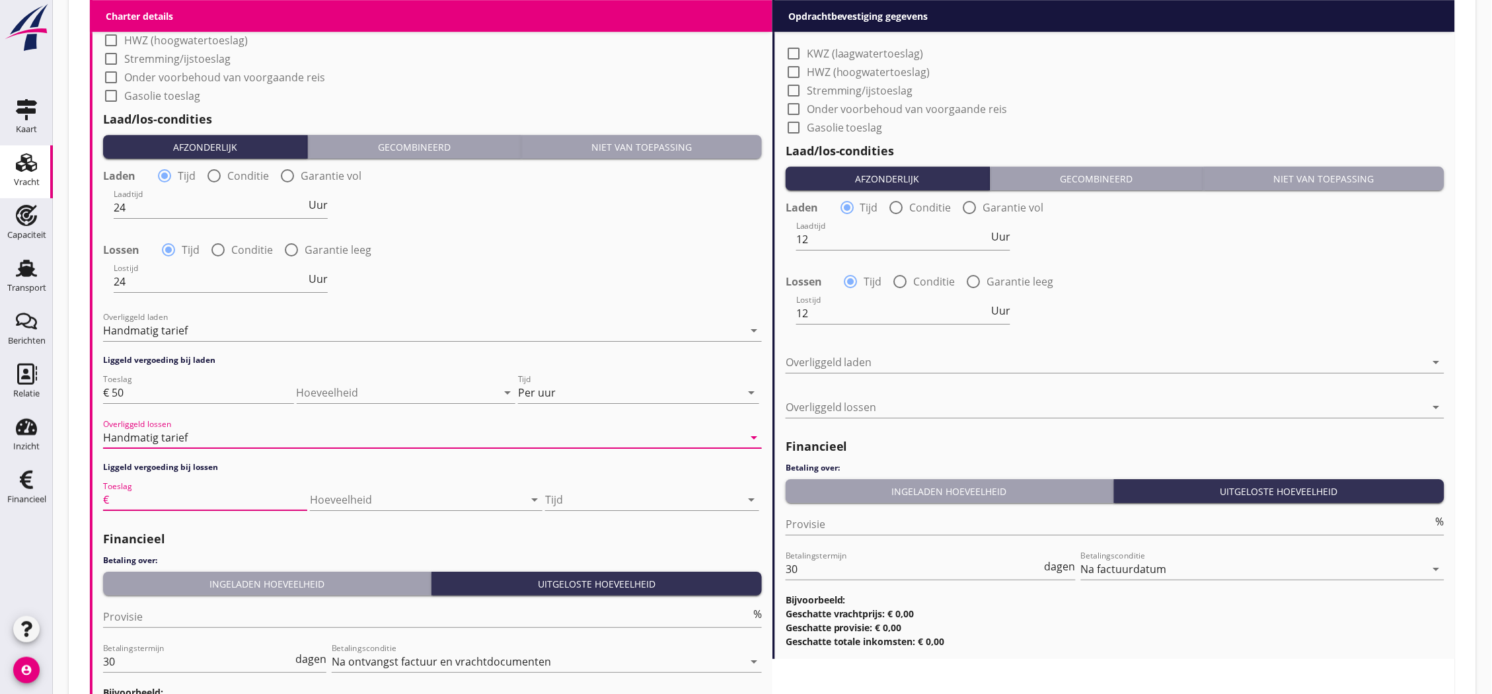
click at [226, 490] on input "Toeslag" at bounding box center [210, 499] width 196 height 21
type input "50"
click at [580, 492] on div at bounding box center [643, 499] width 196 height 21
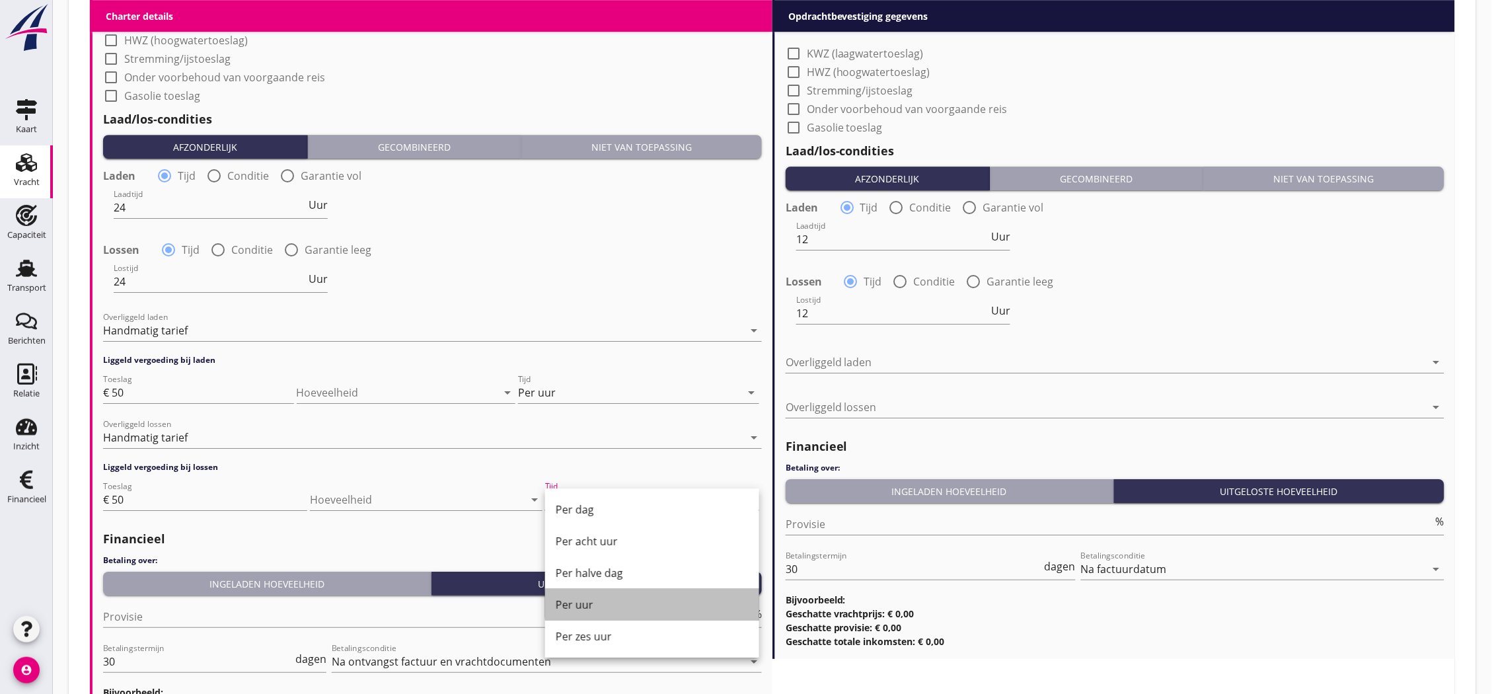
click at [627, 598] on div "Per uur" at bounding box center [652, 605] width 193 height 16
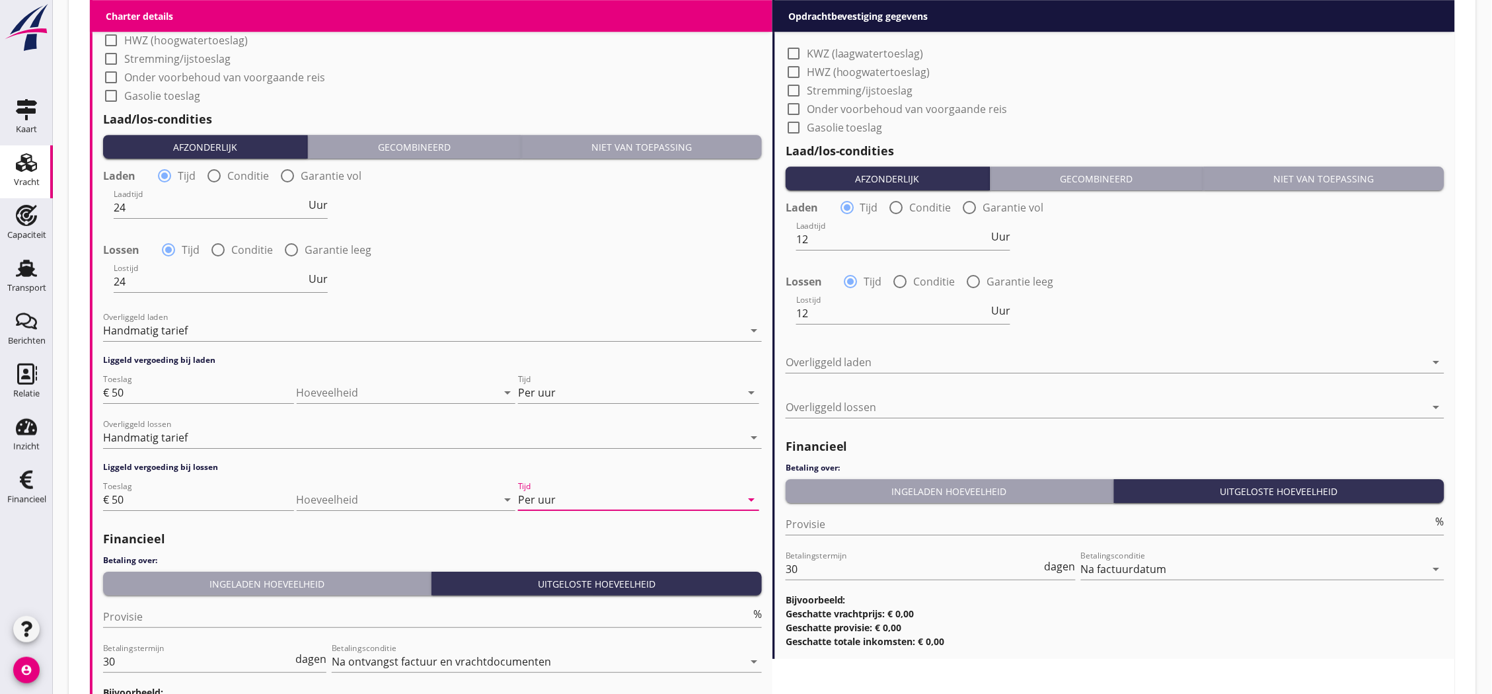
click at [367, 588] on div "Ingeladen hoeveelheid" at bounding box center [266, 584] width 317 height 14
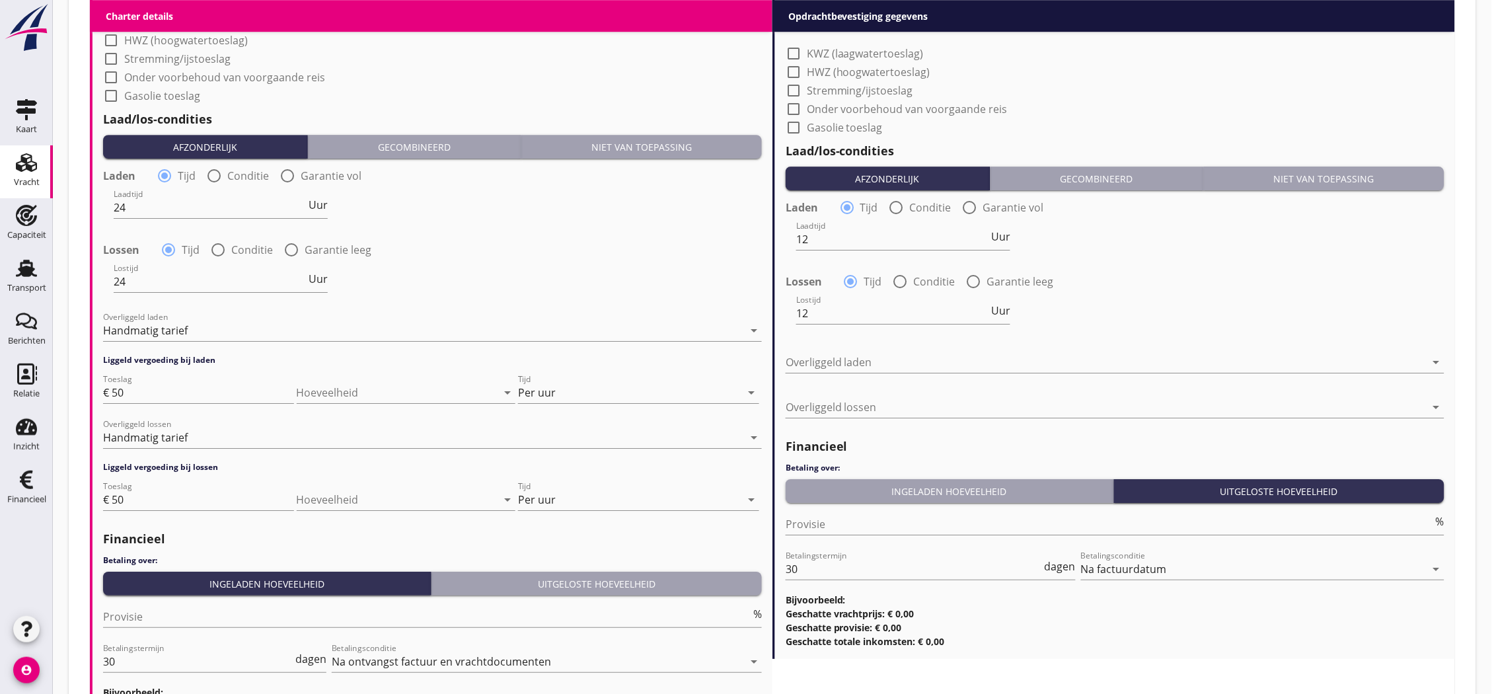
click at [884, 490] on div "Ingeladen hoeveelheid" at bounding box center [949, 491] width 317 height 14
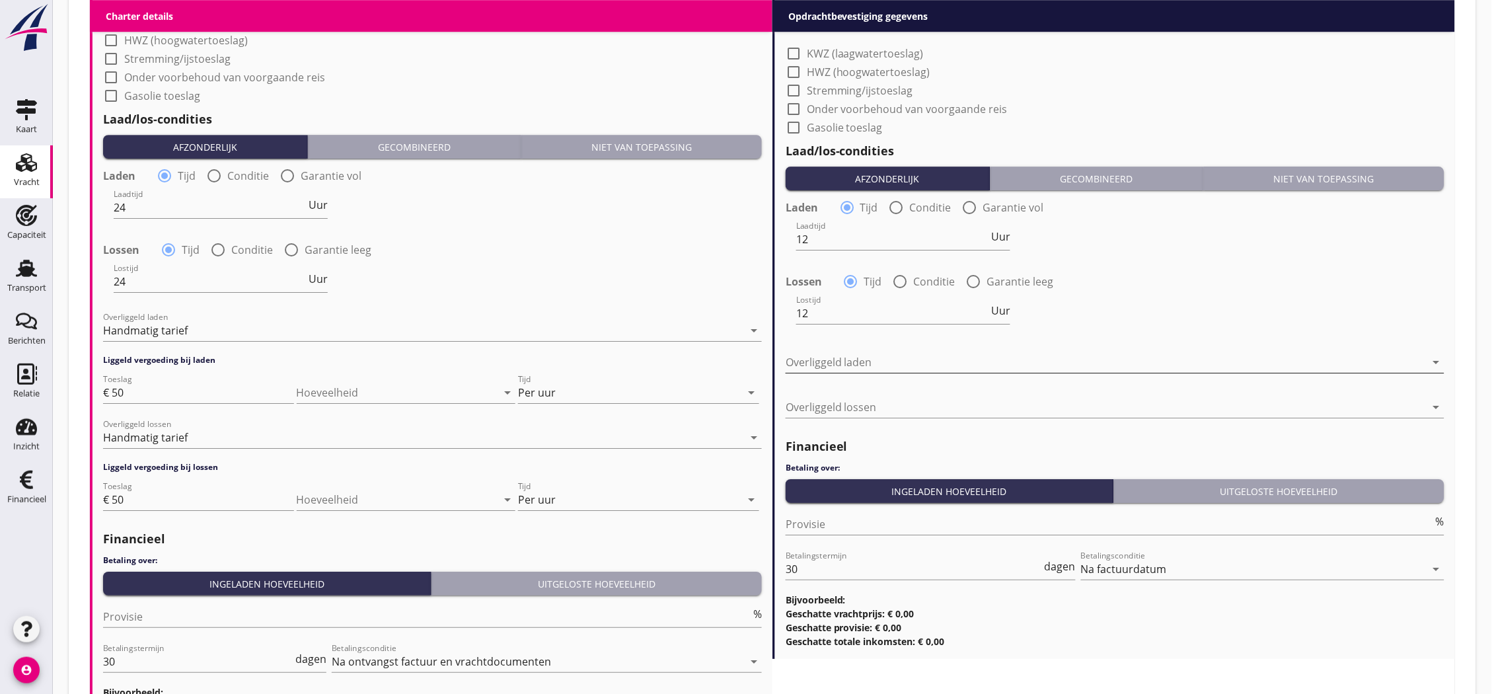
click at [912, 360] on div at bounding box center [1106, 362] width 640 height 21
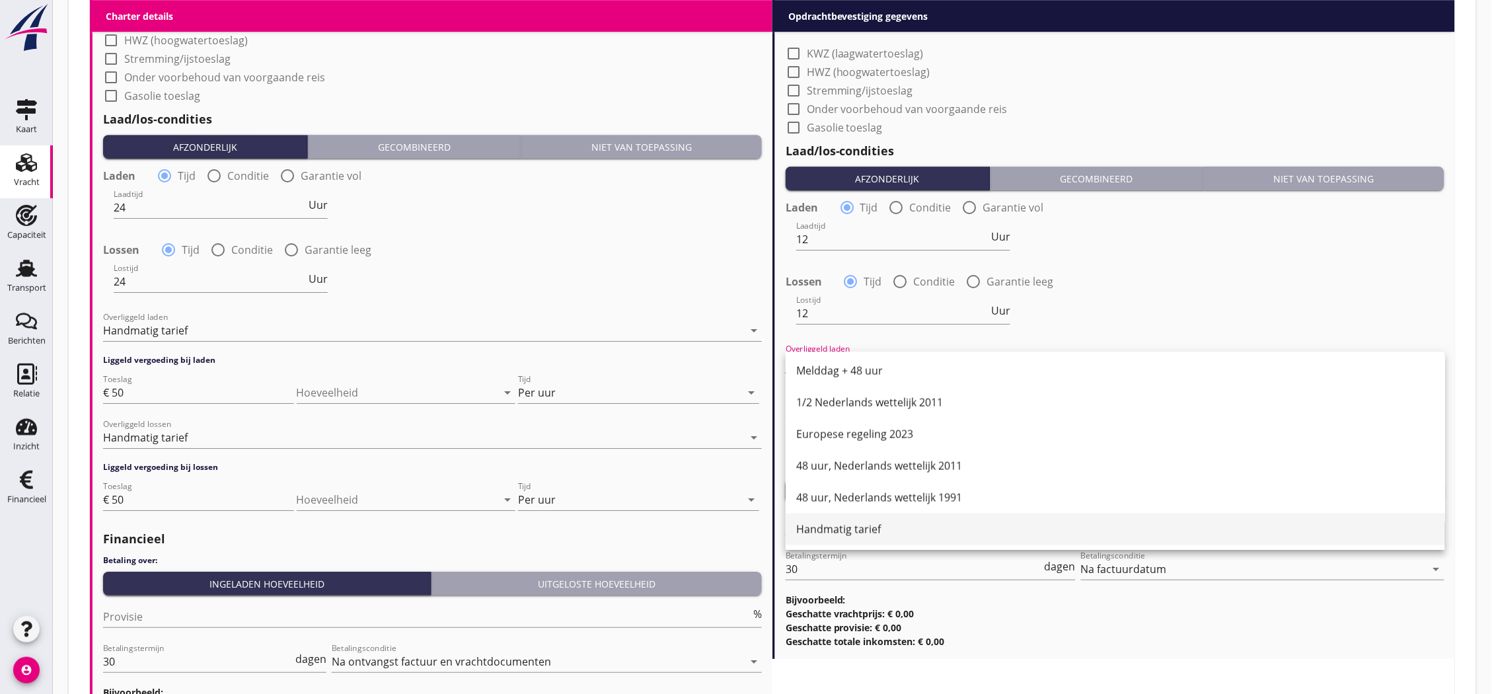
click at [901, 518] on div "Handmatig tarief" at bounding box center [1115, 529] width 638 height 32
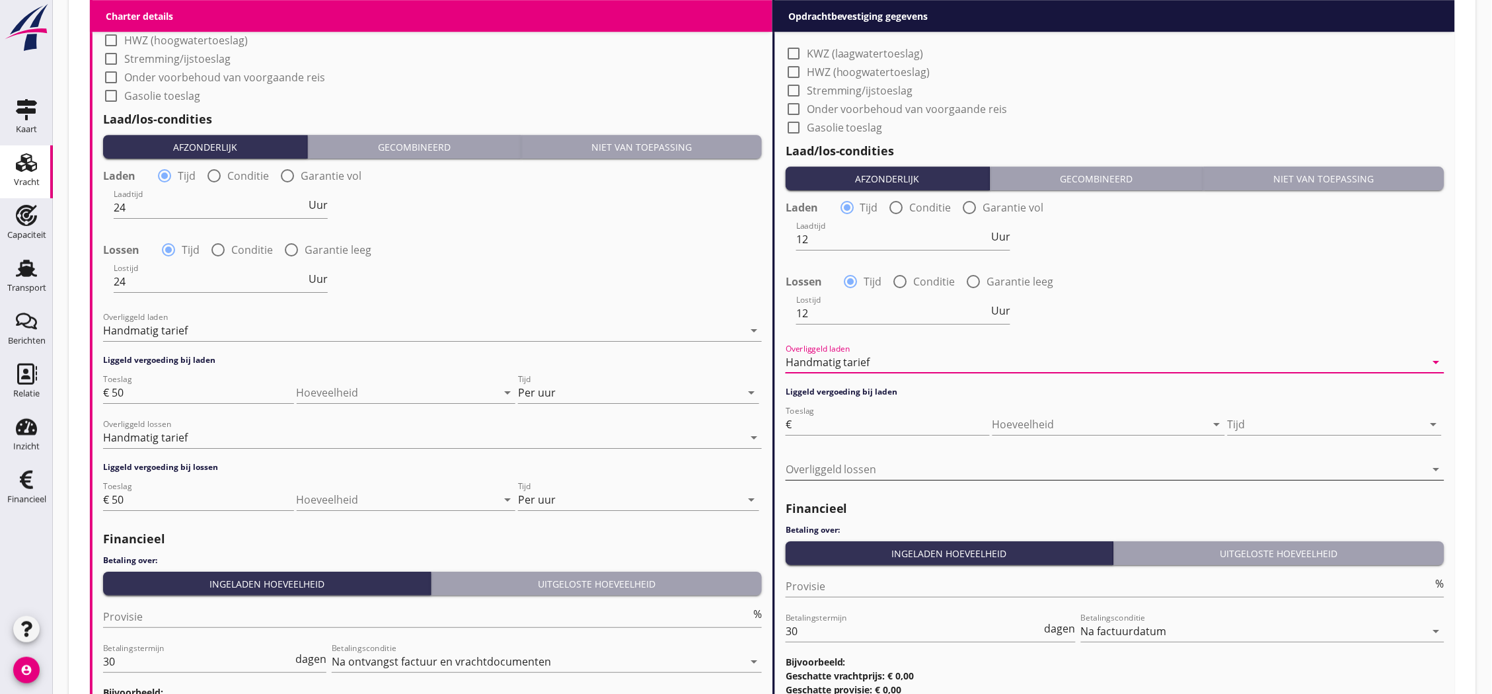
click at [914, 459] on div at bounding box center [1106, 469] width 640 height 21
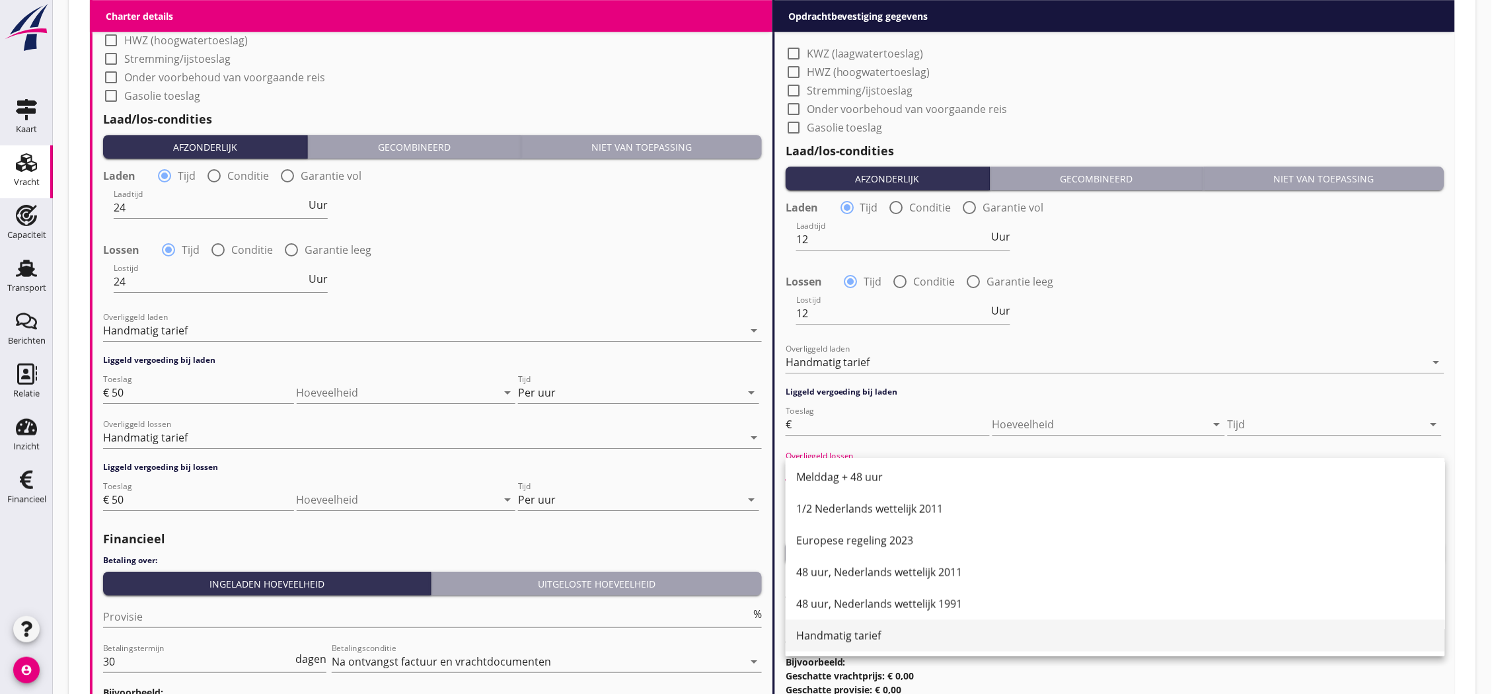
click at [875, 635] on div "Handmatig tarief" at bounding box center [1115, 636] width 638 height 16
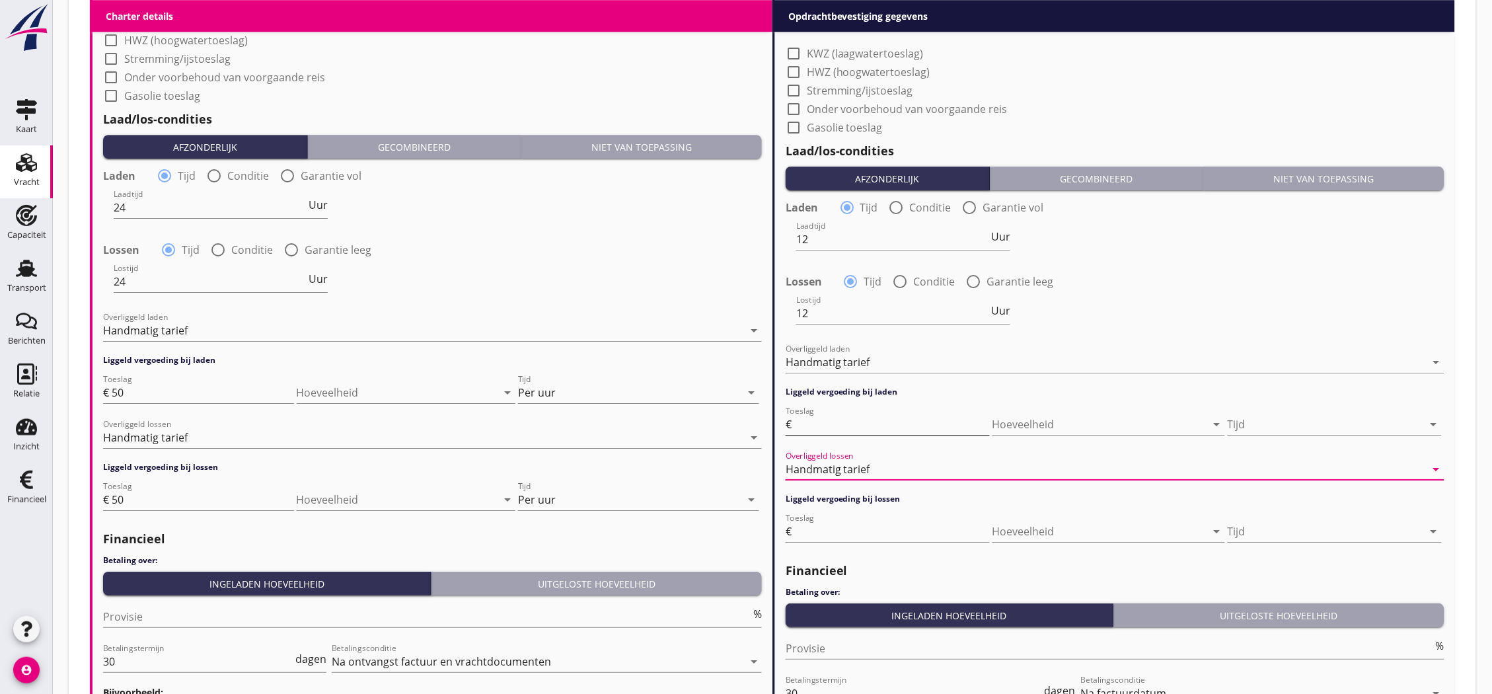
click at [940, 419] on input "Toeslag" at bounding box center [892, 424] width 196 height 21
type input "50"
click at [1267, 414] on div at bounding box center [1326, 424] width 196 height 21
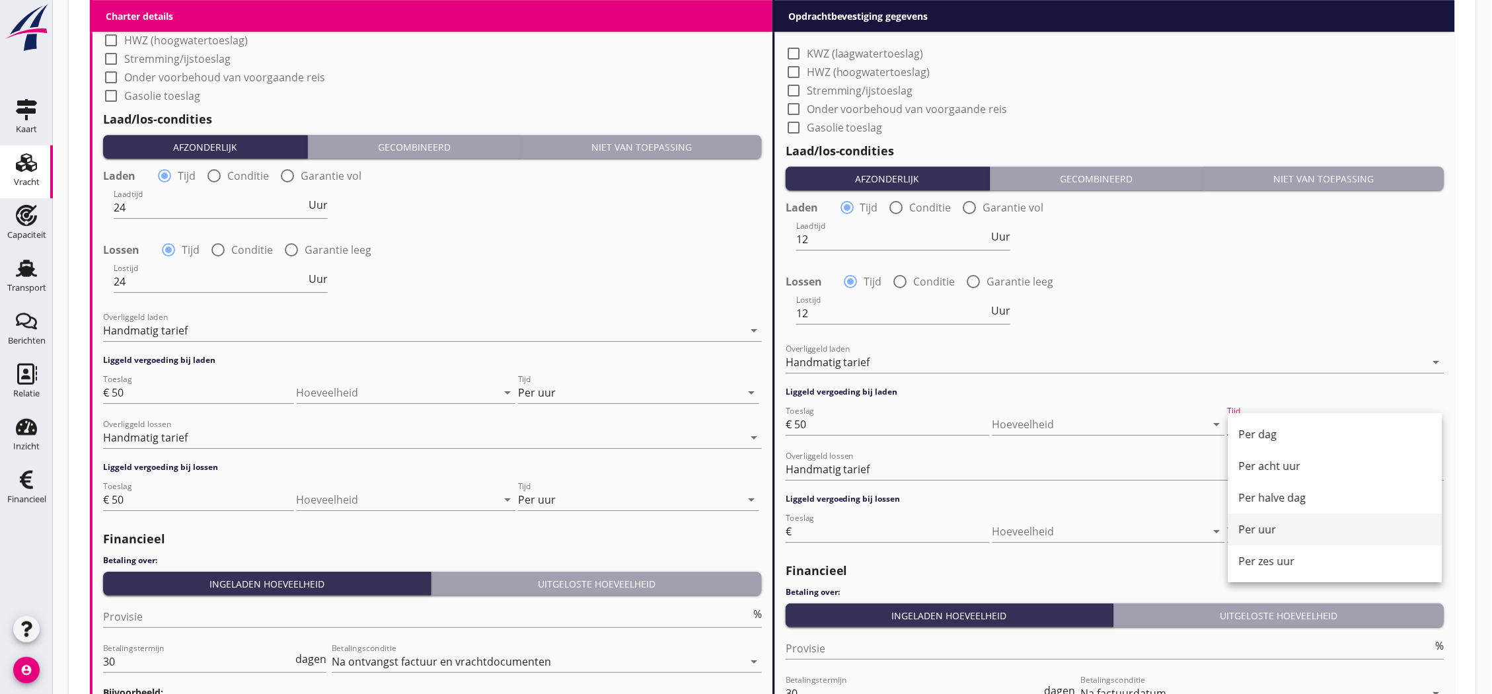
click at [1283, 517] on div "Per uur" at bounding box center [1335, 529] width 193 height 32
click at [1282, 524] on div at bounding box center [1326, 531] width 196 height 21
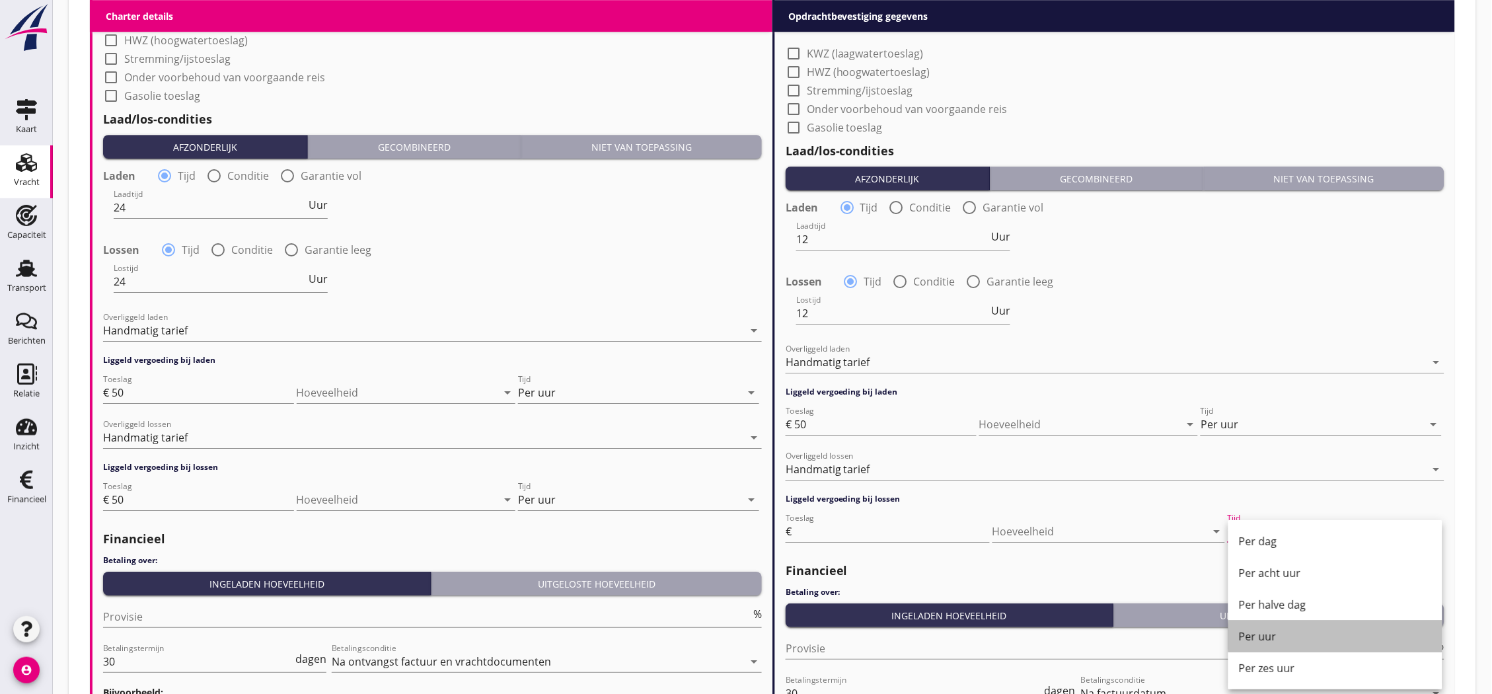
click at [1263, 628] on div "Per uur" at bounding box center [1335, 636] width 193 height 16
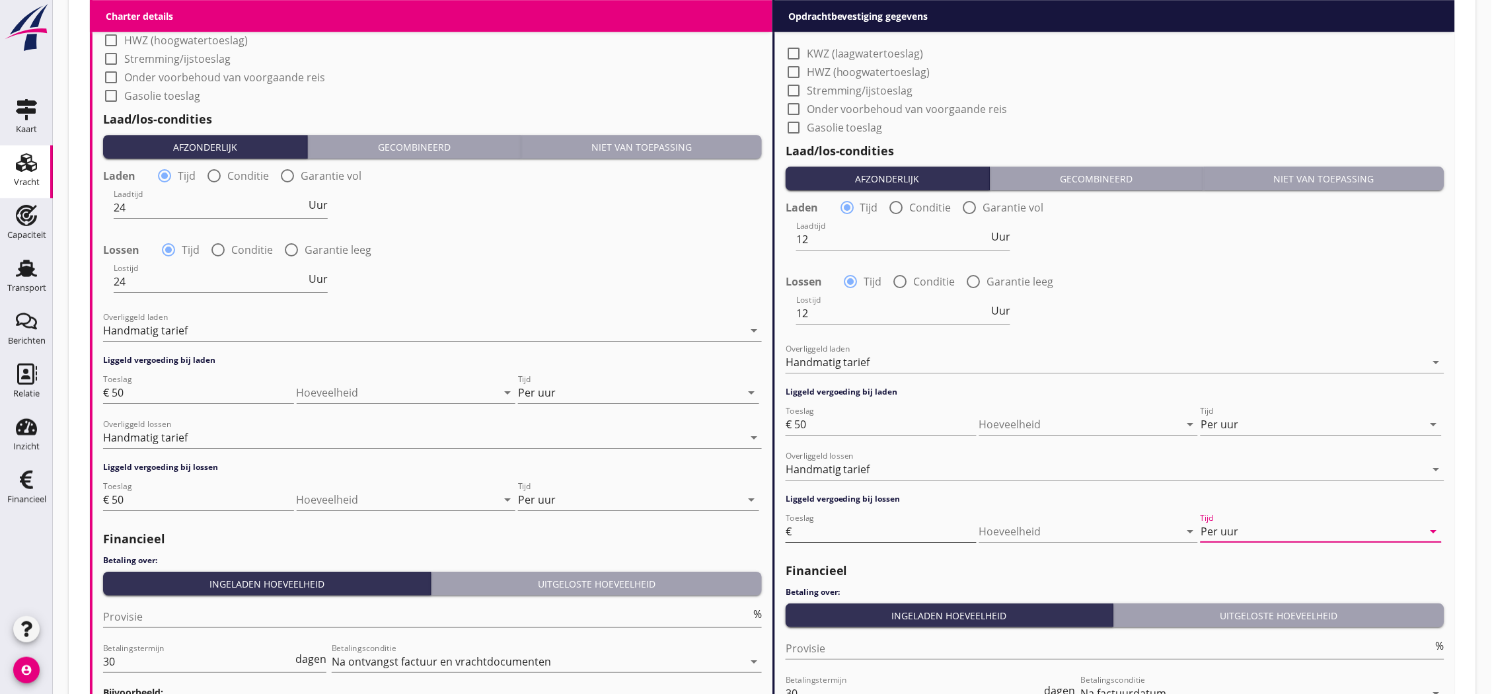
click at [893, 522] on div "Toeslag €" at bounding box center [881, 534] width 191 height 42
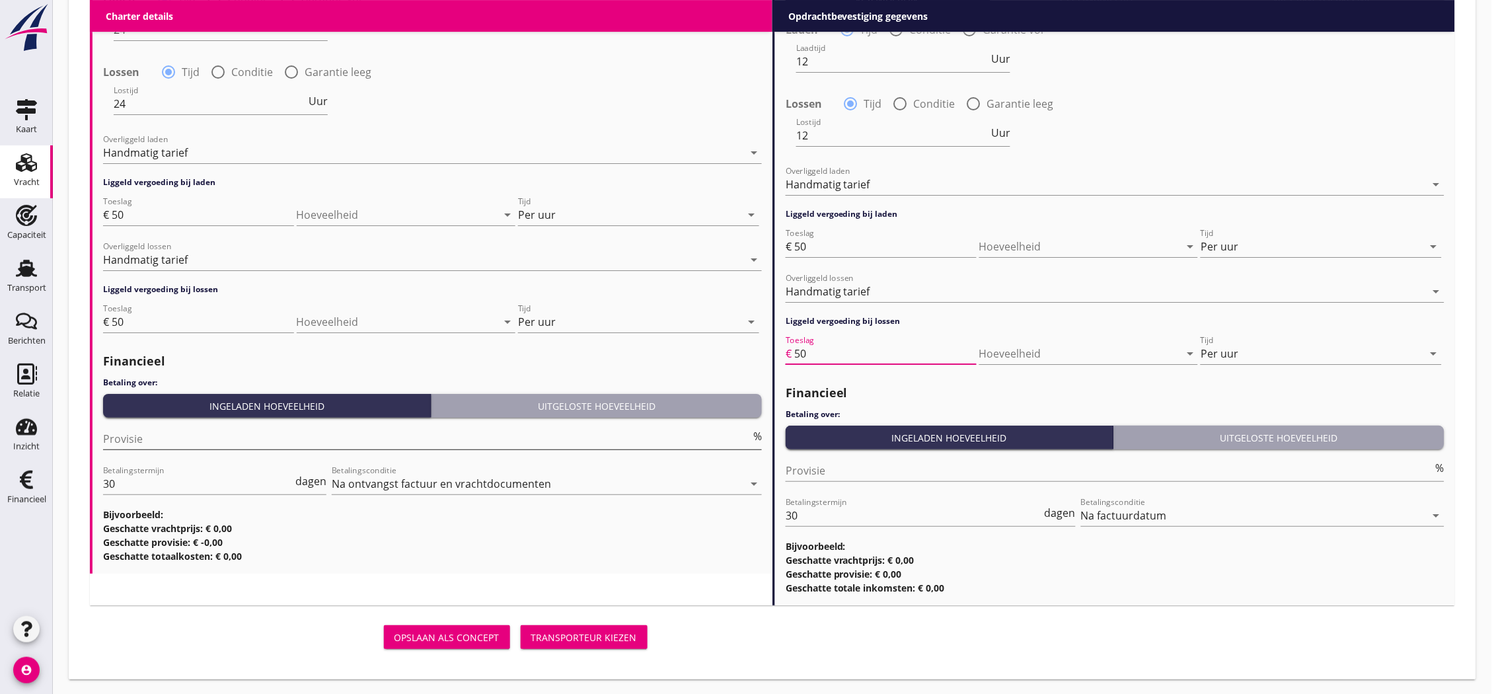
type input "50"
click at [443, 432] on input "Provisie" at bounding box center [427, 438] width 648 height 21
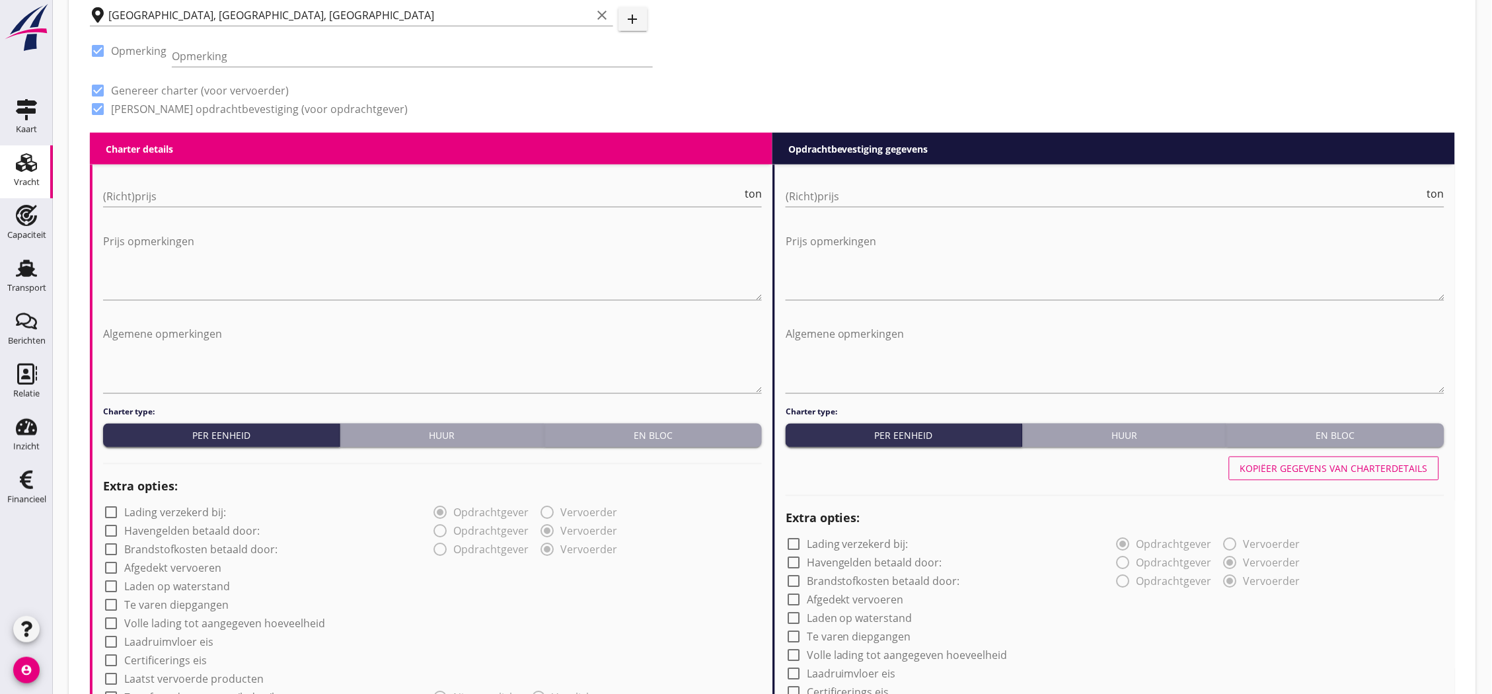
scroll to position [461, 0]
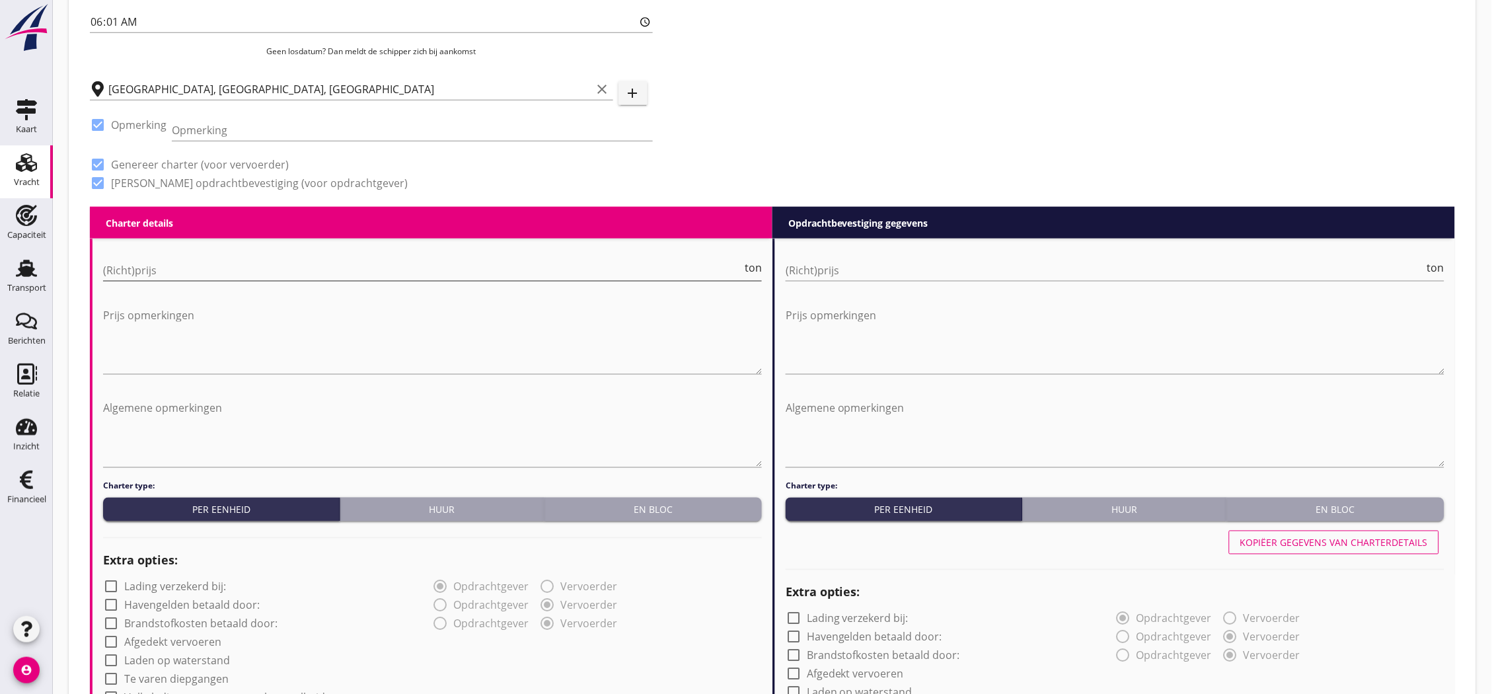
type input "5"
click at [375, 273] on input "(Richt)prijs" at bounding box center [422, 270] width 639 height 21
type input "5500"
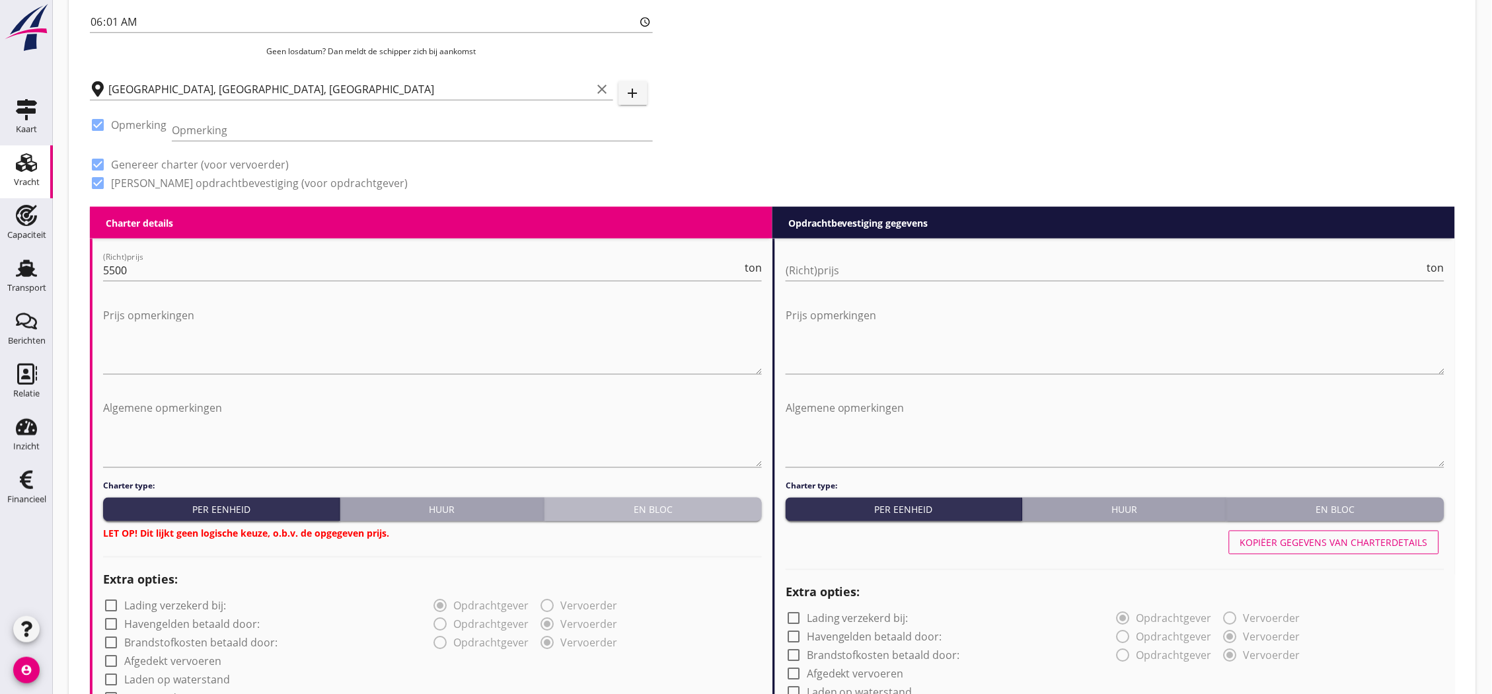
click at [695, 506] on div "En bloc" at bounding box center [653, 510] width 207 height 14
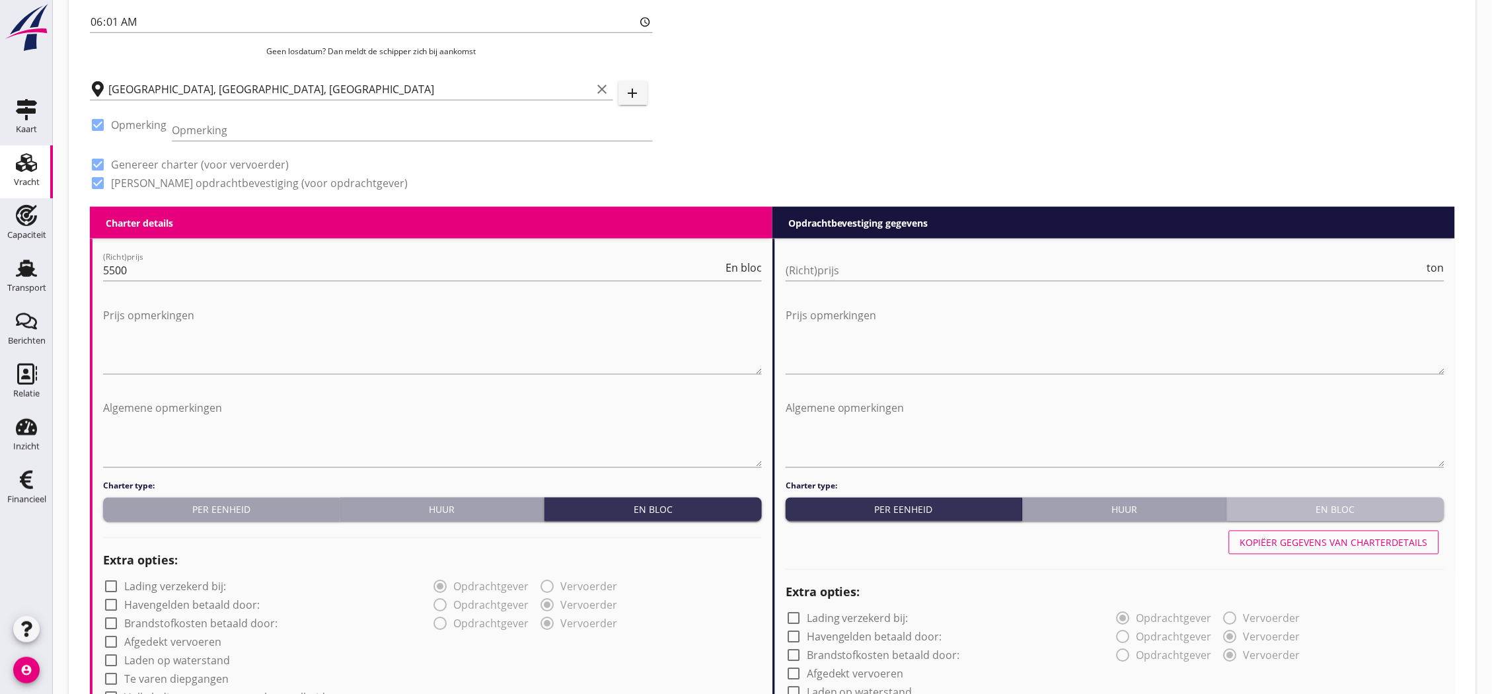
click at [1298, 519] on button "En bloc" at bounding box center [1335, 510] width 217 height 24
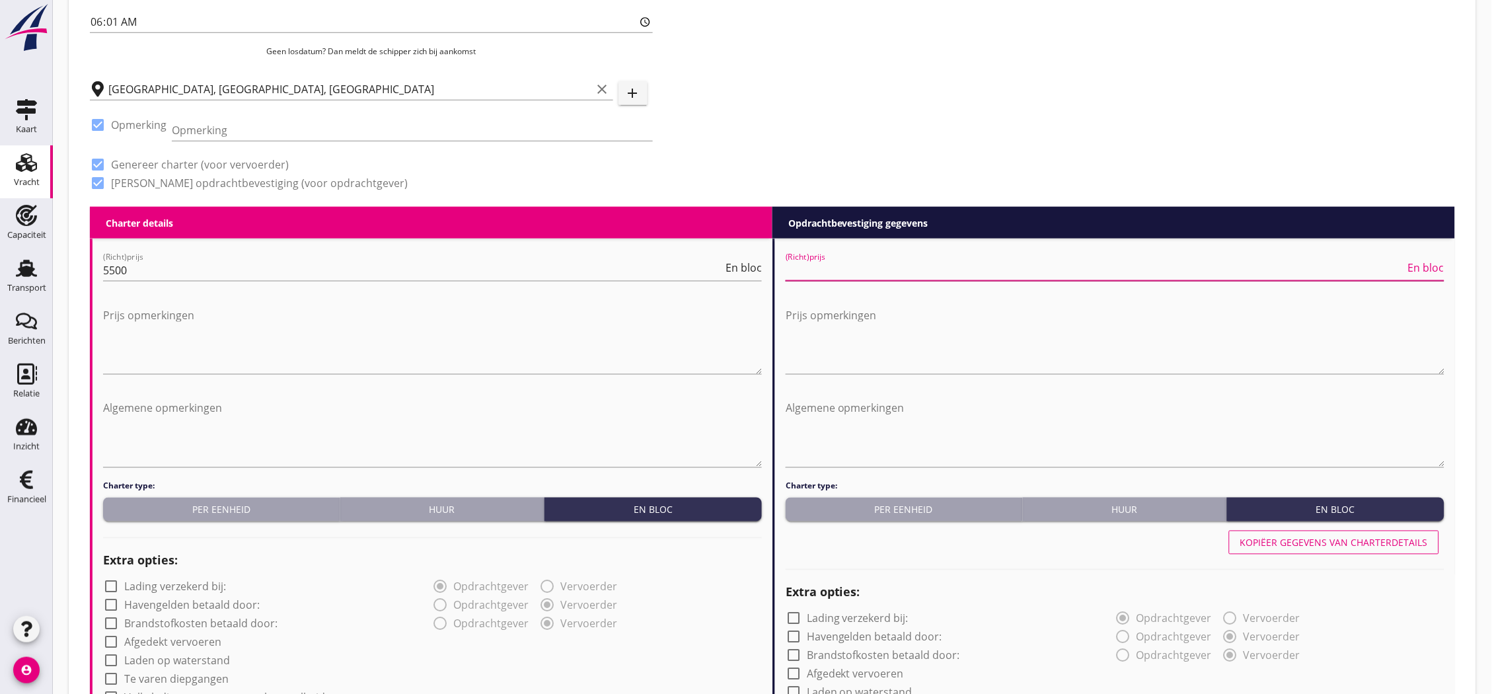
click at [1204, 260] on input "(Richt)prijs" at bounding box center [1096, 270] width 620 height 21
type input "6500"
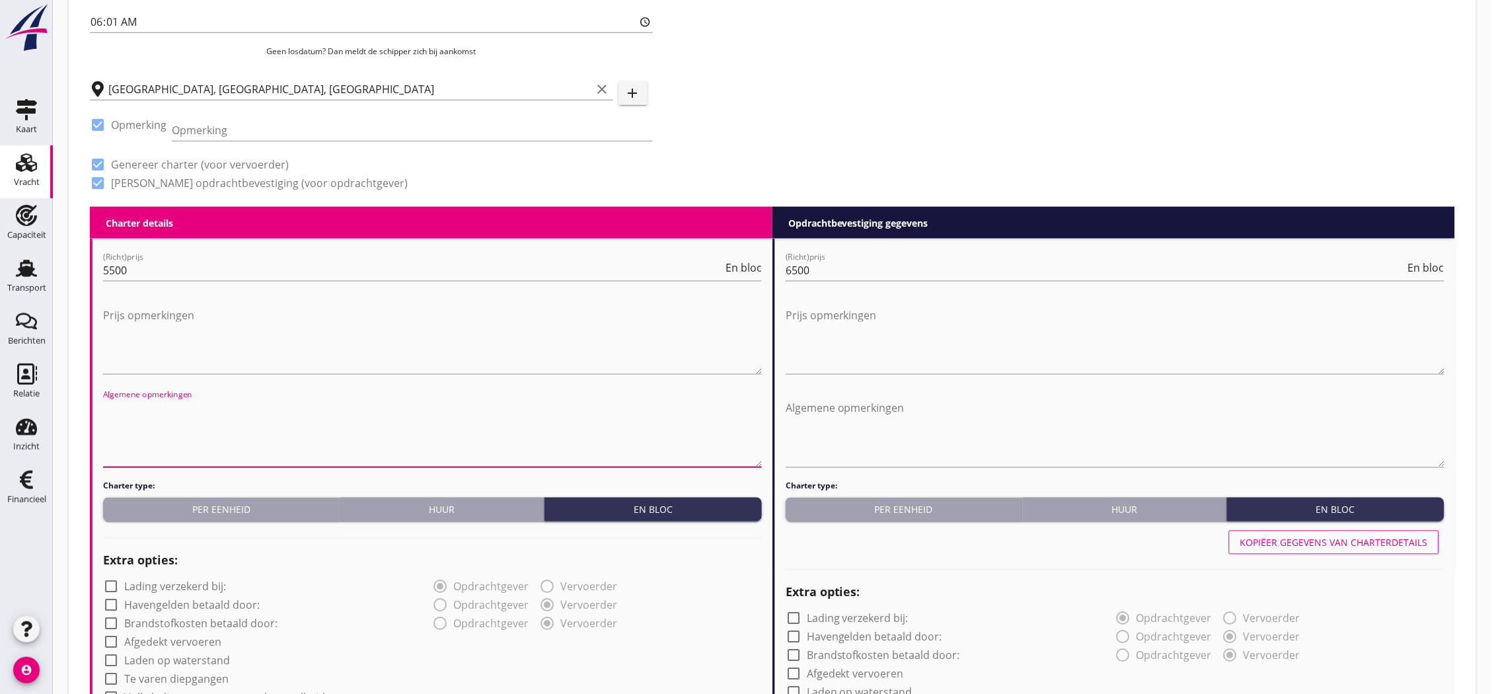
click at [384, 420] on textarea "Algemene opmerkingen" at bounding box center [432, 432] width 659 height 69
drag, startPoint x: 361, startPoint y: 402, endPoint x: 104, endPoint y: 399, distance: 257.8
click at [104, 399] on textarea "6 radiatoren van 1270 x 268 x 187cm; 8500kg/stuk" at bounding box center [432, 432] width 659 height 69
type textarea "6 radiatoren van 1270 x 268 x 187cm; 8500kg/stuk"
click at [840, 427] on textarea "Algemene opmerkingen" at bounding box center [1115, 432] width 659 height 69
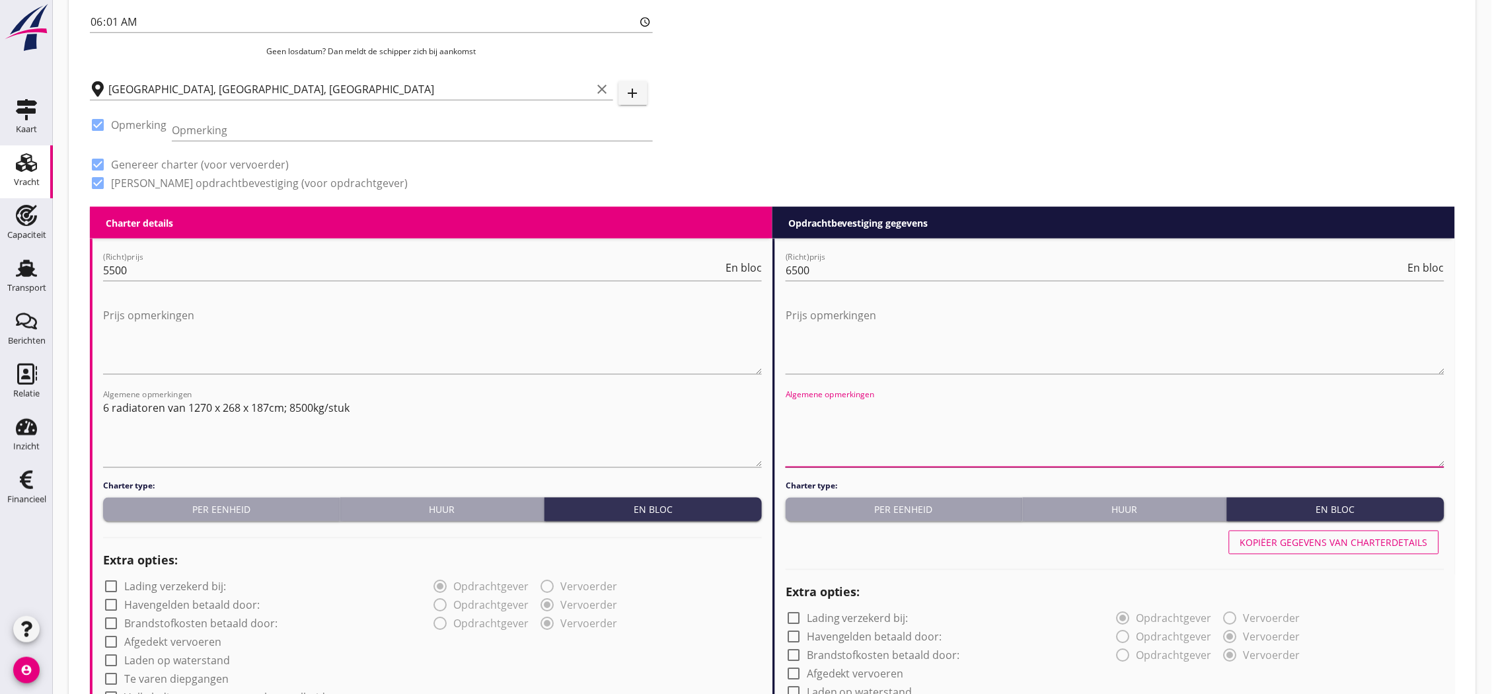
paste textarea "6 radiatoren van 1270 x 268 x 187cm; 8500kg/stuk"
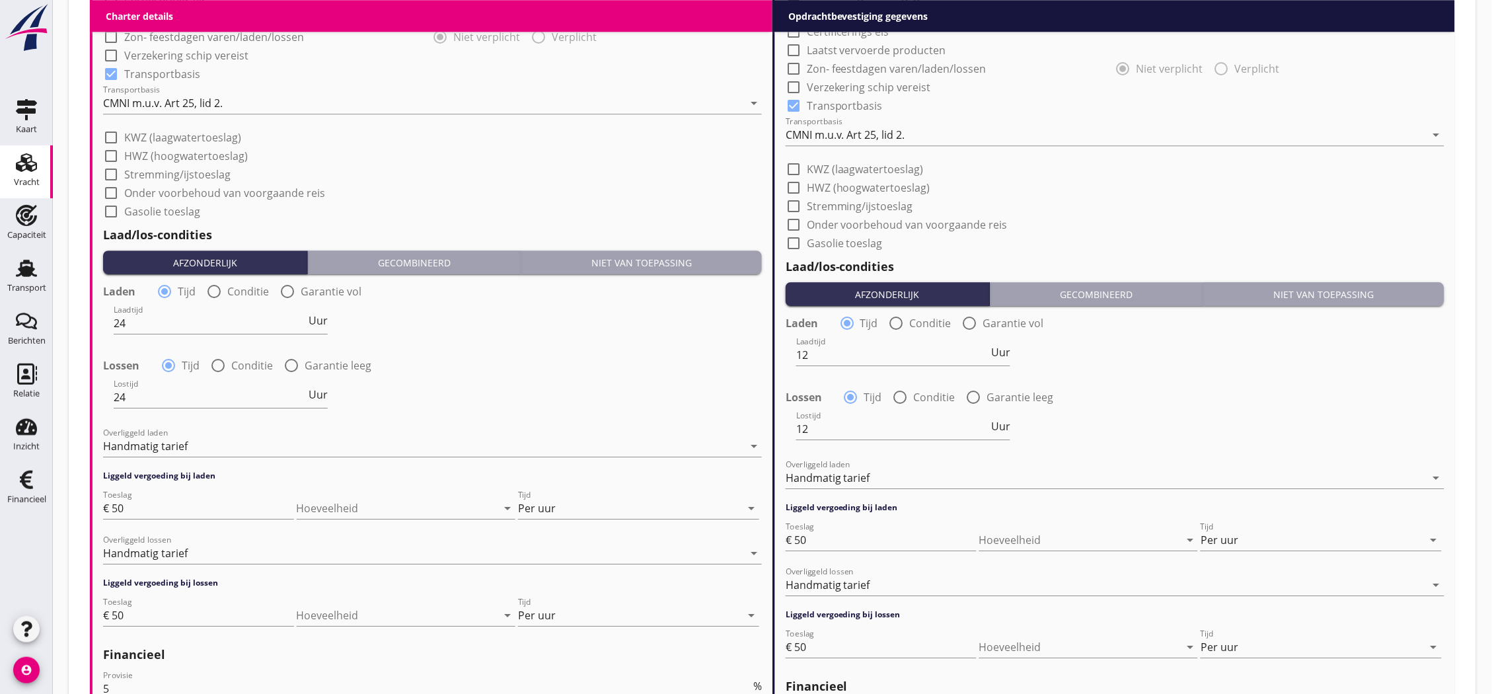
scroll to position [1270, 0]
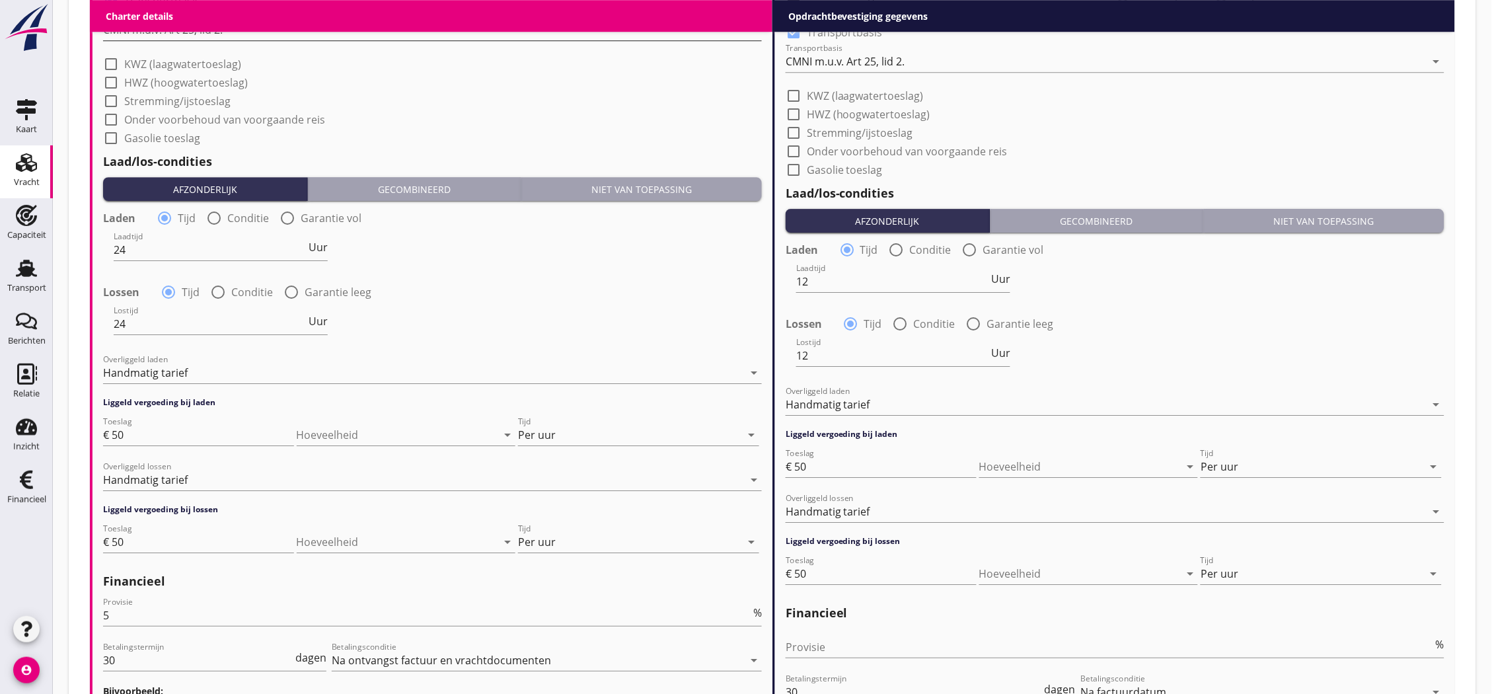
type textarea "6 radiatoren van 1270 x 268 x 187cm; 8500kg/stuk"
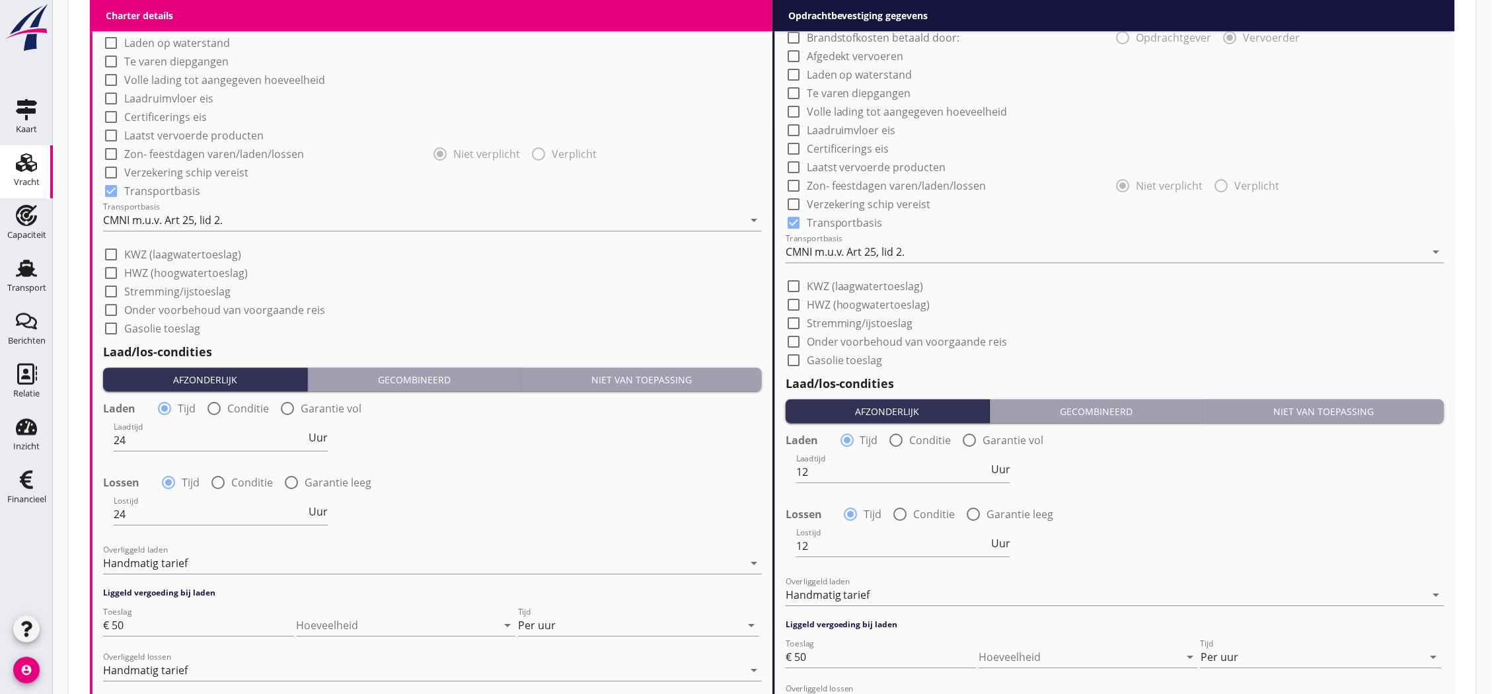
scroll to position [1446, 0]
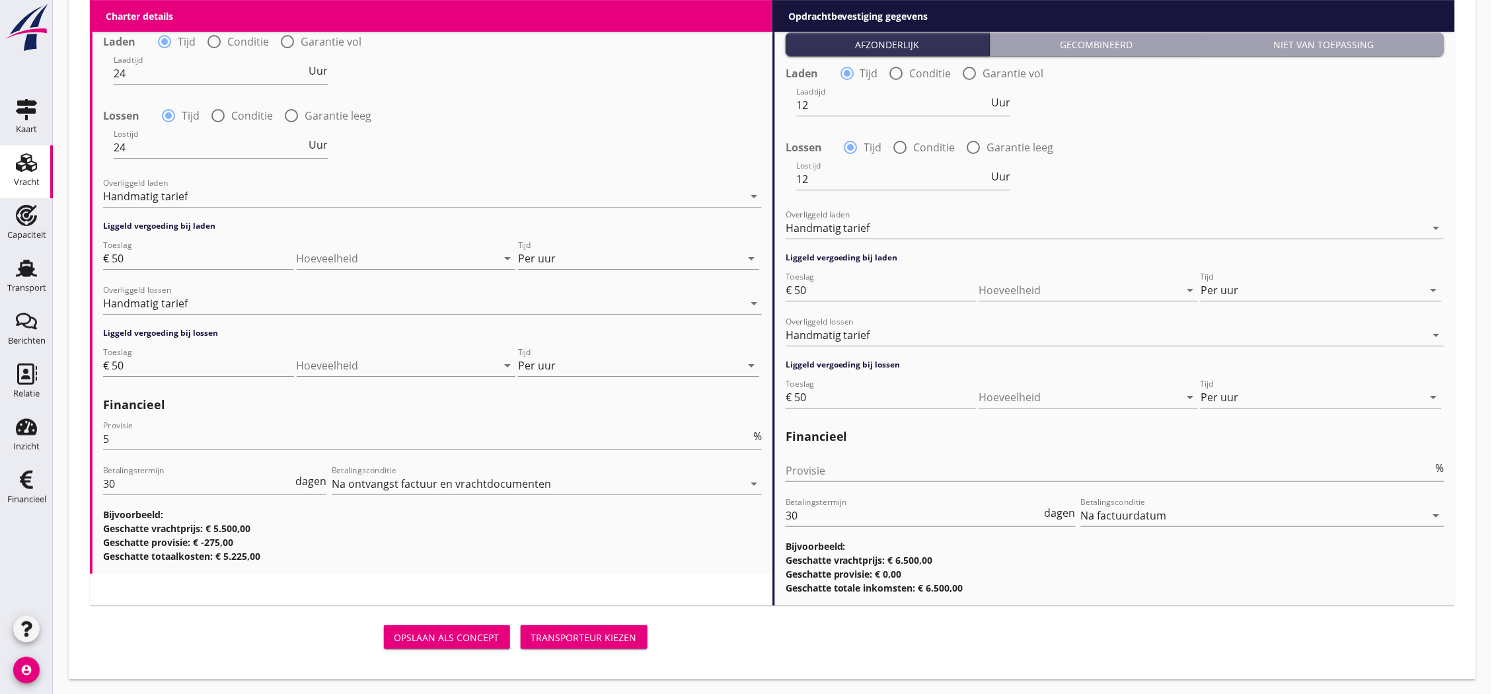
click at [542, 630] on div "Transporteur kiezen" at bounding box center [584, 637] width 106 height 14
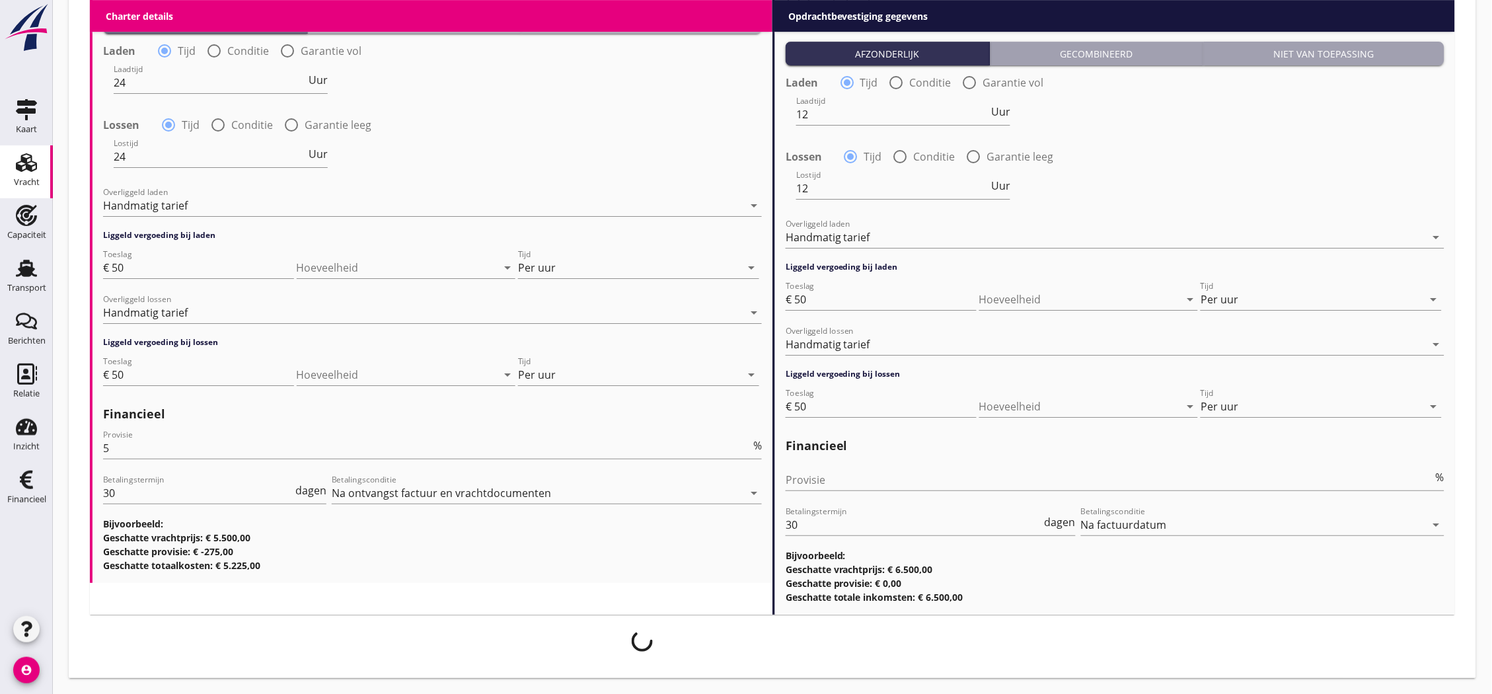
scroll to position [1436, 0]
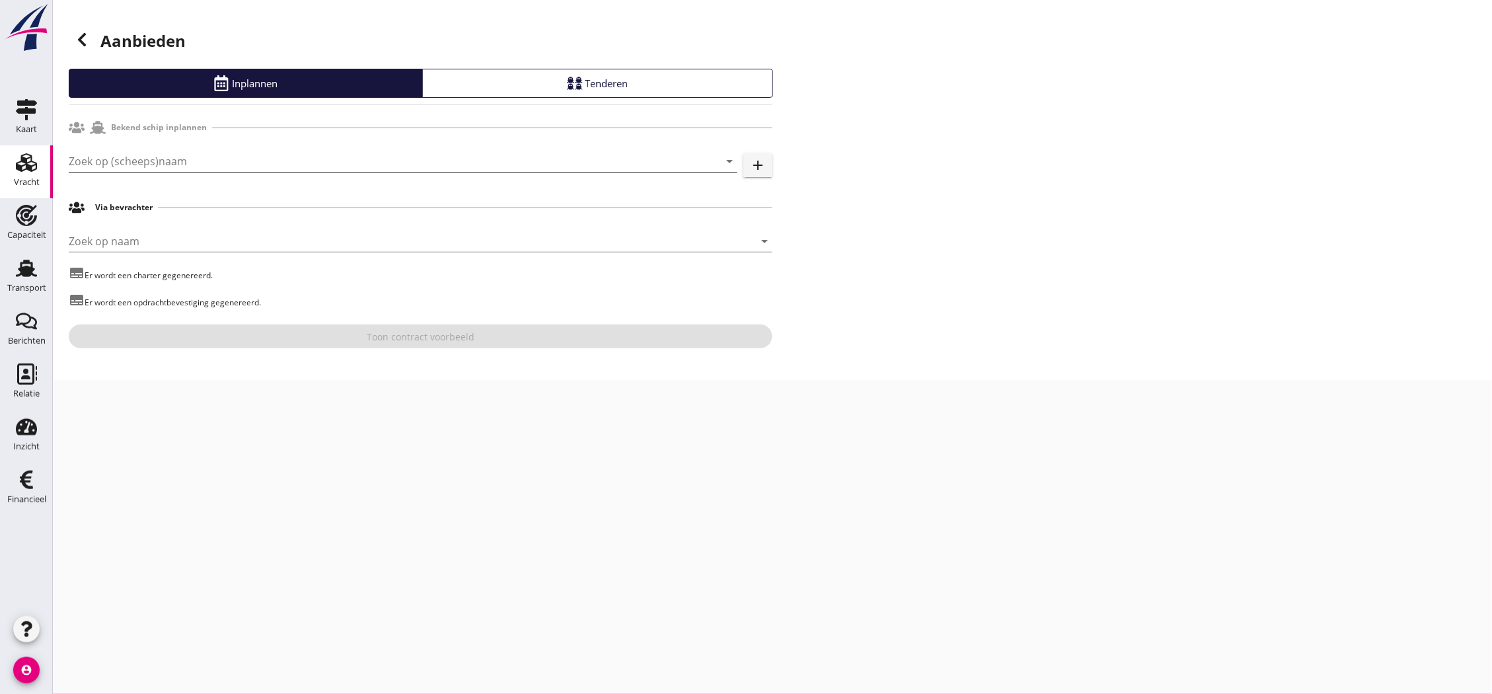
click at [332, 157] on input "Zoek op (scheeps)naam" at bounding box center [385, 161] width 632 height 21
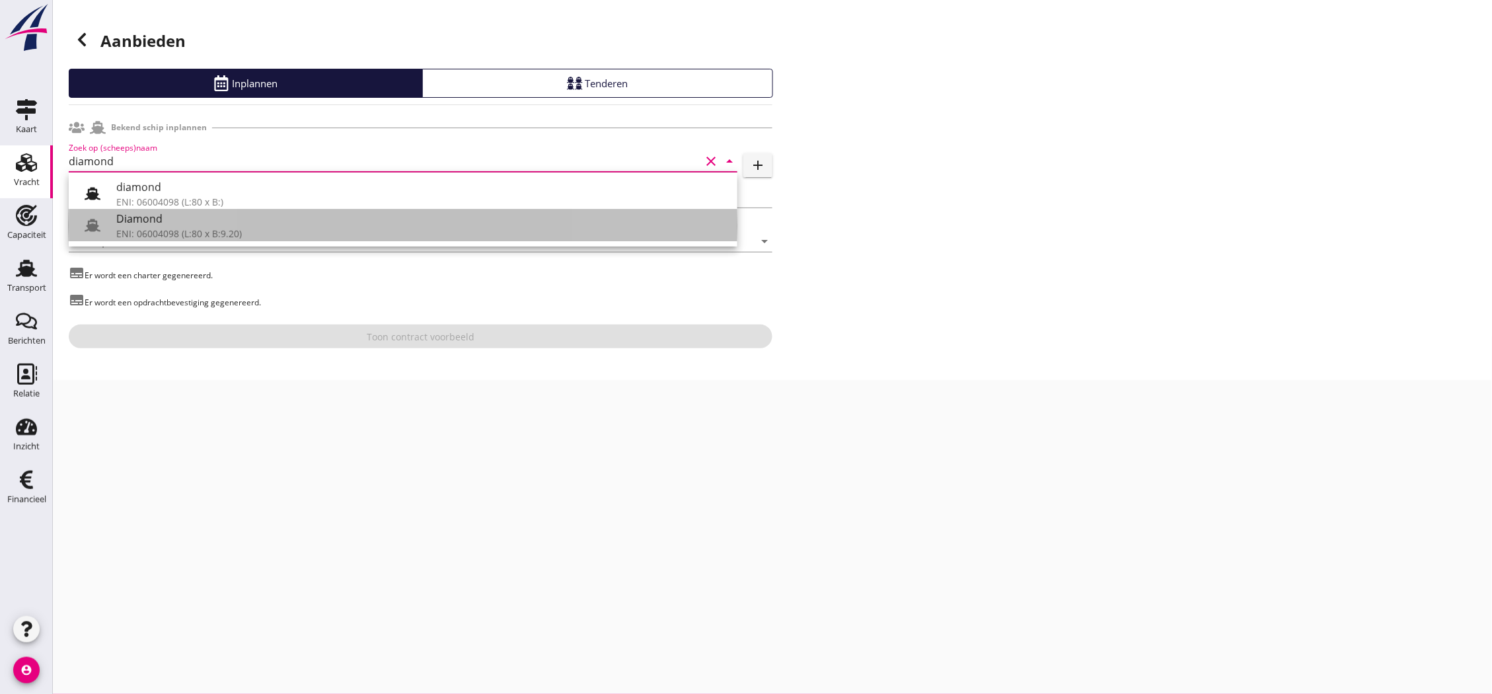
click at [221, 221] on div "Diamond" at bounding box center [421, 219] width 611 height 16
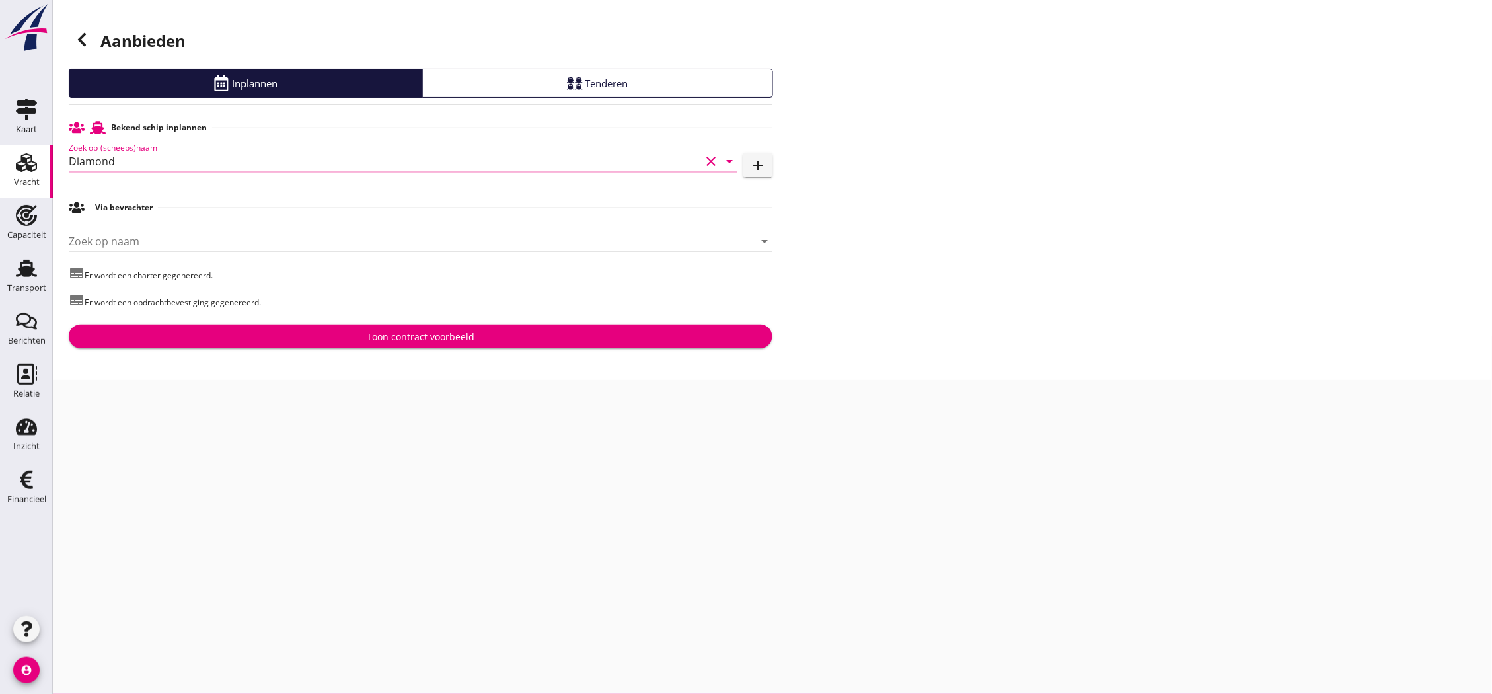
type input "Diamond"
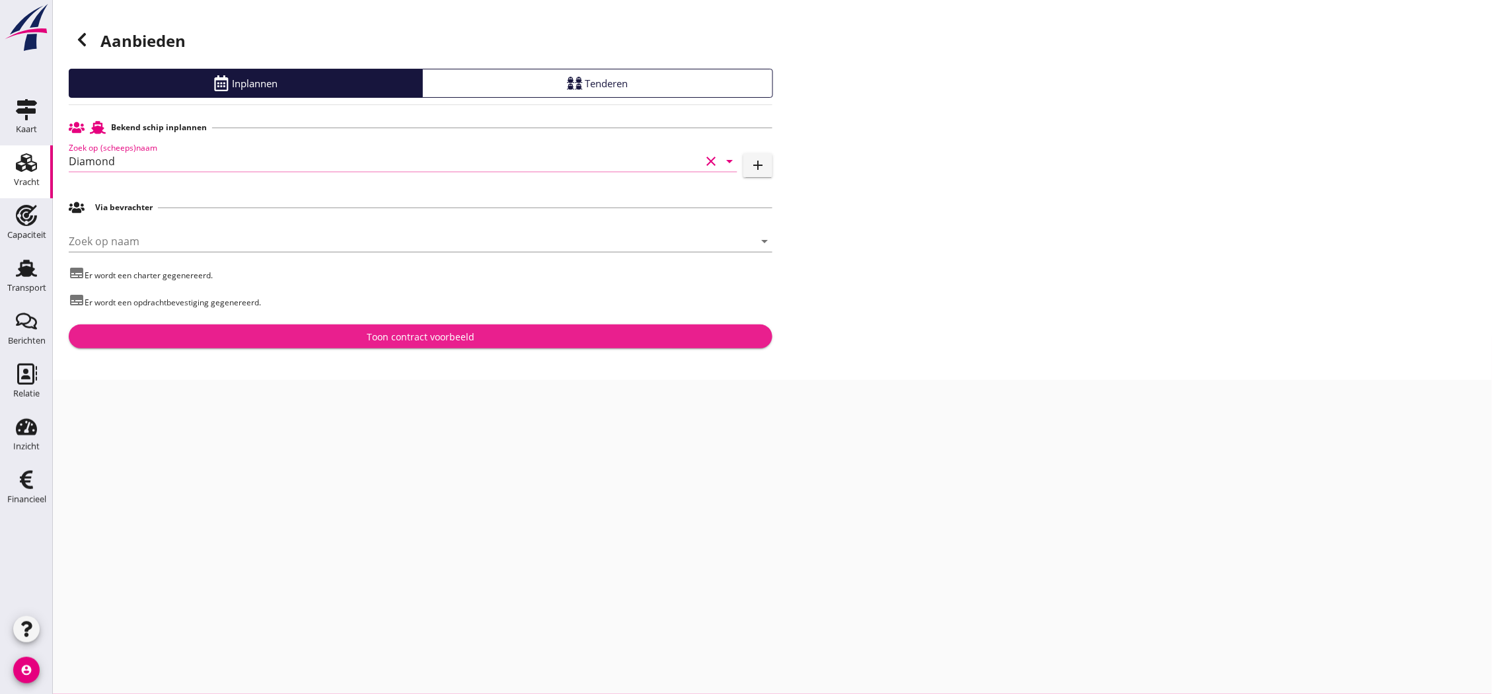
click at [424, 334] on div "Toon contract voorbeeld" at bounding box center [421, 337] width 108 height 14
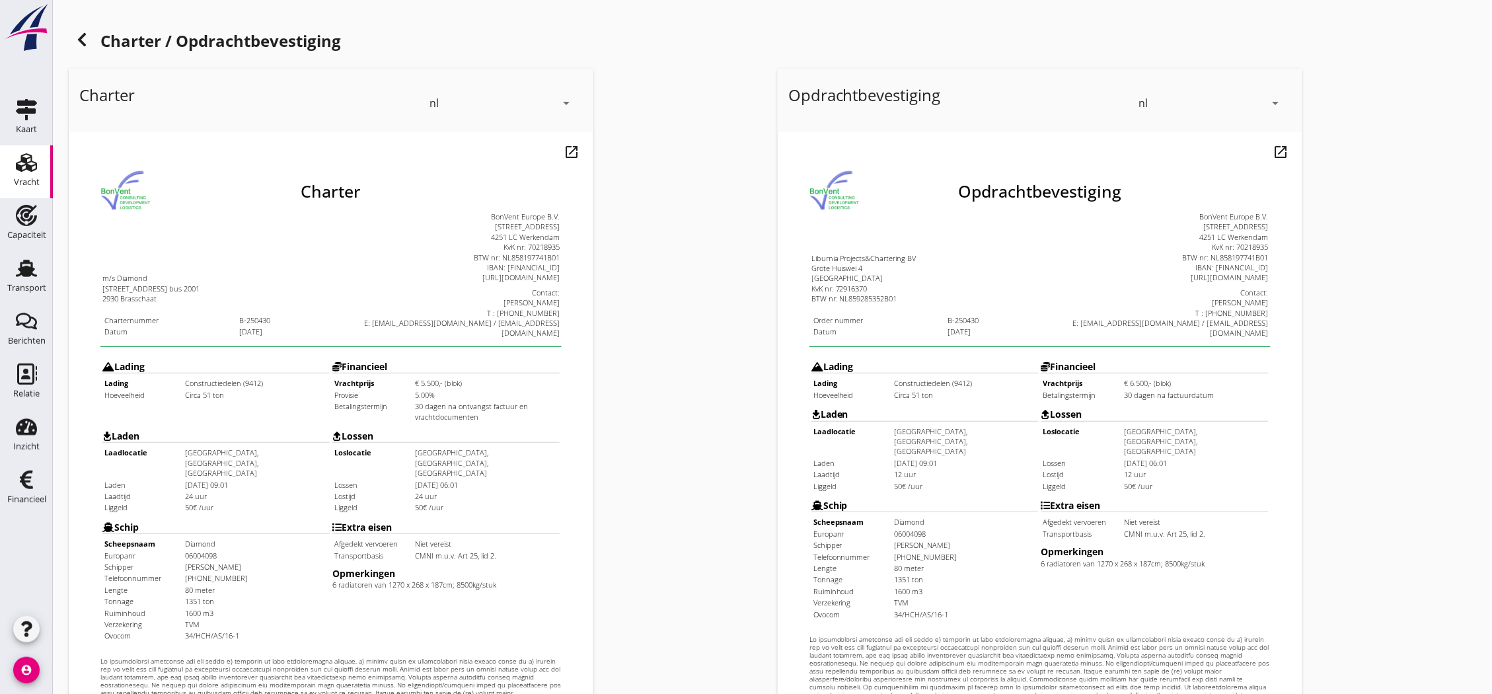
click at [77, 46] on icon at bounding box center [82, 40] width 16 height 16
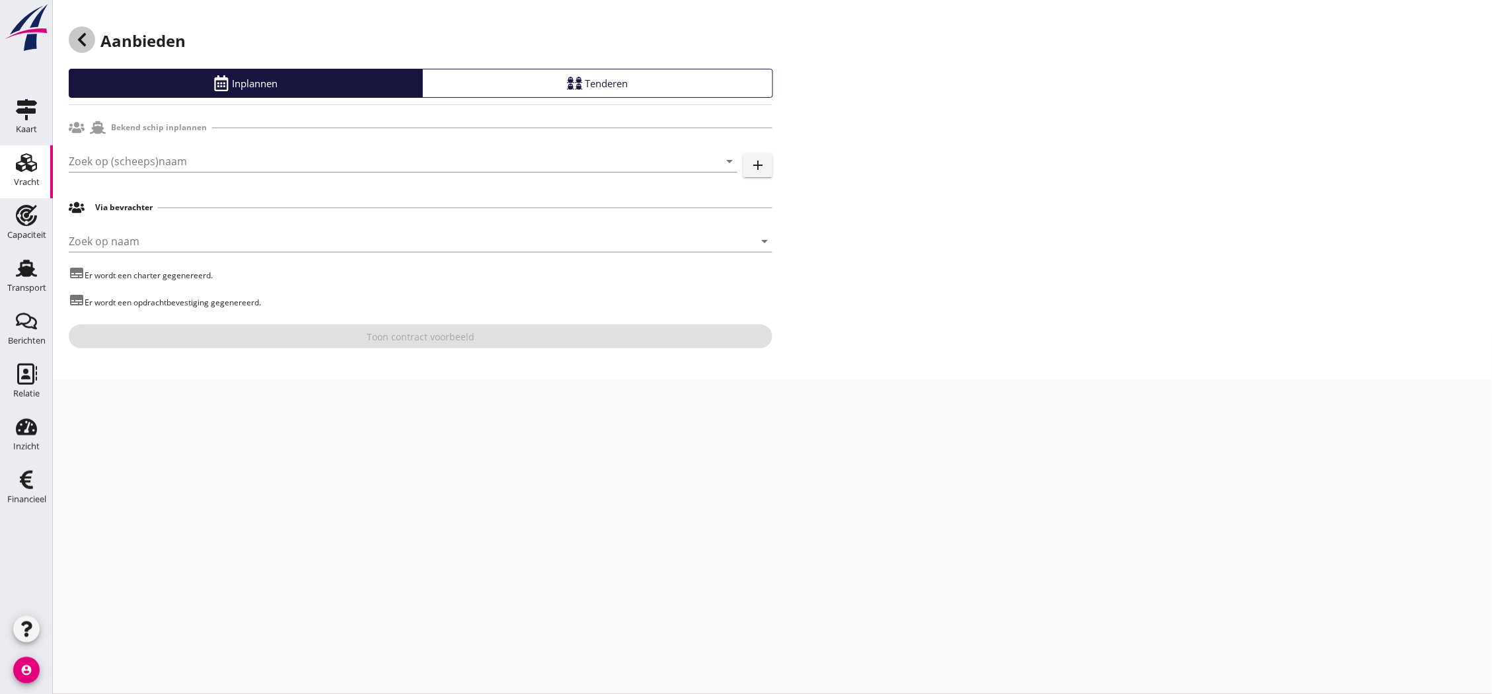
click at [80, 45] on icon at bounding box center [82, 40] width 16 height 16
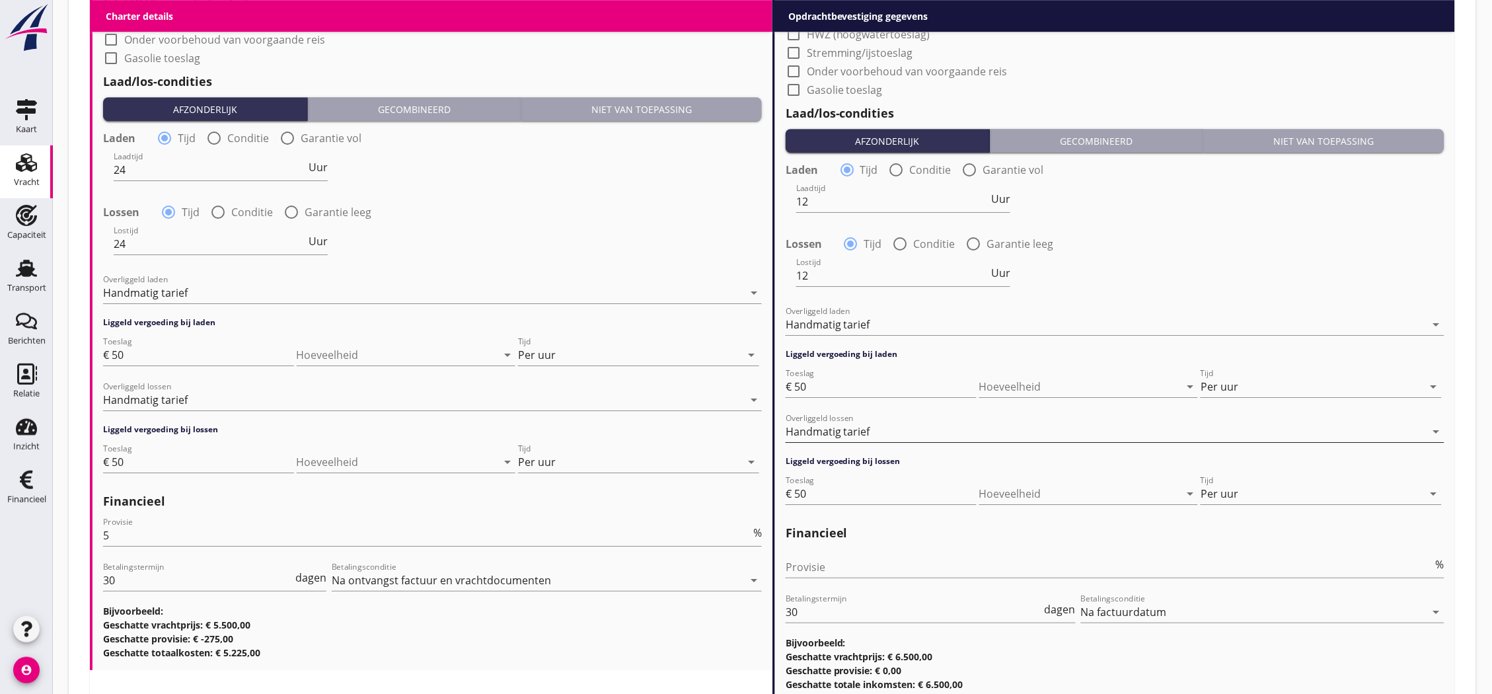
scroll to position [1395, 0]
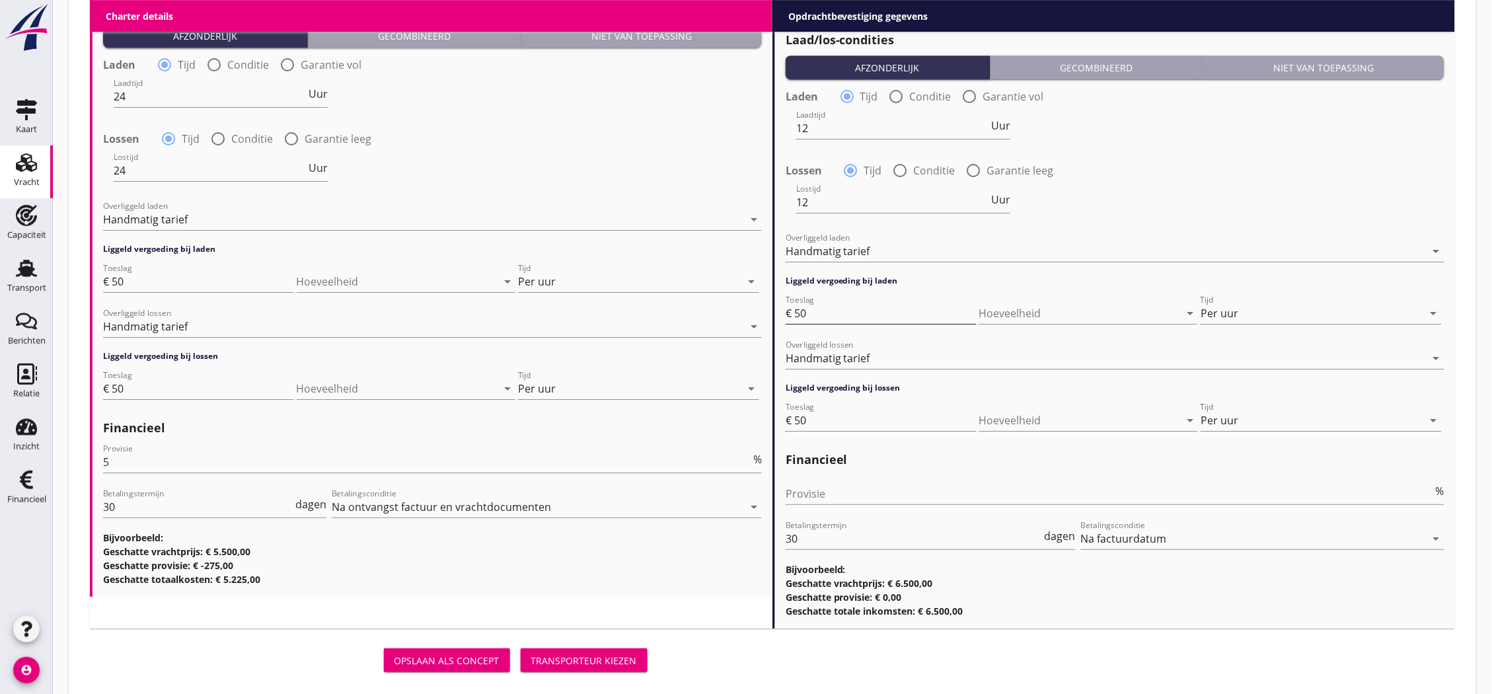
click at [800, 313] on input "50" at bounding box center [885, 313] width 182 height 21
type input "60"
click at [802, 418] on input "50" at bounding box center [885, 420] width 182 height 21
type input "60"
click at [578, 662] on div "Transporteur kiezen" at bounding box center [584, 661] width 106 height 14
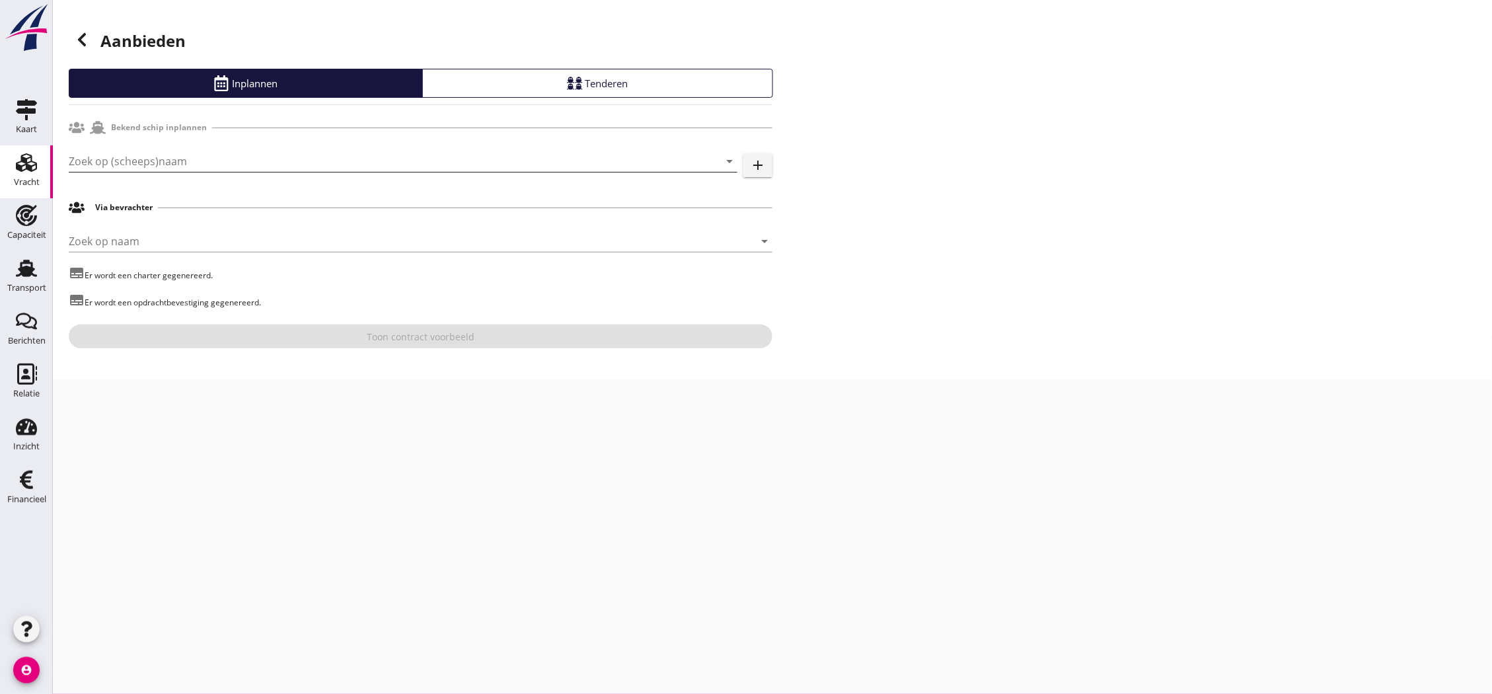
click at [206, 154] on input "Zoek op (scheeps)naam" at bounding box center [385, 161] width 632 height 21
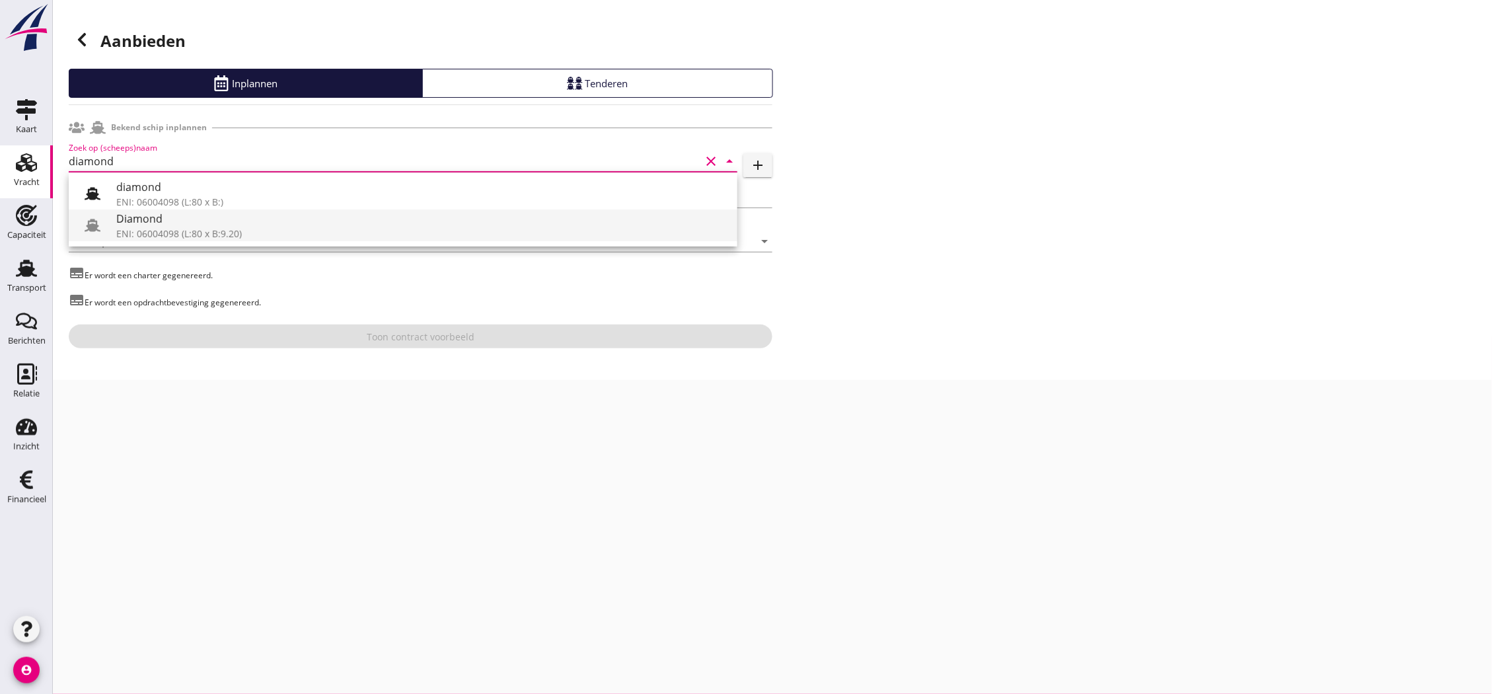
click at [214, 241] on div "Diamond ENI: 06004098 (L:80 x B:9.20)" at bounding box center [421, 225] width 611 height 32
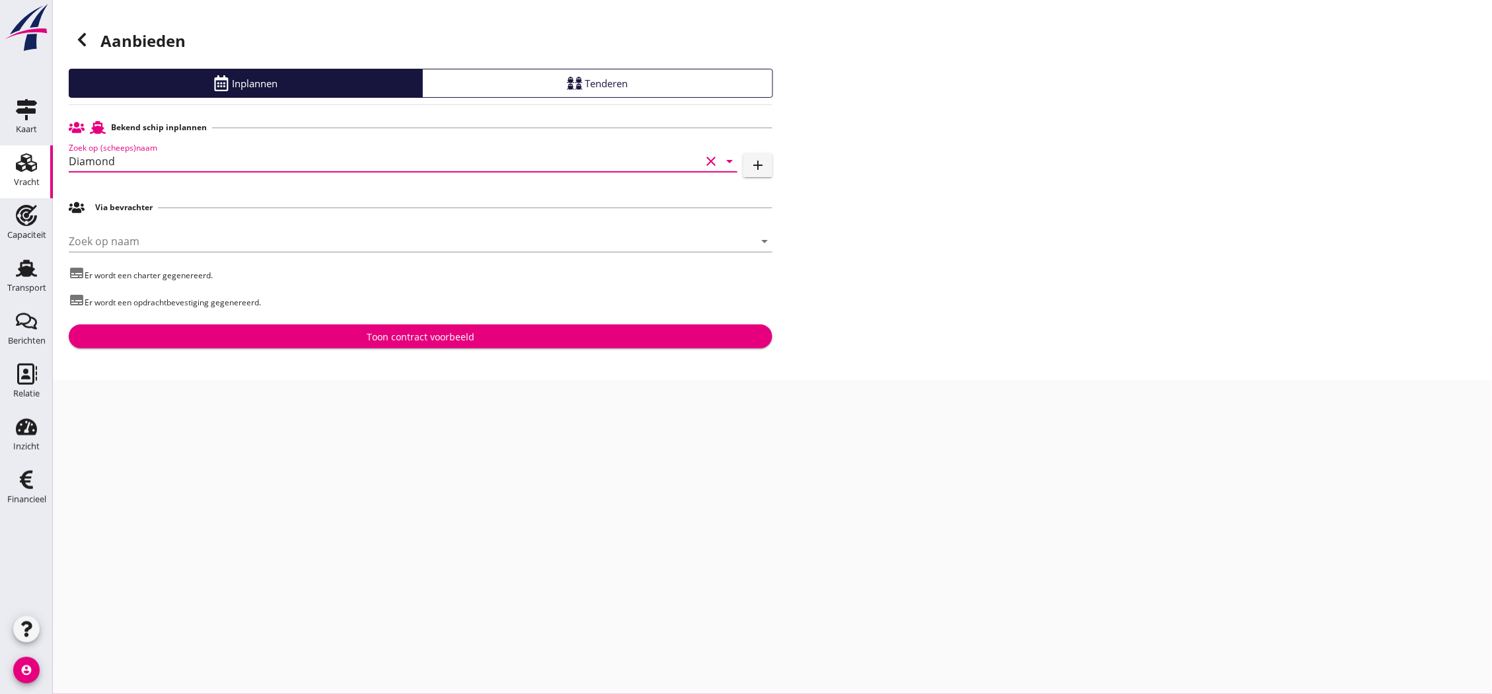
type input "Diamond"
click at [330, 159] on input "Diamond" at bounding box center [385, 161] width 632 height 21
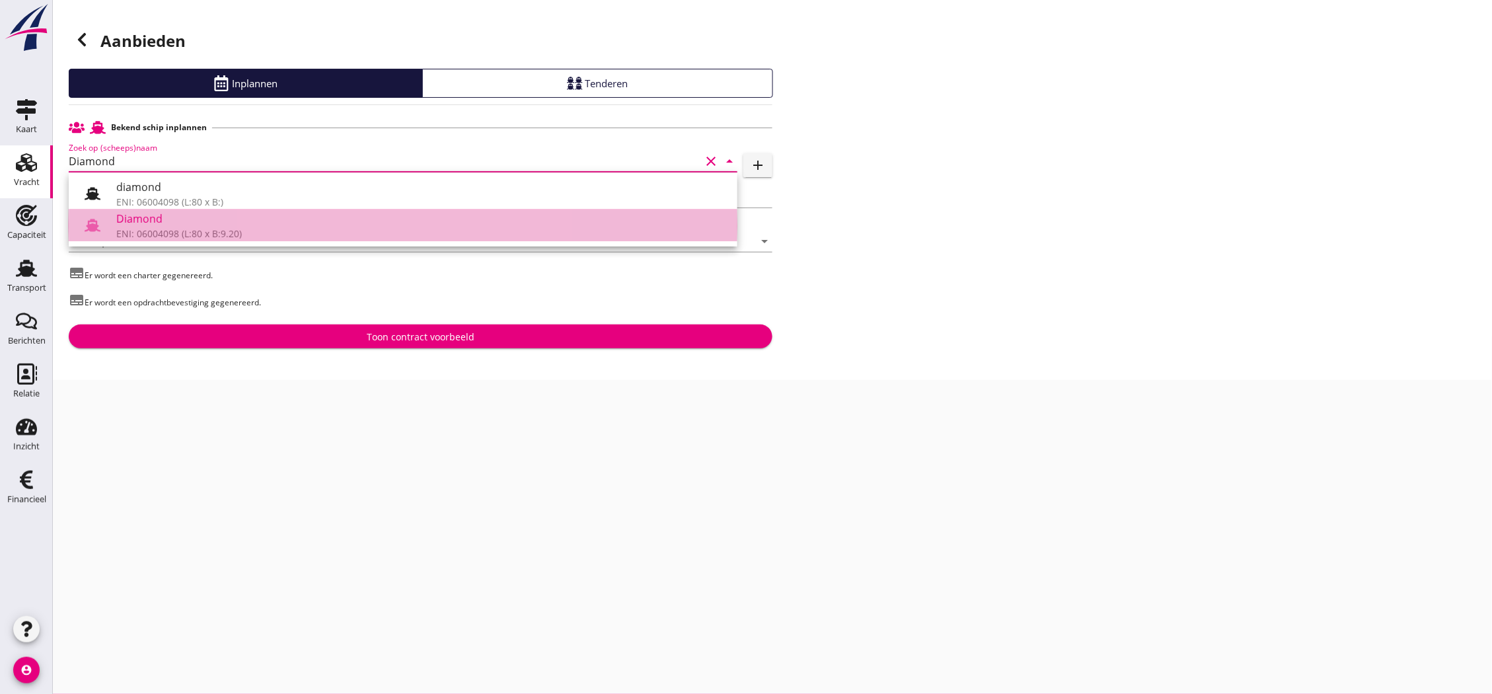
click at [307, 220] on div "Diamond" at bounding box center [421, 219] width 611 height 16
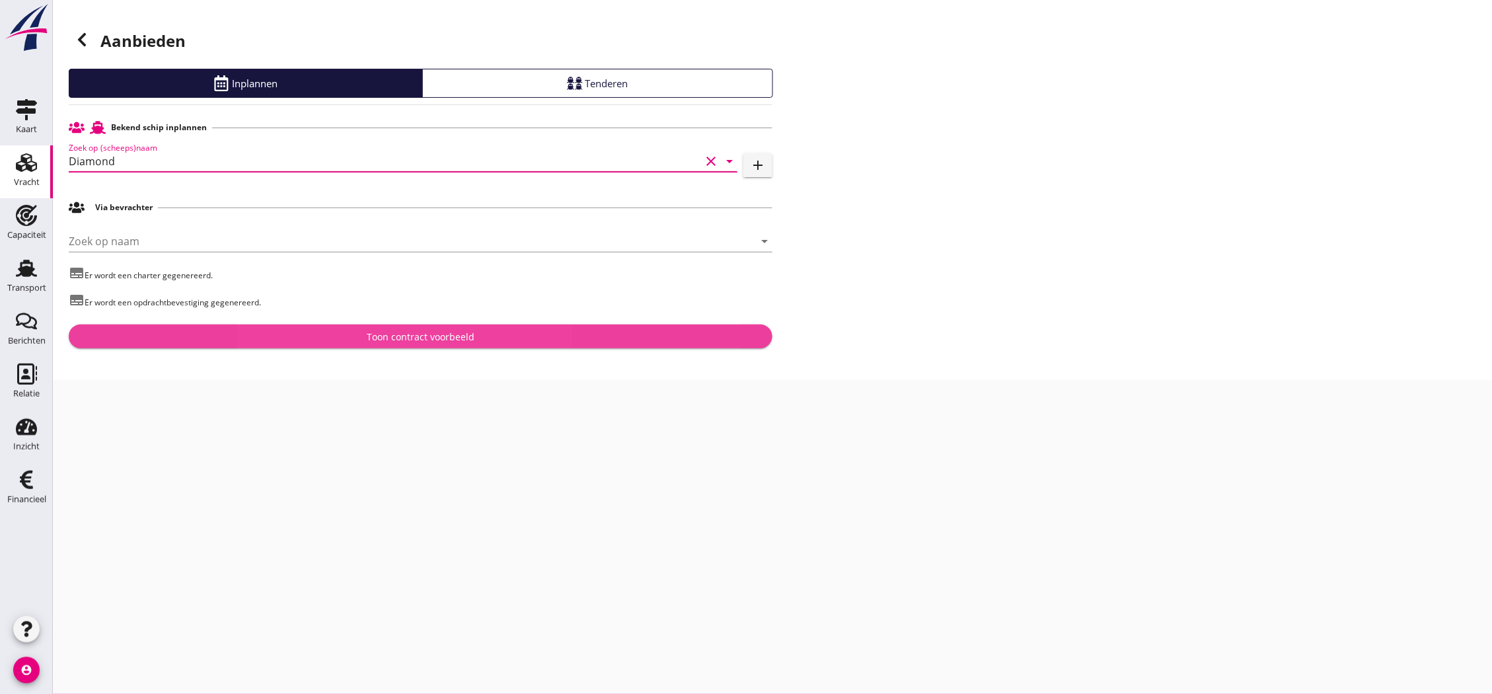
click at [408, 332] on div "Toon contract voorbeeld" at bounding box center [421, 337] width 108 height 14
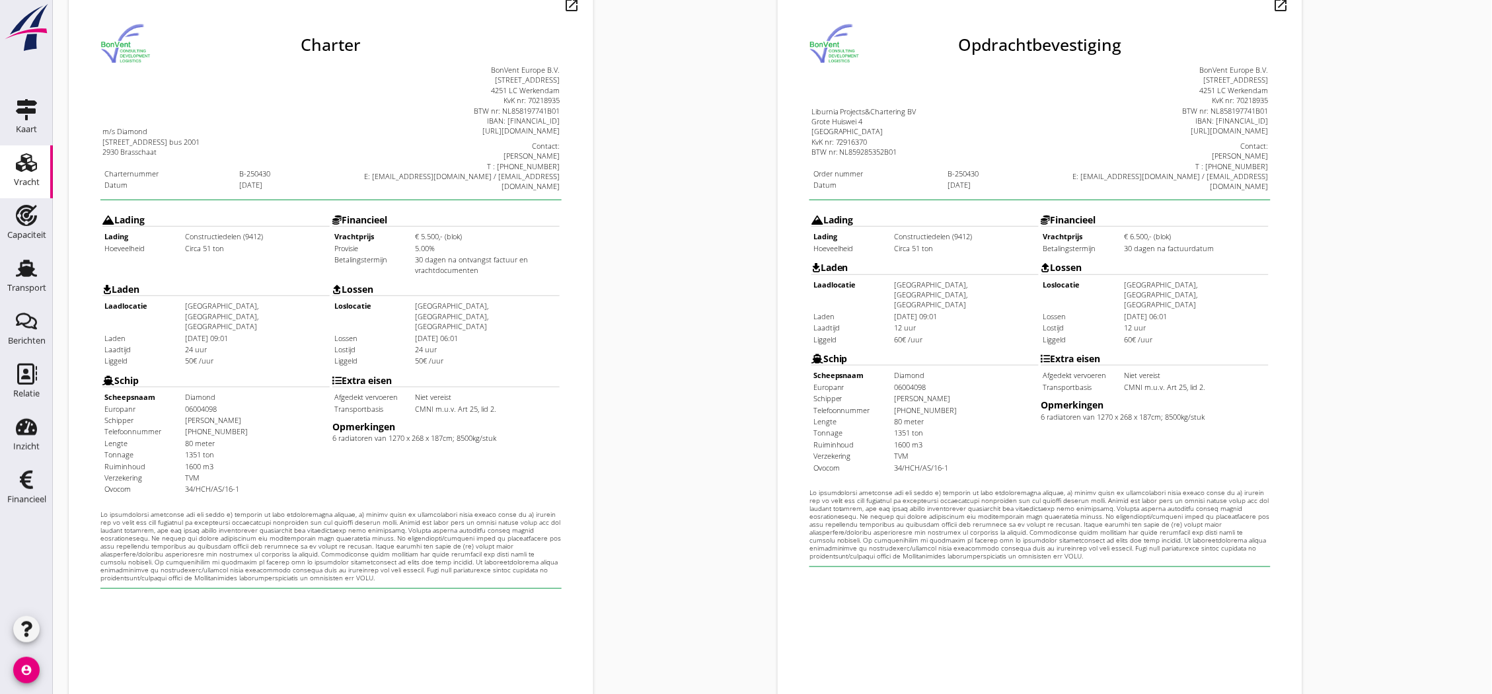
scroll to position [284, 0]
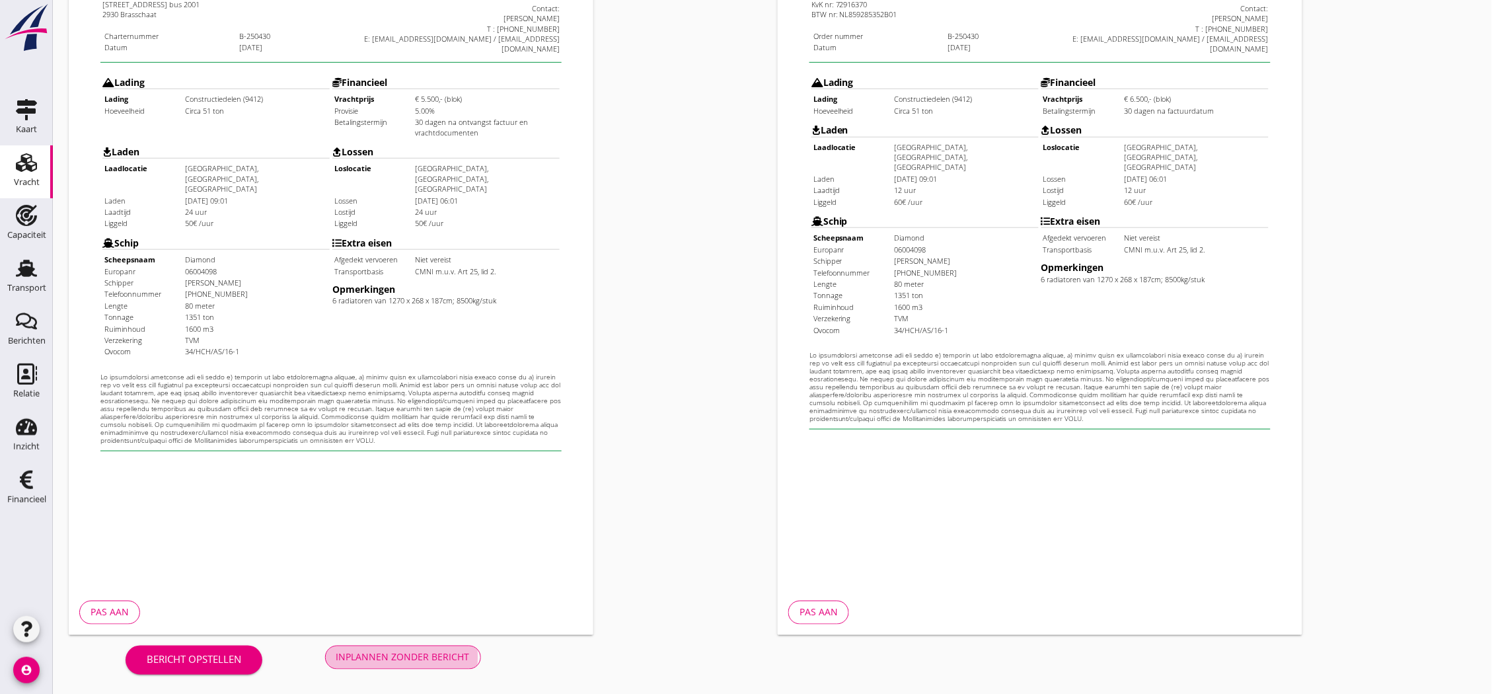
click at [408, 659] on div "Inplannen zonder bericht" at bounding box center [402, 657] width 133 height 14
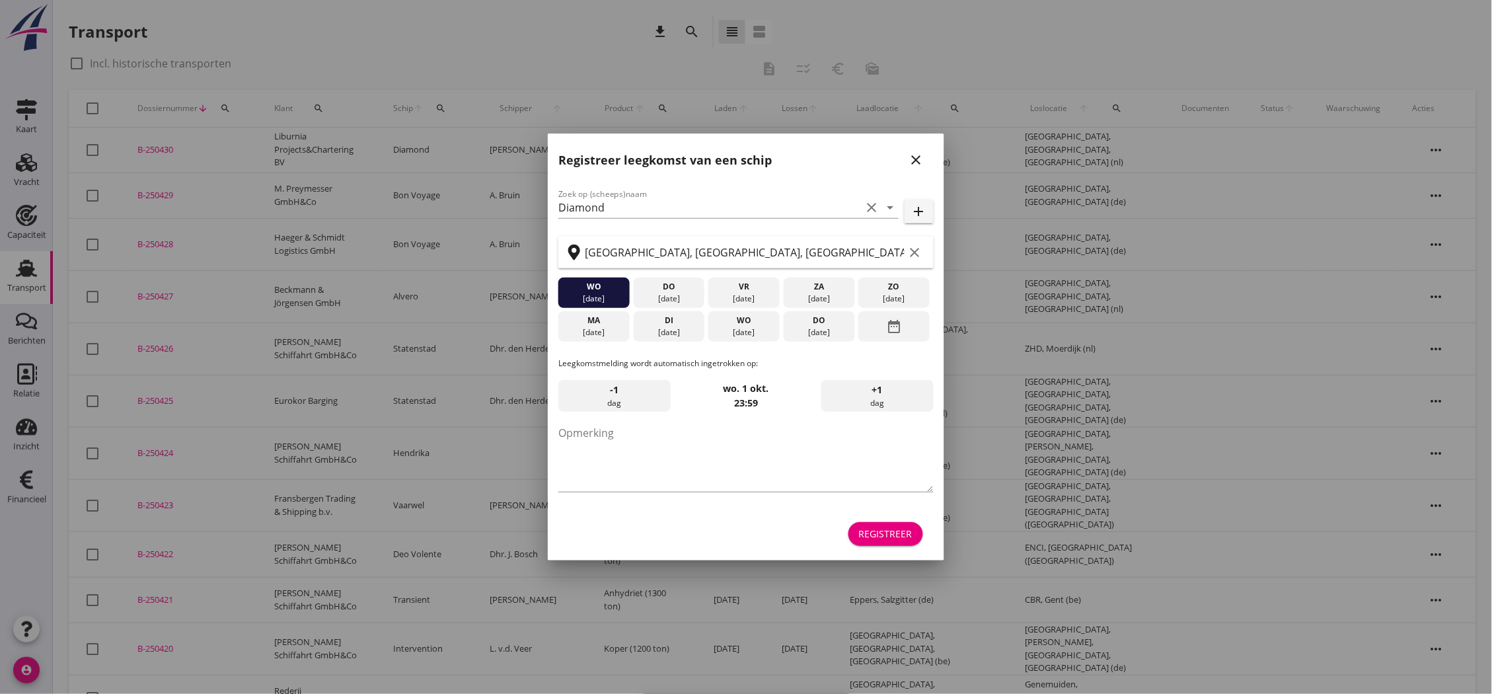
click at [916, 165] on icon "close" at bounding box center [917, 160] width 16 height 16
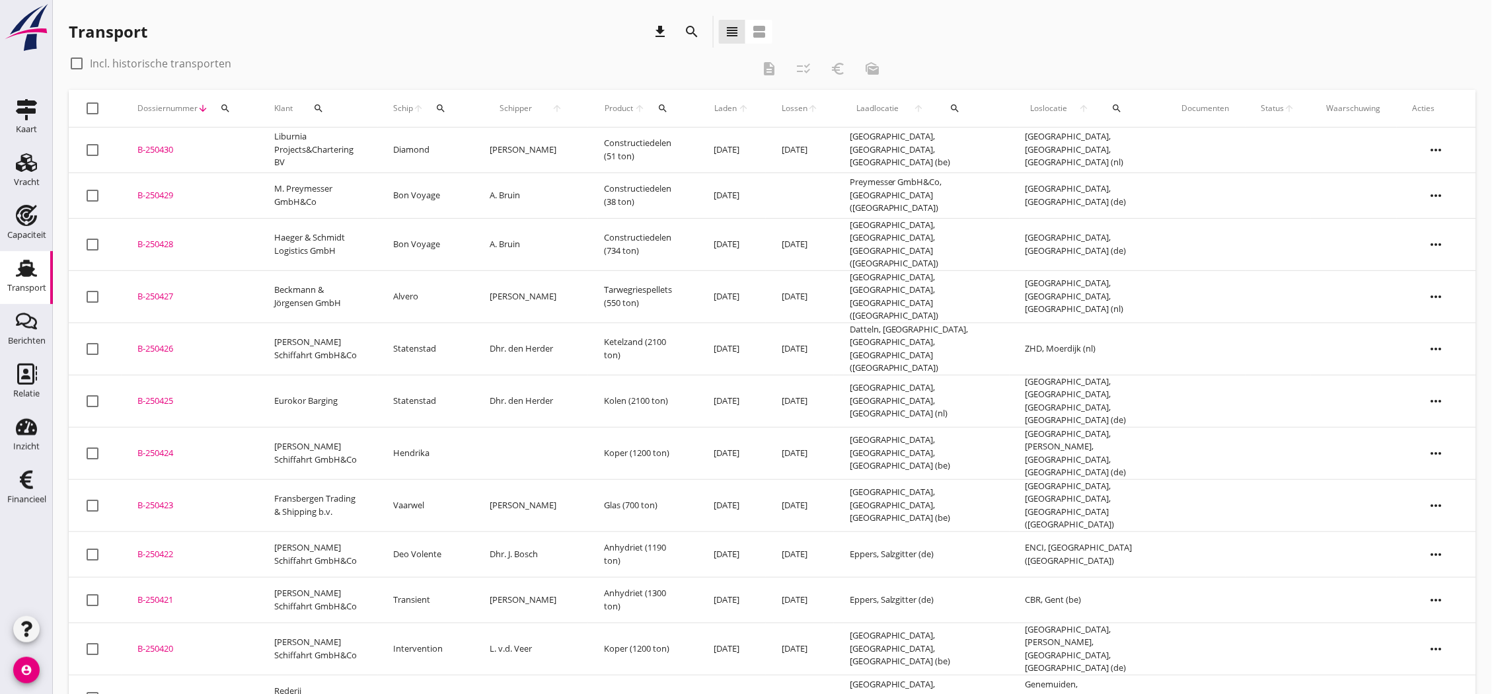
click at [172, 151] on div "B-250430" at bounding box center [189, 149] width 105 height 13
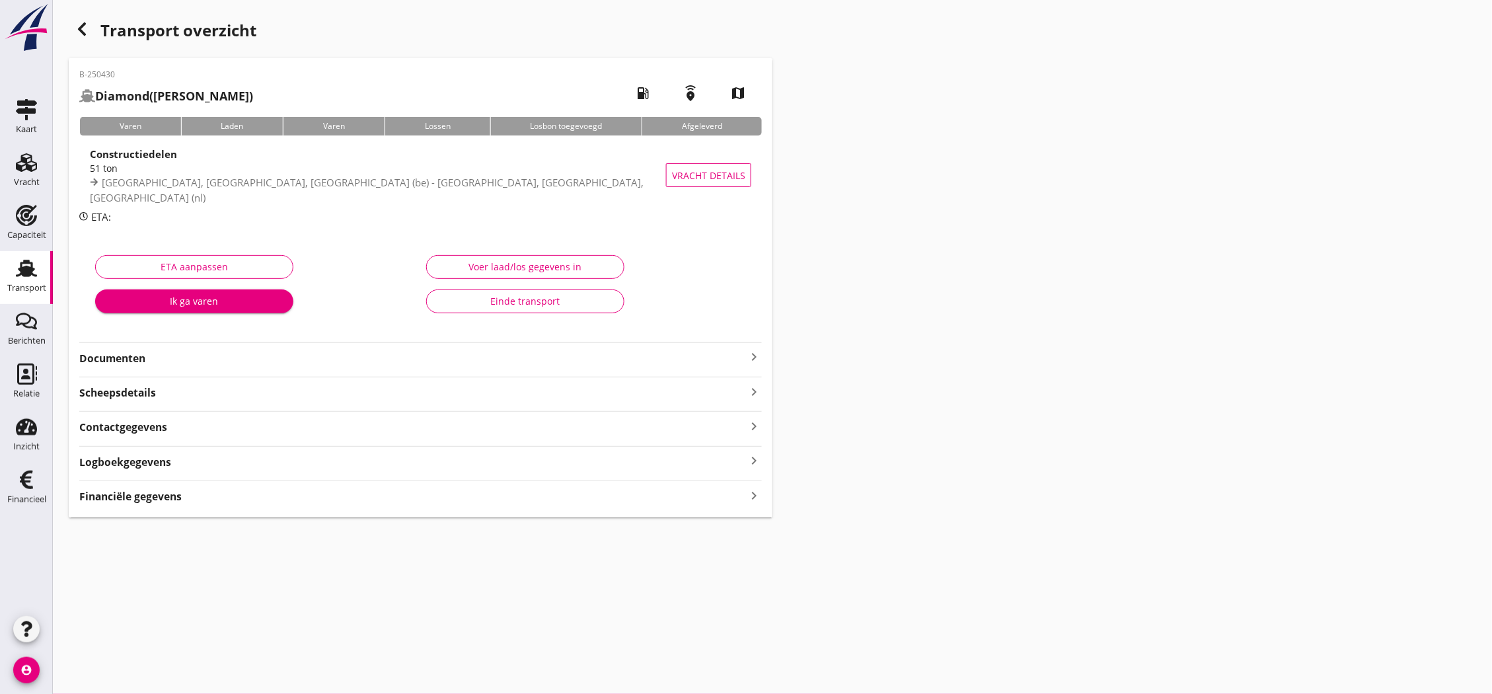
click at [560, 361] on strong "Documenten" at bounding box center [412, 358] width 667 height 15
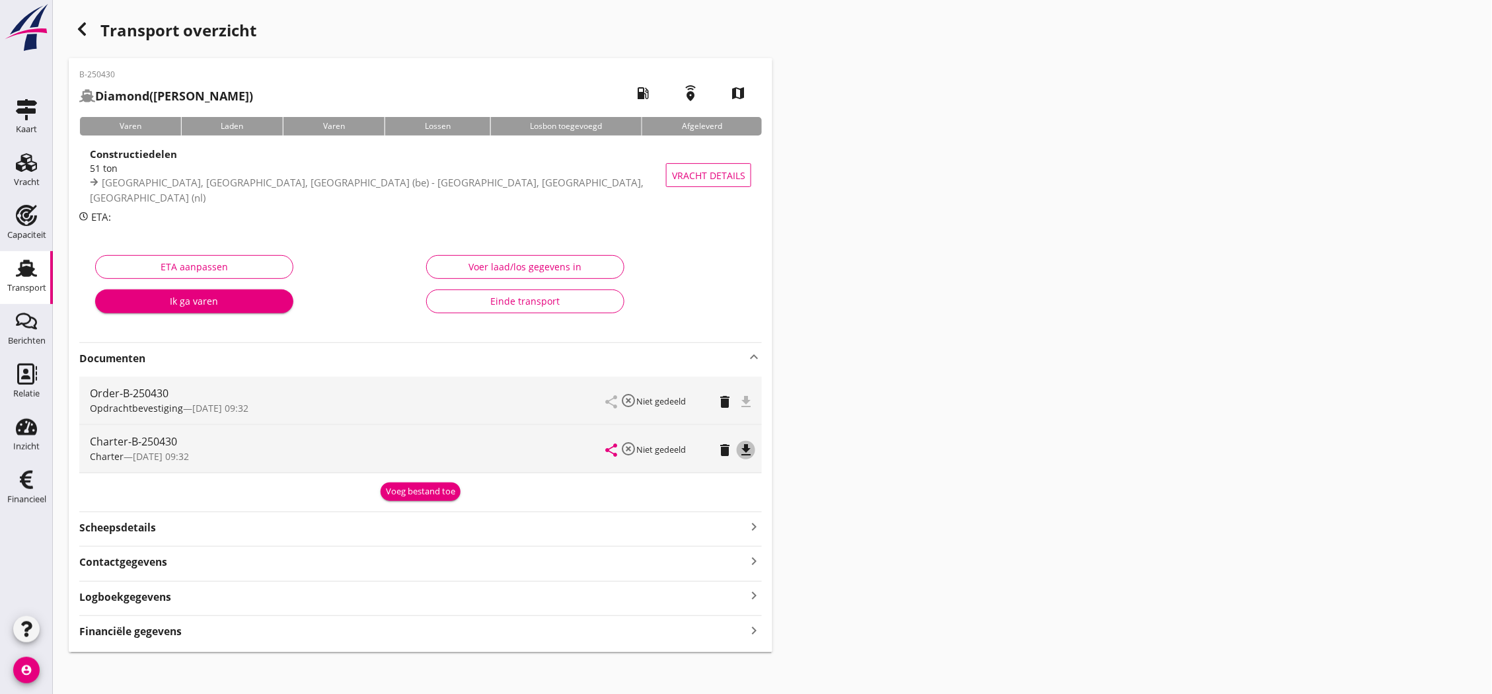
click at [743, 456] on icon "file_download" at bounding box center [746, 450] width 16 height 16
click at [745, 400] on icon "file_download" at bounding box center [746, 402] width 16 height 16
